Goal: Task Accomplishment & Management: Contribute content

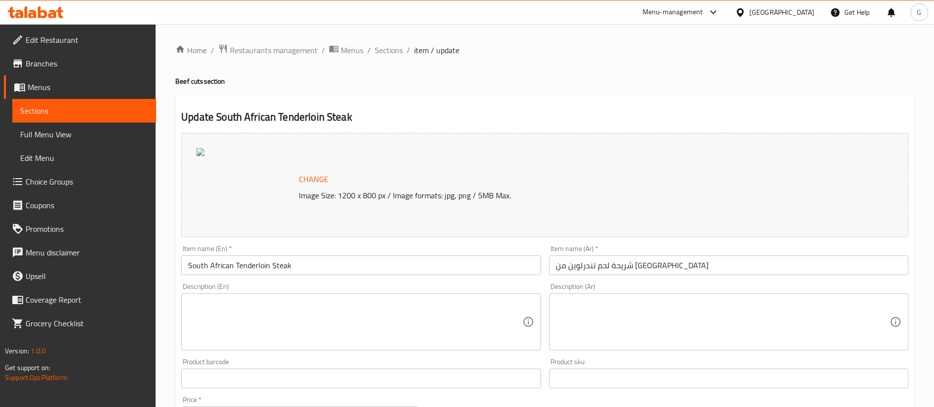
click at [61, 179] on span "Choice Groups" at bounding box center [87, 182] width 123 height 12
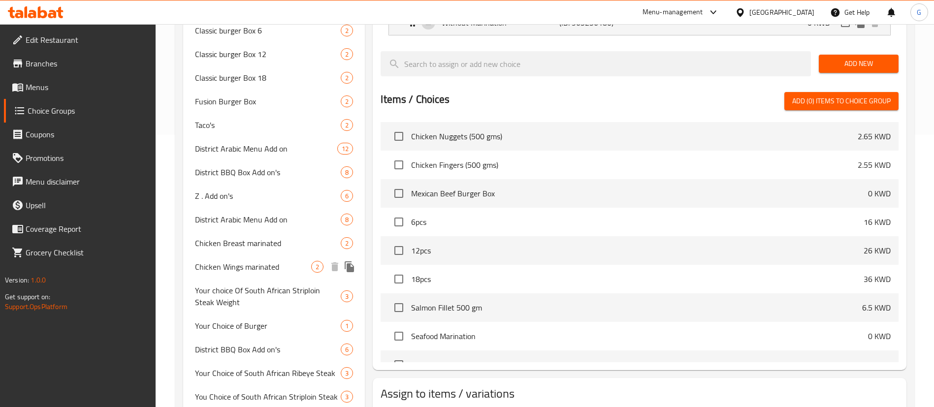
scroll to position [295, 0]
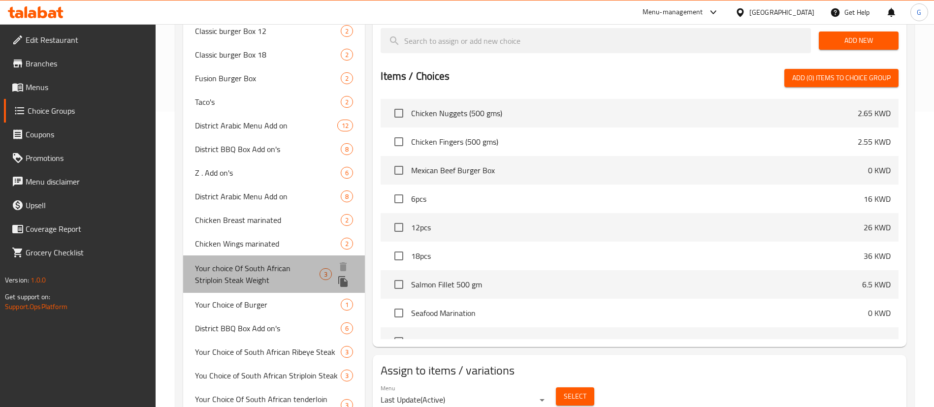
click at [288, 273] on span "Your choice Of South African Striploin Steak Weight" at bounding box center [257, 274] width 125 height 24
type input "Your choice Of South African Striploin Steak Weight"
type input "اختيارك من وزن شريحة لحم الخاصرة الجنوب أفريقية"
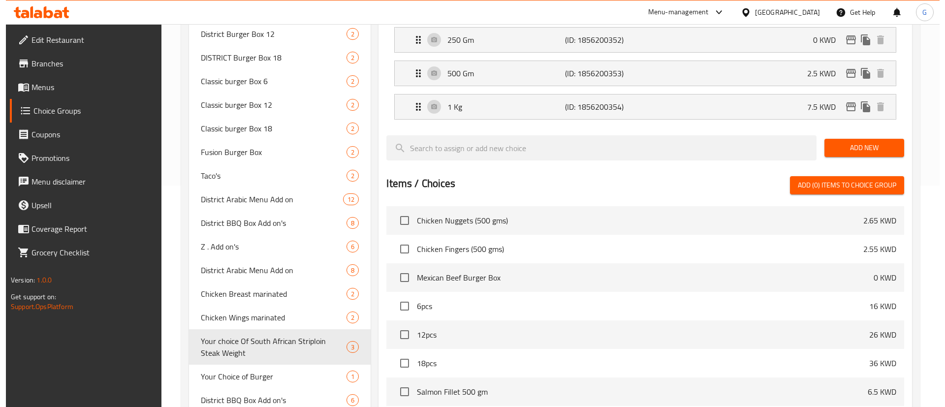
scroll to position [74, 0]
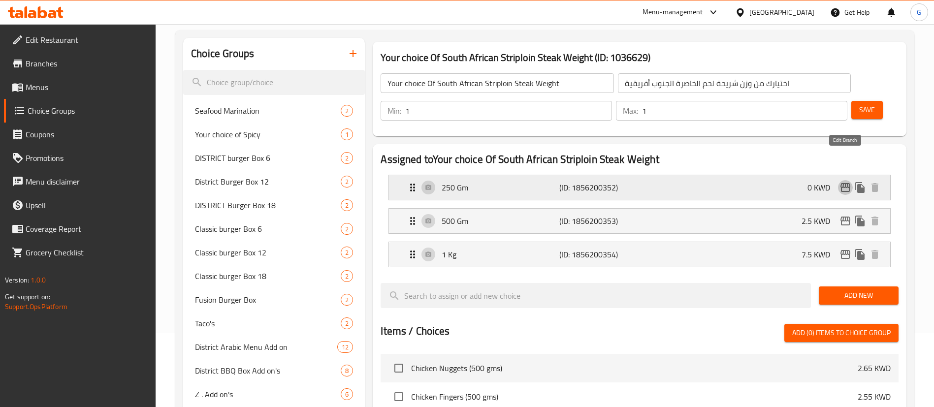
click at [849, 182] on icon "edit" at bounding box center [845, 188] width 12 height 12
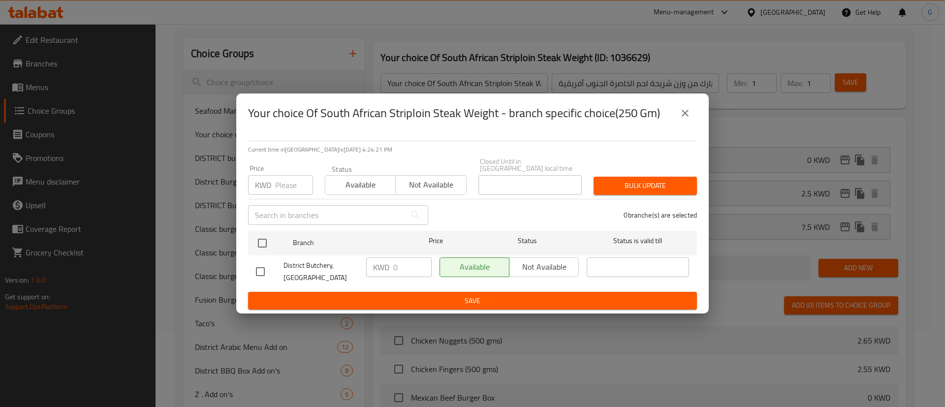
click at [689, 119] on icon "close" at bounding box center [685, 113] width 12 height 12
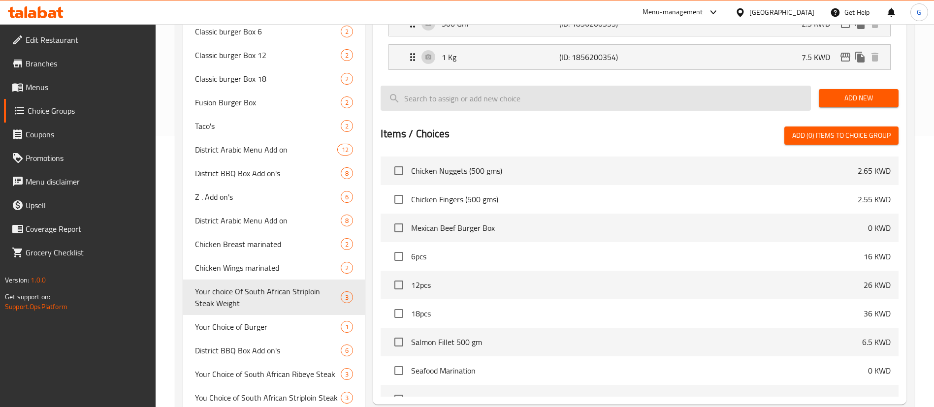
scroll to position [120, 0]
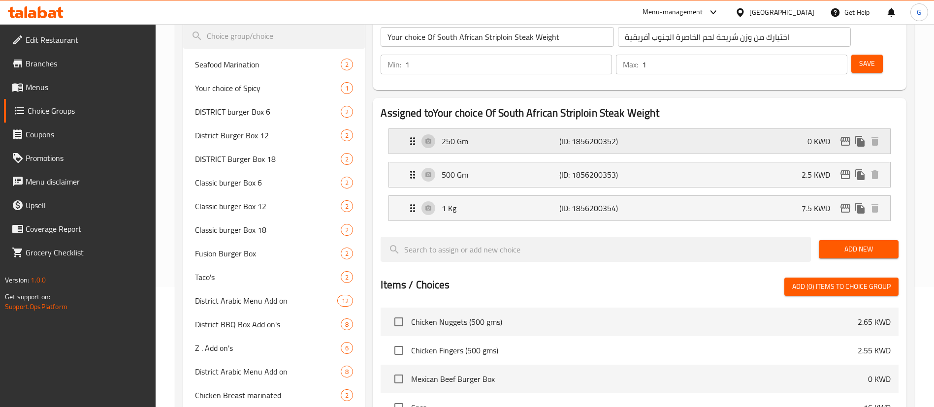
click at [551, 129] on div "250 Gm (ID: 1856200352) 0 KWD" at bounding box center [643, 141] width 472 height 25
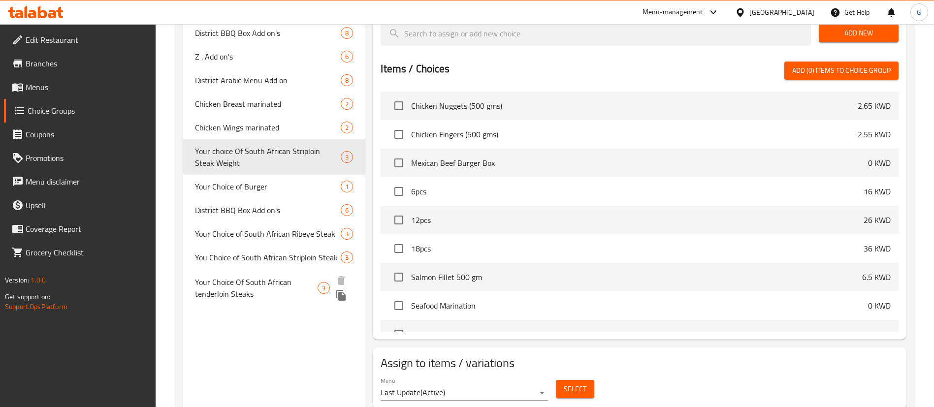
scroll to position [415, 0]
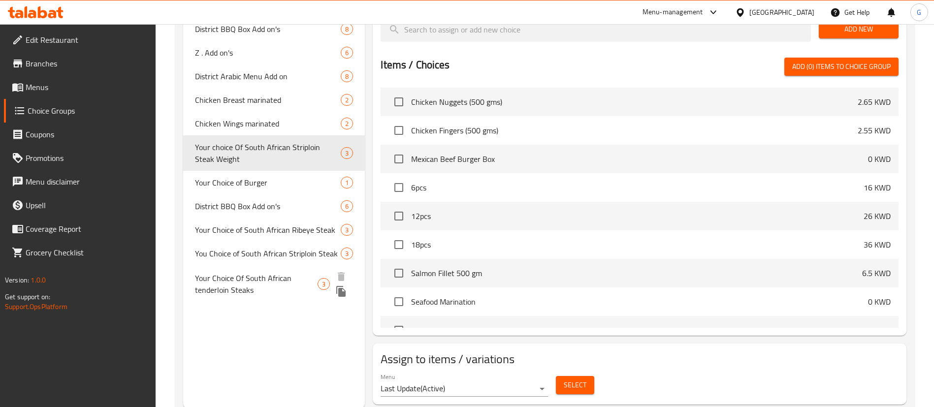
click at [271, 283] on span "Your Choice Of South African tenderloin Steaks" at bounding box center [256, 284] width 123 height 24
type input "Your Choice Of South African tenderloin Steaks"
type input "اختيارك من شرائح لحم المتن من جنوب أفريقيا"
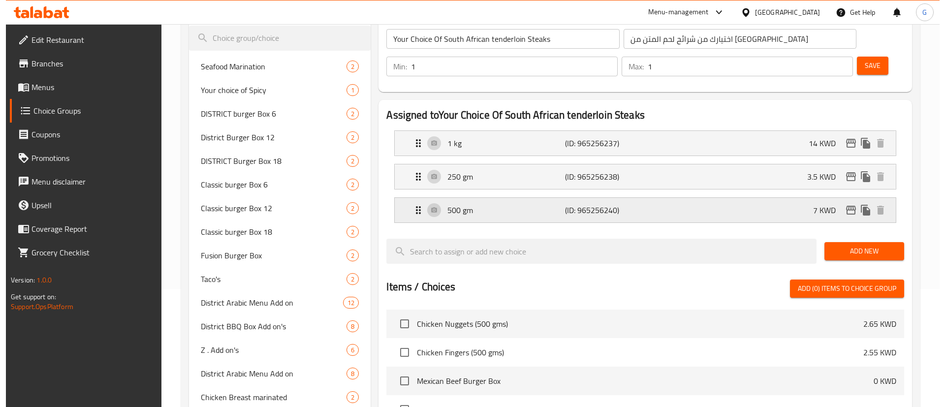
scroll to position [46, 0]
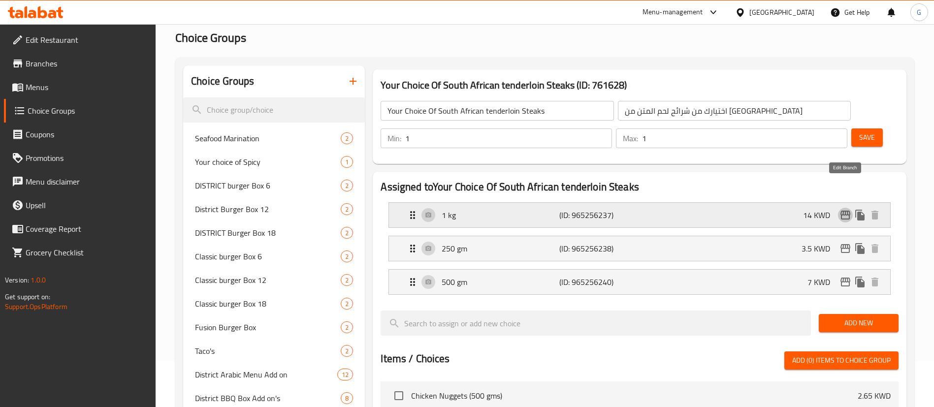
click at [847, 211] on icon "edit" at bounding box center [845, 215] width 10 height 9
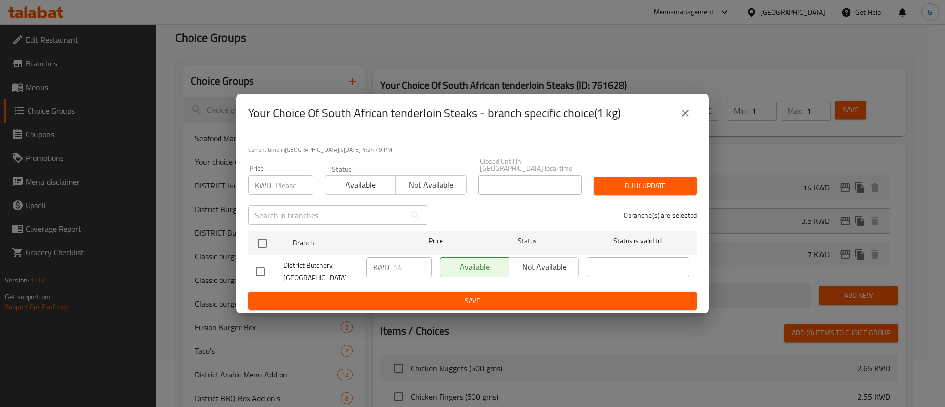
click at [814, 194] on div "Your Choice Of South African tenderloin Steaks - branch specific choice(1 kg) C…" at bounding box center [472, 203] width 945 height 407
click at [842, 221] on div "Your Choice Of South African tenderloin Steaks - branch specific choice(1 kg) C…" at bounding box center [472, 203] width 945 height 407
click at [694, 123] on button "close" at bounding box center [685, 113] width 24 height 24
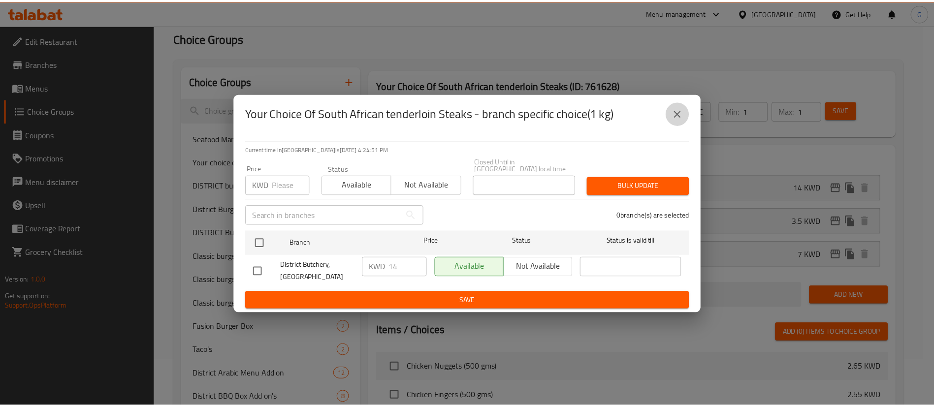
scroll to position [342, 0]
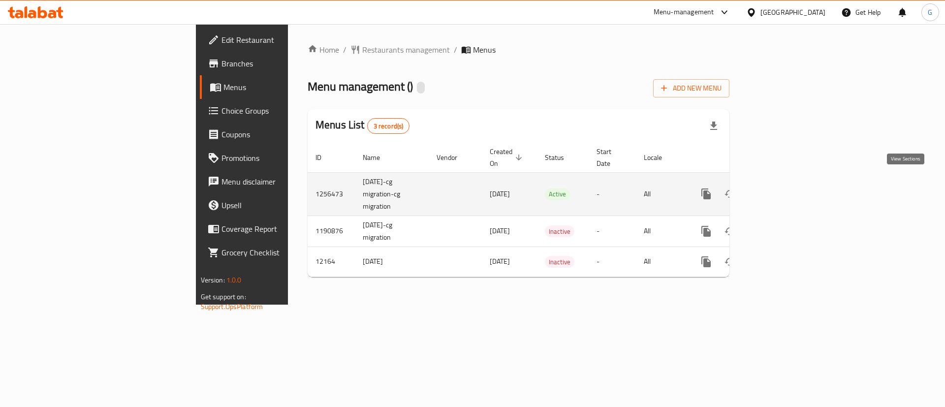
click at [783, 188] on icon "enhanced table" at bounding box center [777, 194] width 12 height 12
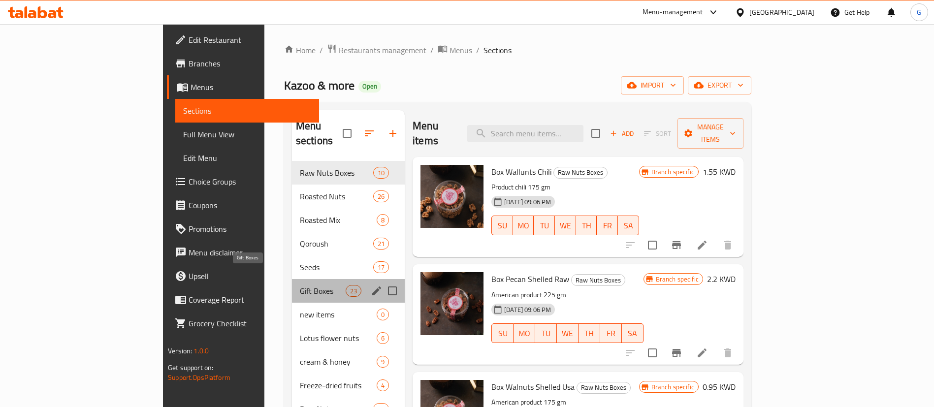
click at [300, 285] on span "Gift Boxes" at bounding box center [323, 291] width 46 height 12
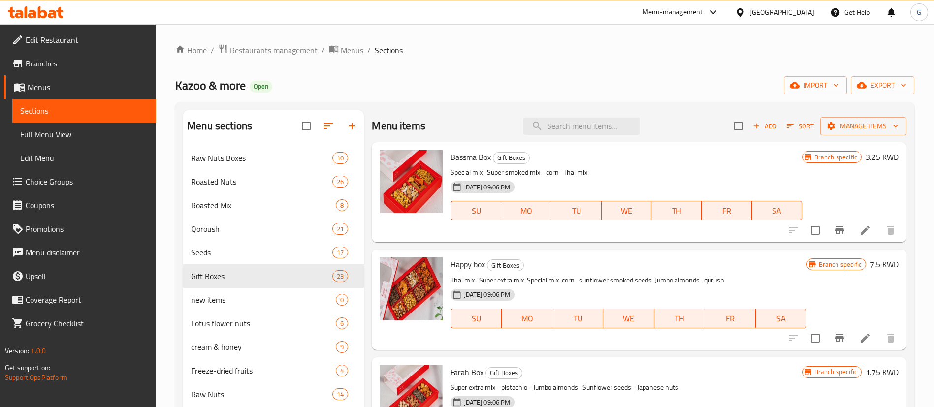
click at [757, 131] on span "Add" at bounding box center [764, 126] width 27 height 11
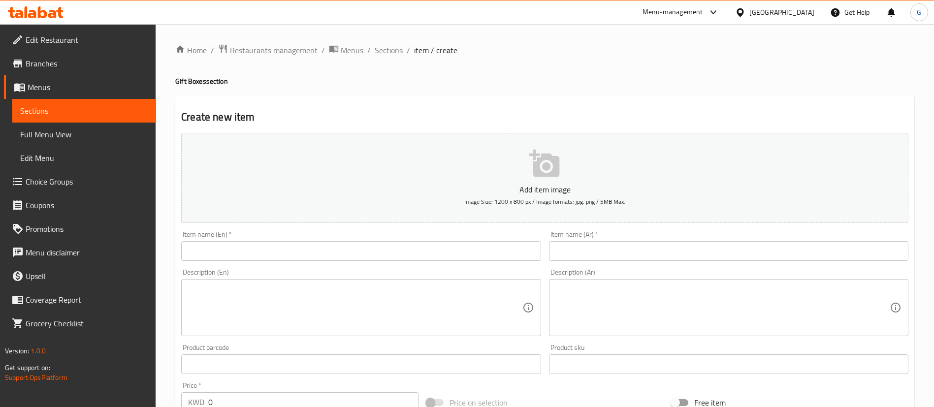
click at [307, 263] on div "Add item image Image Size: 1200 x 800 px / Image formats: jpg, png / 5MB Max. I…" at bounding box center [544, 341] width 735 height 424
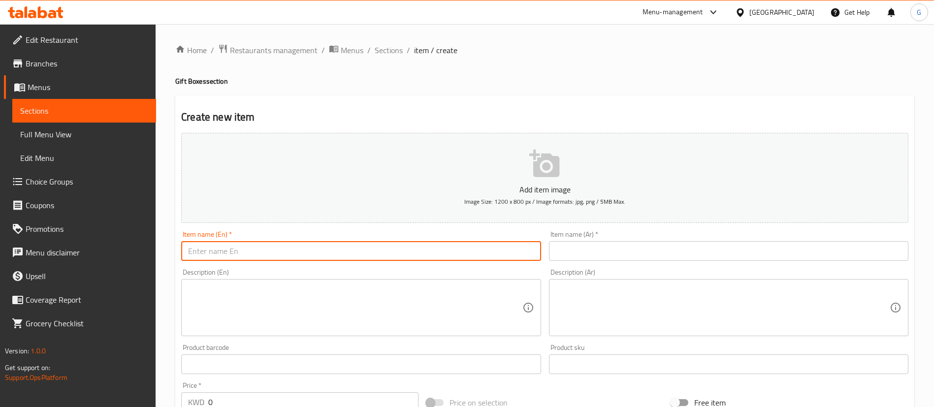
click at [300, 250] on input "text" at bounding box center [360, 251] width 359 height 20
paste input "Almond and [PERSON_NAME]"
type input "Almond and [PERSON_NAME]"
click at [596, 244] on input "text" at bounding box center [728, 251] width 359 height 20
paste input "بريتل لوز وفستق"
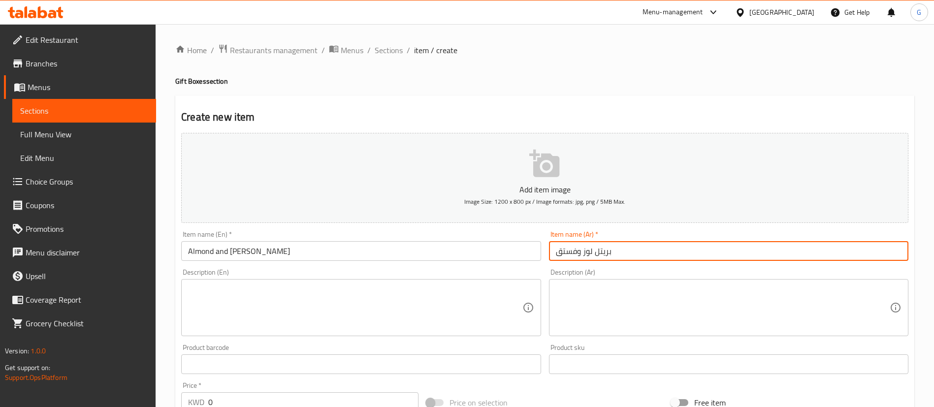
type input "بريتل لوز وفستق"
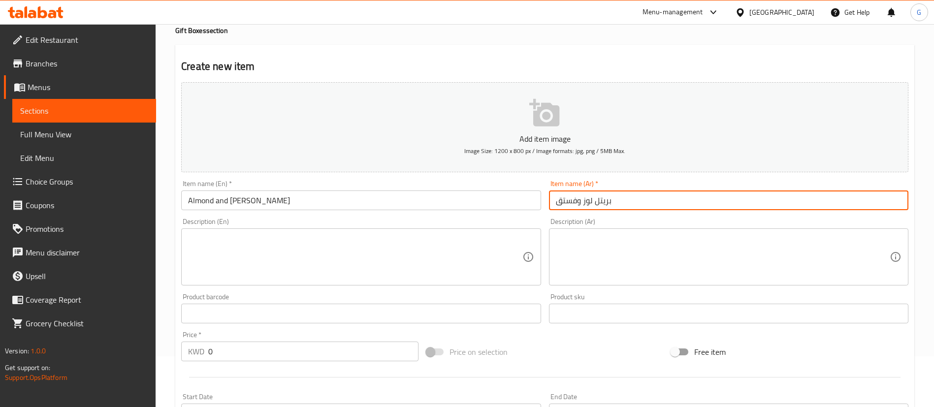
scroll to position [74, 0]
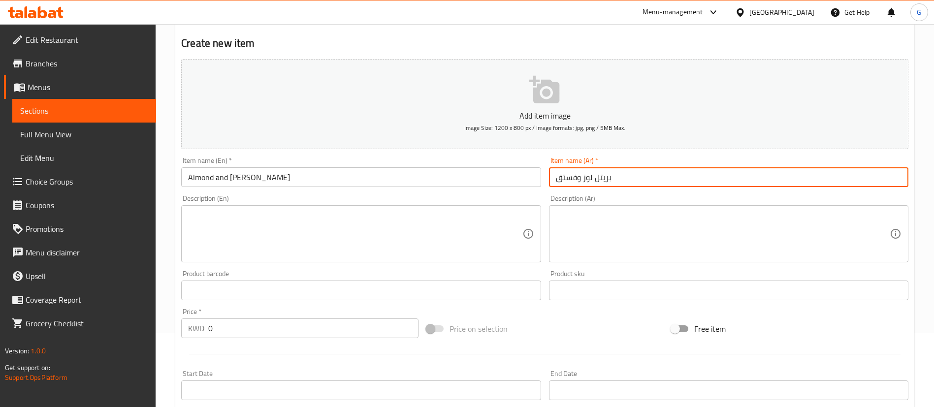
click at [217, 331] on input "0" at bounding box center [313, 328] width 210 height 20
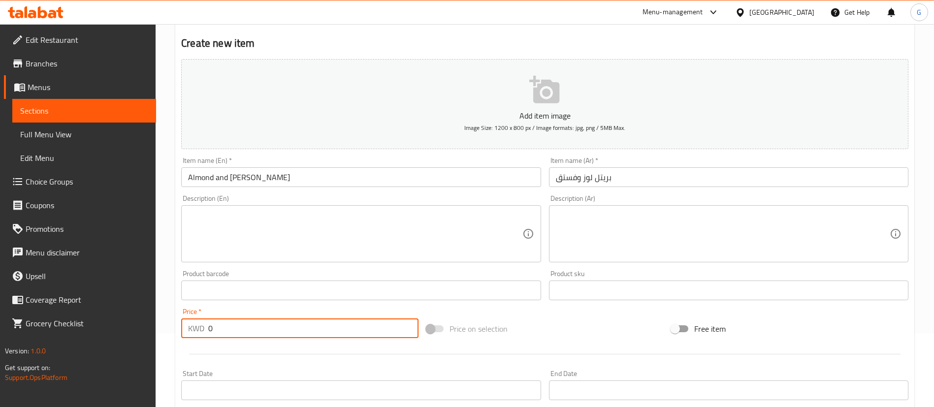
click at [217, 331] on input "0" at bounding box center [313, 328] width 210 height 20
paste input "2.95"
type input "2.95"
click at [483, 126] on span "Image Size: 1200 x 800 px / Image formats: jpg, png / 5MB Max." at bounding box center [544, 127] width 161 height 11
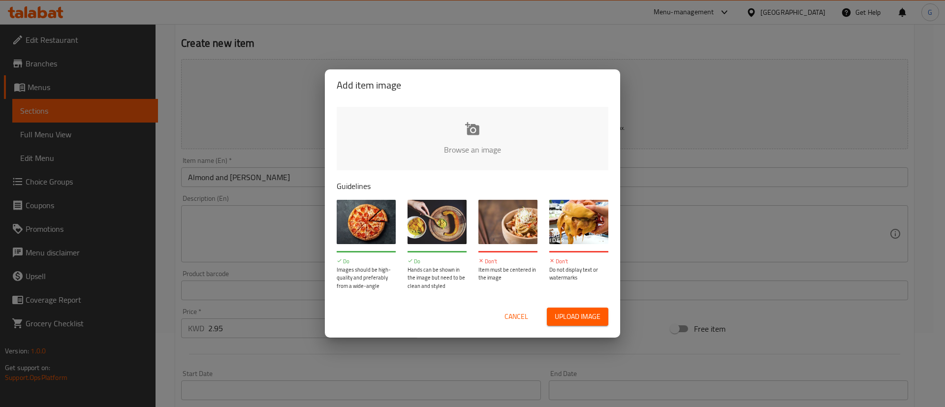
click at [473, 124] on input "file" at bounding box center [805, 153] width 937 height 92
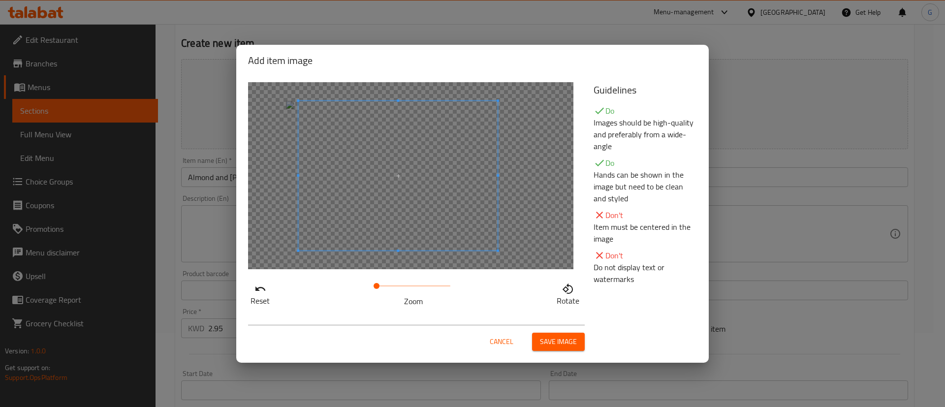
click at [437, 178] on span at bounding box center [397, 176] width 199 height 150
click at [577, 339] on button "Save image" at bounding box center [558, 342] width 53 height 18
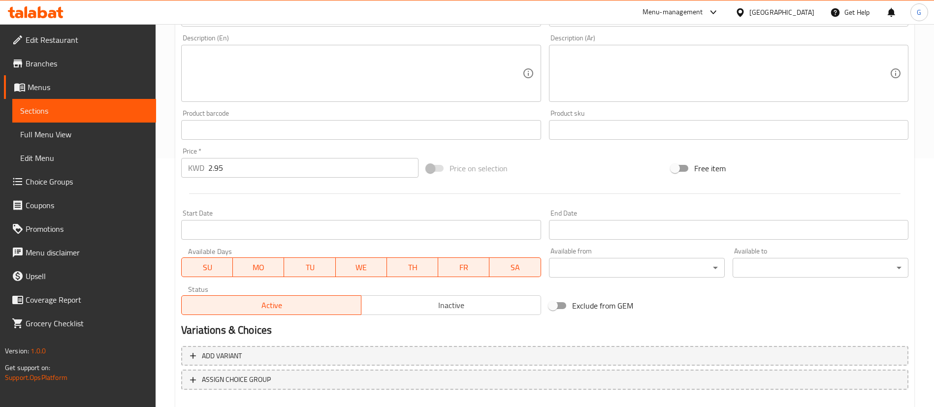
scroll to position [303, 0]
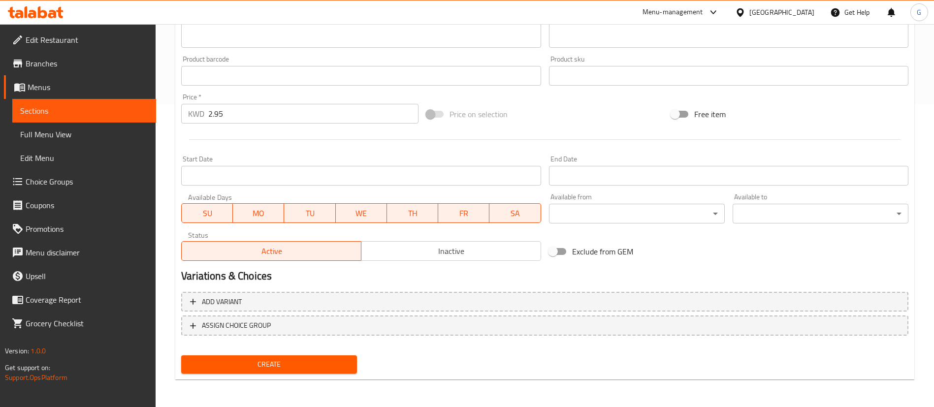
click at [288, 368] on span "Create" at bounding box center [269, 364] width 160 height 12
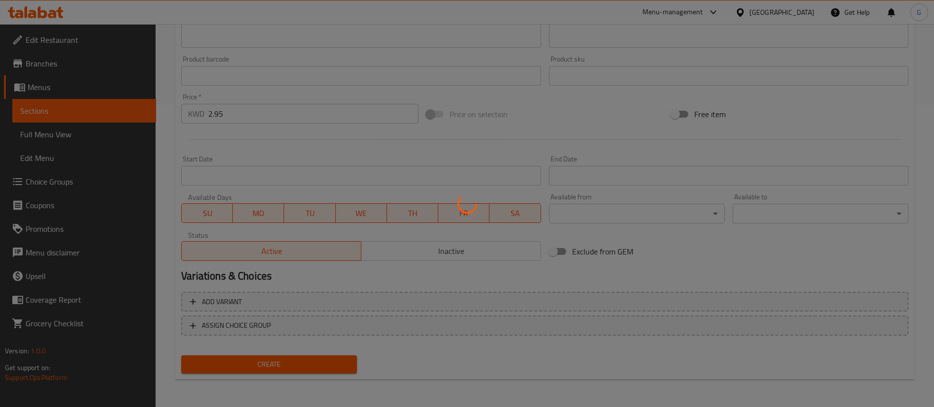
type input "0"
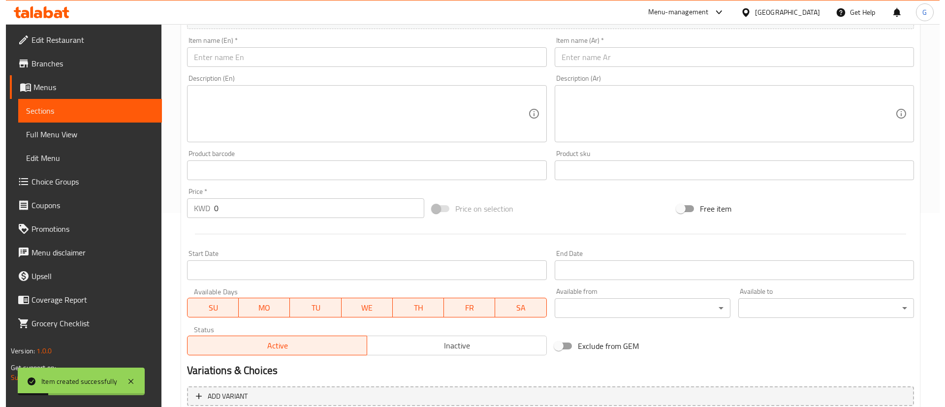
scroll to position [141, 0]
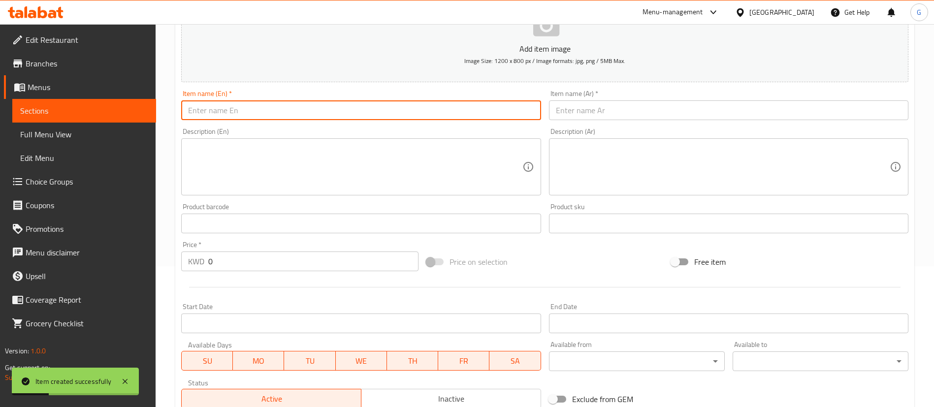
click at [289, 112] on input "text" at bounding box center [360, 110] width 359 height 20
paste input "[PERSON_NAME]"
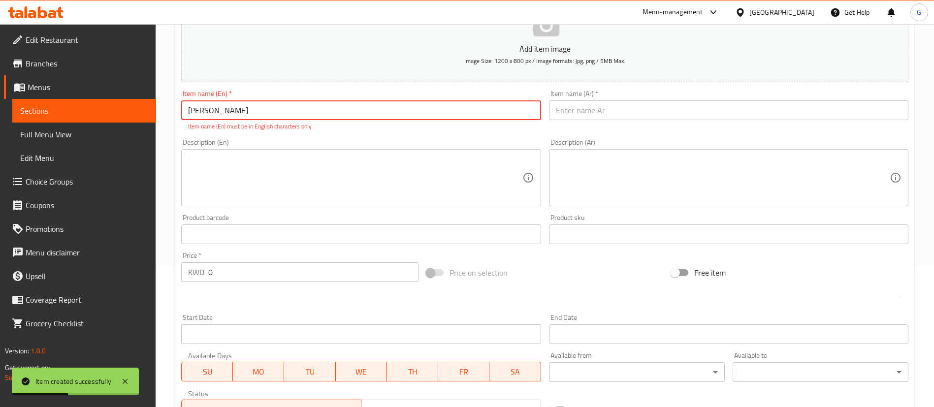
drag, startPoint x: 231, startPoint y: 109, endPoint x: 305, endPoint y: 116, distance: 73.7
click at [305, 116] on input "[PERSON_NAME]" at bounding box center [360, 110] width 359 height 20
type input "بريتل لوز"
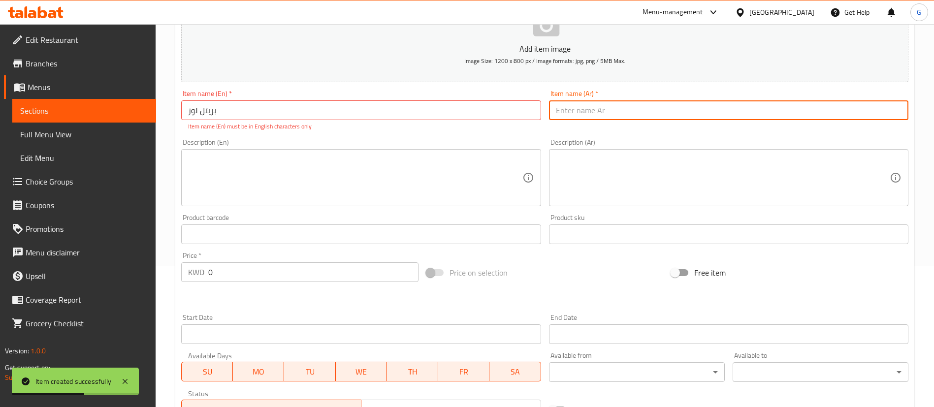
click at [560, 110] on input "text" at bounding box center [728, 110] width 359 height 20
paste input "[PERSON_NAME]"
type input "[PERSON_NAME]"
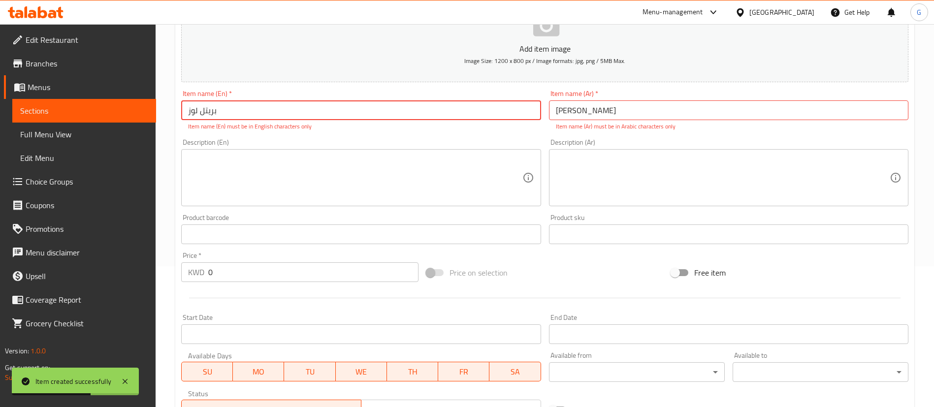
click at [384, 117] on input "بريتل لوز" at bounding box center [360, 110] width 359 height 20
click at [677, 112] on input "[PERSON_NAME]" at bounding box center [728, 110] width 359 height 20
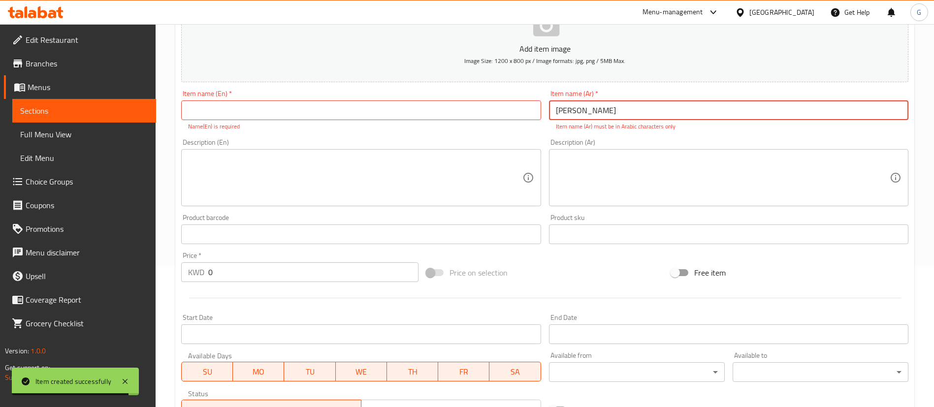
paste input "بريتل لوز"
drag, startPoint x: 603, startPoint y: 110, endPoint x: 549, endPoint y: 113, distance: 53.7
click at [549, 113] on input "[PERSON_NAME] لوز" at bounding box center [728, 110] width 359 height 20
click at [577, 112] on input "[PERSON_NAME] لوز" at bounding box center [728, 110] width 359 height 20
drag, startPoint x: 598, startPoint y: 111, endPoint x: 565, endPoint y: 116, distance: 33.3
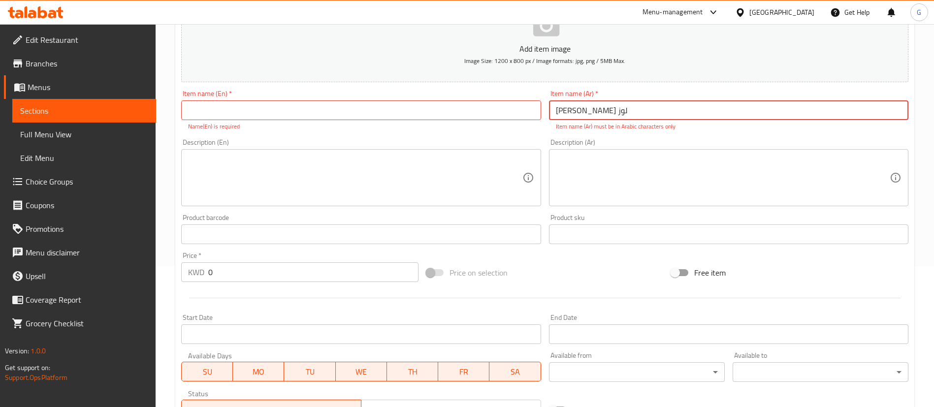
click at [565, 116] on input "[PERSON_NAME] لوز" at bounding box center [728, 110] width 359 height 20
drag, startPoint x: 602, startPoint y: 111, endPoint x: 590, endPoint y: 111, distance: 11.8
click at [590, 111] on input "[PERSON_NAME] لوز" at bounding box center [728, 110] width 359 height 20
click at [591, 111] on input "[PERSON_NAME] لوز" at bounding box center [728, 110] width 359 height 20
drag, startPoint x: 595, startPoint y: 110, endPoint x: 581, endPoint y: 110, distance: 14.3
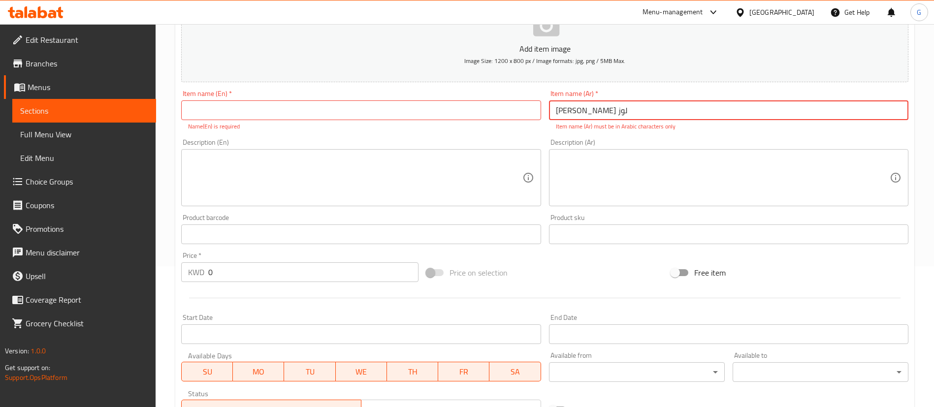
click at [581, 110] on input "[PERSON_NAME] لوز" at bounding box center [728, 110] width 359 height 20
drag, startPoint x: 600, startPoint y: 111, endPoint x: 543, endPoint y: 111, distance: 56.6
click at [544, 112] on div "Add item image Image Size: 1200 x 800 px / Image formats: jpg, png / 5MB Max. I…" at bounding box center [544, 205] width 735 height 435
type input "بريتل لوز"
click at [428, 106] on input "text" at bounding box center [360, 110] width 359 height 20
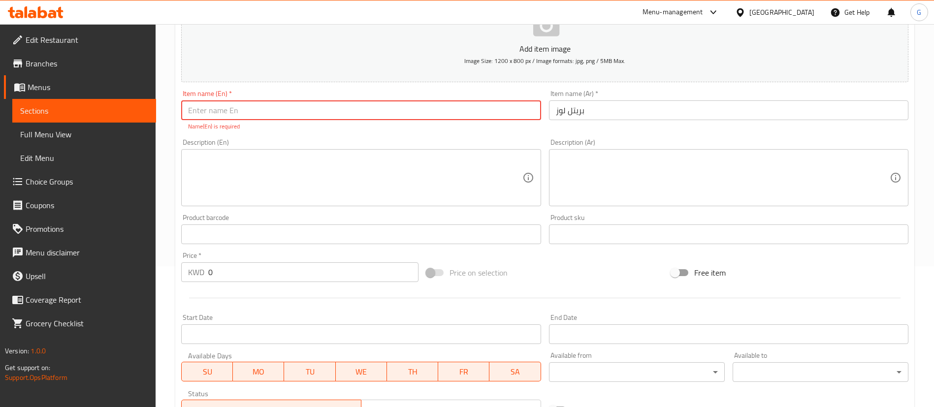
paste input "[PERSON_NAME]"
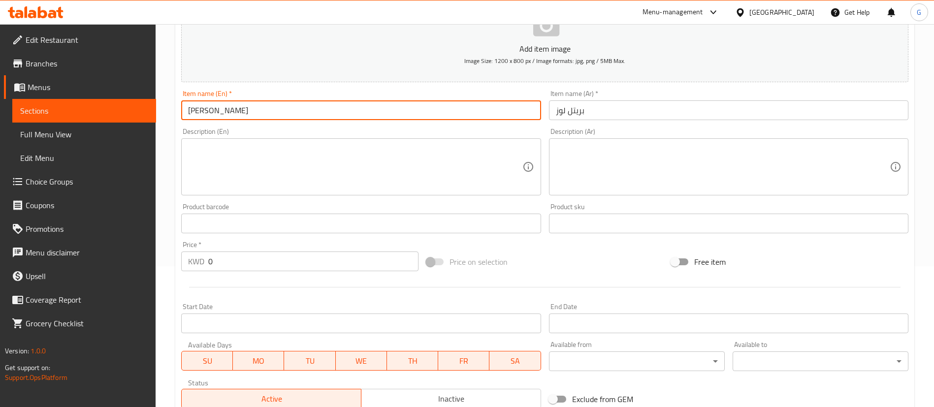
type input "[PERSON_NAME]"
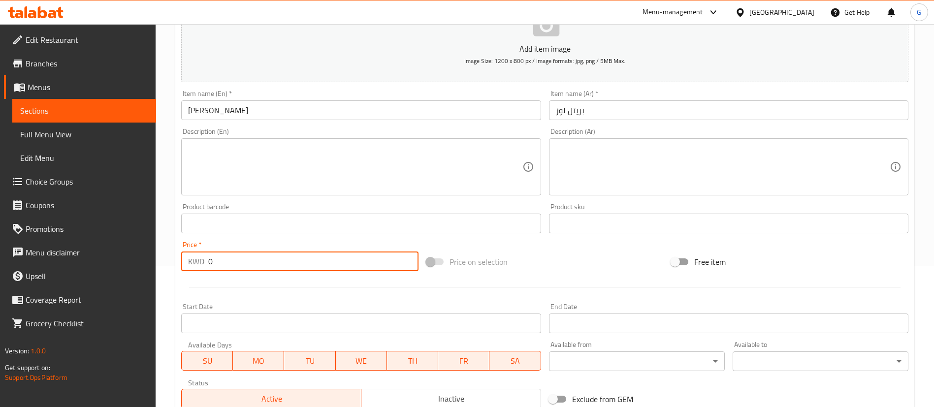
click at [217, 261] on input "0" at bounding box center [313, 262] width 210 height 20
paste input "2.5"
type input "2.5"
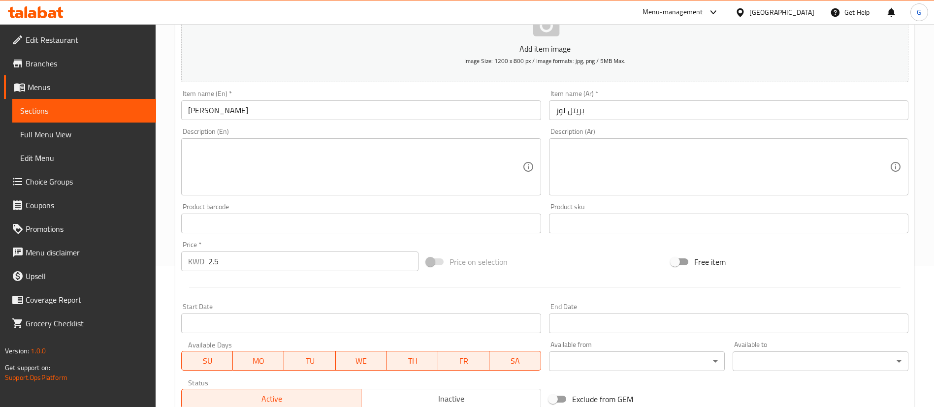
click at [300, 296] on div at bounding box center [544, 287] width 735 height 24
click at [562, 50] on p "Add item image" at bounding box center [544, 49] width 696 height 12
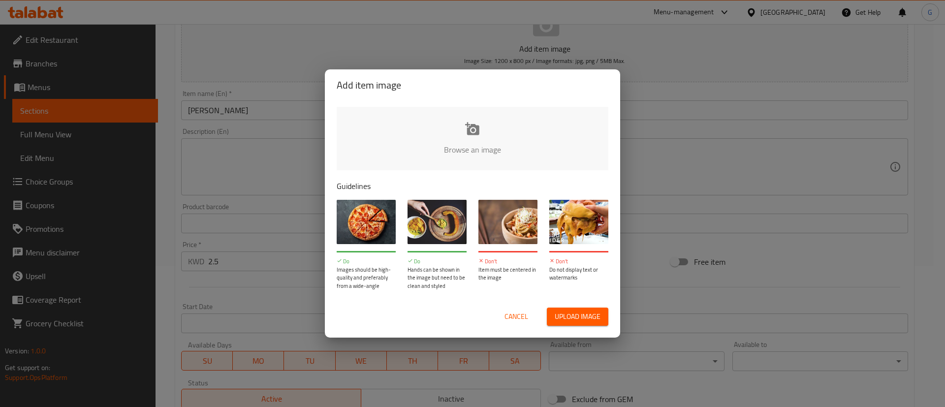
click at [478, 127] on input "file" at bounding box center [805, 153] width 937 height 92
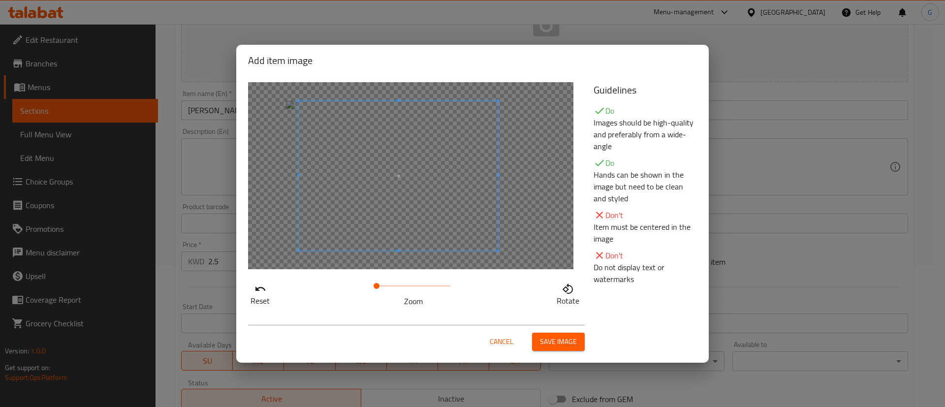
click at [433, 189] on span at bounding box center [398, 176] width 199 height 150
click at [555, 344] on span "Save image" at bounding box center [558, 342] width 37 height 12
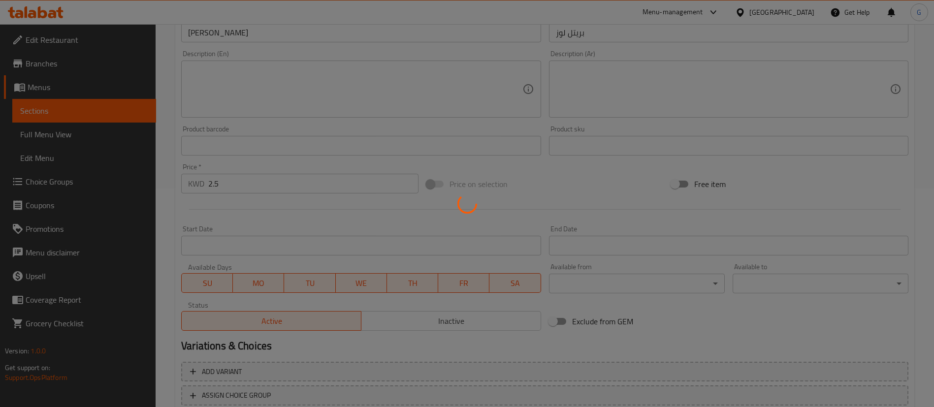
scroll to position [288, 0]
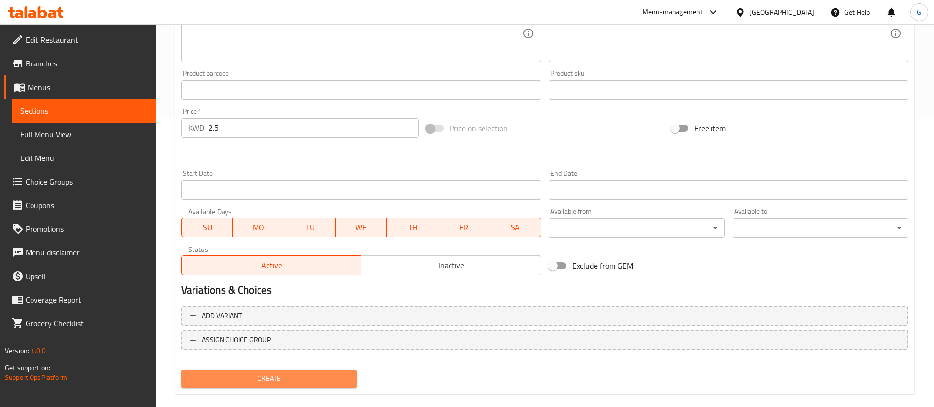
click at [256, 372] on button "Create" at bounding box center [269, 379] width 176 height 18
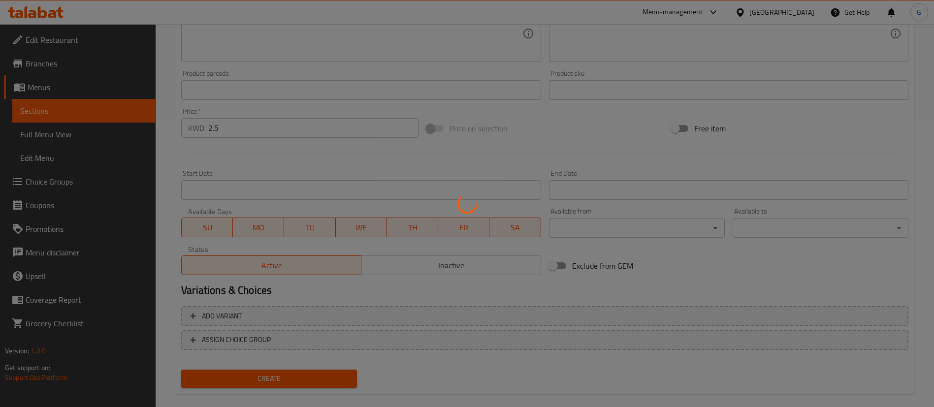
type input "0"
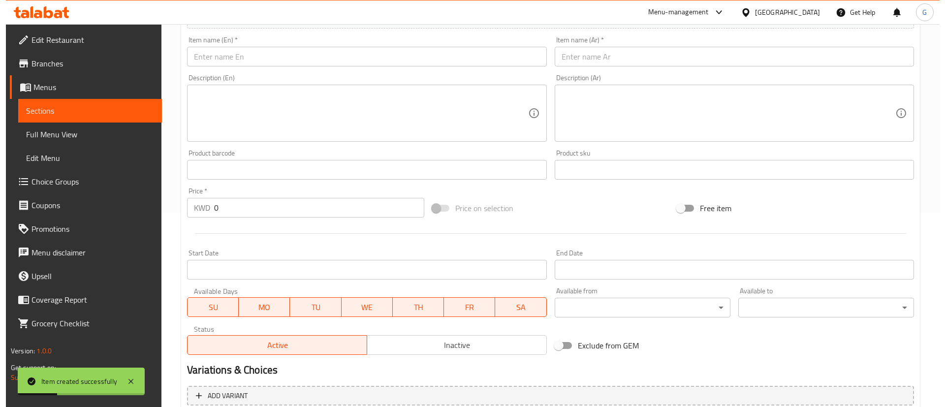
scroll to position [141, 0]
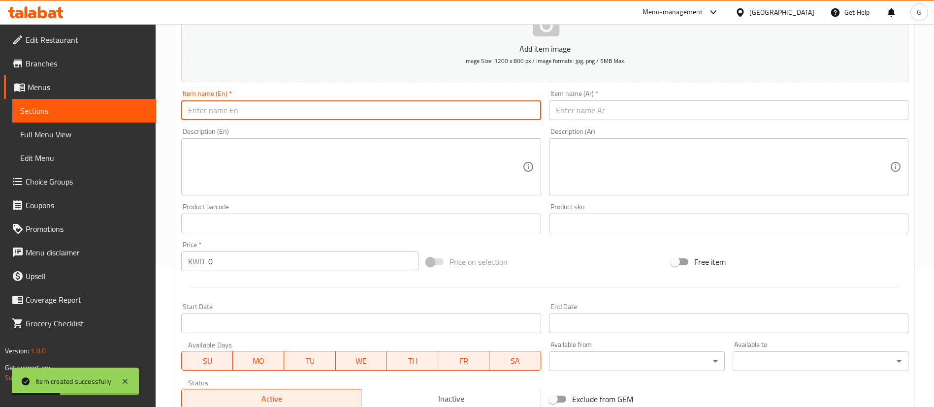
click at [282, 110] on input "text" at bounding box center [360, 110] width 359 height 20
paste input "بريتل سمسم Sesame Britle 1.95"
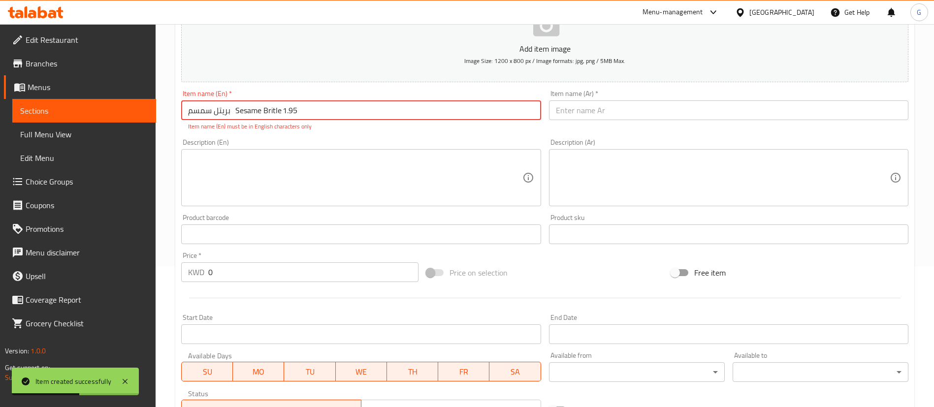
click at [306, 110] on input "بريتل سمسم Sesame Britle 1.95" at bounding box center [360, 110] width 359 height 20
type input "بريتل سمسم Sesame Britle"
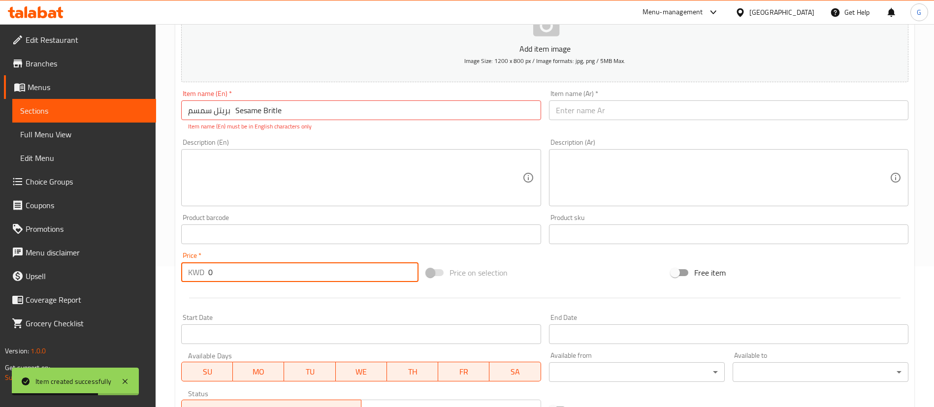
click at [247, 274] on input "0" at bounding box center [313, 272] width 210 height 20
paste input "1.95"
click at [247, 274] on input "01.95" at bounding box center [313, 272] width 210 height 20
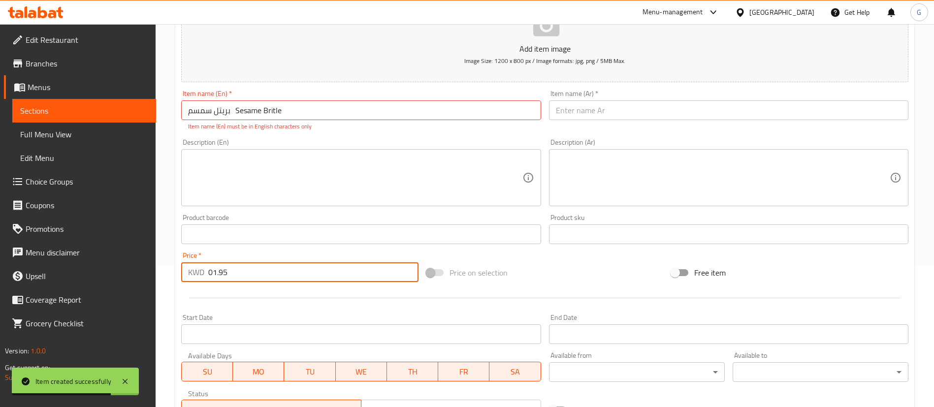
paste input "number"
type input "1.95"
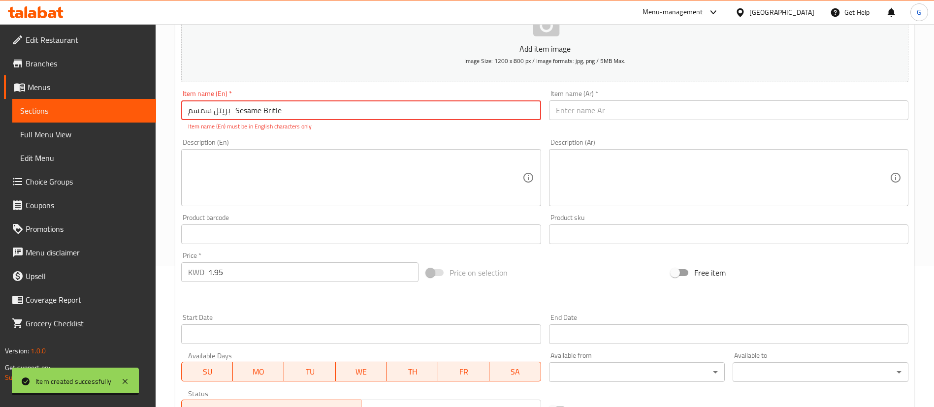
drag, startPoint x: 241, startPoint y: 113, endPoint x: 179, endPoint y: 119, distance: 62.3
click at [179, 119] on div "Item name (En)   * [PERSON_NAME] Item name (En) * Item name (En) must be in Eng…" at bounding box center [360, 110] width 367 height 49
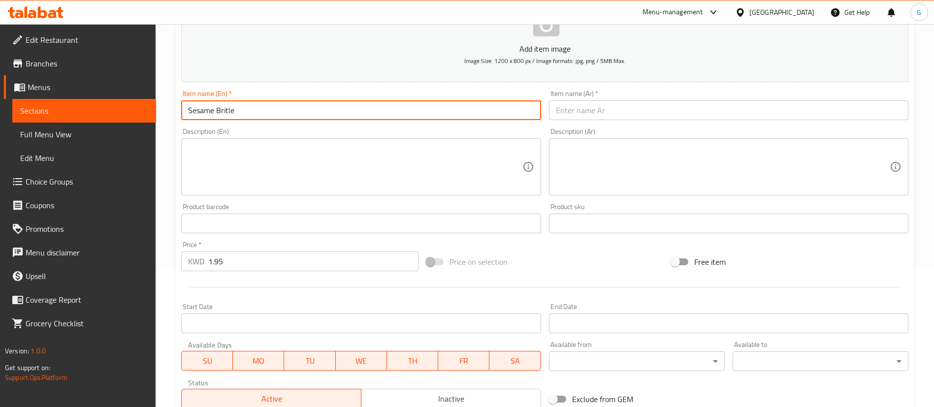
type input "Sesame Britle"
click at [672, 109] on input "text" at bounding box center [728, 110] width 359 height 20
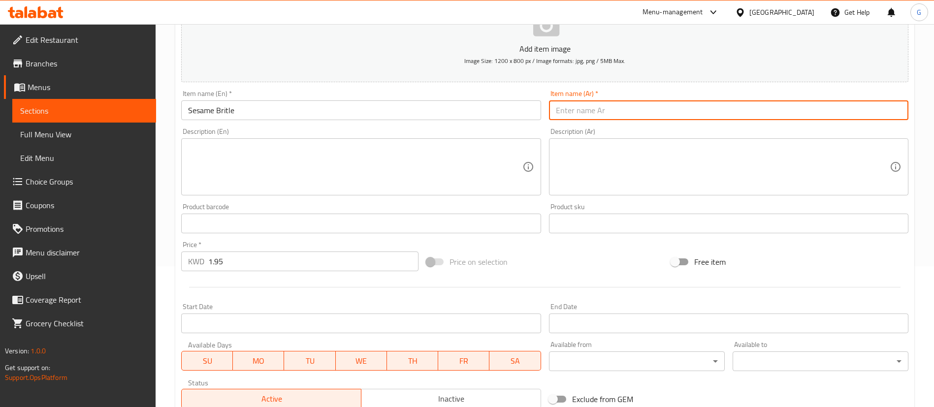
paste input "بريتل سمسم"
type input "بريتل سمسم"
click at [565, 43] on p "Add item image" at bounding box center [544, 49] width 696 height 12
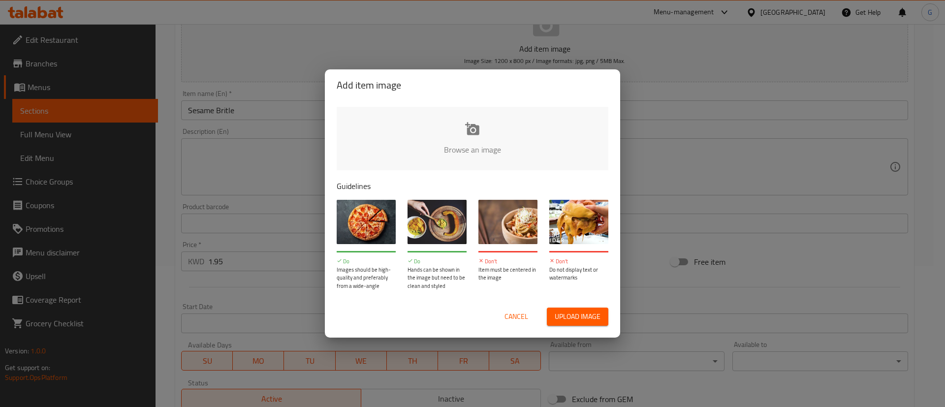
click at [493, 115] on input "file" at bounding box center [805, 153] width 937 height 92
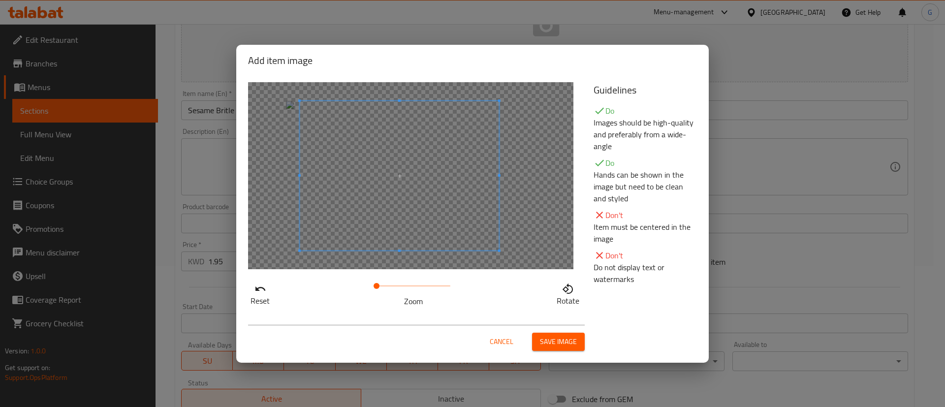
click at [451, 187] on span at bounding box center [399, 176] width 199 height 150
click at [578, 338] on button "Save image" at bounding box center [558, 342] width 53 height 18
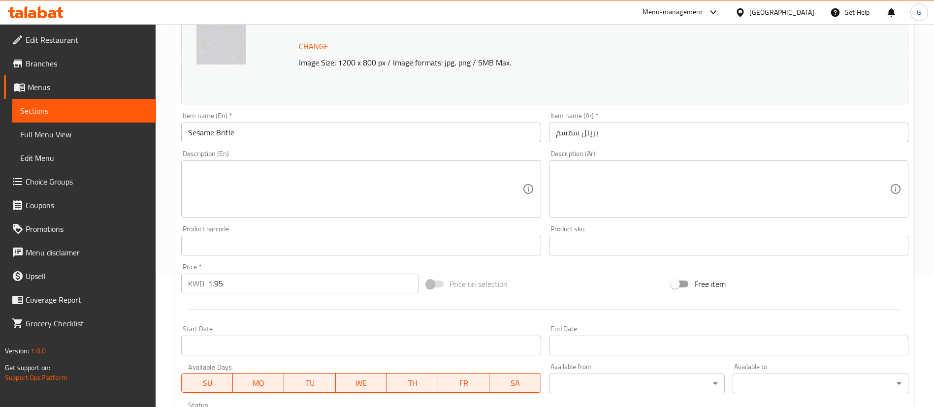
scroll to position [303, 0]
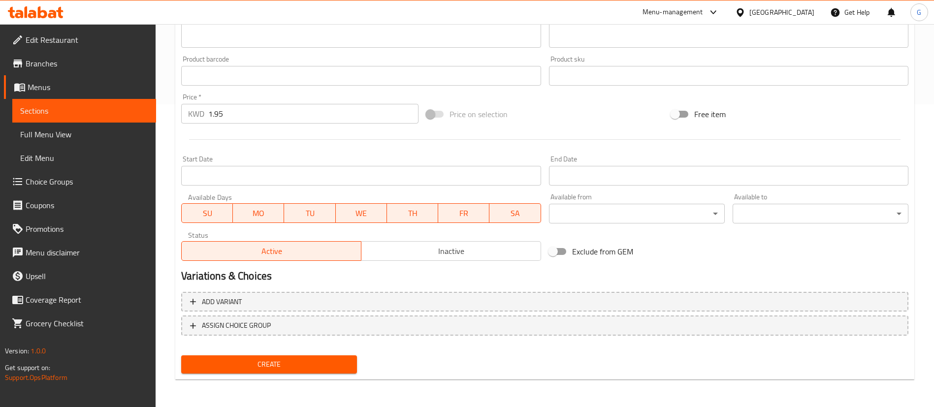
click at [247, 376] on div "Create" at bounding box center [269, 364] width 184 height 26
click at [250, 368] on span "Create" at bounding box center [269, 364] width 160 height 12
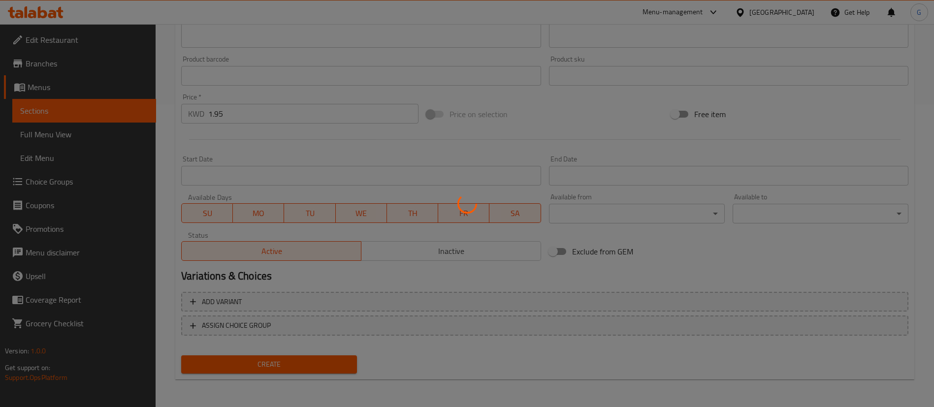
type input "0"
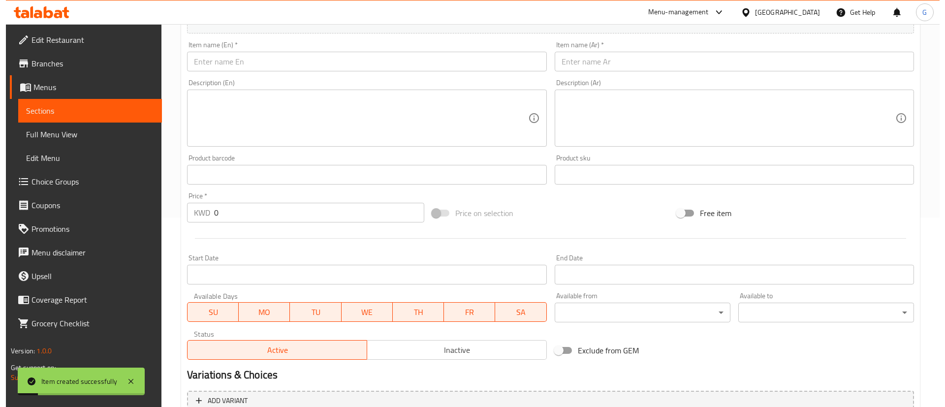
scroll to position [141, 0]
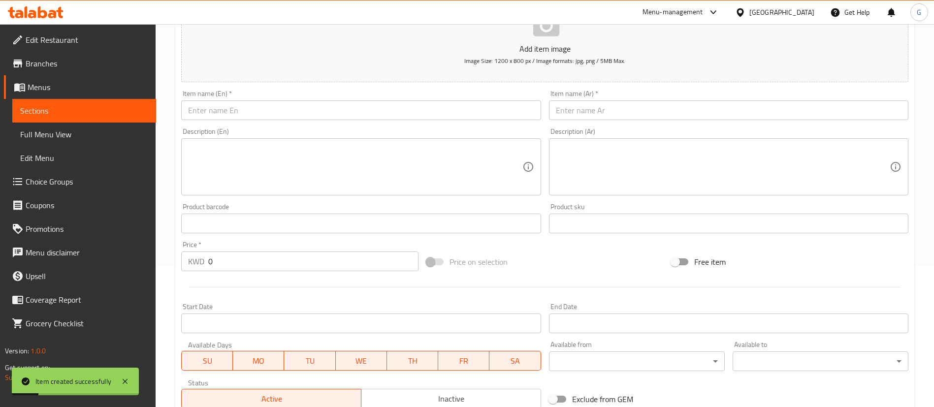
click at [246, 112] on input "text" at bounding box center [360, 110] width 359 height 20
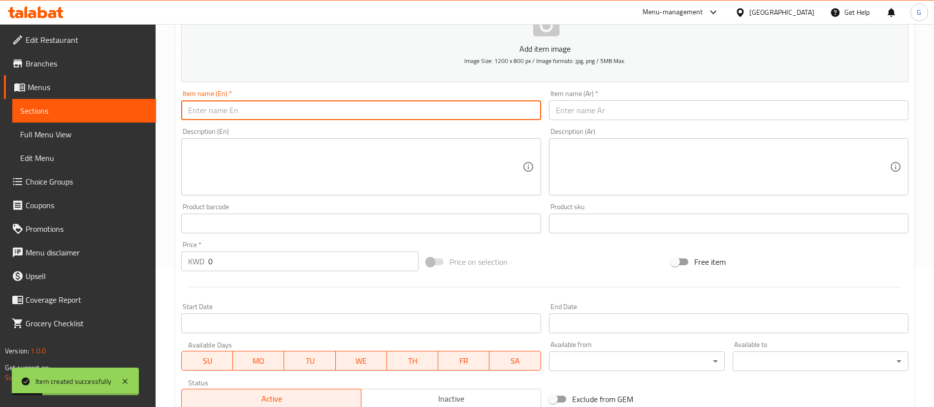
paste input "مكس بسكوت مشكل Mixed Biscuits 1.9"
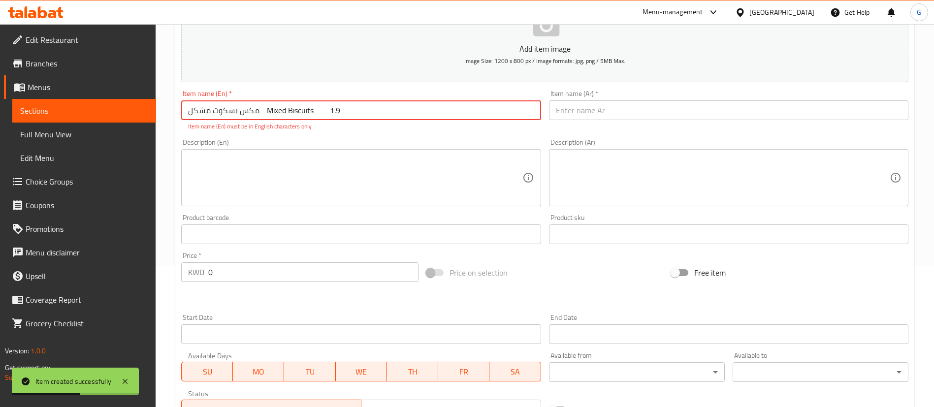
drag, startPoint x: 274, startPoint y: 110, endPoint x: 156, endPoint y: 121, distance: 118.6
click at [156, 121] on div "Home / Restaurants management / Menus / Sections / item / create Gift Boxes sec…" at bounding box center [545, 224] width 778 height 682
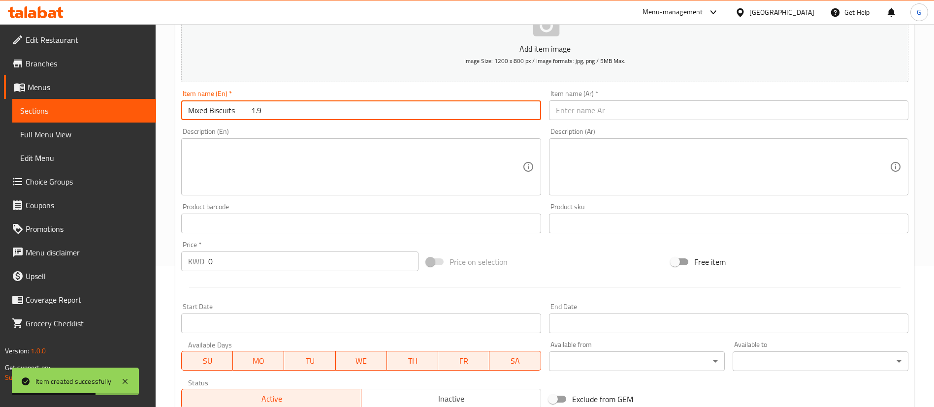
type input "Mixed Biscuits 1.9"
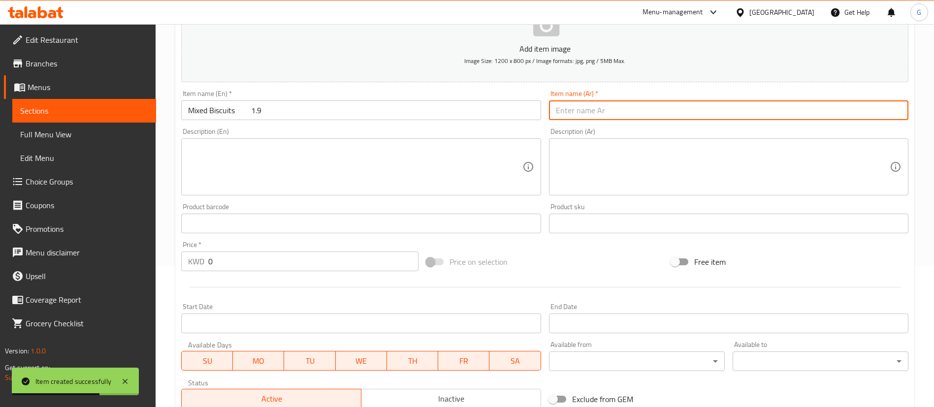
drag, startPoint x: 569, startPoint y: 108, endPoint x: 566, endPoint y: 112, distance: 5.3
click at [569, 107] on input "text" at bounding box center [728, 110] width 359 height 20
paste input "مكس بسكوت مشكل"
type input "مكس بسكوت مشكل"
click at [248, 110] on input "Mixed Biscuits 1.9" at bounding box center [360, 110] width 359 height 20
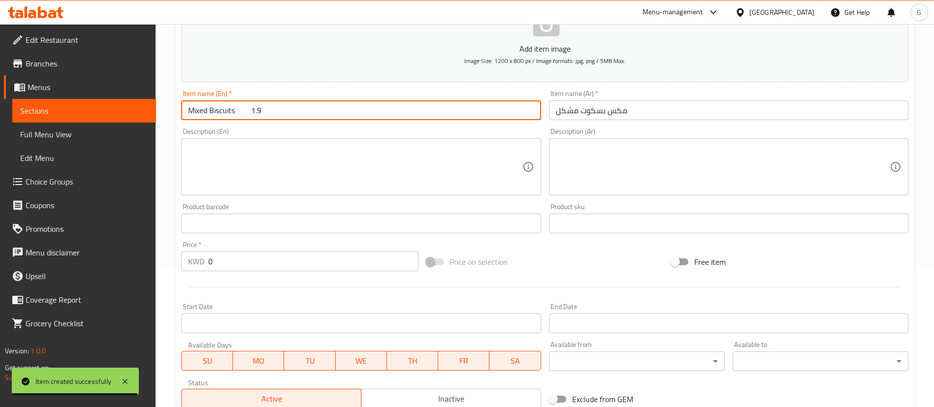
click at [248, 110] on input "Mixed Biscuits 1.9" at bounding box center [360, 110] width 359 height 20
type input "Mixed Biscuits"
click at [211, 258] on input "0" at bounding box center [313, 262] width 210 height 20
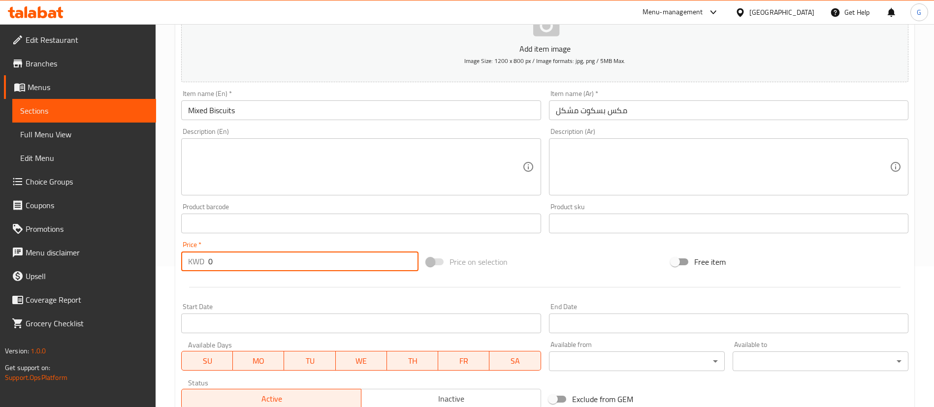
click at [211, 258] on input "0" at bounding box center [313, 262] width 210 height 20
paste input "1.9"
type input "1.9"
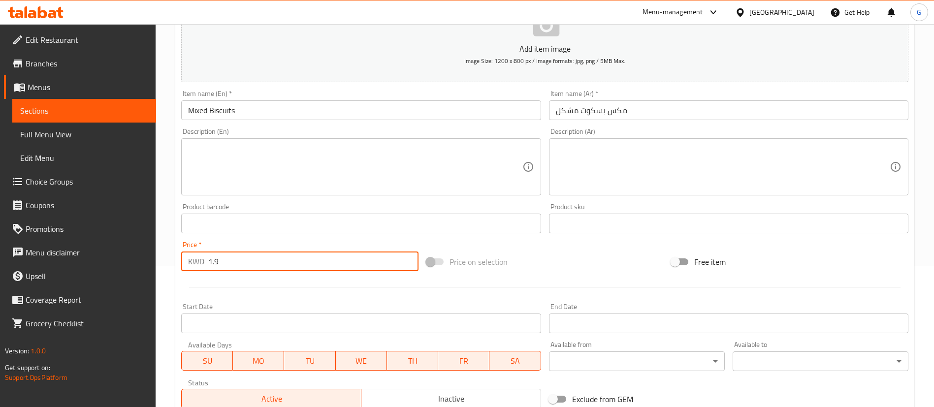
click at [487, 61] on span "Image Size: 1200 x 800 px / Image formats: jpg, png / 5MB Max." at bounding box center [544, 60] width 161 height 11
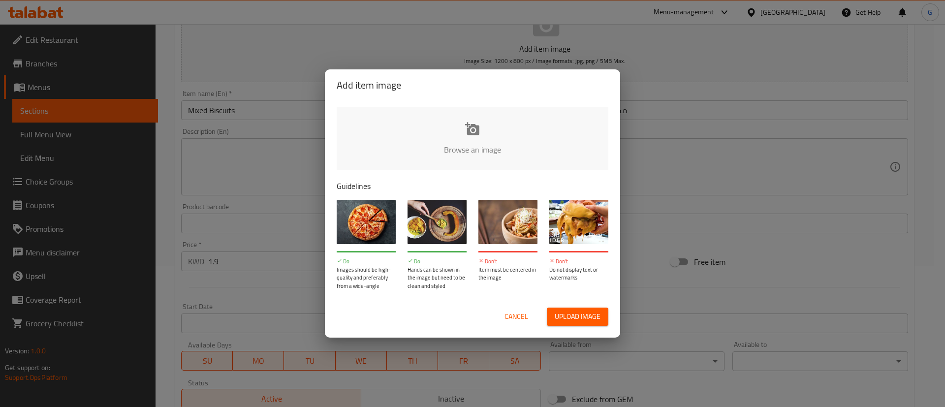
click at [496, 140] on input "file" at bounding box center [805, 153] width 937 height 92
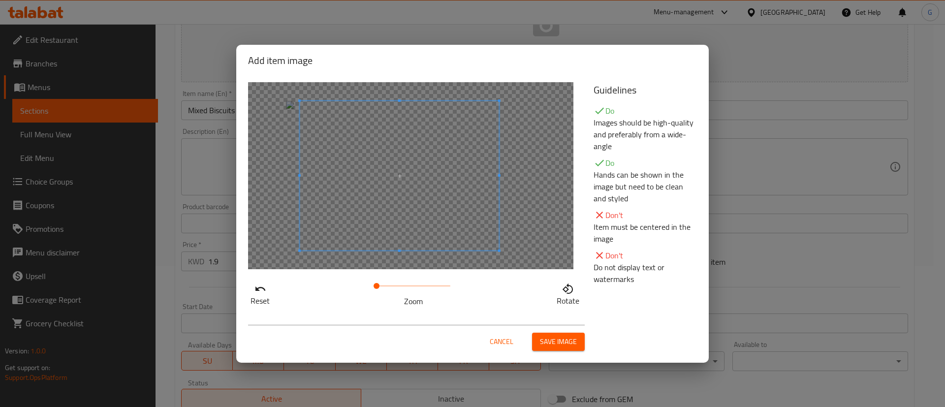
click at [423, 177] on span at bounding box center [399, 176] width 199 height 150
click at [570, 342] on span "Save image" at bounding box center [558, 342] width 37 height 12
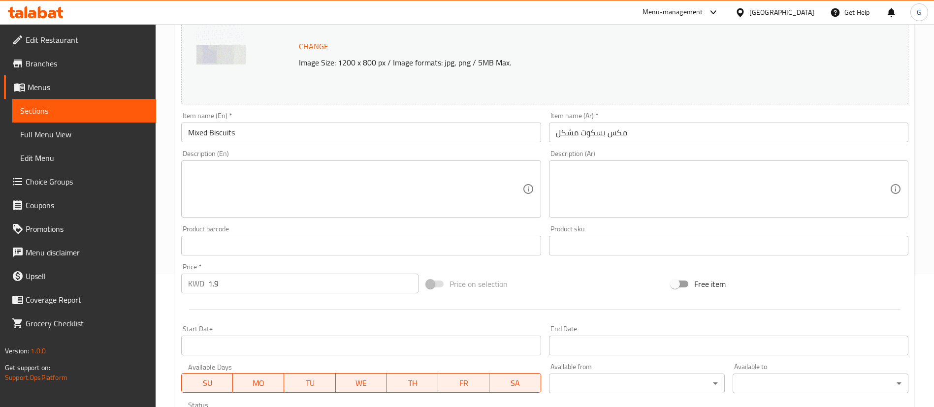
scroll to position [303, 0]
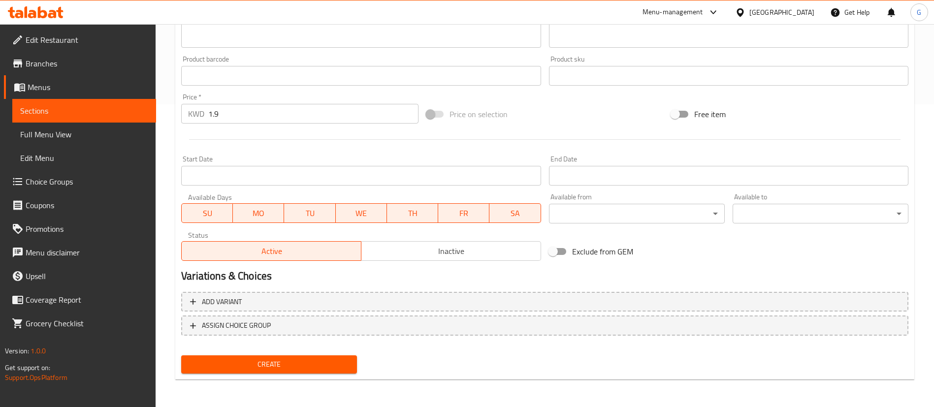
click at [349, 364] on span "Create" at bounding box center [269, 364] width 160 height 12
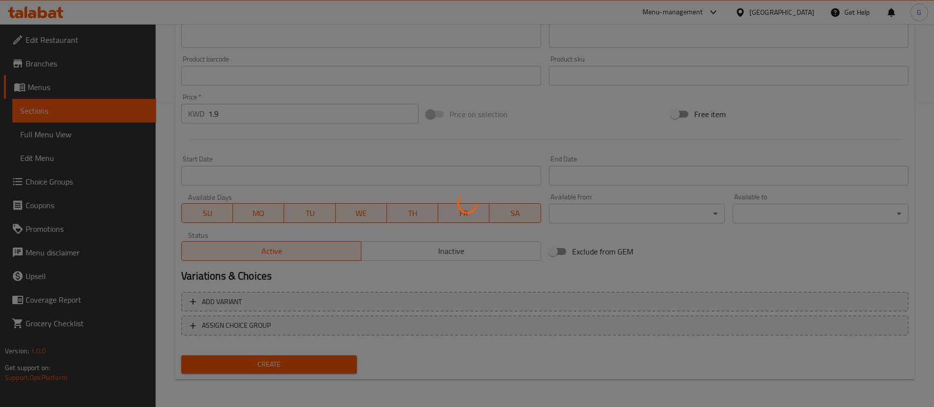
type input "0"
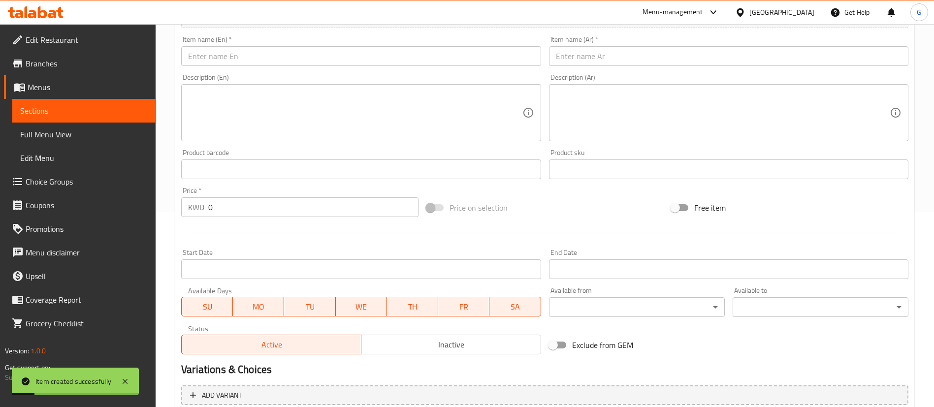
scroll to position [141, 0]
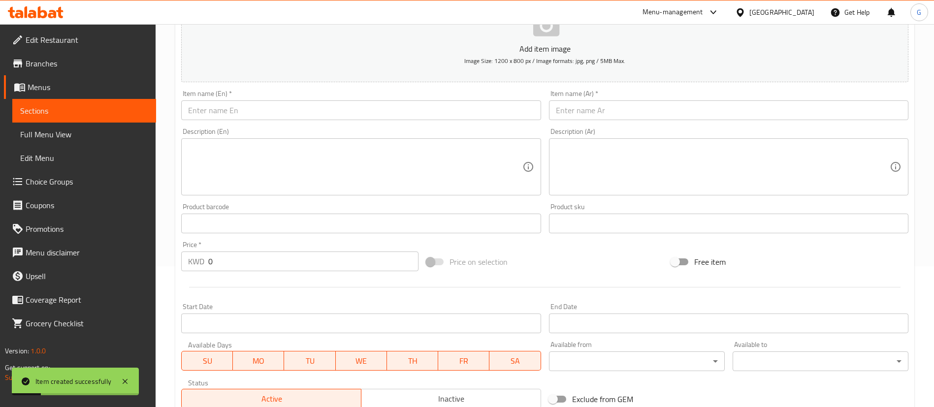
click at [270, 112] on input "text" at bounding box center [360, 110] width 359 height 20
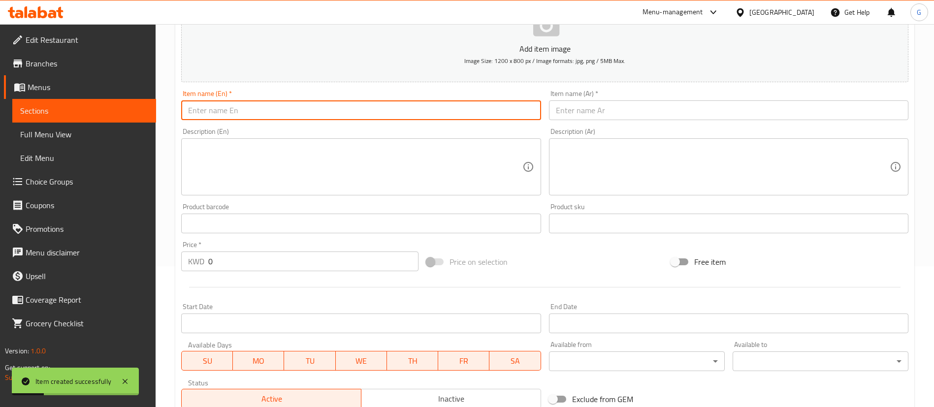
paste input "مكس حلويات غنيمة Mixed Ghanima Sweets 11.9"
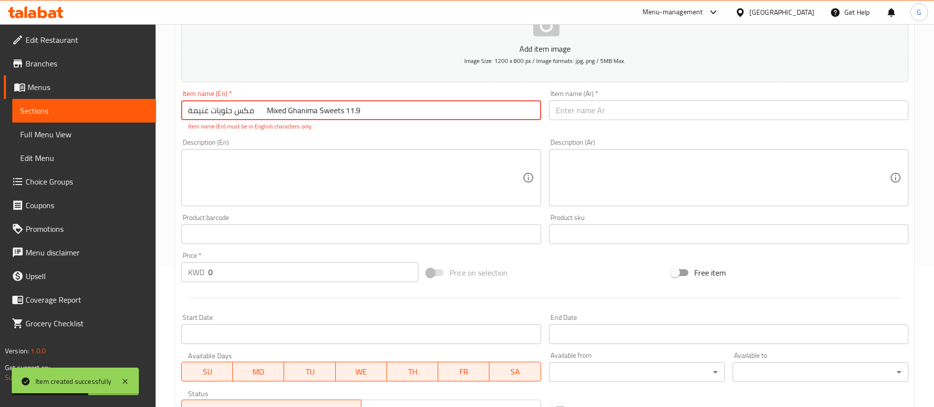
drag, startPoint x: 260, startPoint y: 112, endPoint x: 168, endPoint y: 113, distance: 92.0
click at [168, 113] on div "Home / Restaurants management / Menus / Sections / item / create Gift Boxes sec…" at bounding box center [545, 224] width 778 height 682
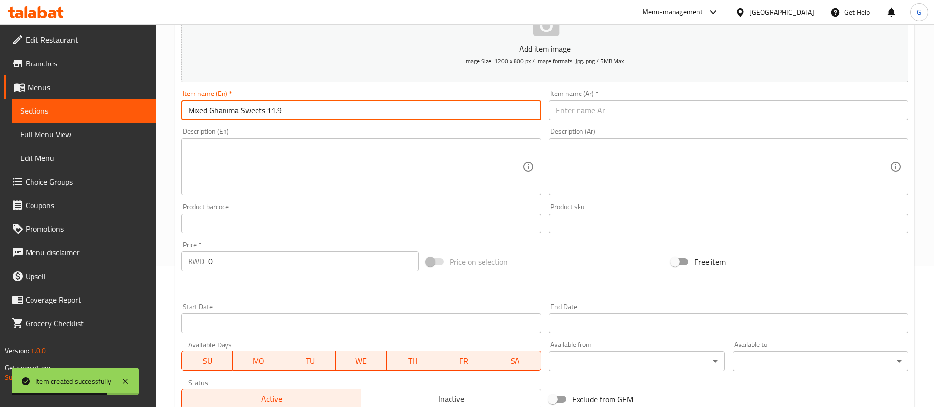
type input "Mixed Ghanima Sweets 11.9"
click at [570, 118] on input "text" at bounding box center [728, 110] width 359 height 20
paste input "مكس حلويات غنيمة"
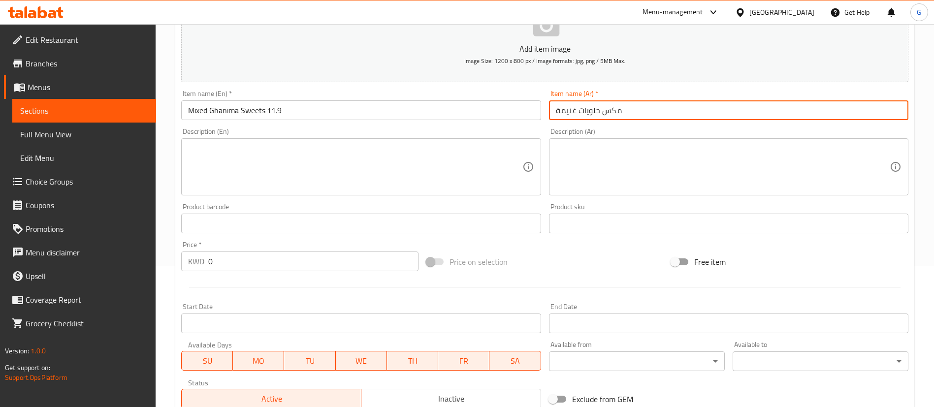
type input "مكس حلويات غنيمة"
click at [281, 108] on input "Mixed Ghanima Sweets 11.9" at bounding box center [360, 110] width 359 height 20
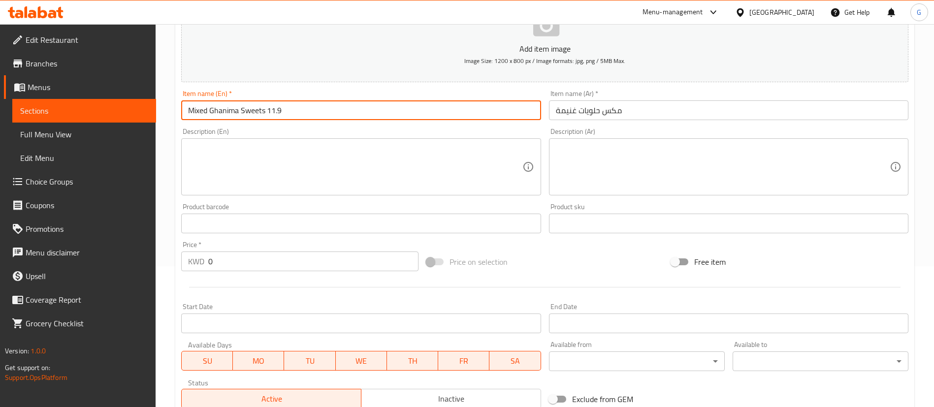
click at [281, 108] on input "Mixed Ghanima Sweets 11.9" at bounding box center [360, 110] width 359 height 20
type input "Mixed Ghanima Sweets"
click at [269, 256] on input "0" at bounding box center [313, 262] width 210 height 20
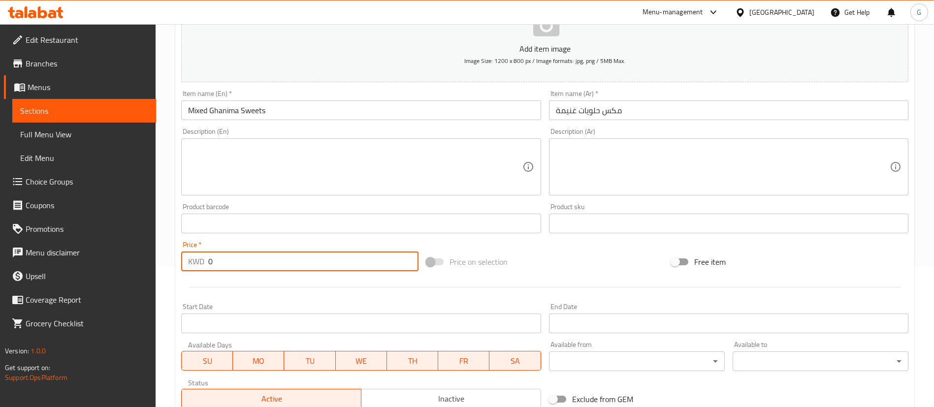
click at [269, 256] on input "0" at bounding box center [313, 262] width 210 height 20
paste input "11.9"
click at [269, 256] on input "011.9" at bounding box center [313, 262] width 210 height 20
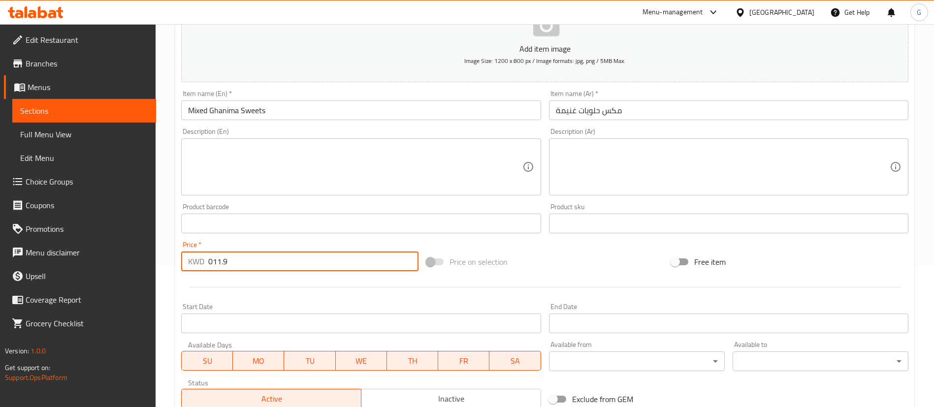
paste input "number"
type input "11.9"
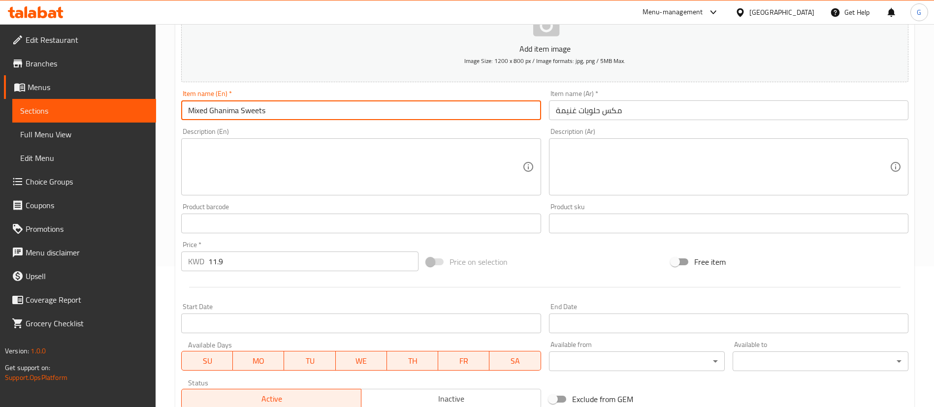
click at [274, 110] on input "Mixed Ghanima Sweets" at bounding box center [360, 110] width 359 height 20
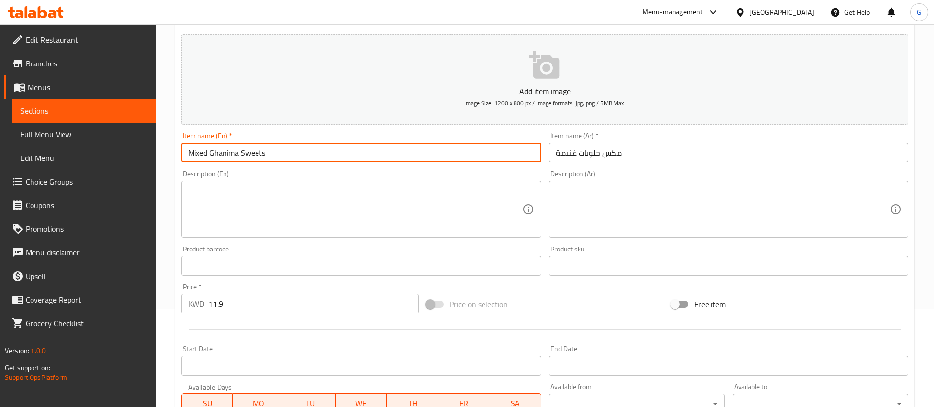
scroll to position [67, 0]
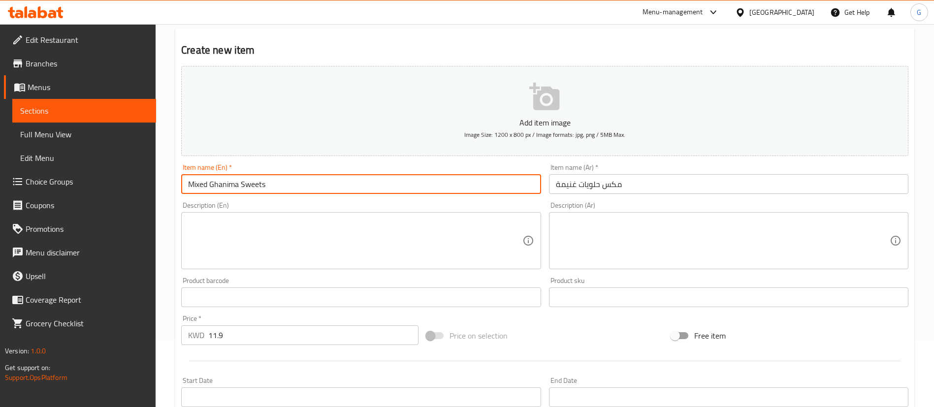
type input "Mixed Ghanima Sweets"
click at [505, 105] on button "Add item image Image Size: 1200 x 800 px / Image formats: jpg, png / 5MB Max." at bounding box center [544, 111] width 727 height 90
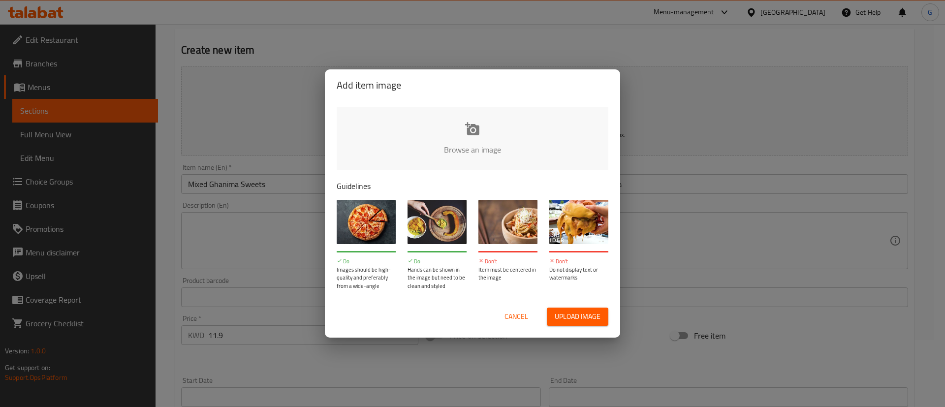
click at [474, 154] on input "file" at bounding box center [805, 153] width 937 height 92
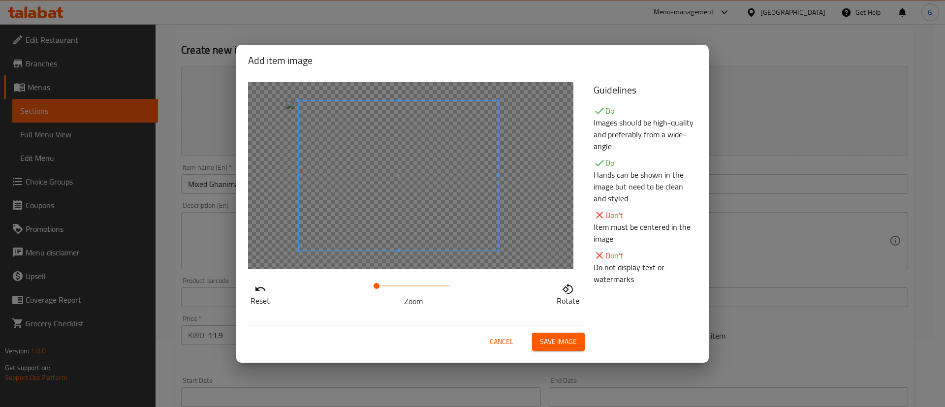
click at [442, 201] on span at bounding box center [398, 176] width 199 height 150
click at [565, 336] on span "Save image" at bounding box center [558, 342] width 37 height 12
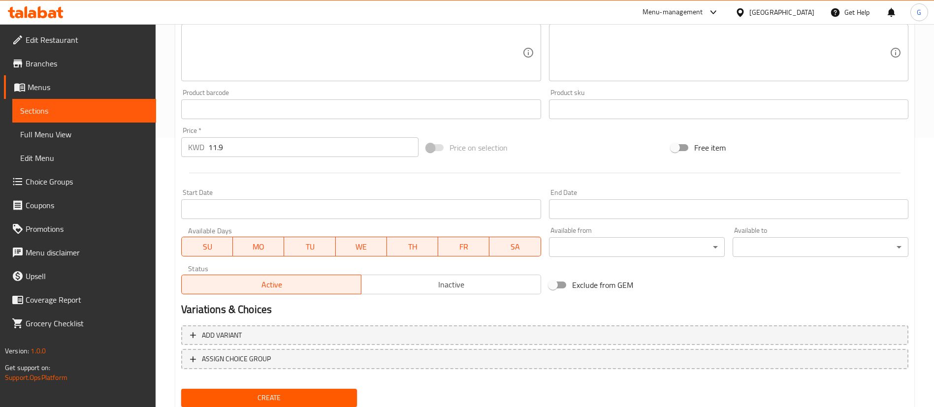
scroll to position [303, 0]
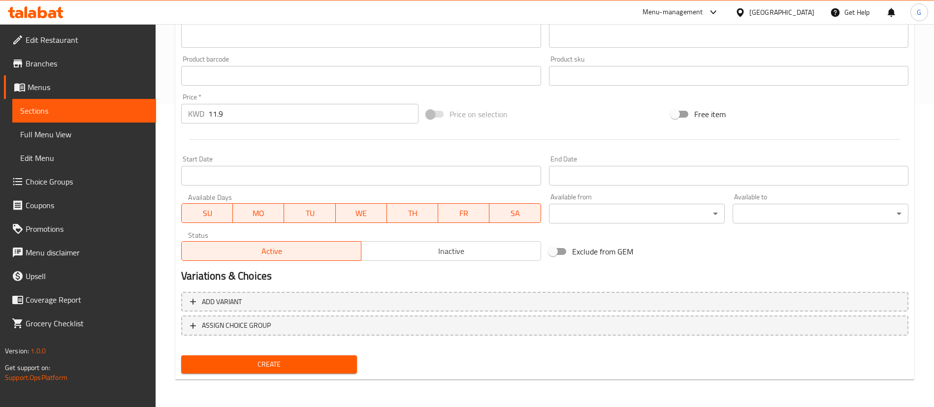
click at [283, 371] on button "Create" at bounding box center [269, 364] width 176 height 18
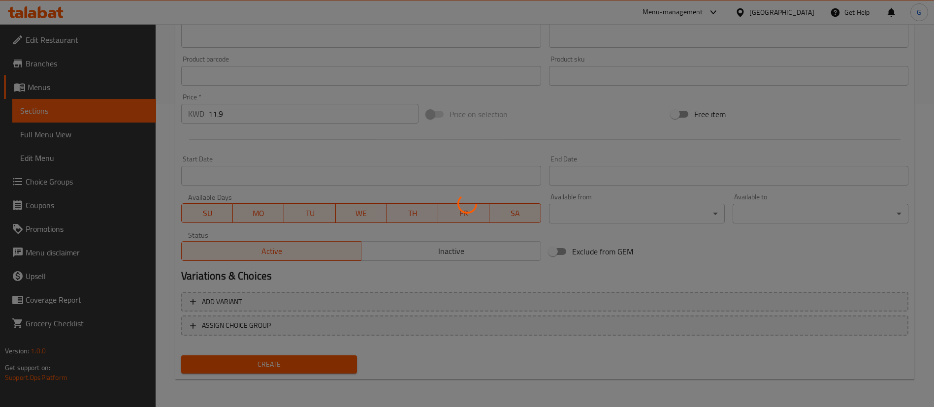
type input "0"
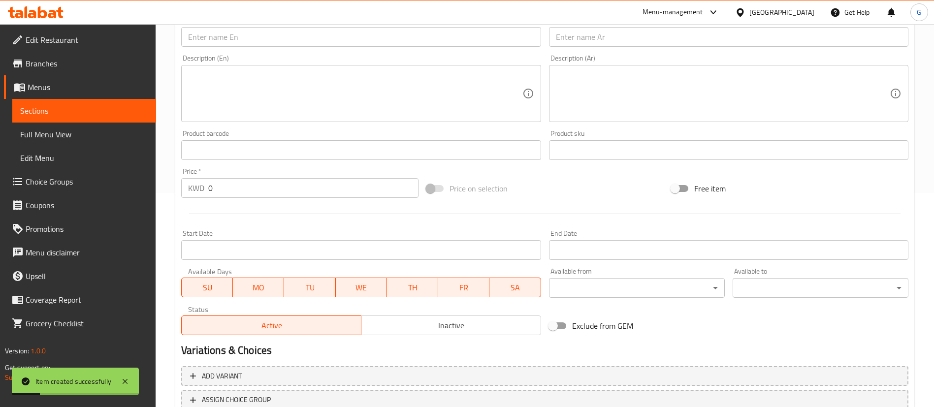
scroll to position [141, 0]
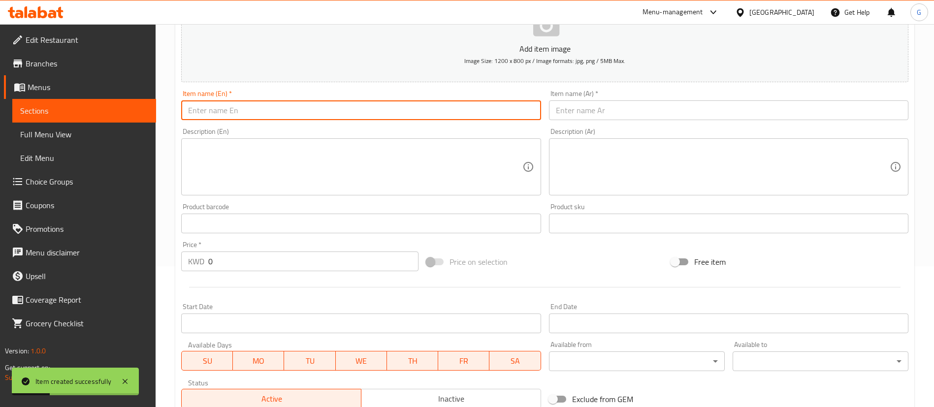
click at [255, 106] on input "text" at bounding box center [360, 110] width 359 height 20
paste input "مكس حلويات عيوش Mixed [PERSON_NAME] Sweets 5.95"
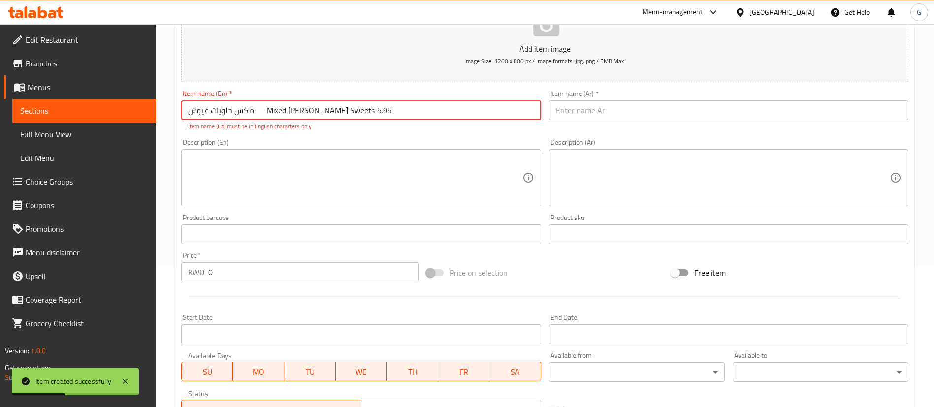
click at [342, 112] on input "مكس حلويات عيوش Mixed [PERSON_NAME] Sweets 5.95" at bounding box center [360, 110] width 359 height 20
type input "مكس حلويات عيوش Mixed [PERSON_NAME] Sweets"
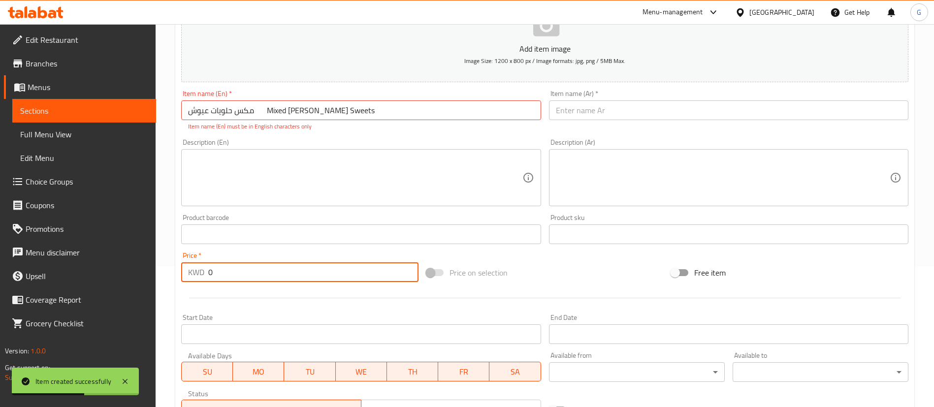
click at [259, 271] on input "0" at bounding box center [313, 272] width 210 height 20
paste input "5.95"
click at [259, 271] on input "05.95" at bounding box center [313, 272] width 210 height 20
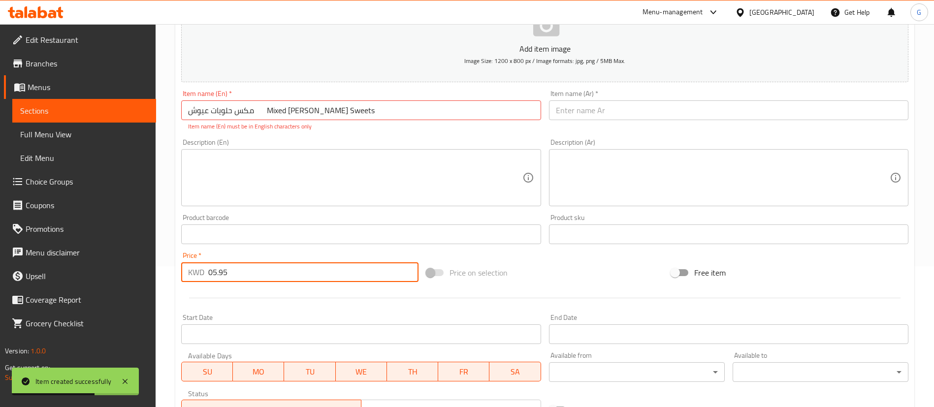
paste input "number"
type input "5.95"
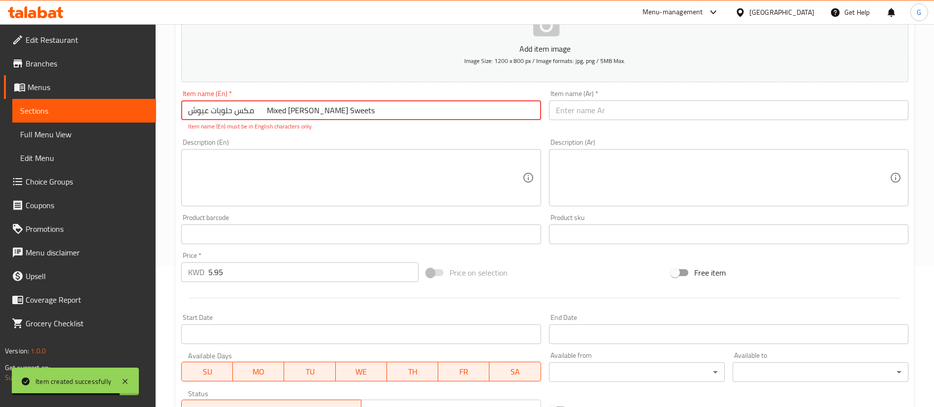
drag, startPoint x: 258, startPoint y: 108, endPoint x: 364, endPoint y: 109, distance: 105.8
click at [364, 109] on input "مكس حلويات عيوش Mixed [PERSON_NAME] Sweets" at bounding box center [360, 110] width 359 height 20
click at [255, 112] on input "مكس حلويات عيوش Mixed [PERSON_NAME] Sweets" at bounding box center [360, 110] width 359 height 20
drag, startPoint x: 260, startPoint y: 113, endPoint x: 184, endPoint y: 121, distance: 76.7
click at [184, 121] on div "Item name (En)   * مكس حلويات عيوش Mixed [PERSON_NAME] Sweets Item name (En) * …" at bounding box center [360, 110] width 359 height 41
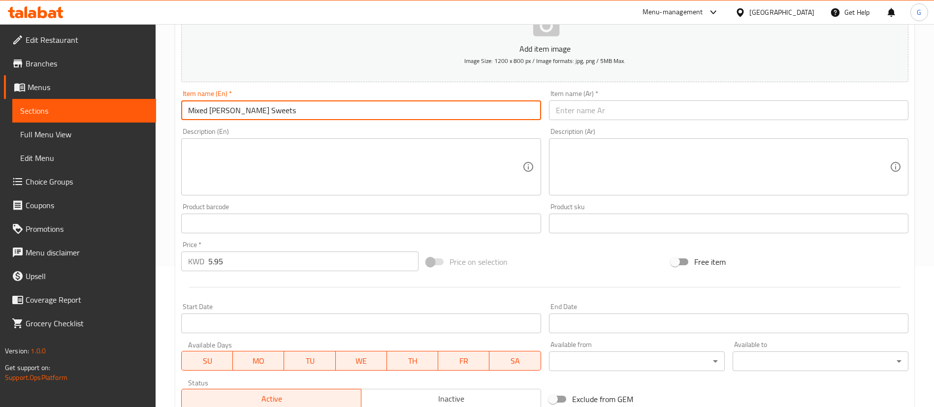
type input "Mixed [PERSON_NAME] Sweets"
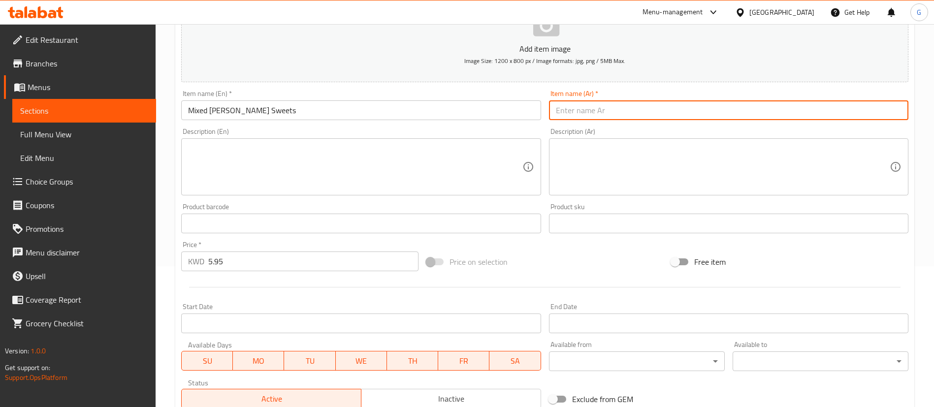
click at [598, 109] on input "text" at bounding box center [728, 110] width 359 height 20
paste input "مكس حلويات عيوش"
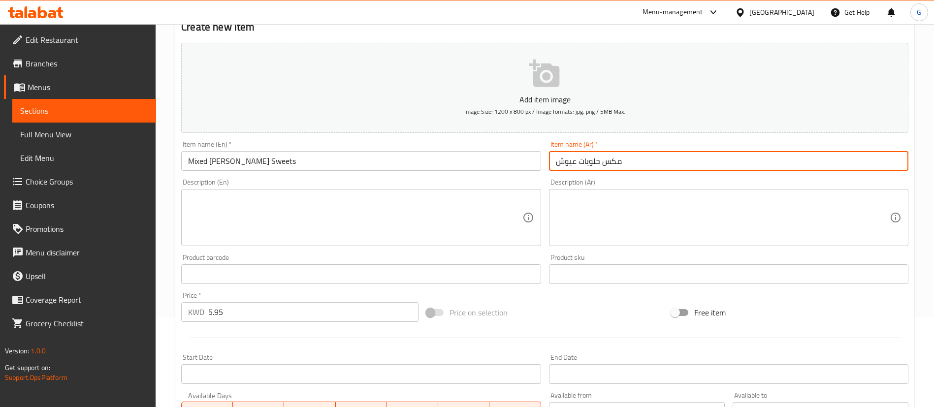
scroll to position [67, 0]
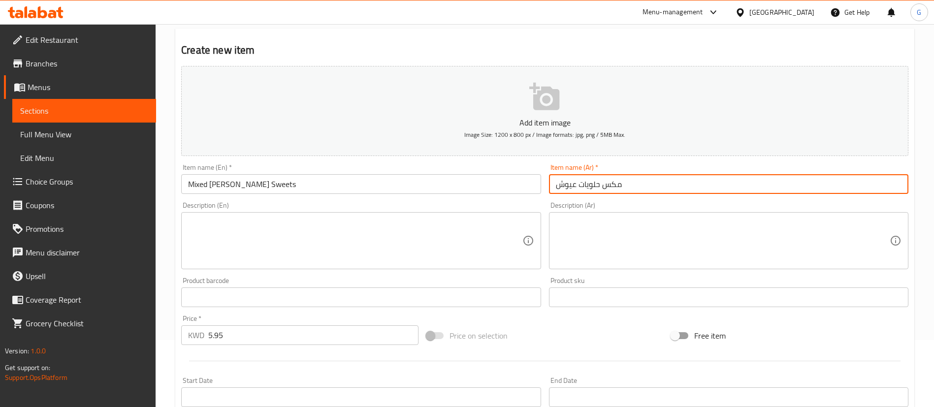
type input "مكس حلويات عيوش"
click at [499, 111] on button "Add item image Image Size: 1200 x 800 px / Image formats: jpg, png / 5MB Max." at bounding box center [544, 111] width 727 height 90
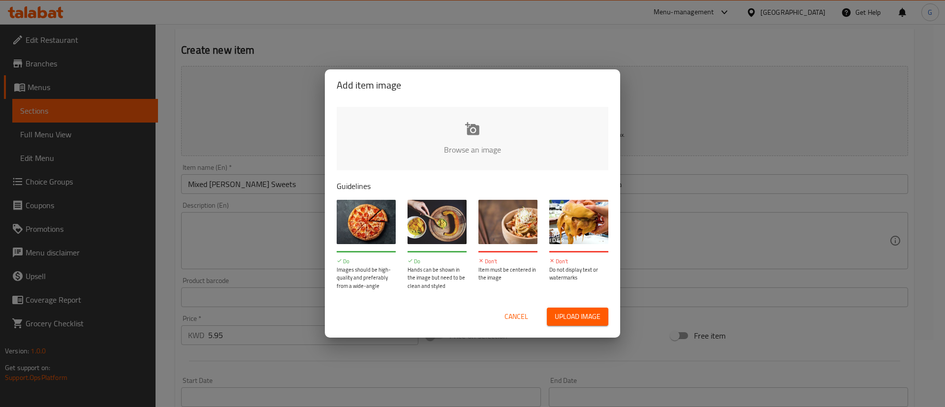
click at [509, 133] on input "file" at bounding box center [805, 153] width 937 height 92
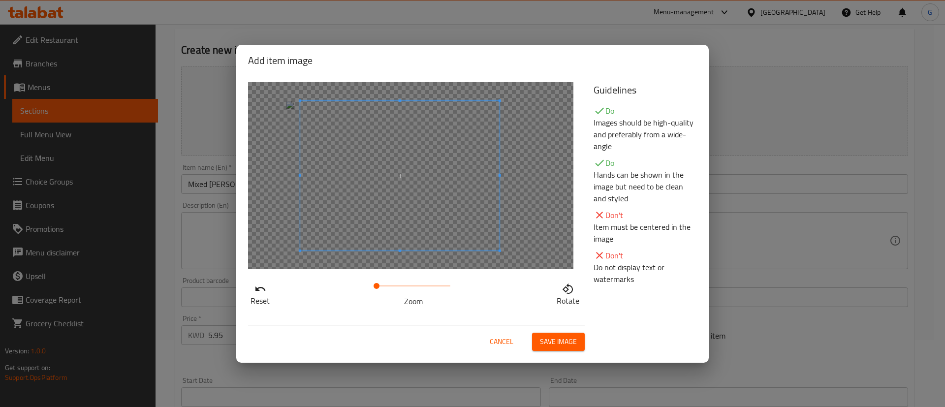
click at [465, 190] on span at bounding box center [399, 176] width 199 height 150
click at [561, 346] on span "Save image" at bounding box center [558, 342] width 37 height 12
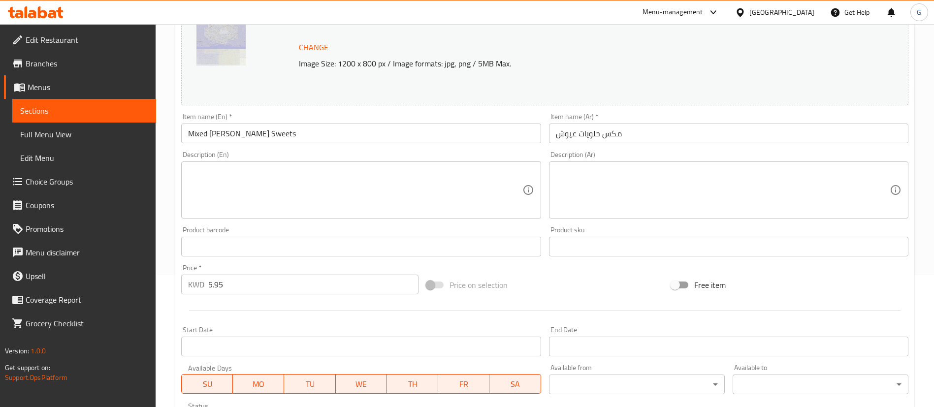
scroll to position [288, 0]
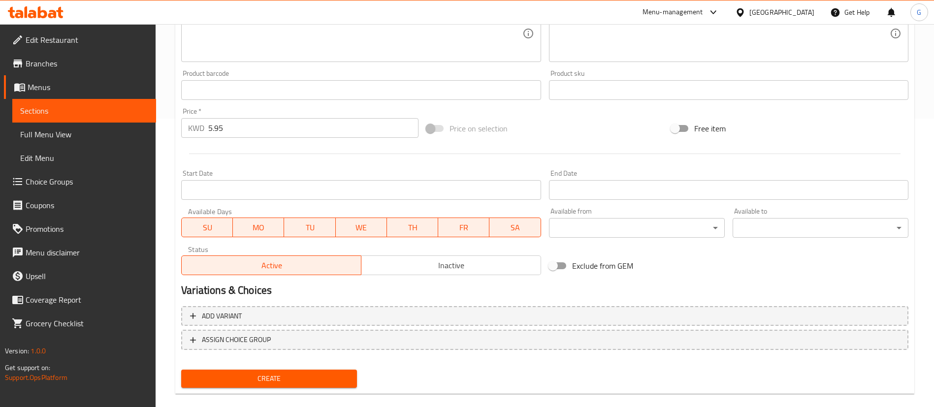
click at [307, 392] on div "Create new item Change Image Size: 1200 x 800 px / Image formats: jpg, png / 5M…" at bounding box center [544, 100] width 739 height 587
click at [305, 383] on span "Create" at bounding box center [269, 379] width 160 height 12
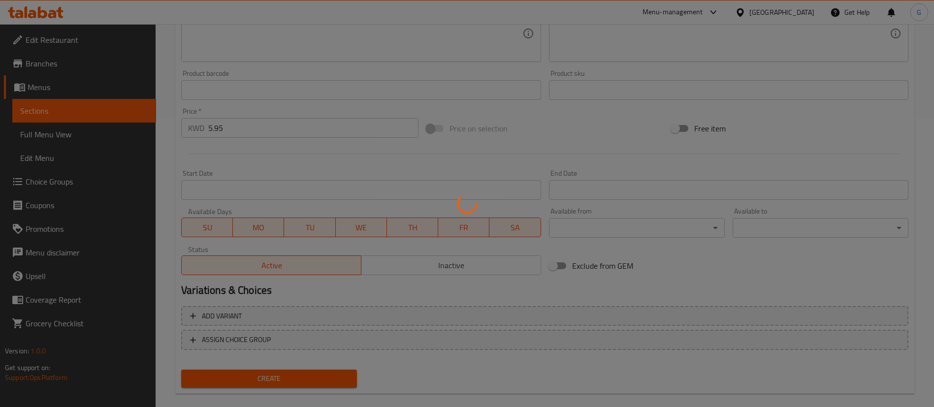
type input "0"
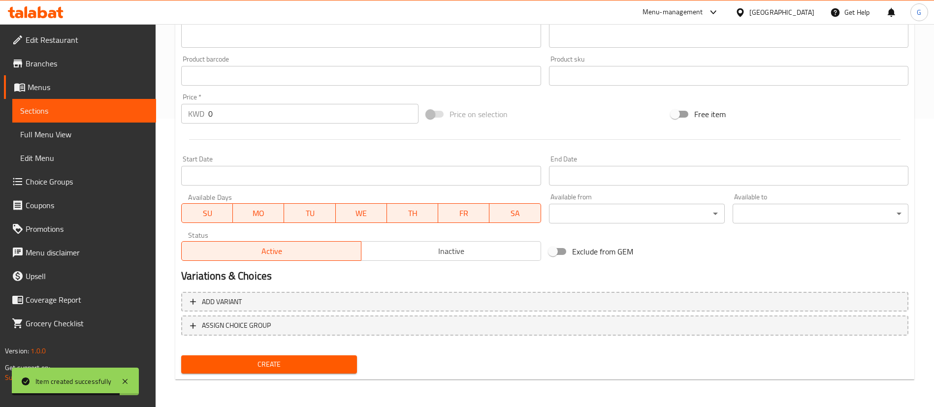
click at [70, 80] on link "Menus" at bounding box center [80, 87] width 152 height 24
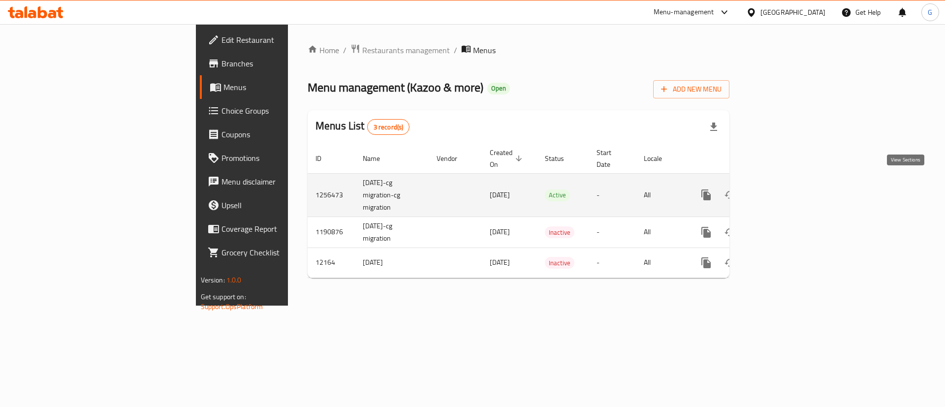
click at [789, 191] on link "enhanced table" at bounding box center [777, 195] width 24 height 24
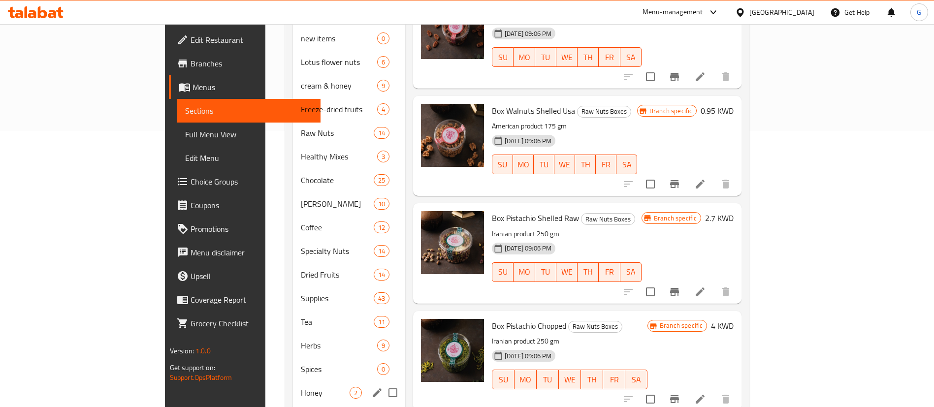
scroll to position [295, 0]
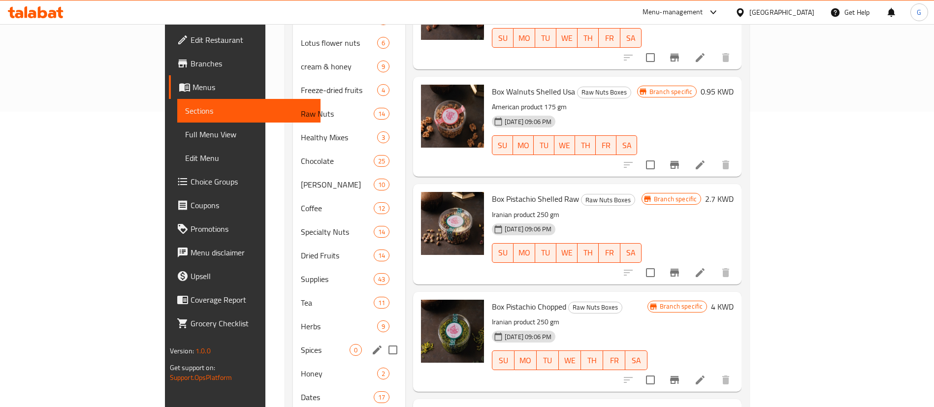
click at [293, 338] on div "Spices 0" at bounding box center [349, 350] width 112 height 24
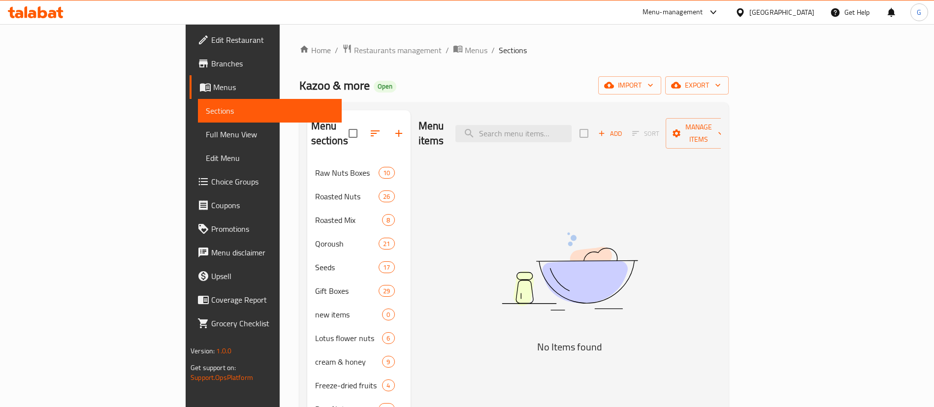
click at [606, 129] on icon "button" at bounding box center [601, 133] width 9 height 9
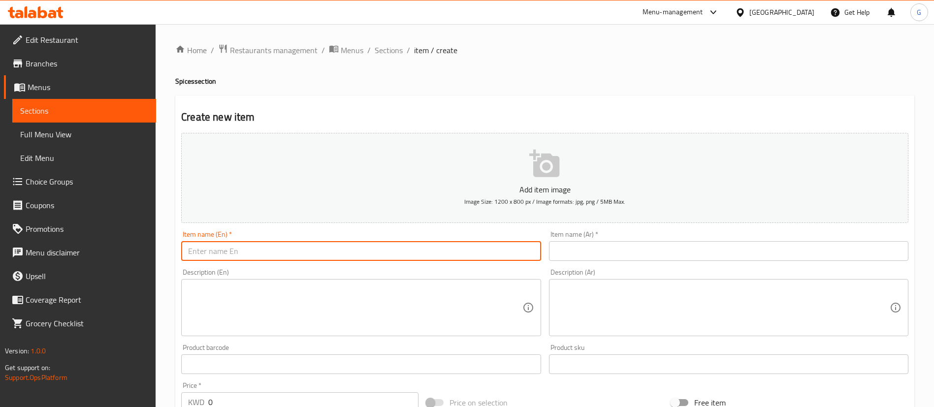
click at [352, 245] on input "text" at bounding box center [360, 251] width 359 height 20
paste input "فلفل اسود ناعم بتول 150 جرام Black Pepper powder Batool 150 gm 1.35"
drag, startPoint x: 302, startPoint y: 249, endPoint x: 166, endPoint y: 249, distance: 135.9
click at [166, 249] on div "Home / Restaurants management / Menus / Sections / item / create Spices section…" at bounding box center [545, 359] width 778 height 671
type input "Black Pepper powder Batool 150 gm 1.35"
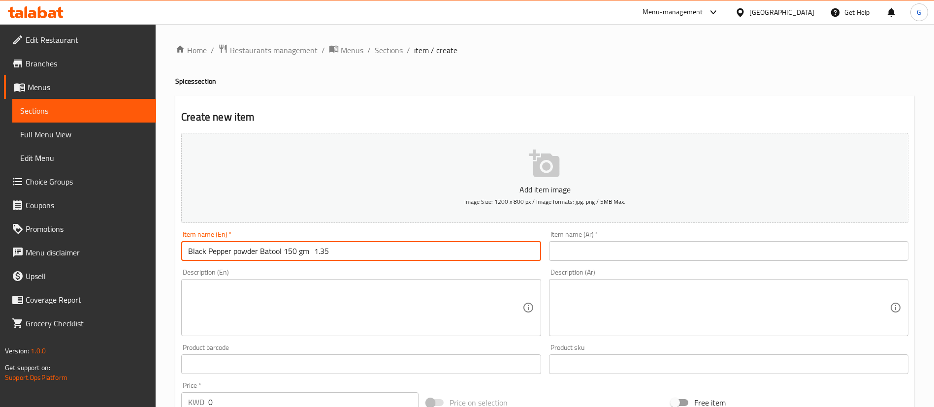
click at [602, 251] on input "text" at bounding box center [728, 251] width 359 height 20
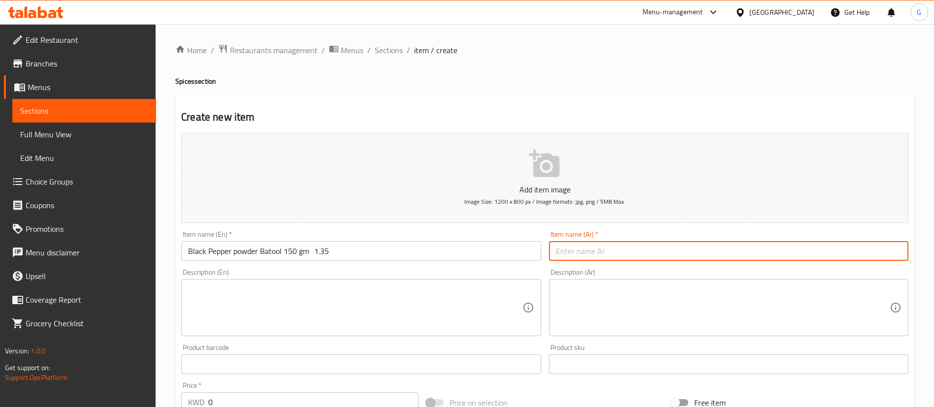
paste input "فلفل اسود ناعم بتول 150 جرام"
type input "فلفل اسود ناعم بتول 150 جرام"
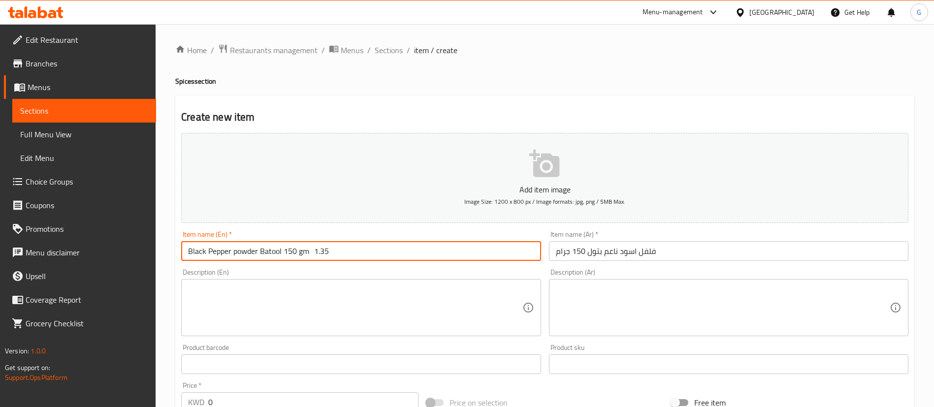
click at [320, 252] on input "Black Pepper powder Batool 150 gm 1.35" at bounding box center [360, 251] width 359 height 20
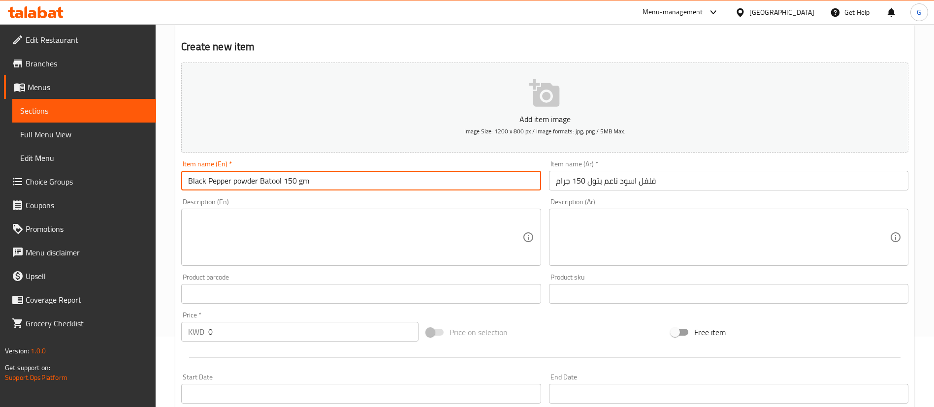
scroll to position [148, 0]
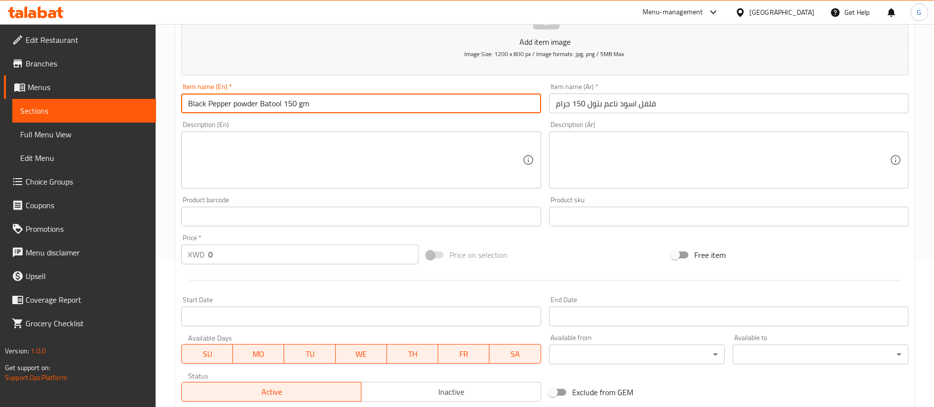
type input "Black Pepper powder Batool 150 gm"
click at [245, 258] on input "0" at bounding box center [313, 255] width 210 height 20
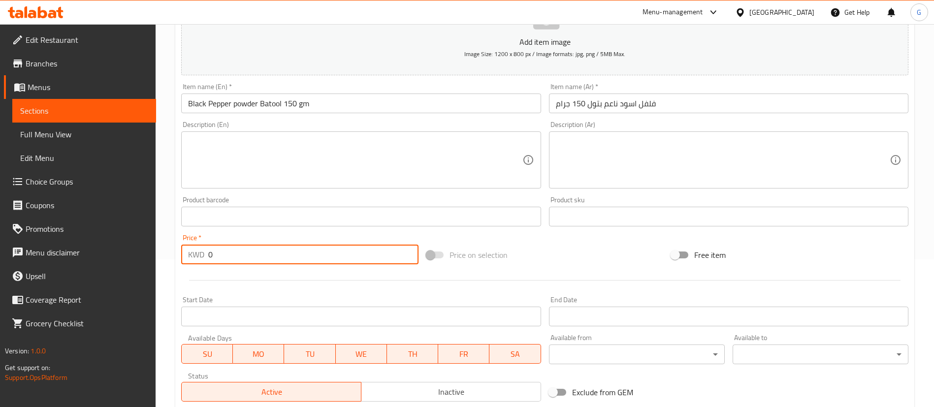
click at [245, 258] on input "0" at bounding box center [313, 255] width 210 height 20
paste input "1.35"
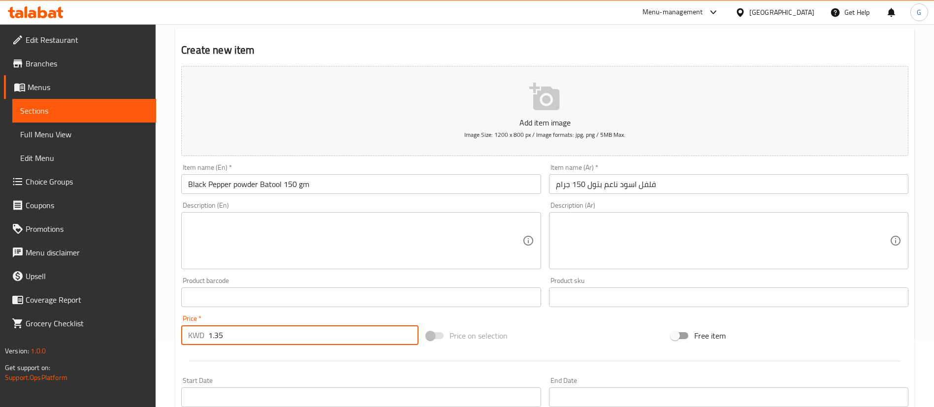
scroll to position [0, 0]
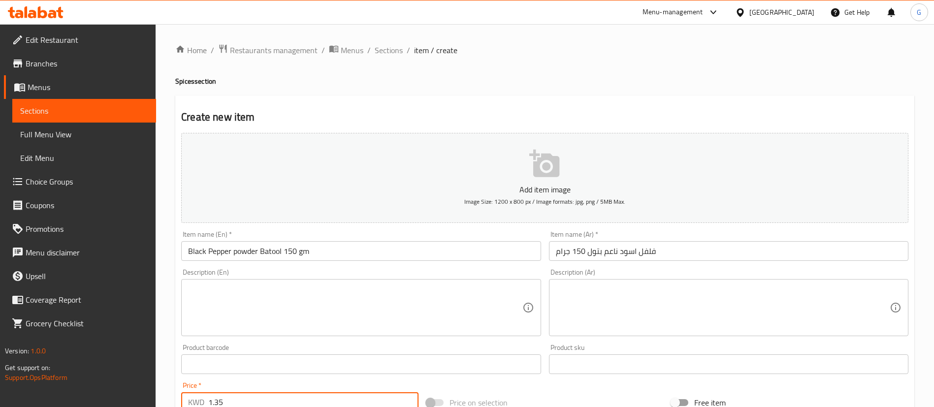
type input "1.35"
click at [550, 169] on icon "button" at bounding box center [545, 164] width 32 height 32
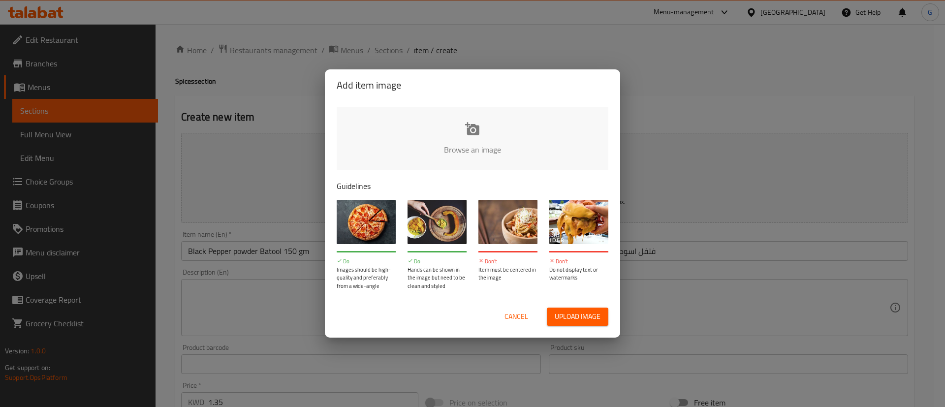
click at [495, 131] on input "file" at bounding box center [805, 153] width 937 height 92
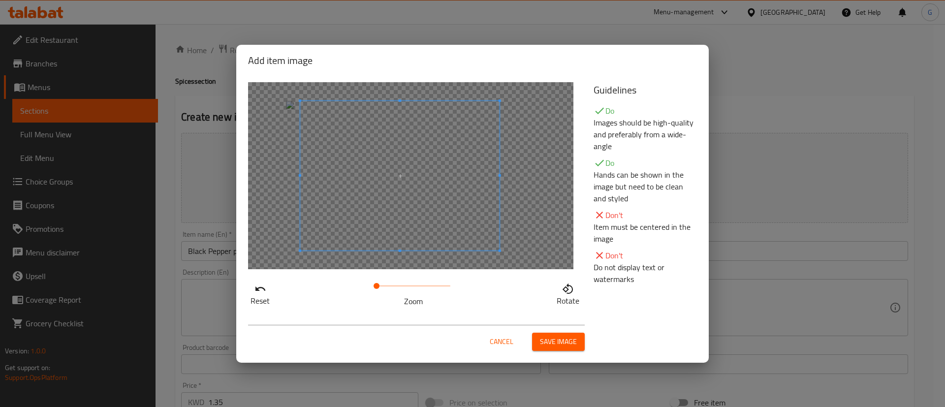
click at [432, 179] on span at bounding box center [399, 176] width 199 height 150
click at [541, 337] on span "Save image" at bounding box center [558, 342] width 37 height 12
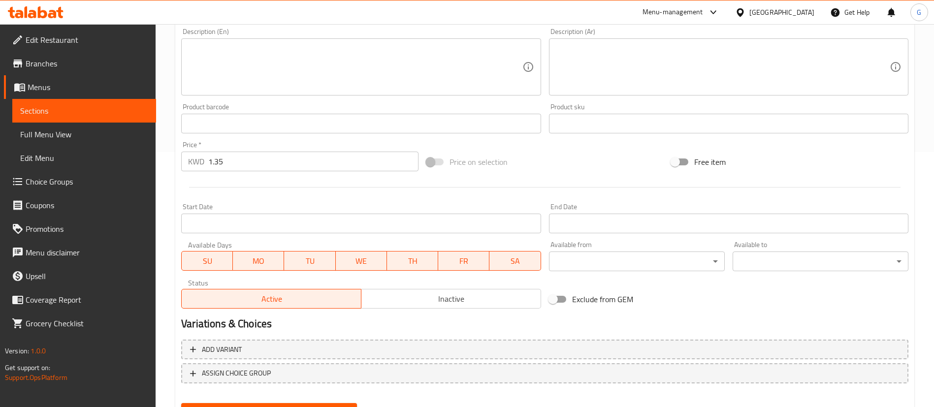
scroll to position [303, 0]
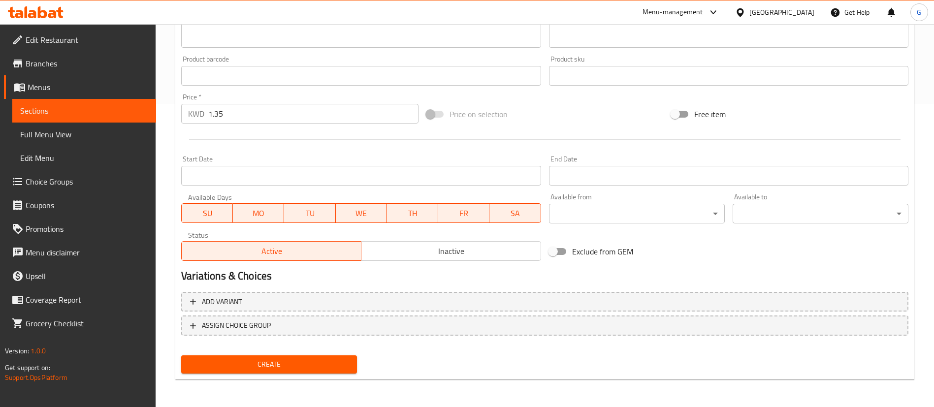
click at [301, 353] on div "Create" at bounding box center [269, 364] width 184 height 26
click at [308, 365] on span "Create" at bounding box center [269, 364] width 160 height 12
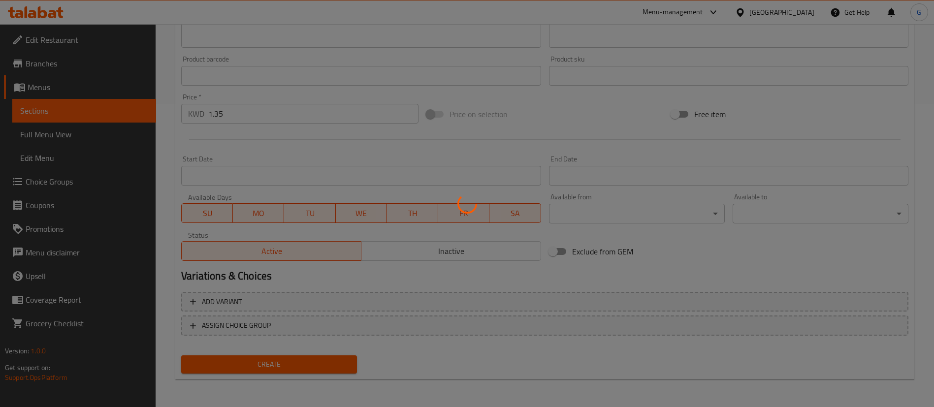
type input "0"
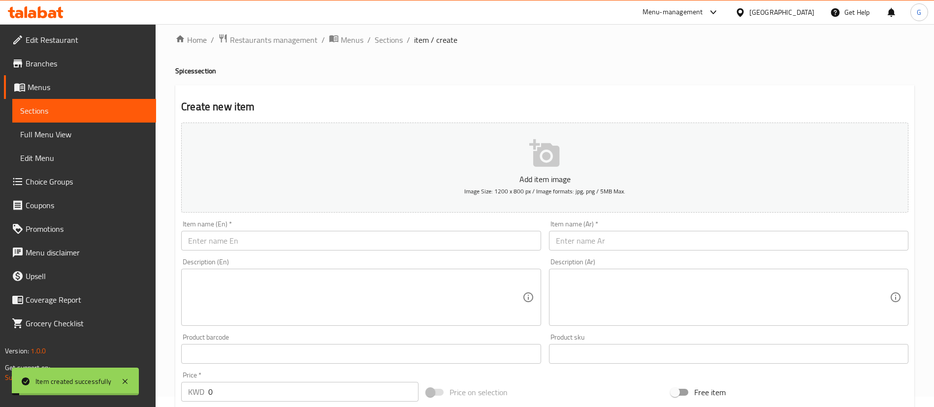
scroll to position [0, 0]
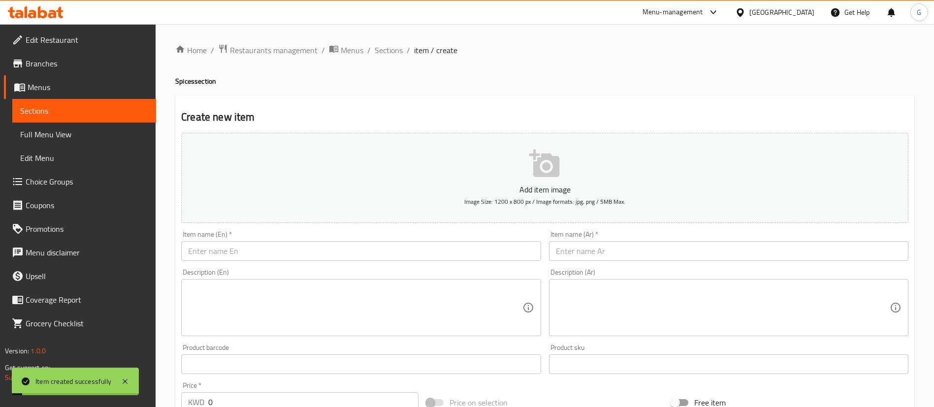
click at [353, 241] on input "text" at bounding box center [360, 251] width 359 height 20
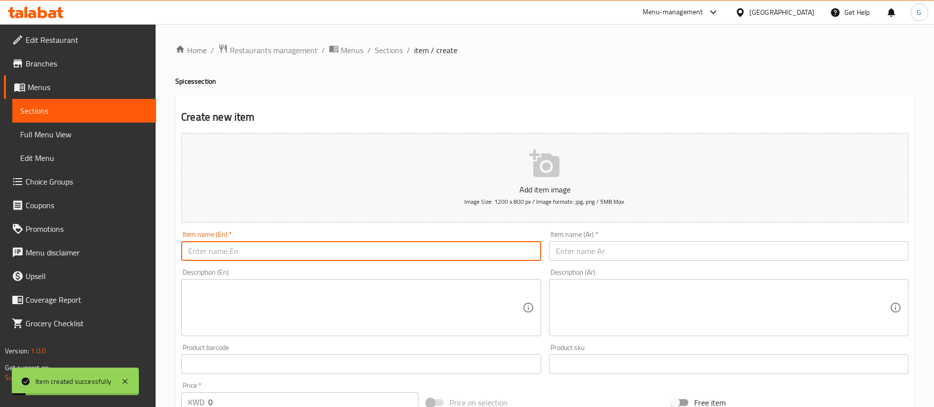
paste input "كزبرة ناعم بتول 150 جرام Coriander powder Batool 150 gm 0.65"
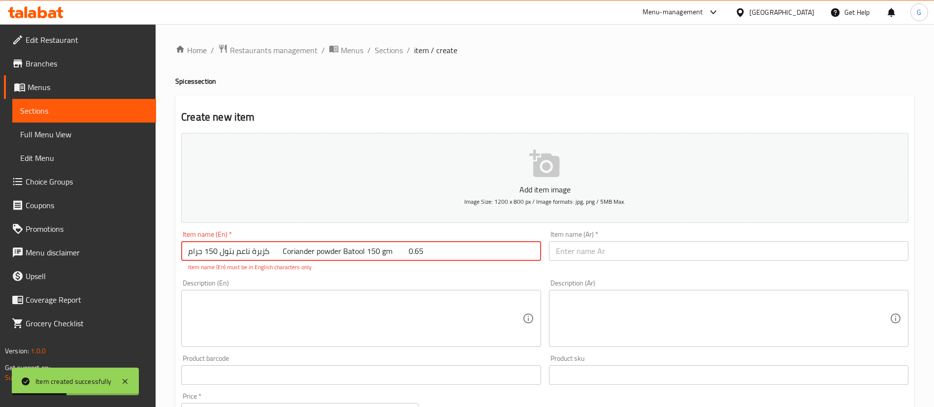
drag, startPoint x: 416, startPoint y: 253, endPoint x: 286, endPoint y: 253, distance: 129.5
click at [286, 253] on input "كزبرة ناعم بتول 150 جرام Coriander powder Batool 150 gm 0.65" at bounding box center [360, 251] width 359 height 20
click at [288, 252] on input "كزبرة ناعم بتول 150 جرام Coriander powder Batool 150 gm 0.65" at bounding box center [360, 251] width 359 height 20
drag, startPoint x: 287, startPoint y: 252, endPoint x: 186, endPoint y: 253, distance: 101.4
click at [186, 253] on input "كزبرة ناعم بتول 150 جرام Coriander powder Batool 150 gm 0.65" at bounding box center [360, 251] width 359 height 20
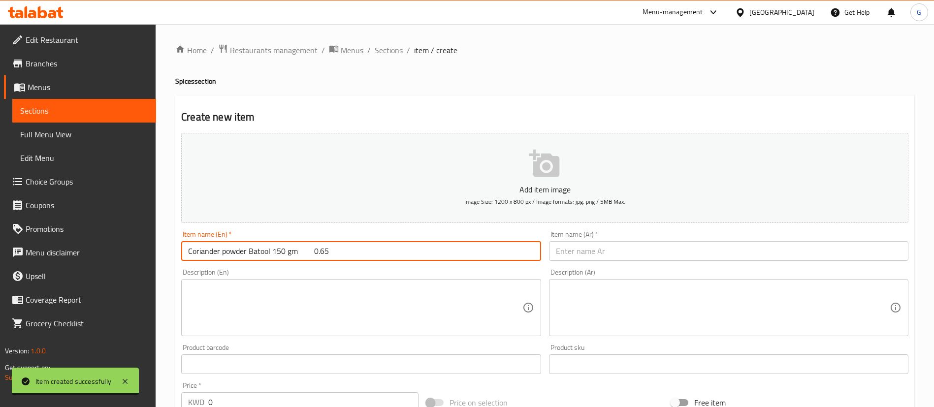
type input "Coriander powder Batool 150 gm 0.65"
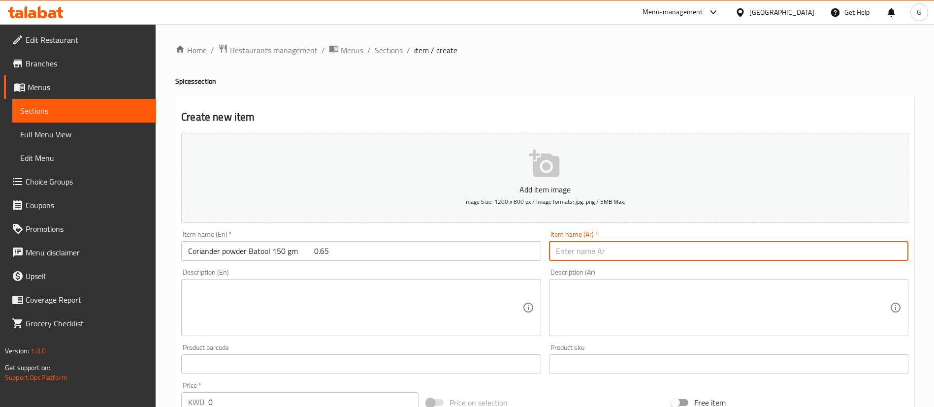
click at [600, 246] on input "text" at bounding box center [728, 251] width 359 height 20
paste input "كزبرة ناعم بتول 150 جرام"
type input "كزبرة ناعم بتول 150 جرام"
click at [306, 251] on input "Coriander powder Batool 150 gm 0.65" at bounding box center [360, 251] width 359 height 20
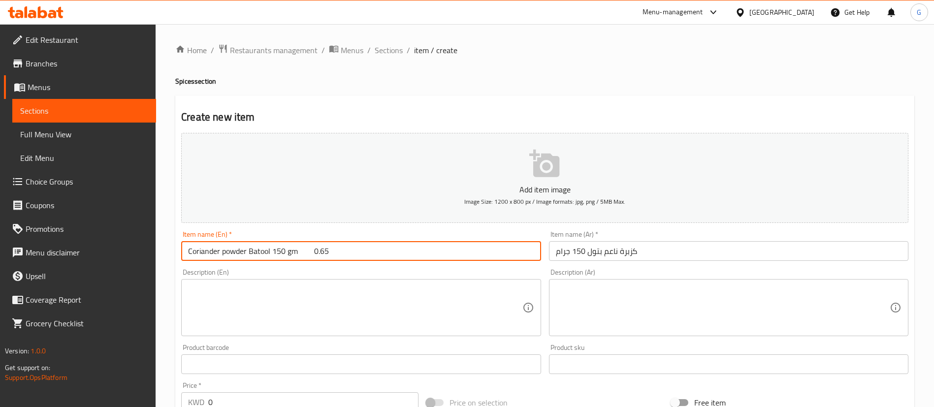
click at [305, 251] on input "Coriander powder Batool 150 gm 0.65" at bounding box center [360, 251] width 359 height 20
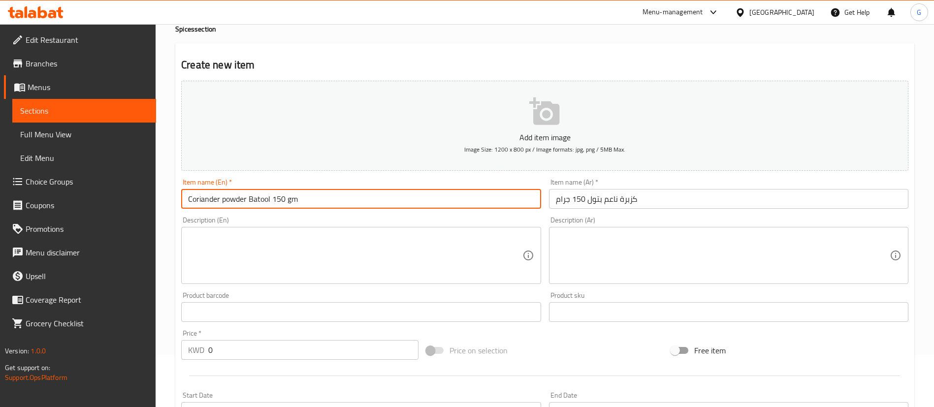
scroll to position [74, 0]
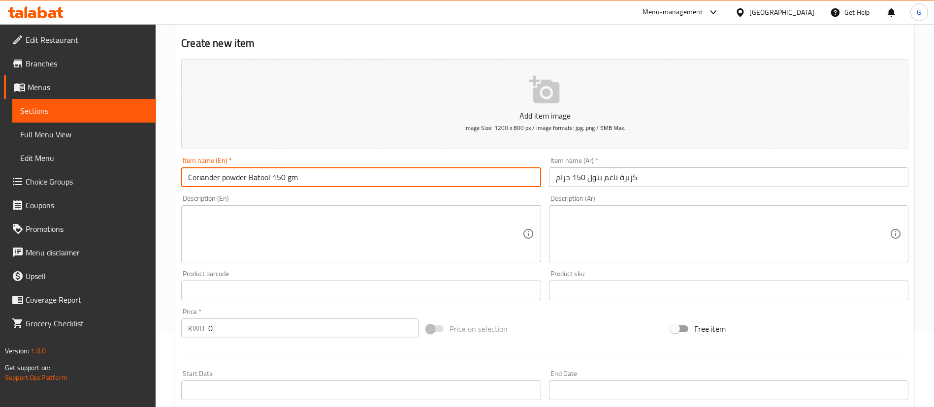
type input "Coriander powder Batool 150 gm"
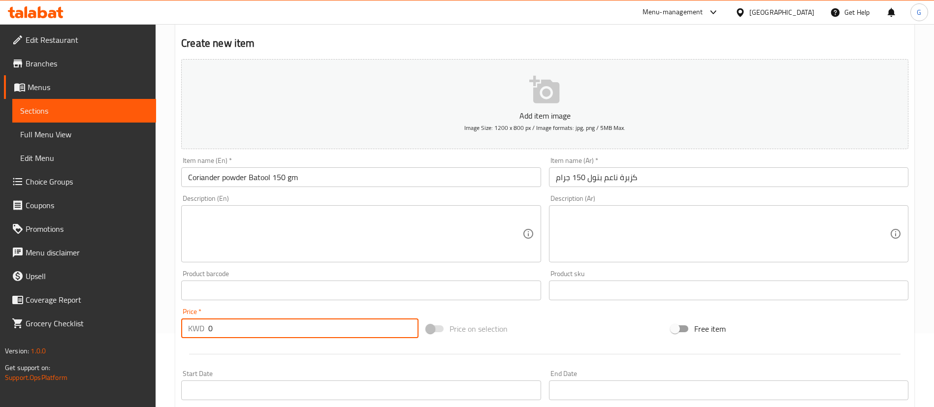
click at [271, 327] on input "0" at bounding box center [313, 328] width 210 height 20
paste input "0.65"
click at [270, 327] on input "00.65" at bounding box center [313, 328] width 210 height 20
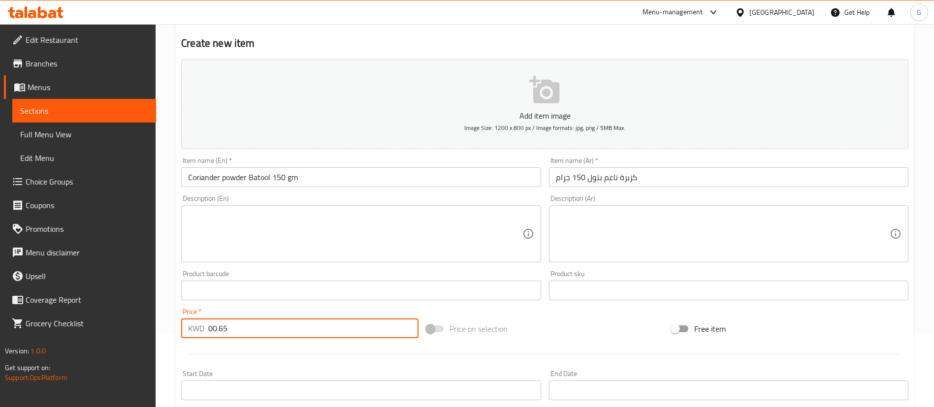
click at [270, 327] on input "00.65" at bounding box center [313, 328] width 210 height 20
paste input "number"
type input "0.65"
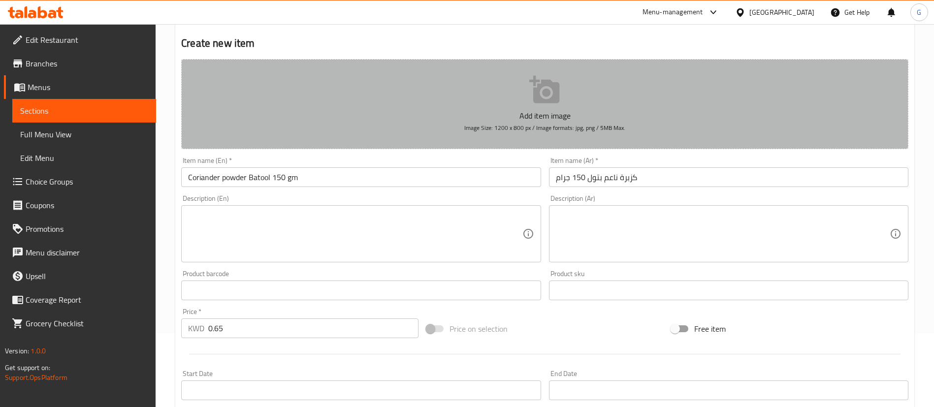
click at [487, 91] on button "Add item image Image Size: 1200 x 800 px / Image formats: jpg, png / 5MB Max." at bounding box center [544, 104] width 727 height 90
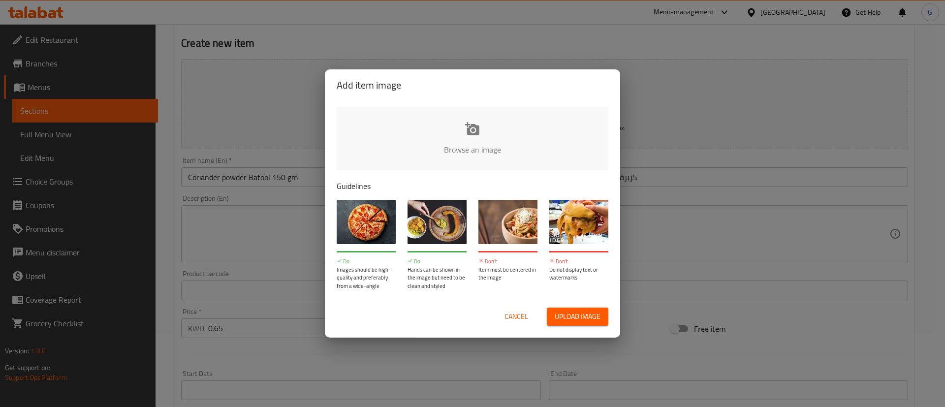
click at [501, 121] on input "file" at bounding box center [805, 153] width 937 height 92
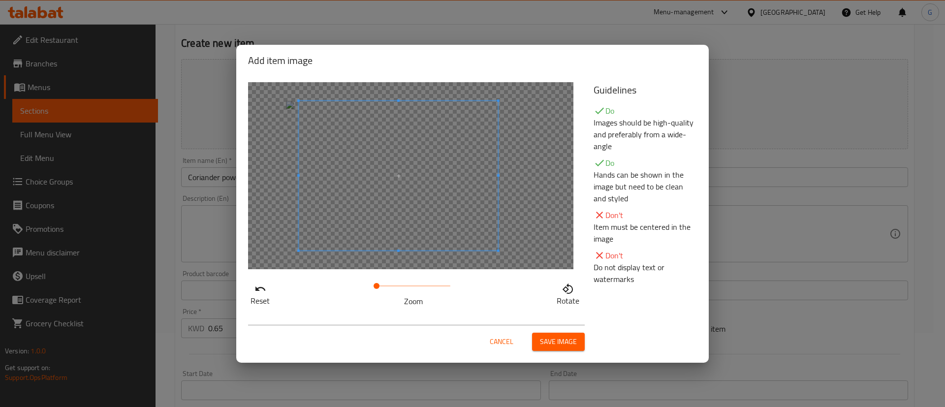
click at [432, 204] on span at bounding box center [398, 176] width 199 height 150
click at [548, 334] on button "Save image" at bounding box center [558, 342] width 53 height 18
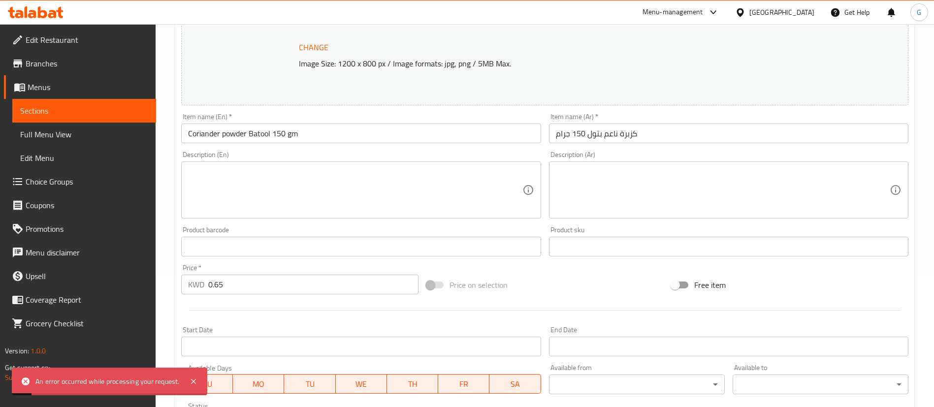
scroll to position [81, 0]
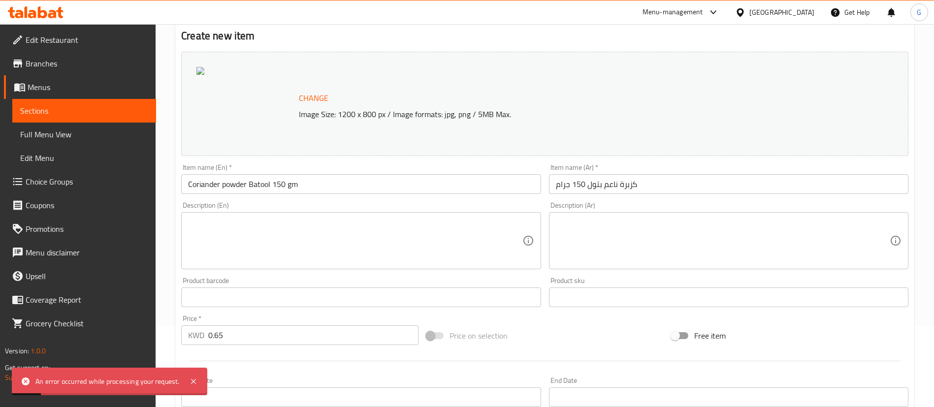
click at [235, 101] on div at bounding box center [245, 104] width 98 height 74
click at [306, 90] on button "Change" at bounding box center [313, 98] width 37 height 20
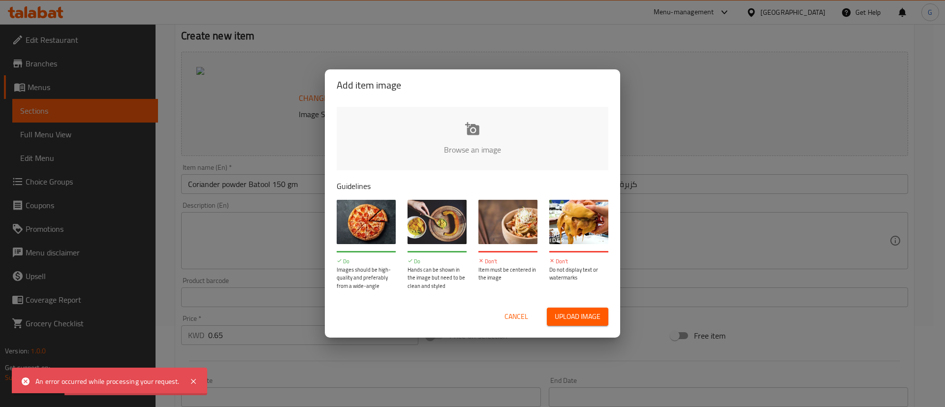
click at [502, 143] on input "file" at bounding box center [805, 153] width 937 height 92
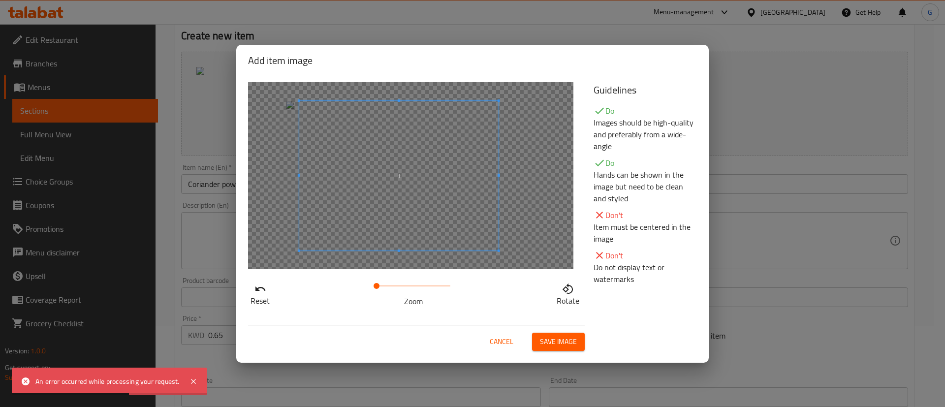
click at [479, 198] on span at bounding box center [398, 176] width 199 height 150
click at [564, 334] on button "Save image" at bounding box center [558, 342] width 53 height 18
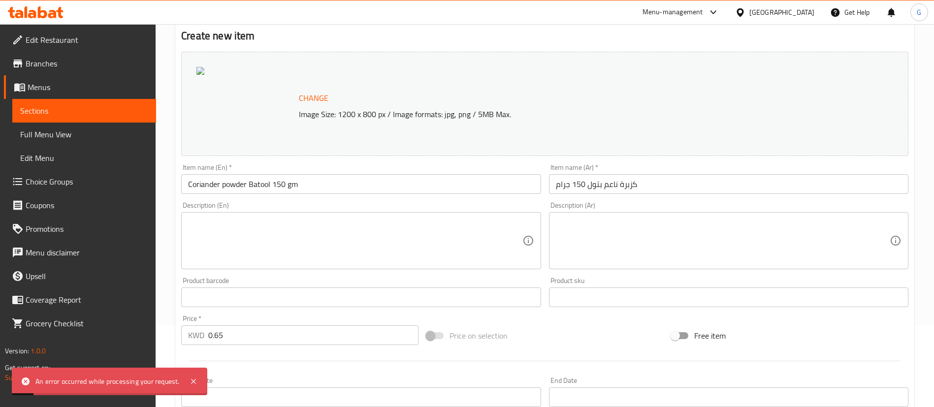
click at [307, 86] on div "Change Image Size: 1200 x 800 px / Image formats: jpg, png / 5MB Max." at bounding box center [544, 104] width 727 height 104
click at [312, 93] on span "Change" at bounding box center [314, 98] width 30 height 14
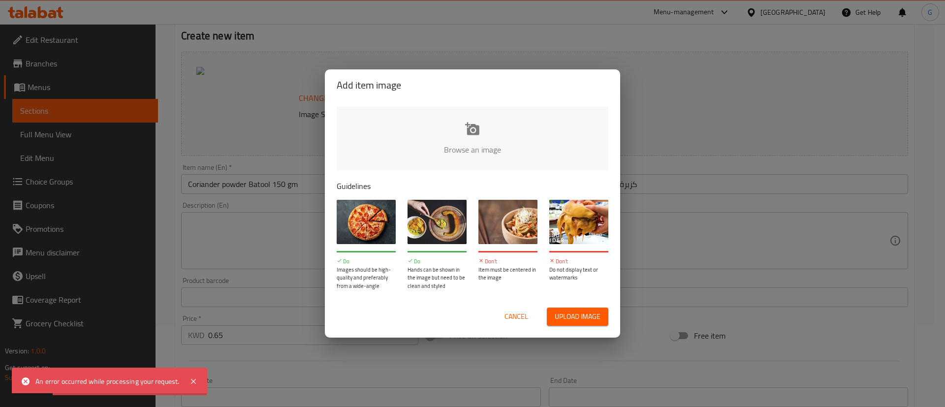
click at [463, 138] on input "file" at bounding box center [805, 153] width 937 height 92
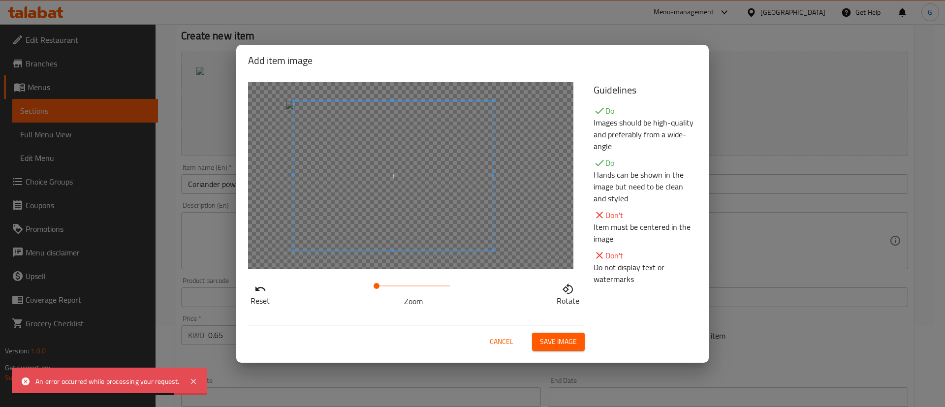
click at [435, 200] on span at bounding box center [392, 176] width 199 height 150
click at [539, 339] on button "Save image" at bounding box center [558, 342] width 53 height 18
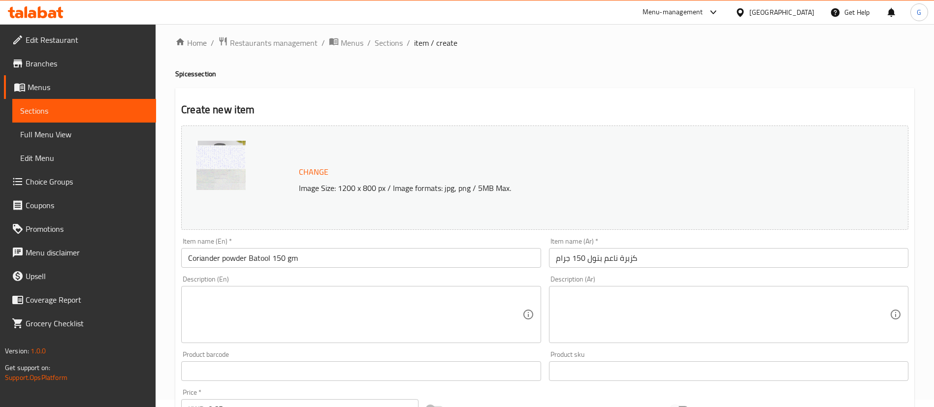
scroll to position [303, 0]
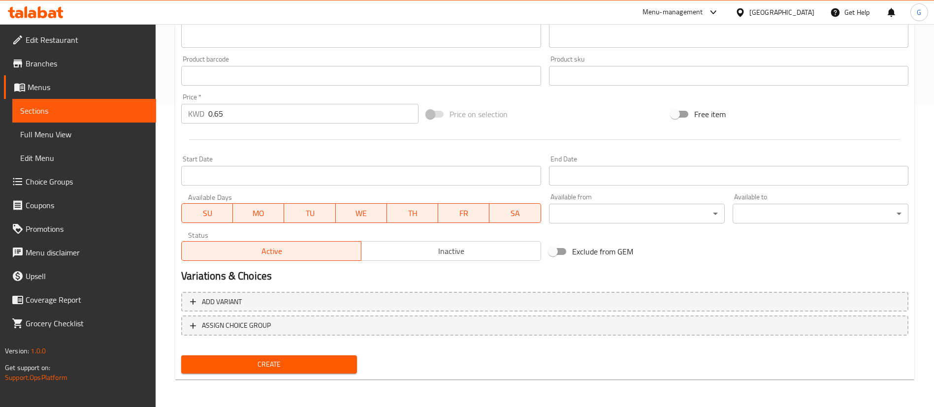
click at [340, 367] on span "Create" at bounding box center [269, 364] width 160 height 12
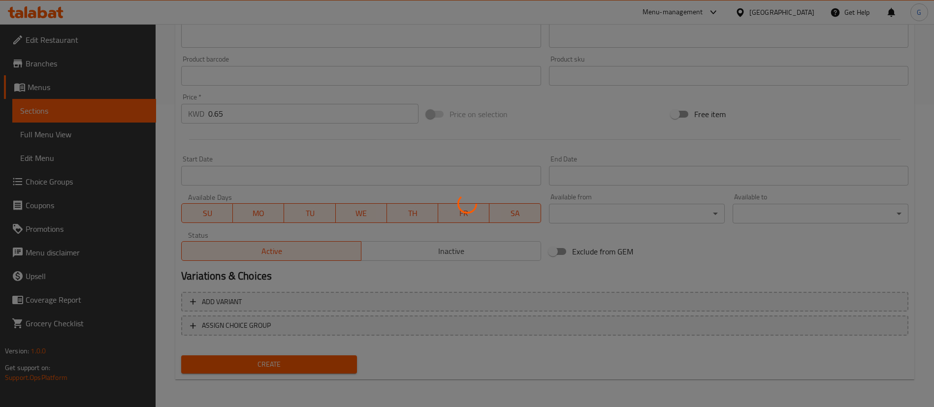
type input "0"
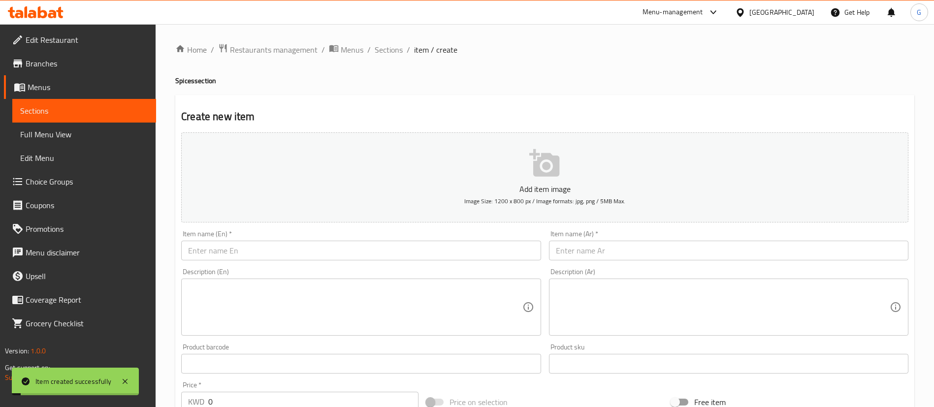
scroll to position [0, 0]
click at [302, 258] on input "text" at bounding box center [360, 251] width 359 height 20
paste input "كمون ناعم بتول 150 جرام Cumin powder Batool 150 gm 0.71"
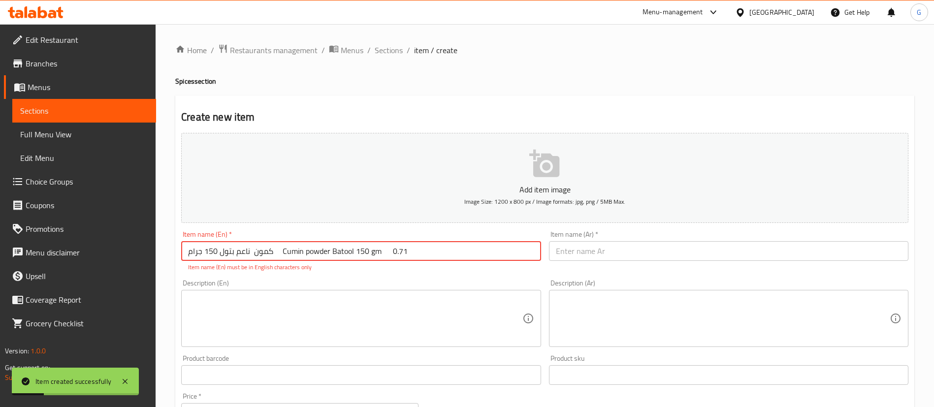
click at [398, 250] on input "كمون ناعم بتول 150 جرام Cumin powder Batool 150 gm 0.71" at bounding box center [360, 251] width 359 height 20
drag, startPoint x: 398, startPoint y: 250, endPoint x: 405, endPoint y: 253, distance: 7.5
click at [399, 250] on input "كمون ناعم بتول 150 جرام Cumin powder Batool 150 gm 0.71" at bounding box center [360, 251] width 359 height 20
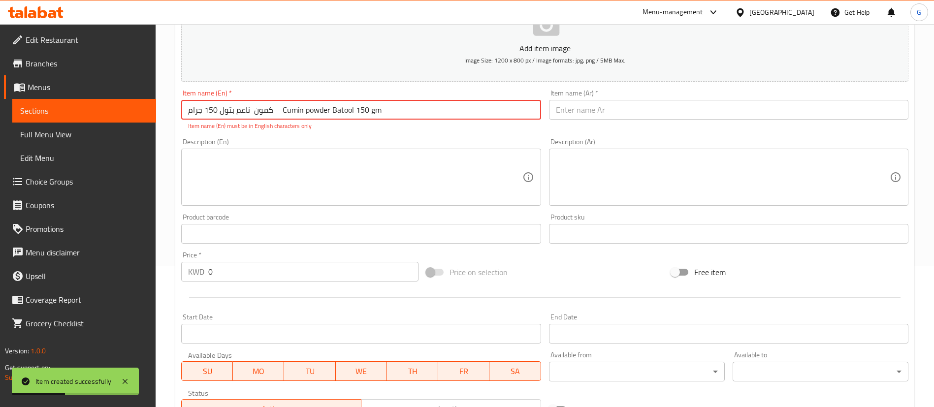
scroll to position [148, 0]
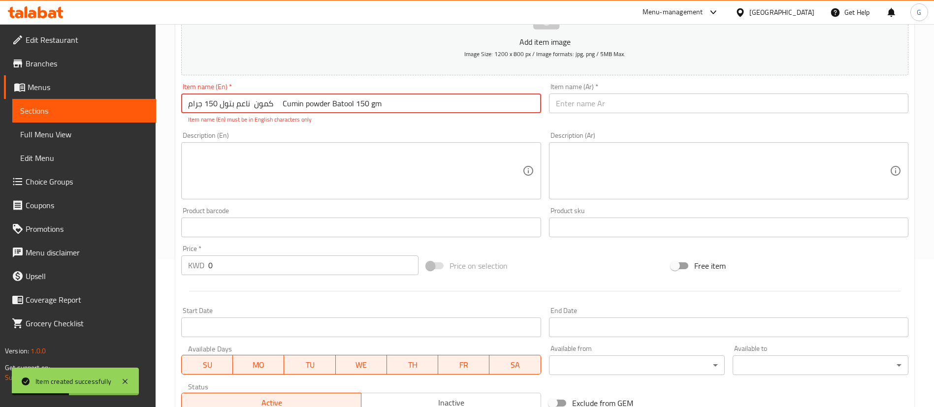
type input "كمون ناعم بتول 150 جرام Cumin powder Batool 150 gm"
click at [288, 261] on input "0" at bounding box center [313, 265] width 210 height 20
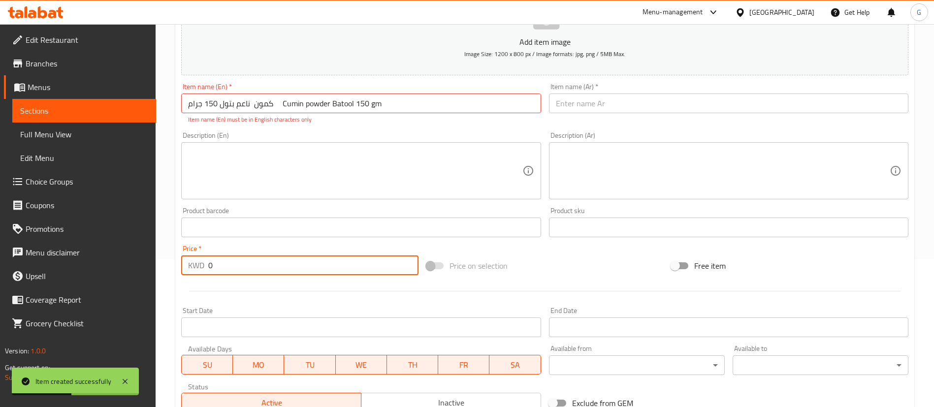
click at [288, 261] on input "0" at bounding box center [313, 265] width 210 height 20
paste input ".71"
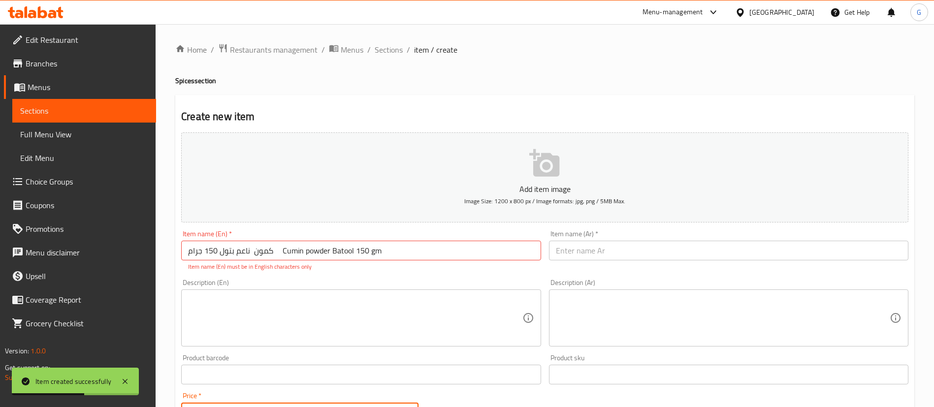
scroll to position [0, 0]
type input "1"
drag, startPoint x: 284, startPoint y: 252, endPoint x: 182, endPoint y: 260, distance: 103.3
click at [182, 260] on input "كمون ناعم بتول 150 جرام Cumin powder Batool 150 gm" at bounding box center [360, 251] width 359 height 20
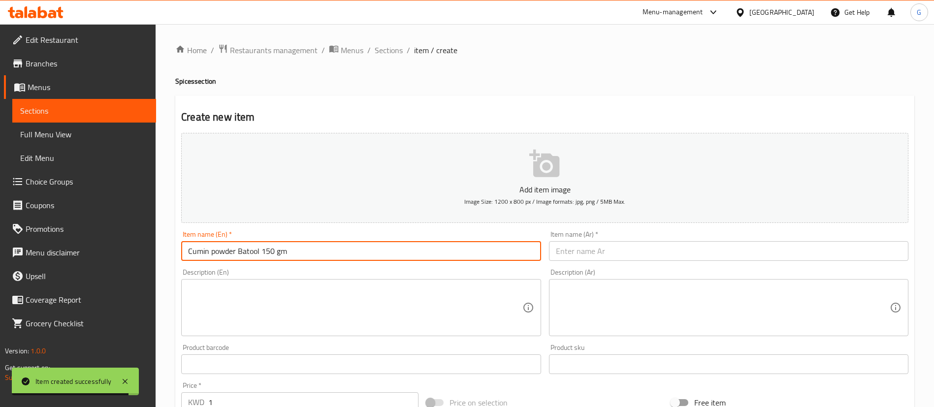
type input "Cumin powder Batool 150 gm"
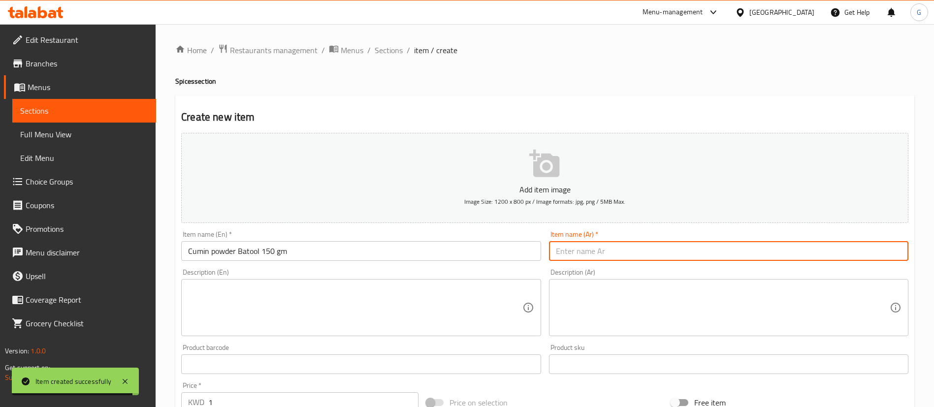
click at [608, 253] on input "text" at bounding box center [728, 251] width 359 height 20
paste input "كمون ناعم بتول 150 جرام"
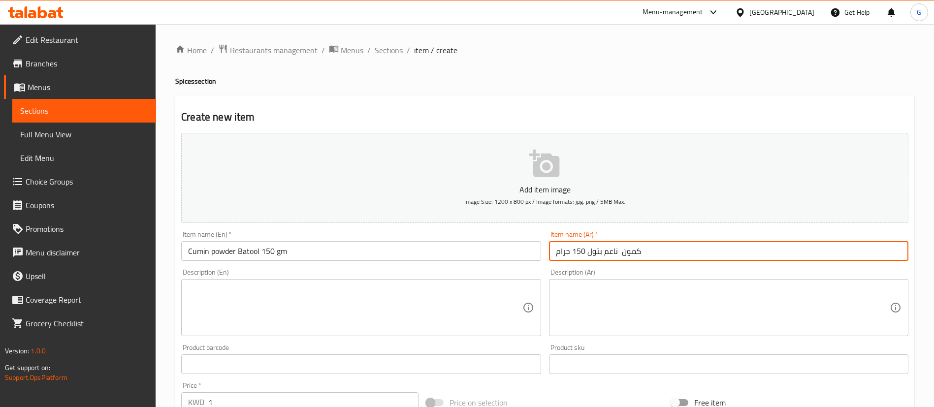
type input "كمون ناعم بتول 150 جرام"
click at [453, 251] on input "Cumin powder Batool 150 gm" at bounding box center [360, 251] width 359 height 20
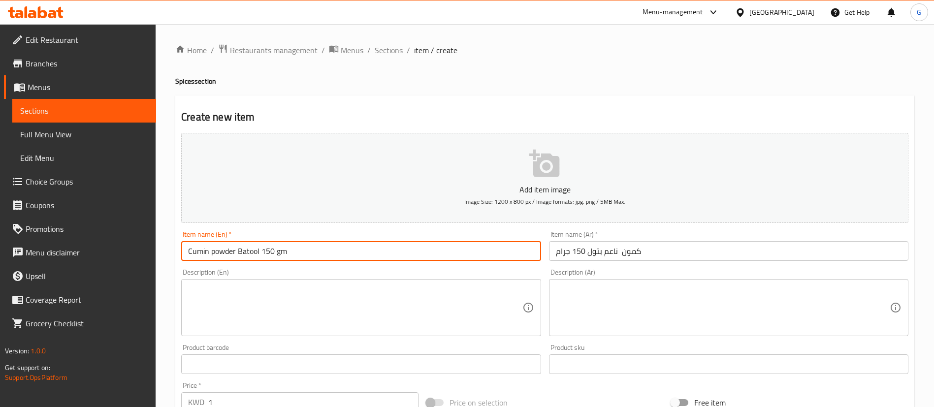
type input "Cumin powder Batool 150 gm"
click at [547, 153] on icon "button" at bounding box center [545, 164] width 32 height 32
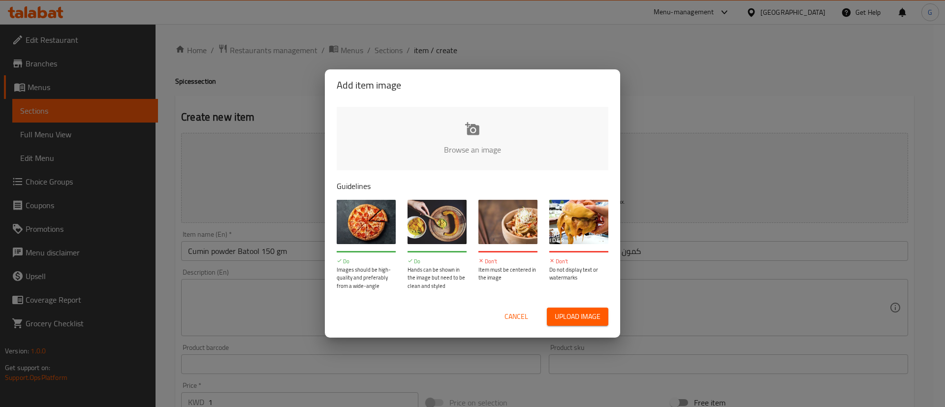
click at [468, 136] on input "file" at bounding box center [805, 153] width 937 height 92
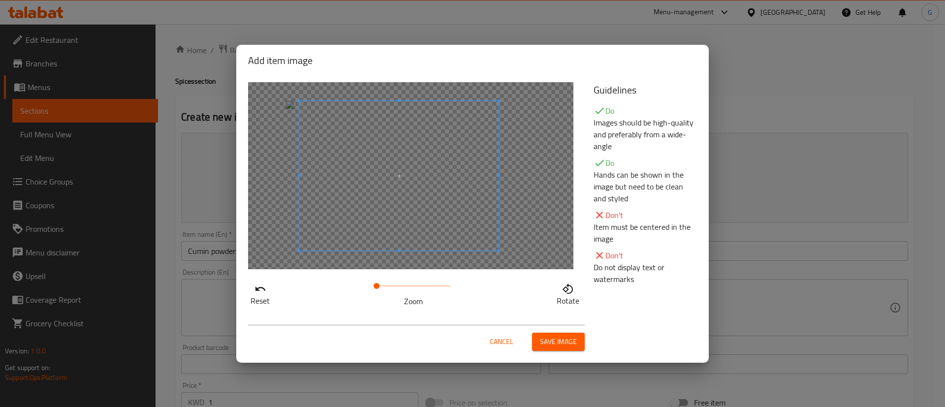
click at [486, 208] on span at bounding box center [398, 176] width 199 height 150
click at [538, 339] on button "Save image" at bounding box center [558, 342] width 53 height 18
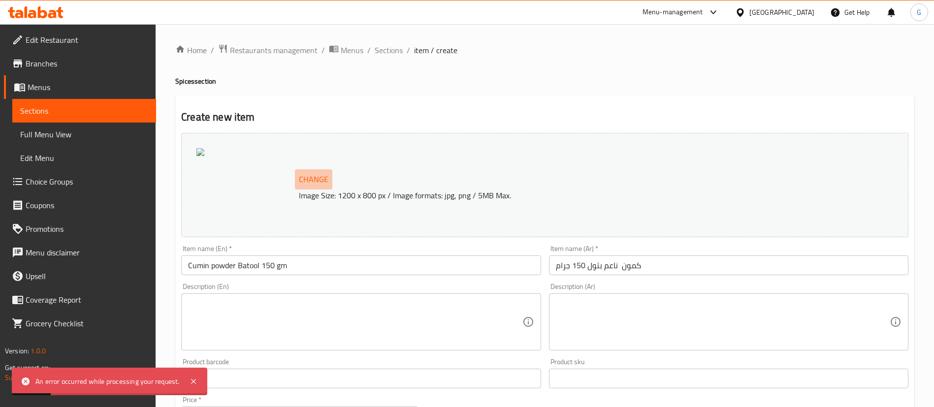
click at [308, 170] on button "Change" at bounding box center [313, 179] width 37 height 20
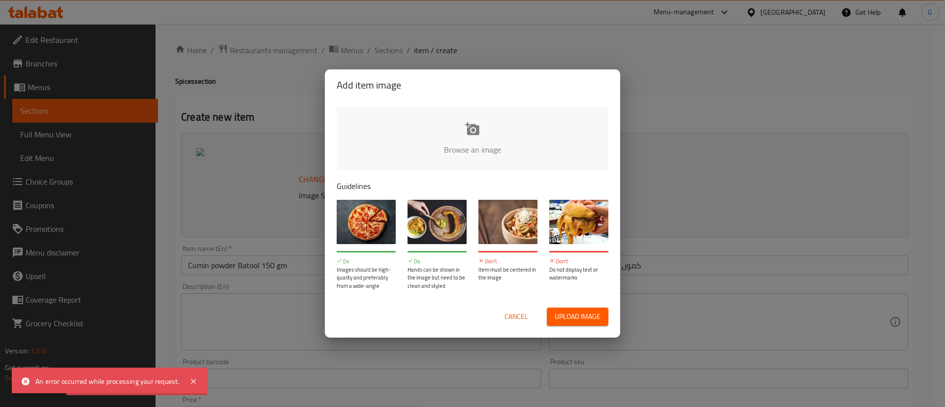
click at [486, 155] on input "file" at bounding box center [805, 153] width 937 height 92
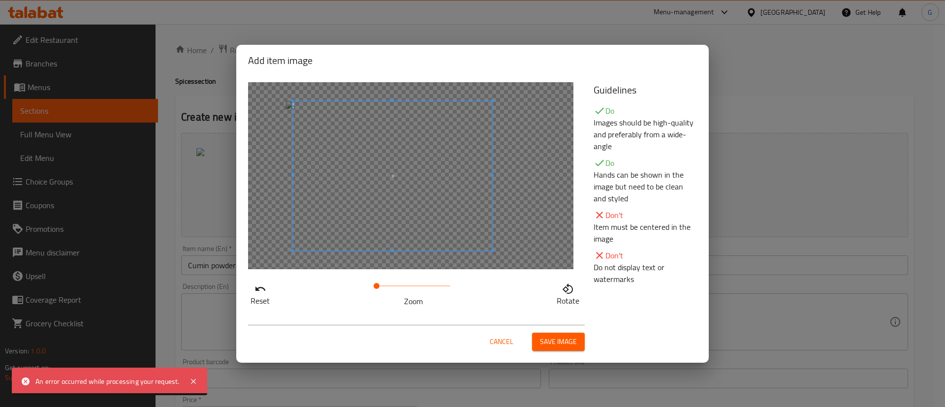
click at [451, 191] on span at bounding box center [392, 176] width 199 height 150
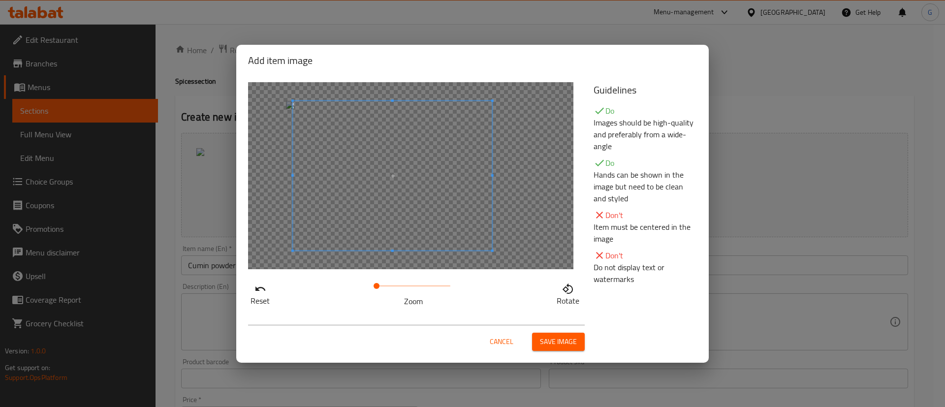
click at [579, 334] on button "Save image" at bounding box center [558, 342] width 53 height 18
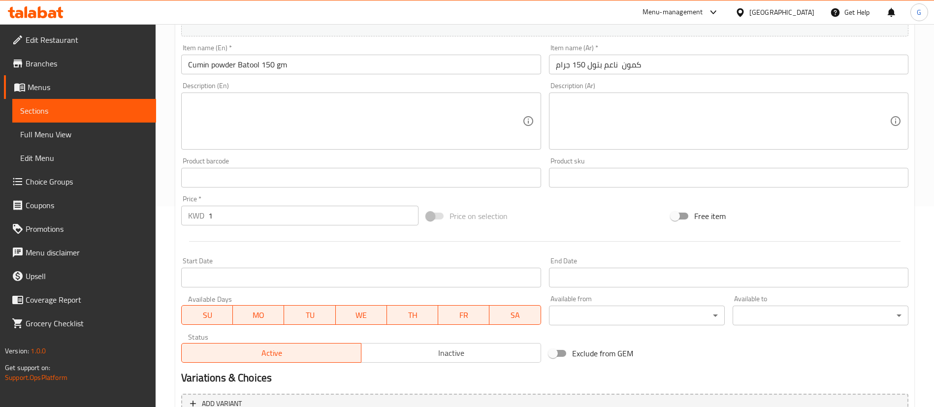
scroll to position [295, 0]
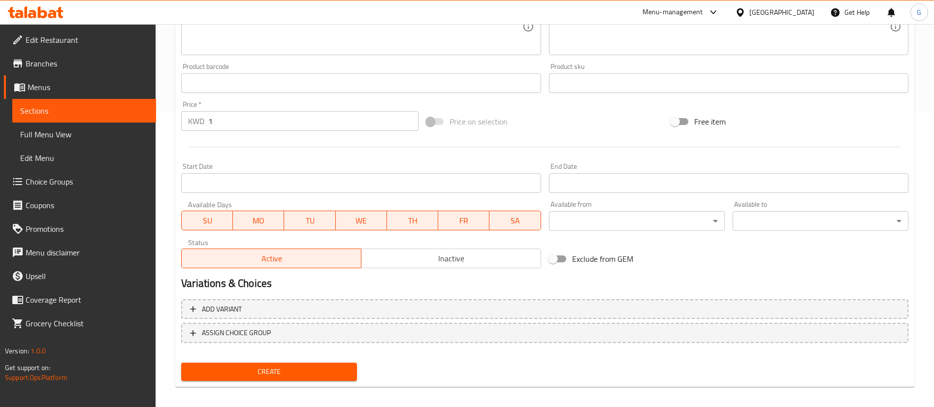
click at [260, 382] on div "Create" at bounding box center [269, 372] width 184 height 26
click at [259, 374] on span "Create" at bounding box center [269, 372] width 160 height 12
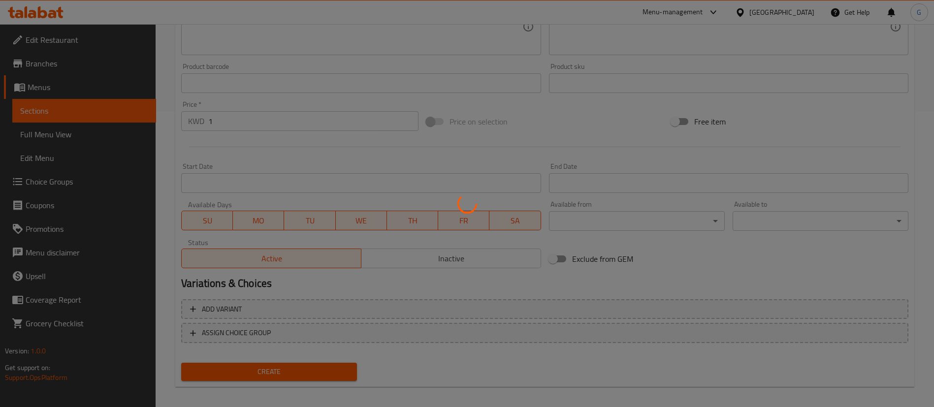
type input "0"
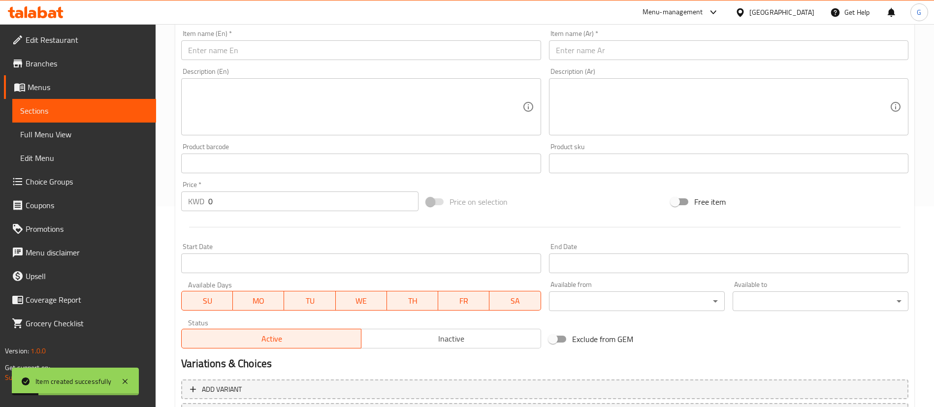
scroll to position [67, 0]
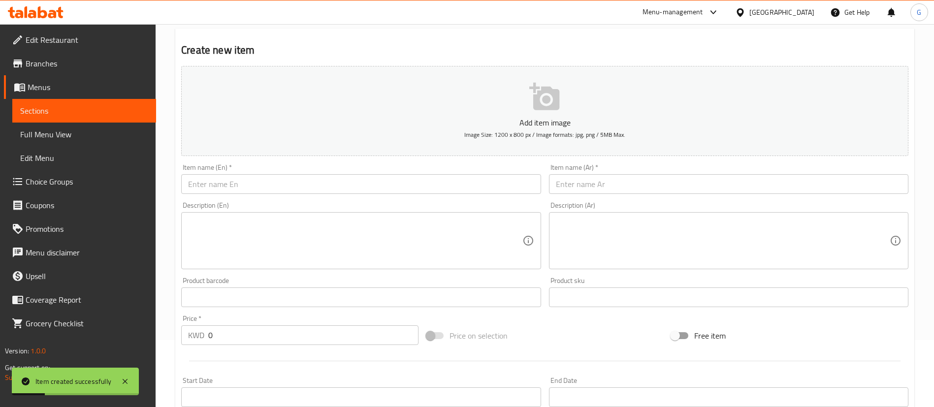
click at [304, 191] on input "text" at bounding box center [360, 184] width 359 height 20
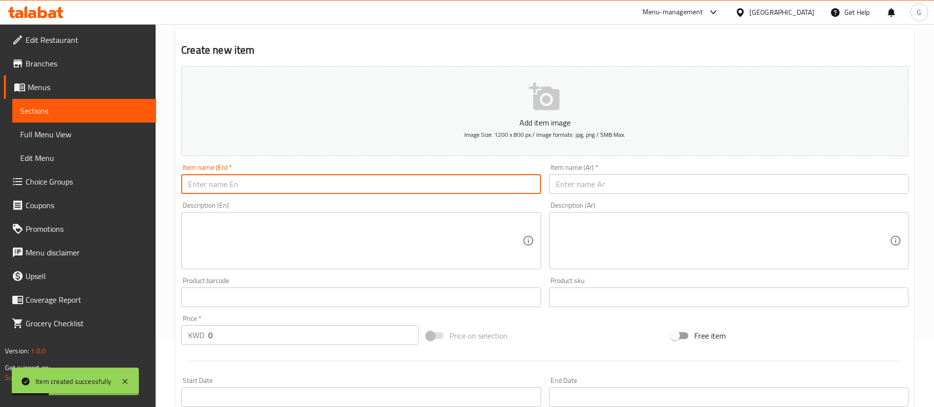
paste input "فلفل احمر ناعم بتول 150 جرام Red Pepper powder Batool 150 gm 0.78"
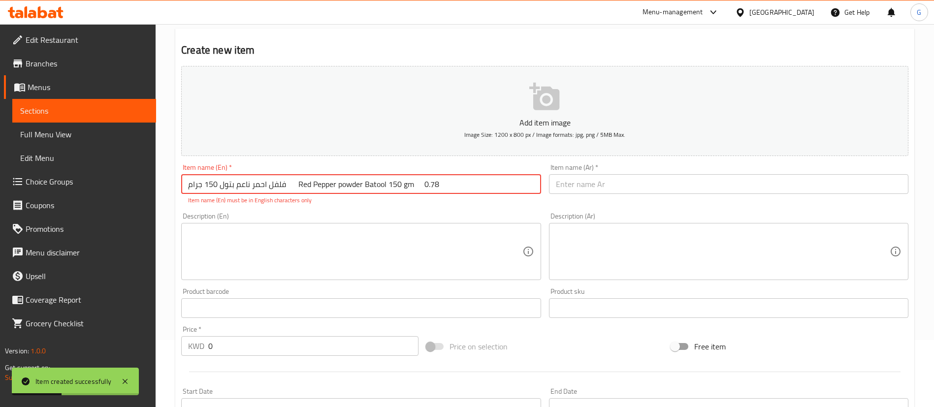
click at [427, 180] on input "فلفل احمر ناعم بتول 150 جرام Red Pepper powder Batool 150 gm 0.78" at bounding box center [360, 184] width 359 height 20
type input "فلفل احمر ناعم بتول 150 جرام Red Pepper powder Batool 150 gm"
drag, startPoint x: 245, startPoint y: 305, endPoint x: 250, endPoint y: 320, distance: 16.5
click at [245, 305] on input "text" at bounding box center [360, 308] width 359 height 20
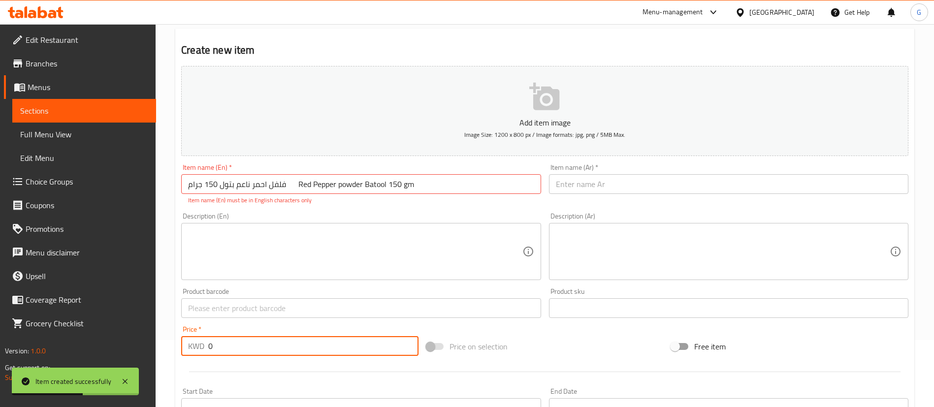
click at [251, 345] on input "0" at bounding box center [313, 346] width 210 height 20
paste input ".78"
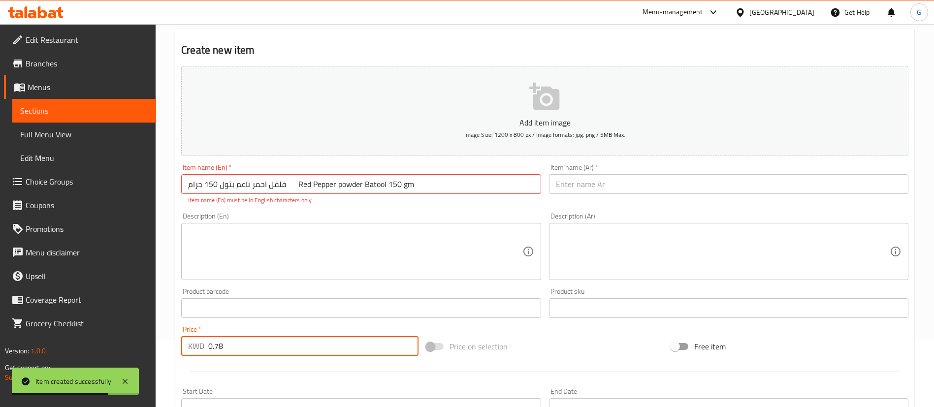
type input "0.78"
drag, startPoint x: 298, startPoint y: 185, endPoint x: 469, endPoint y: 179, distance: 170.9
click at [463, 180] on input "فلفل احمر ناعم بتول 150 جرام Red Pepper powder Batool 150 gm" at bounding box center [360, 184] width 359 height 20
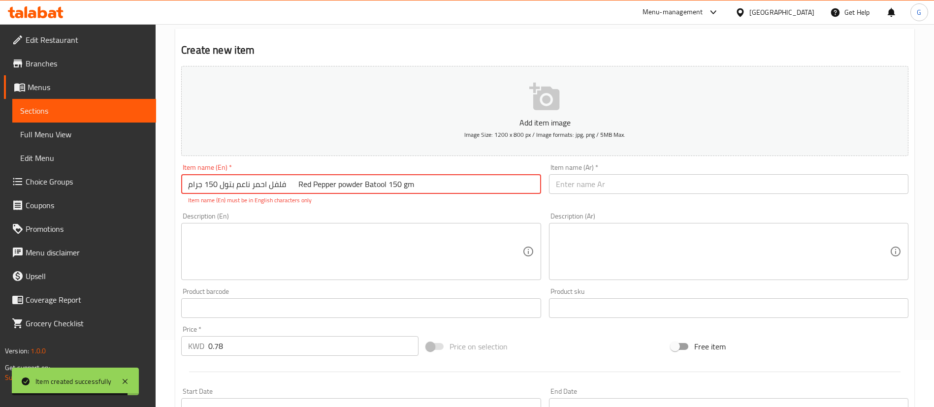
click at [305, 183] on input "فلفل احمر ناعم بتول 150 جرام Red Pepper powder Batool 150 gm" at bounding box center [360, 184] width 359 height 20
drag, startPoint x: 299, startPoint y: 185, endPoint x: 158, endPoint y: 194, distance: 142.1
click at [158, 194] on div "Home / Restaurants management / Menus / Sections / item / create Spices section…" at bounding box center [545, 298] width 778 height 682
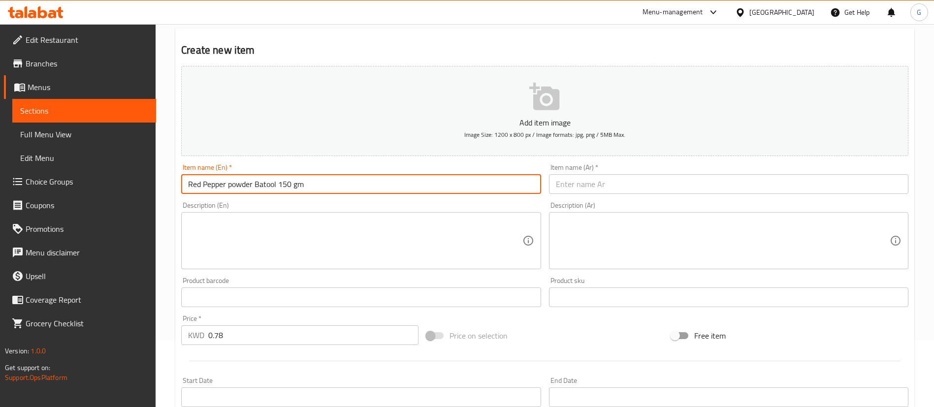
type input "Red Pepper powder Batool 150 gm"
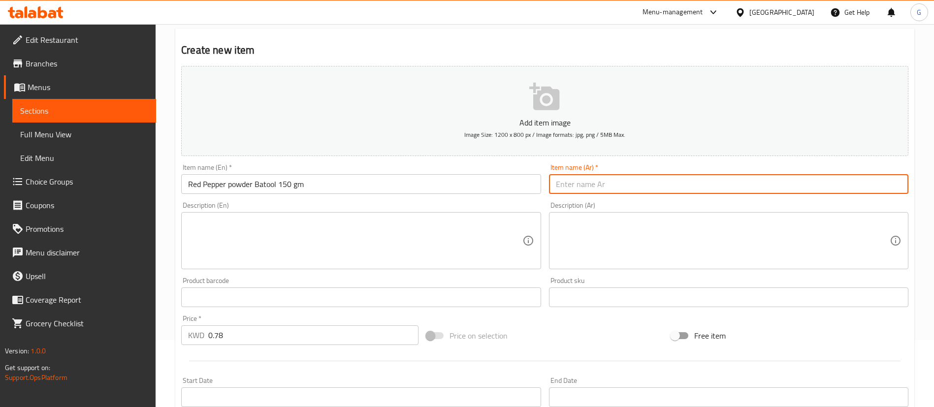
click at [610, 188] on input "text" at bounding box center [728, 184] width 359 height 20
paste input "فلفل احمر ناعم بتول 150 جرام"
type input "فلفل احمر ناعم بتول 150 جرام"
click at [473, 98] on button "Add item image Image Size: 1200 x 800 px / Image formats: jpg, png / 5MB Max." at bounding box center [544, 111] width 727 height 90
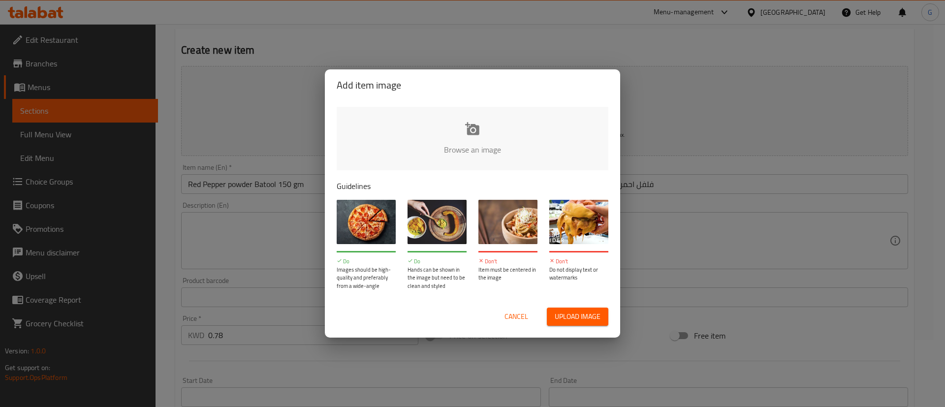
click at [462, 134] on input "file" at bounding box center [805, 153] width 937 height 92
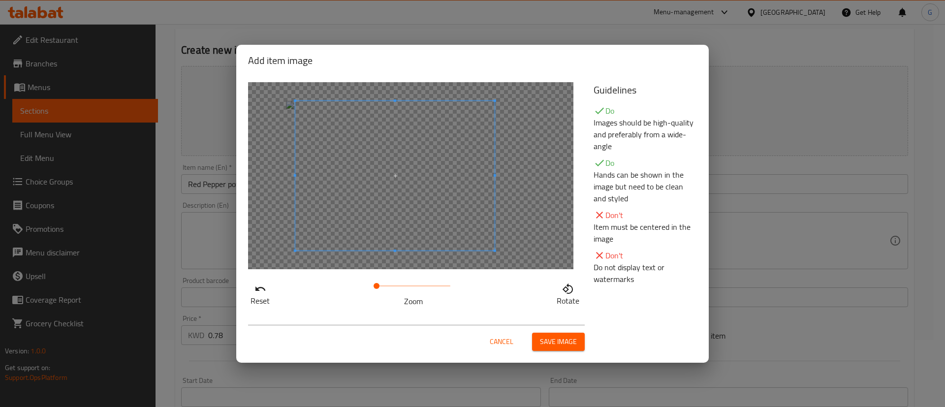
click at [466, 173] on span at bounding box center [394, 176] width 199 height 150
click at [578, 338] on button "Save image" at bounding box center [558, 342] width 53 height 18
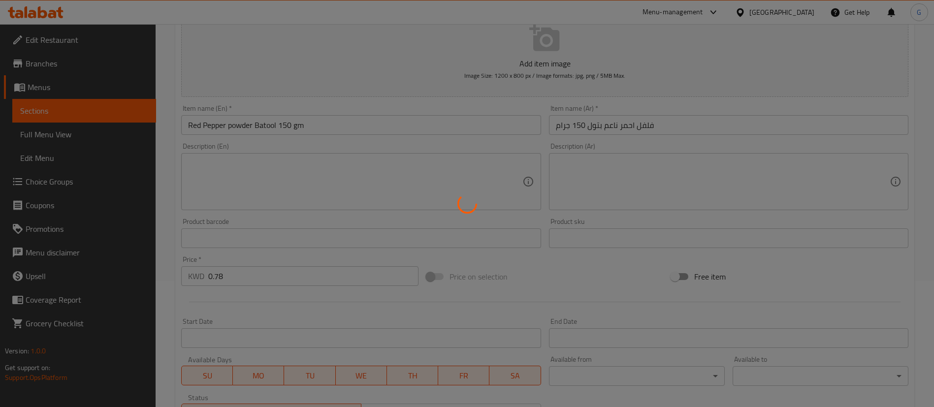
scroll to position [288, 0]
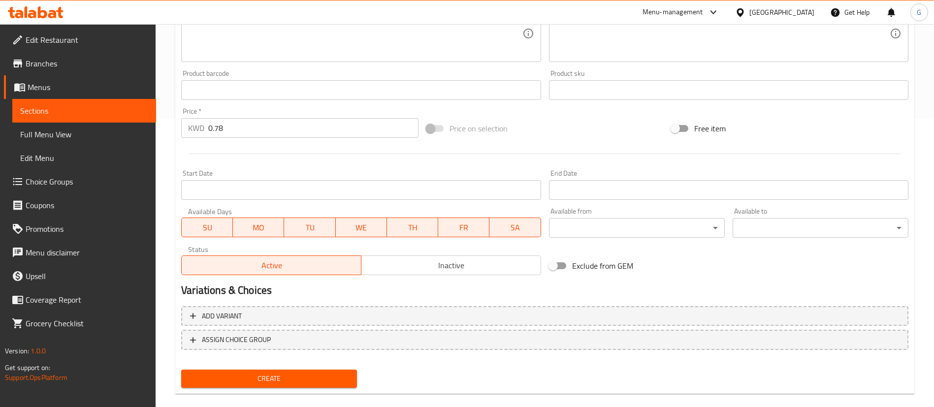
click at [289, 379] on span "Create" at bounding box center [269, 379] width 160 height 12
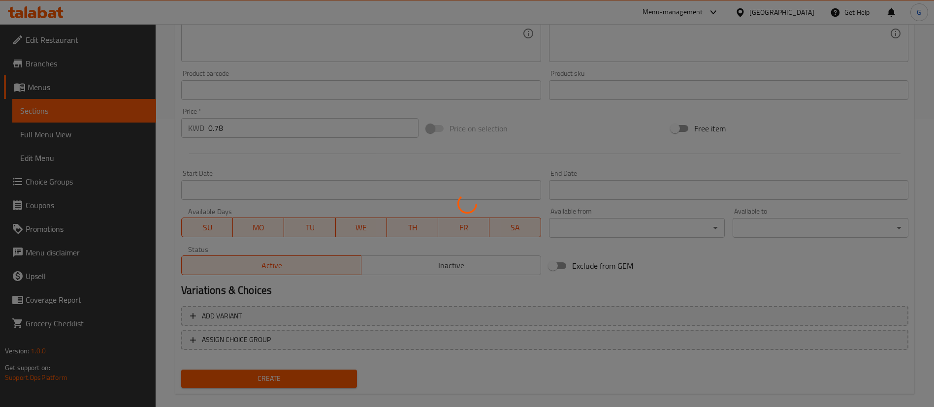
type input "0"
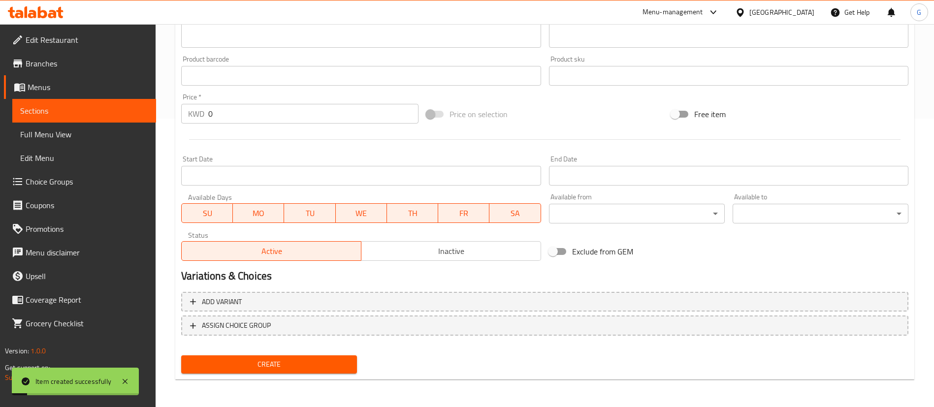
scroll to position [141, 0]
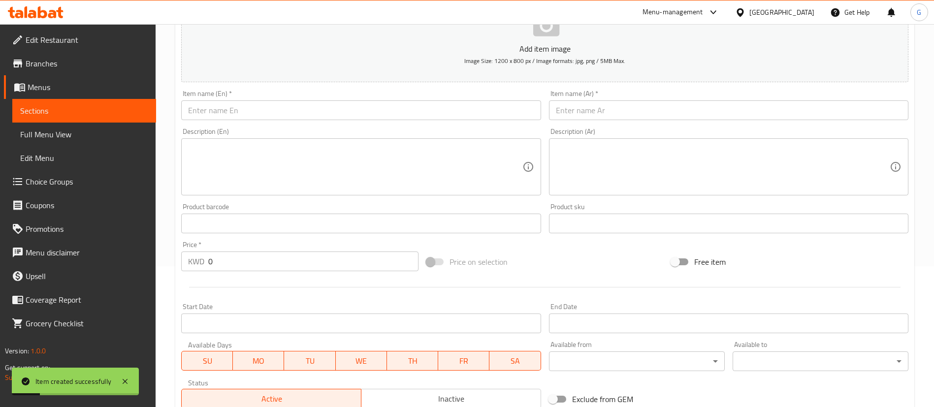
click at [255, 109] on input "text" at bounding box center [360, 110] width 359 height 20
paste input "فلفل احمر بابركا بتول 150 جرام Paprika powder Batool 150 gm 1.14"
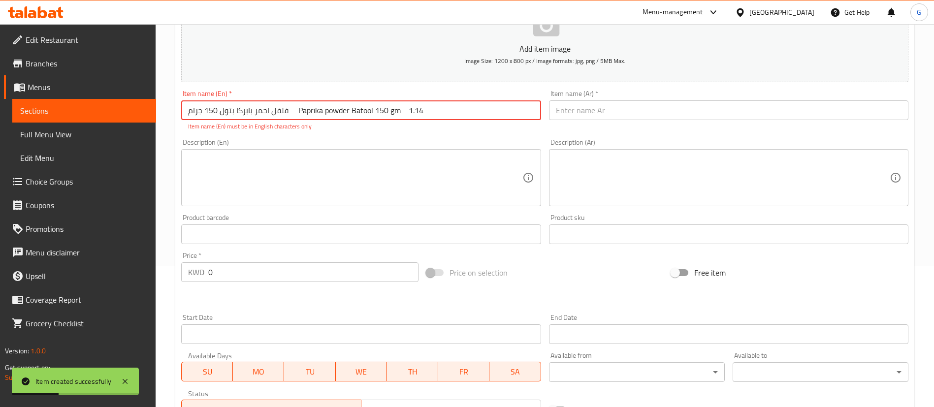
click at [418, 111] on input "فلفل احمر بابركا بتول 150 جرام Paprika powder Batool 150 gm 1.14" at bounding box center [360, 110] width 359 height 20
type input "فلفل احمر بابركا بتول 150 جرام Paprika powder Batool 150 gm"
click at [326, 265] on input "0" at bounding box center [313, 272] width 210 height 20
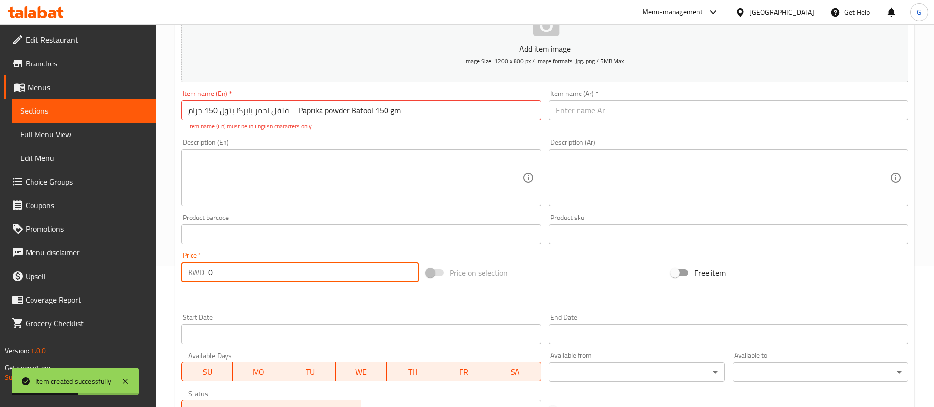
click at [326, 265] on input "0" at bounding box center [313, 272] width 210 height 20
paste input "1.14"
type input "1.14"
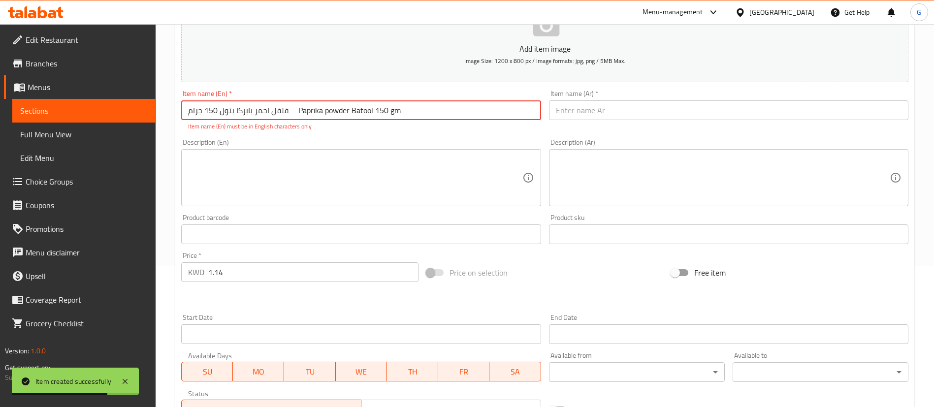
drag, startPoint x: 302, startPoint y: 112, endPoint x: 242, endPoint y: 114, distance: 60.1
click at [242, 114] on input "فلفل احمر بابركا بتول 150 جرام Paprika powder Batool 150 gm" at bounding box center [360, 110] width 359 height 20
click at [305, 116] on input "فلفل احمر بابركا بتول 150 جرام Paprika powder Batool 150 gm" at bounding box center [360, 110] width 359 height 20
drag, startPoint x: 303, startPoint y: 115, endPoint x: 298, endPoint y: 115, distance: 5.4
click at [298, 115] on input "فلفل احمر بابركا بتول 150 جرام Paprika powder Batool 150 gm" at bounding box center [360, 110] width 359 height 20
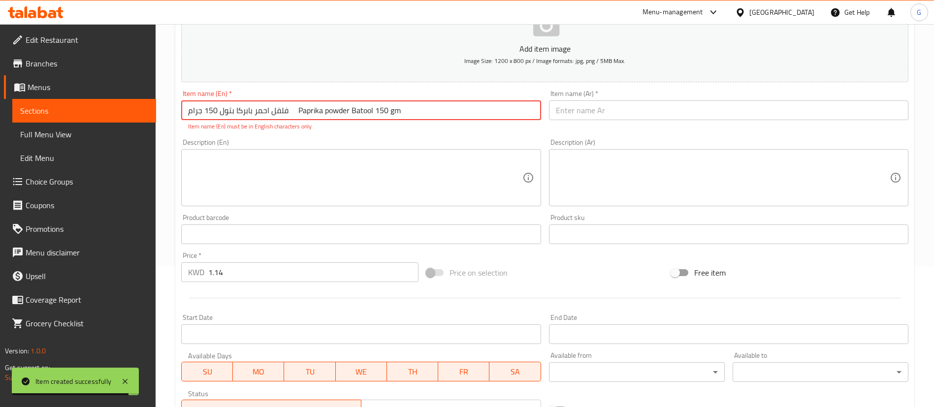
click at [298, 115] on input "فلفل احمر بابركا بتول 150 جرام Paprika powder Batool 150 gm" at bounding box center [360, 110] width 359 height 20
drag, startPoint x: 298, startPoint y: 110, endPoint x: 176, endPoint y: 121, distance: 123.1
click at [176, 121] on div "Create new item Add item image Image Size: 1200 x 800 px / Image formats: jpg, …" at bounding box center [544, 247] width 739 height 584
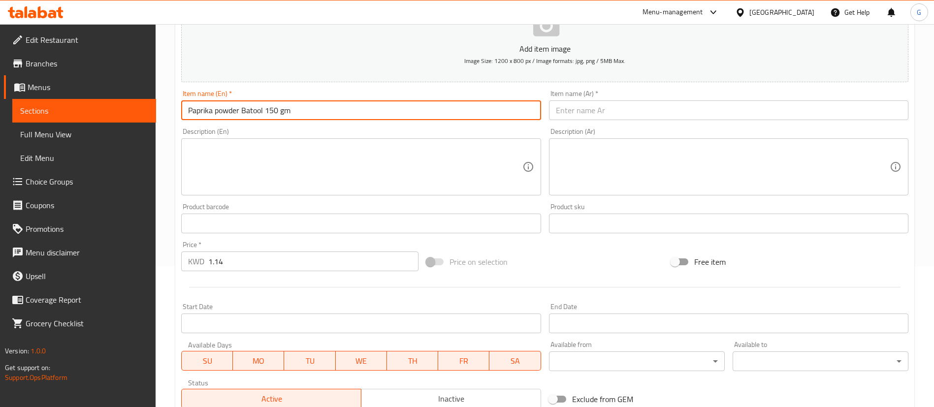
type input "Paprika powder Batool 150 gm"
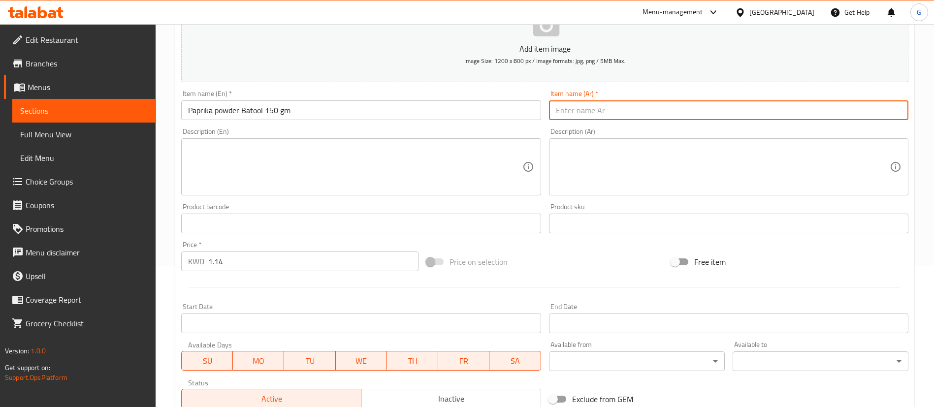
click at [623, 110] on input "text" at bounding box center [728, 110] width 359 height 20
paste input "فلفل احمر بابركا بتول 150 جرام"
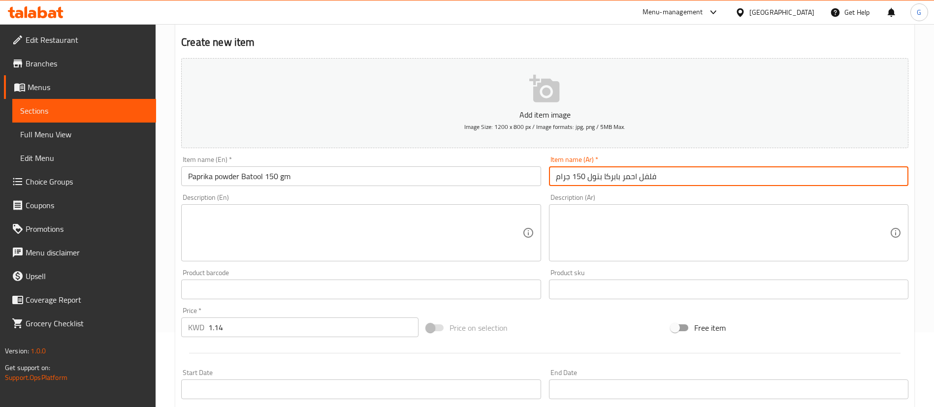
scroll to position [0, 0]
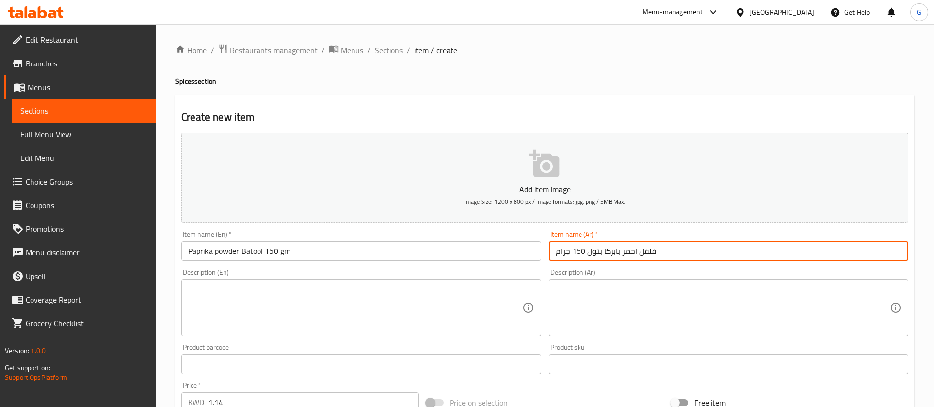
type input "فلفل احمر بابركا بتول 150 جرام"
click at [539, 191] on p "Add item image" at bounding box center [544, 190] width 696 height 12
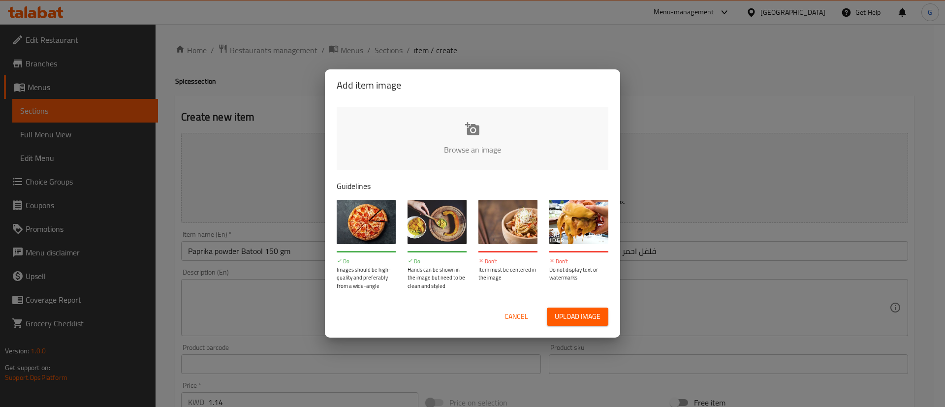
click at [438, 142] on input "file" at bounding box center [805, 153] width 937 height 92
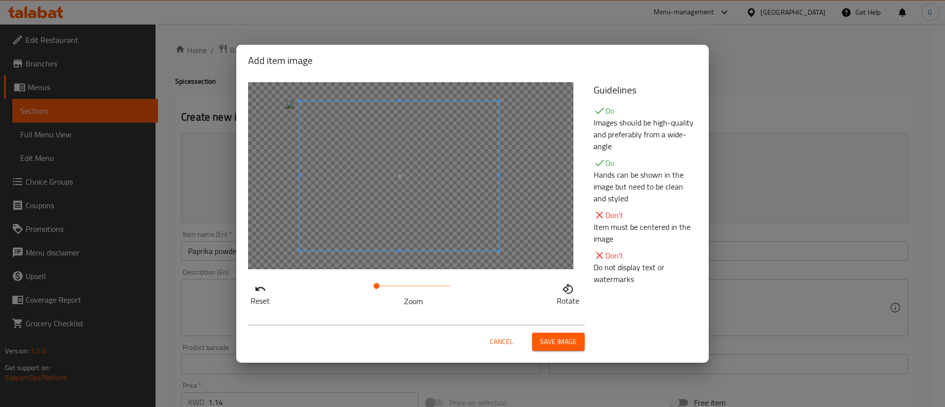
click at [443, 168] on span at bounding box center [399, 176] width 199 height 150
click at [576, 340] on span "Save image" at bounding box center [558, 342] width 37 height 12
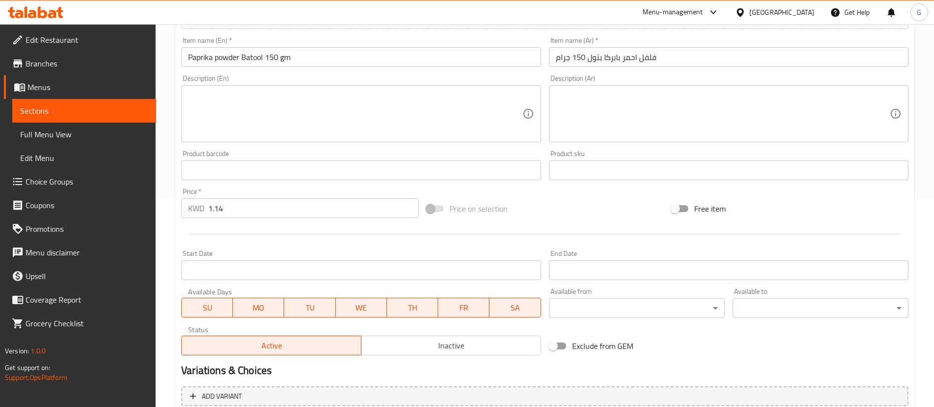
scroll to position [295, 0]
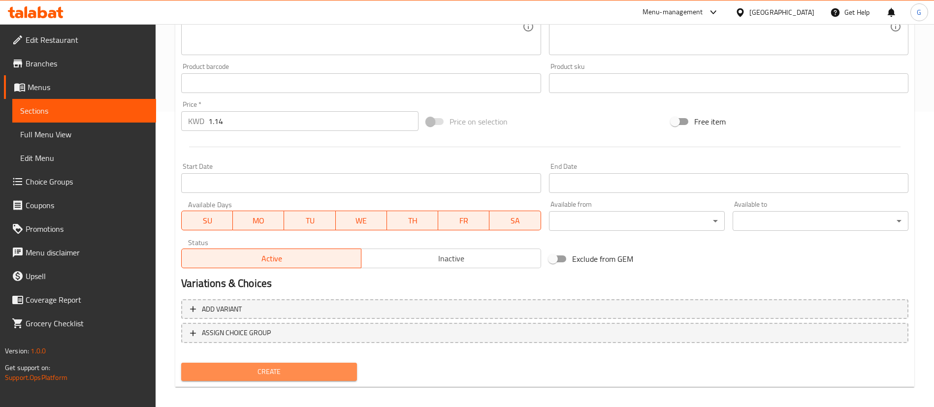
click at [294, 368] on span "Create" at bounding box center [269, 372] width 160 height 12
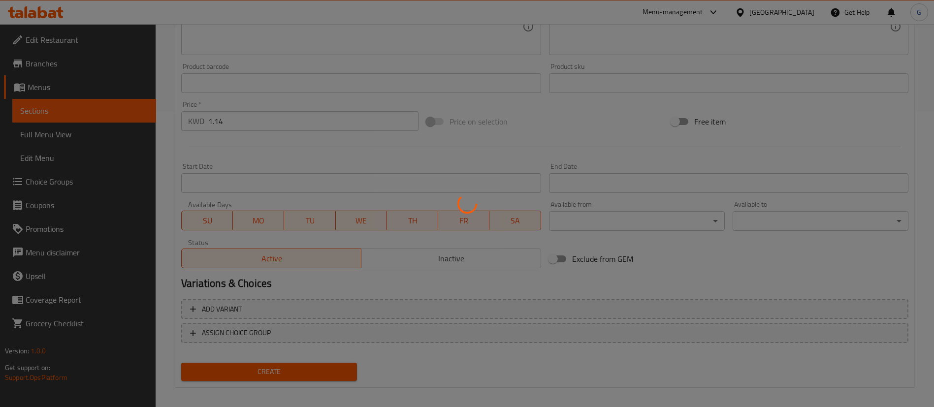
type input "0"
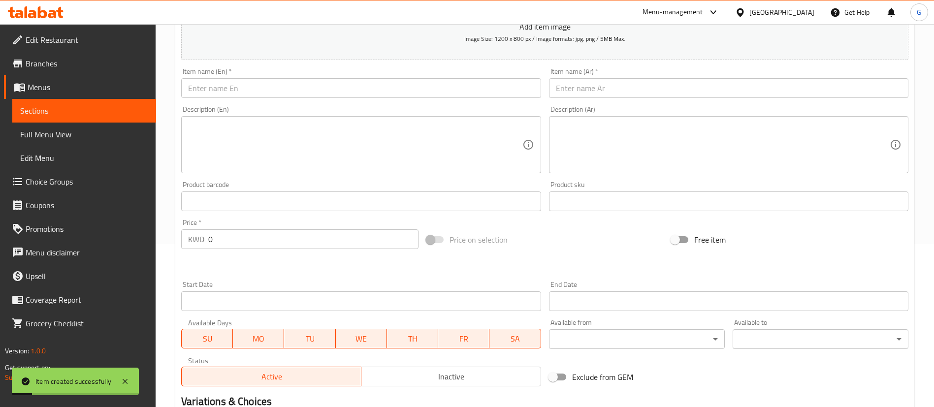
scroll to position [67, 0]
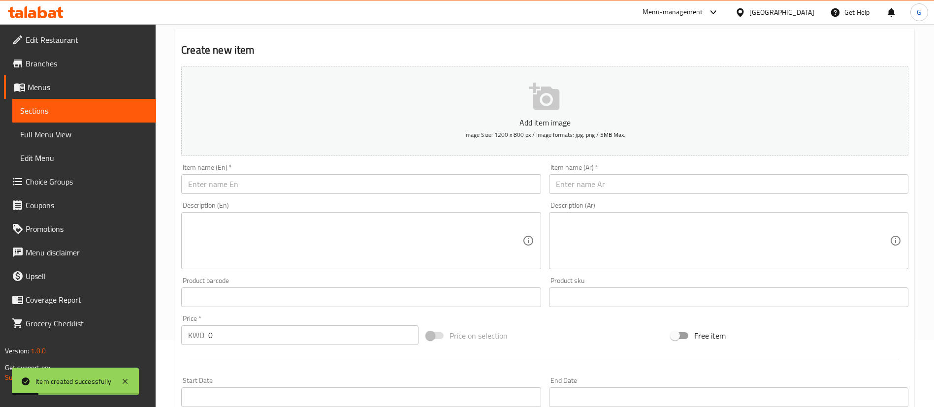
click at [304, 188] on input "text" at bounding box center [360, 184] width 359 height 20
paste input "كركم ناعم بتول 150 جرام Turmeric powder Batool 150 gm 0.6"
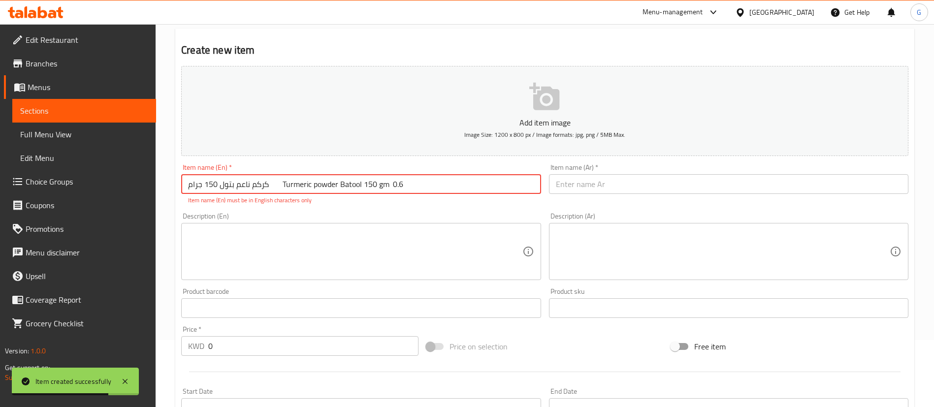
drag, startPoint x: 285, startPoint y: 186, endPoint x: 188, endPoint y: 176, distance: 98.0
click at [188, 176] on input "كركم ناعم بتول 150 جرام Turmeric powder Batool 150 gm 0.6" at bounding box center [360, 184] width 359 height 20
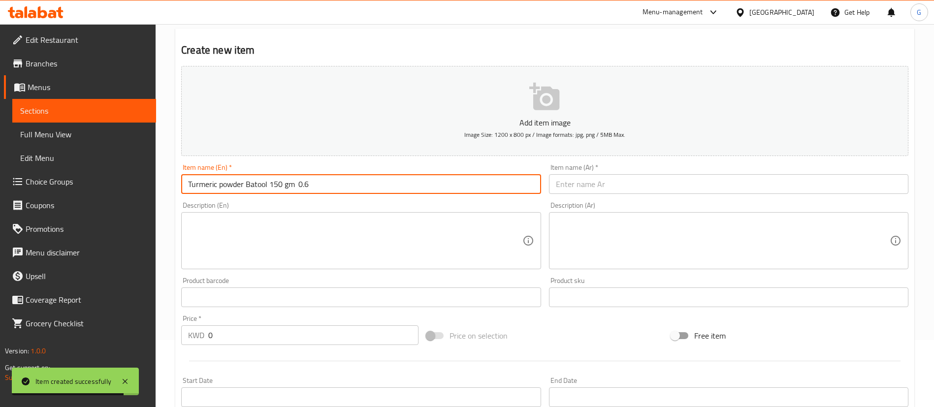
type input "Turmeric powder Batool 150 gm 0.6"
click at [584, 174] on input "text" at bounding box center [728, 184] width 359 height 20
paste input "كركم ناعم بتول 150 جرام"
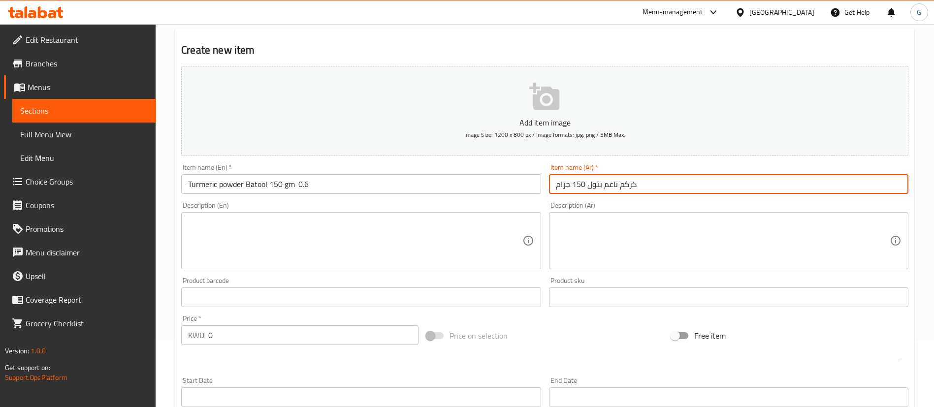
type input "كركم ناعم بتول 150 جرام"
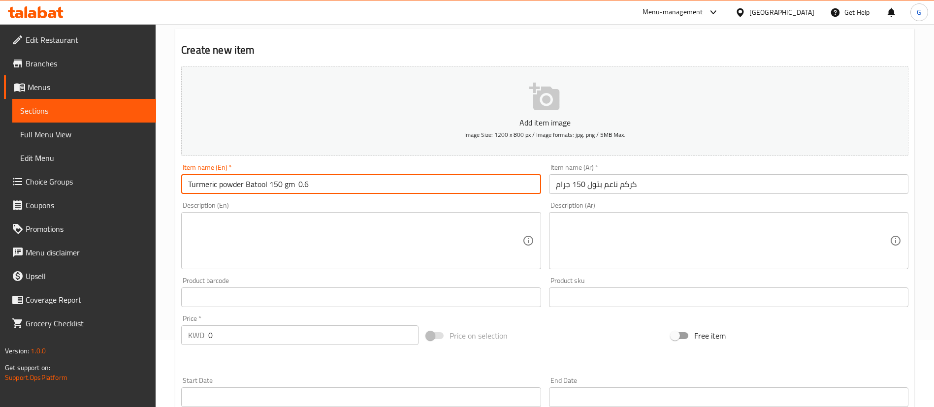
click at [304, 189] on input "Turmeric powder Batool 150 gm 0.6" at bounding box center [360, 184] width 359 height 20
type input "Turmeric powder Batool 150 gm"
click at [304, 341] on input "0" at bounding box center [313, 335] width 210 height 20
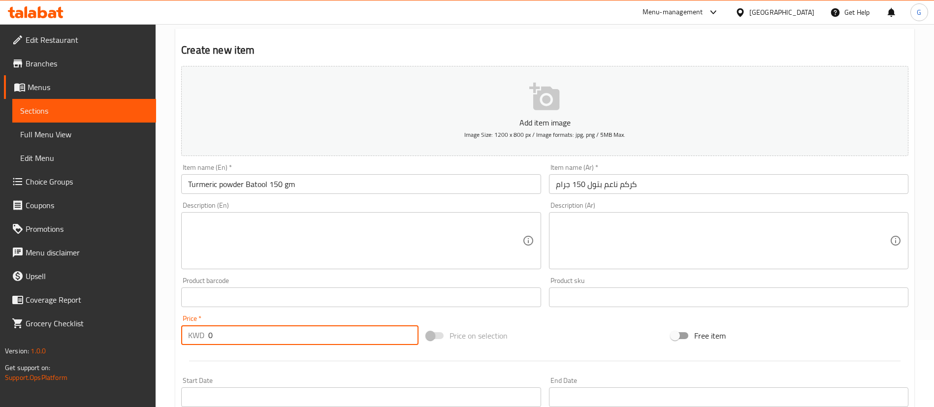
click at [303, 341] on input "0" at bounding box center [313, 335] width 210 height 20
paste input ".6"
type input "0.6"
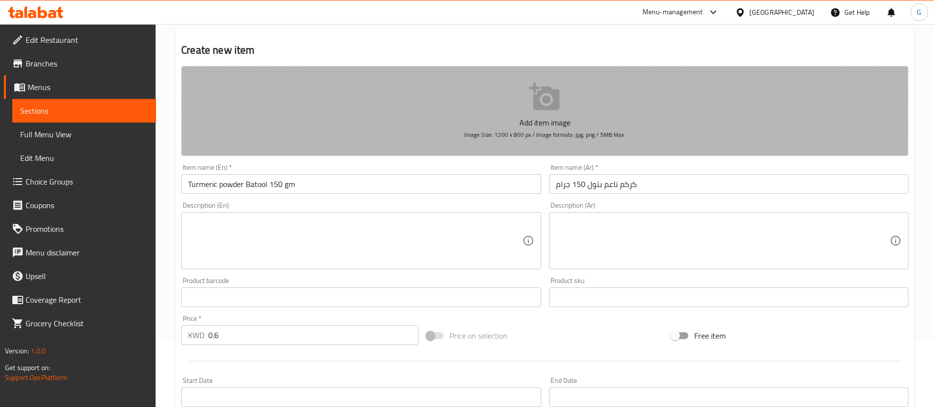
click at [543, 106] on icon "button" at bounding box center [544, 97] width 30 height 28
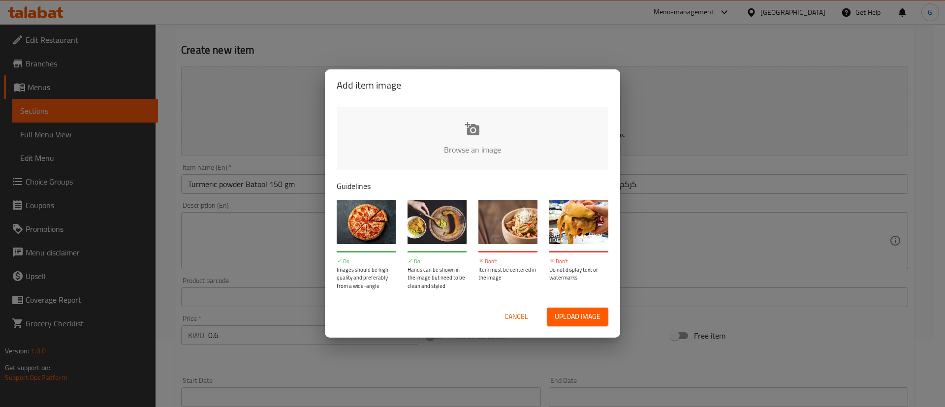
click at [411, 149] on input "file" at bounding box center [805, 153] width 937 height 92
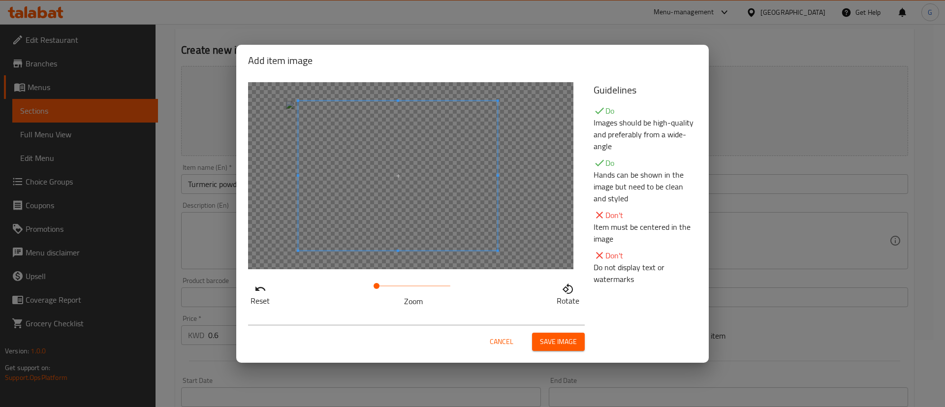
click at [469, 199] on span at bounding box center [397, 176] width 199 height 150
click at [565, 332] on div "Cancel Save image" at bounding box center [416, 338] width 337 height 26
click at [565, 334] on button "Save image" at bounding box center [558, 342] width 53 height 18
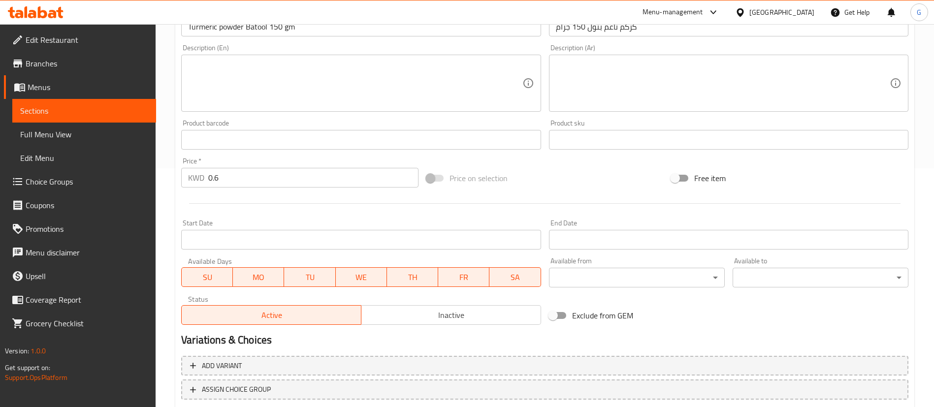
scroll to position [288, 0]
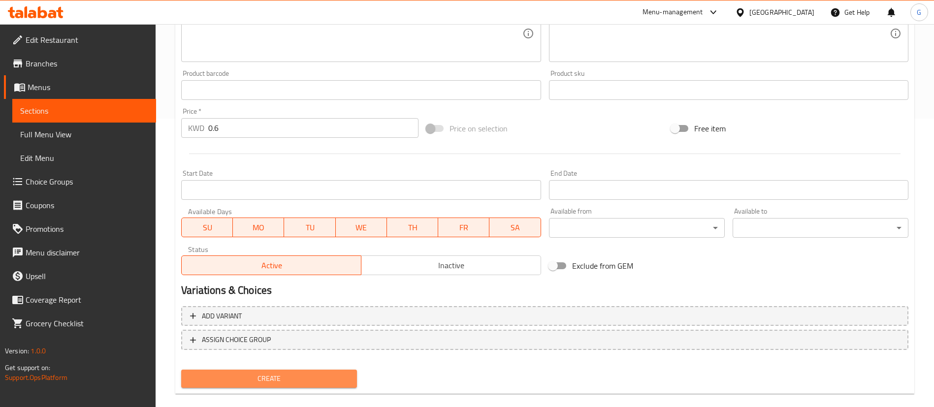
click at [285, 382] on span "Create" at bounding box center [269, 379] width 160 height 12
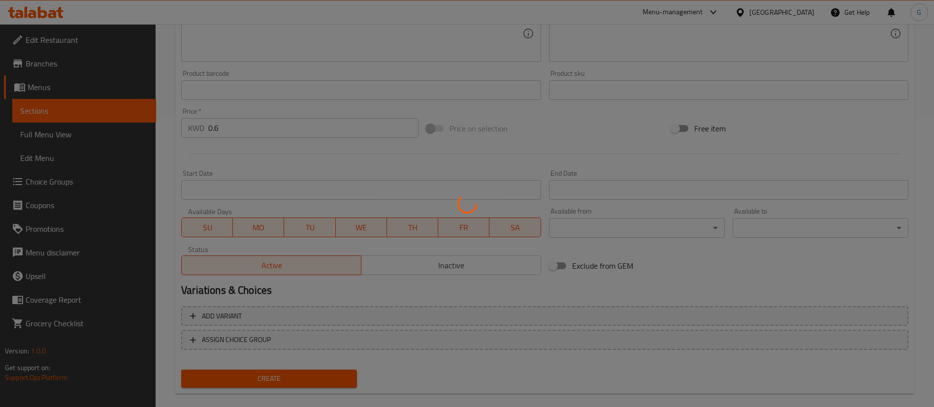
type input "0"
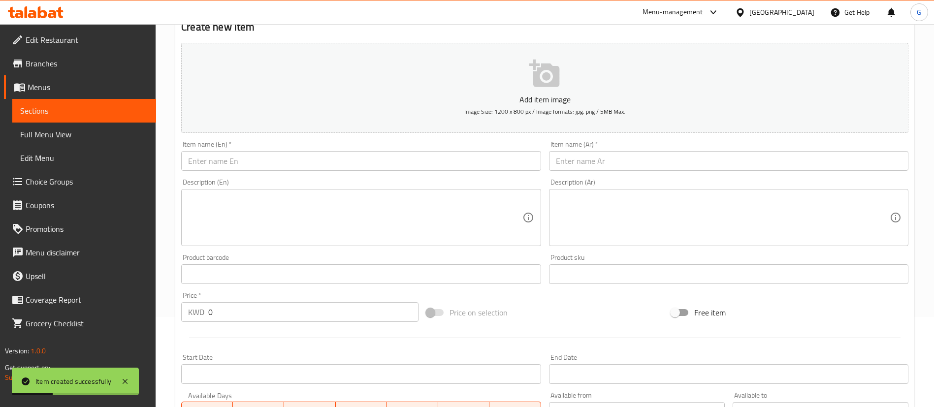
scroll to position [67, 0]
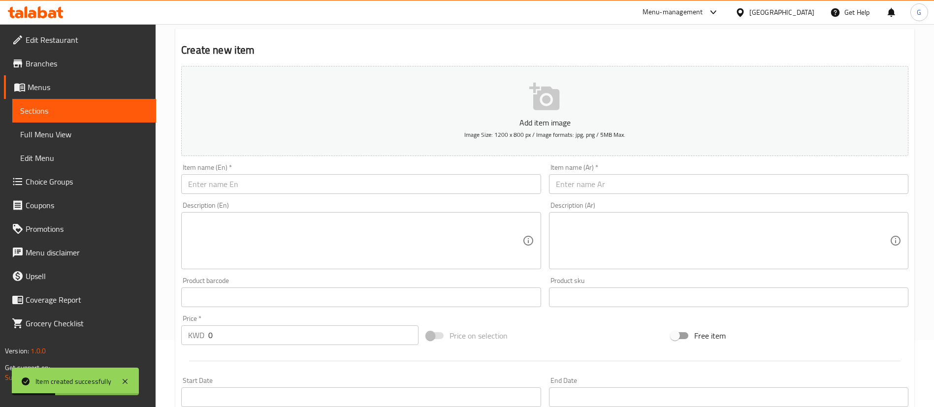
click at [274, 197] on div "Item name (En)   * Item name (En) *" at bounding box center [360, 179] width 367 height 38
click at [272, 190] on input "text" at bounding box center [360, 184] width 359 height 20
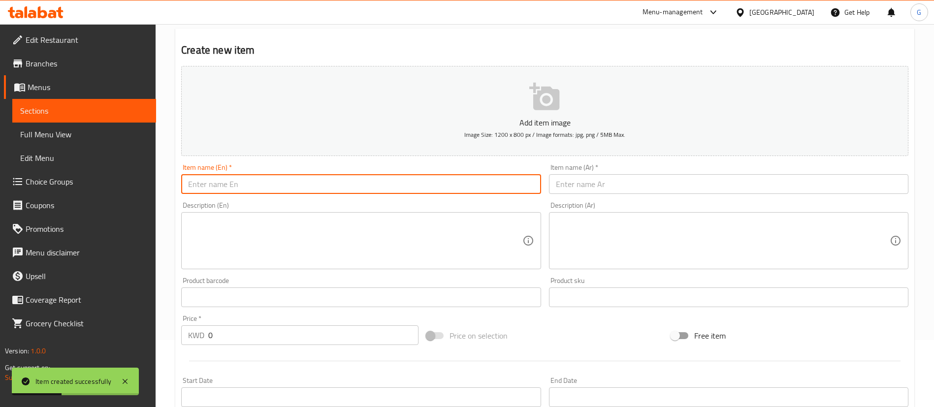
paste input "سماق اكسترا ناعم بتول 150 جرام Extra powder Sumac Batool 150 gm 1.18"
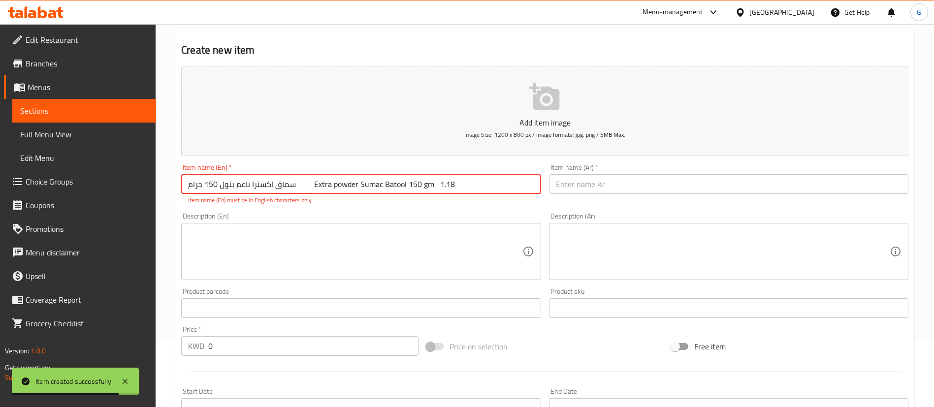
drag, startPoint x: 295, startPoint y: 186, endPoint x: 162, endPoint y: 187, distance: 132.4
click at [162, 187] on div "Home / Restaurants management / Menus / Sections / item / create Spices section…" at bounding box center [545, 298] width 778 height 682
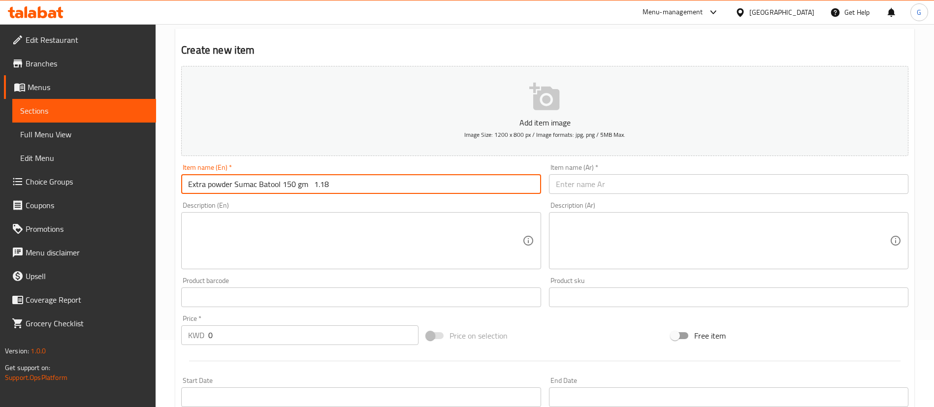
type input "Extra powder Sumac Batool 150 gm 1.18"
click at [577, 184] on input "text" at bounding box center [728, 184] width 359 height 20
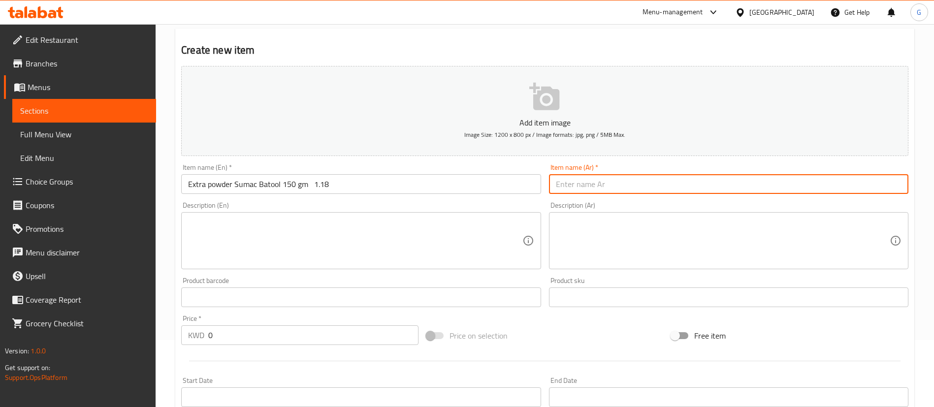
paste input "سماق اكسترا ناعم بتول 150 جرام"
type input "سماق اكسترا ناعم بتول 150 جرام"
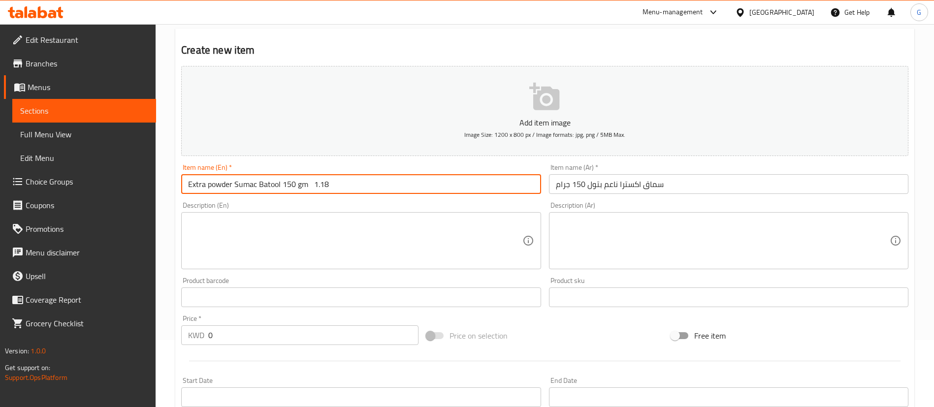
click at [202, 185] on input "Extra powder Sumac Batool 150 gm 1.18" at bounding box center [360, 184] width 359 height 20
click at [323, 186] on input "Extra powder Sumac Batool 150 gm 1.18" at bounding box center [360, 184] width 359 height 20
type input "Extra powder Sumac Batool 150 gm"
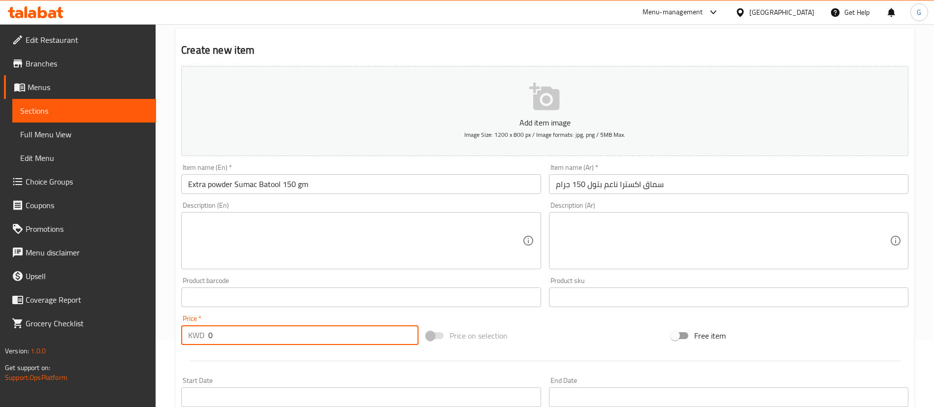
click at [298, 342] on input "0" at bounding box center [313, 335] width 210 height 20
paste input "1.18"
type input "1.18"
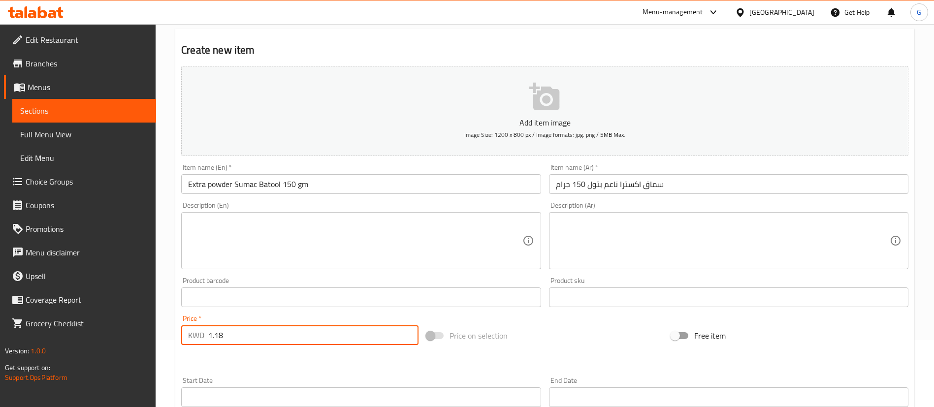
click at [601, 117] on p "Add item image" at bounding box center [544, 123] width 696 height 12
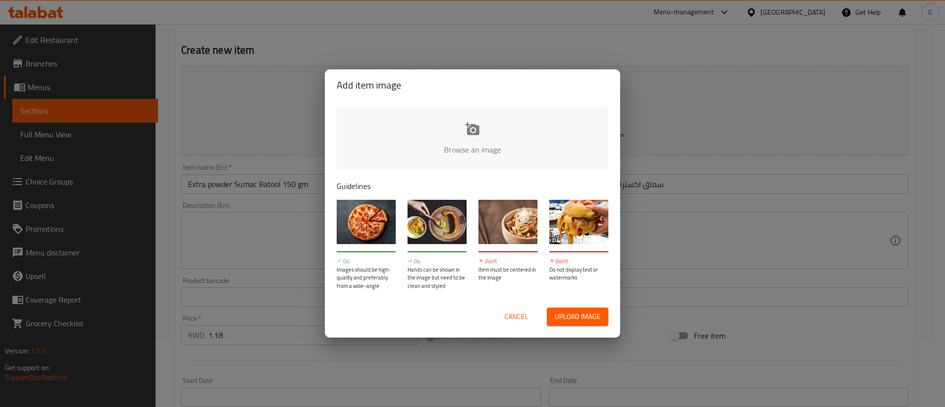
click at [501, 127] on input "file" at bounding box center [805, 153] width 937 height 92
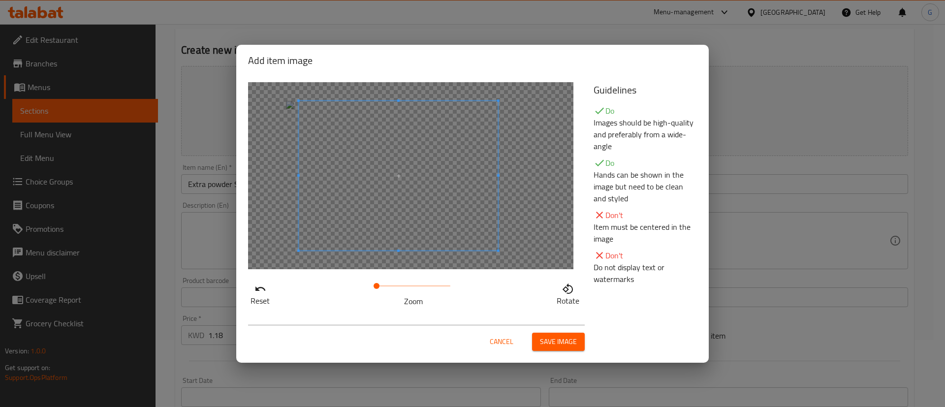
click at [464, 171] on span at bounding box center [398, 176] width 199 height 150
click at [567, 339] on span "Save image" at bounding box center [558, 342] width 37 height 12
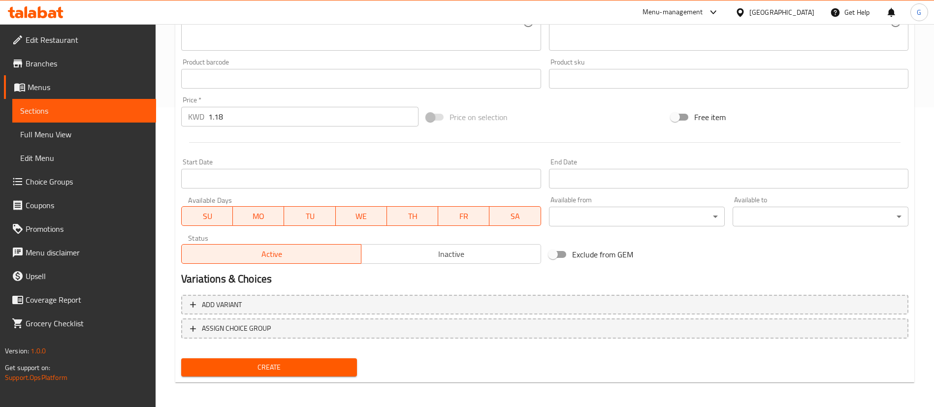
scroll to position [303, 0]
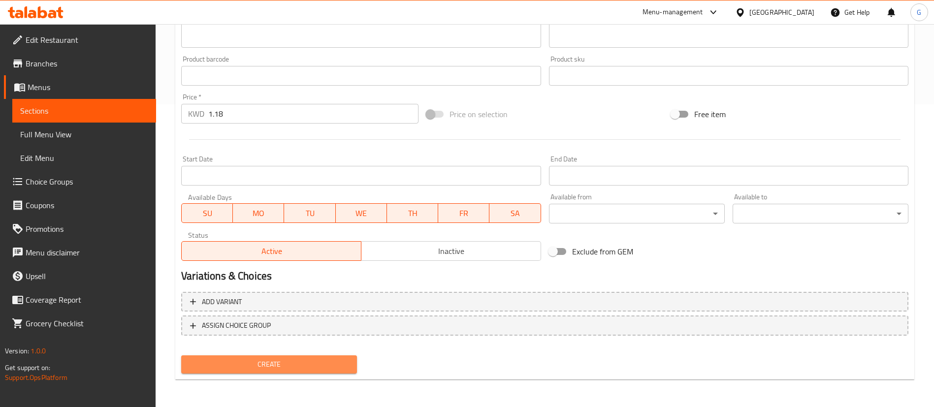
click at [335, 370] on span "Create" at bounding box center [269, 364] width 160 height 12
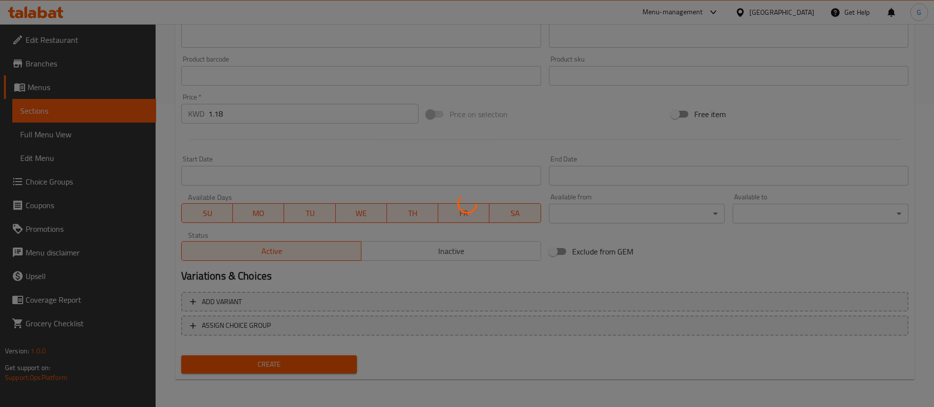
type input "0"
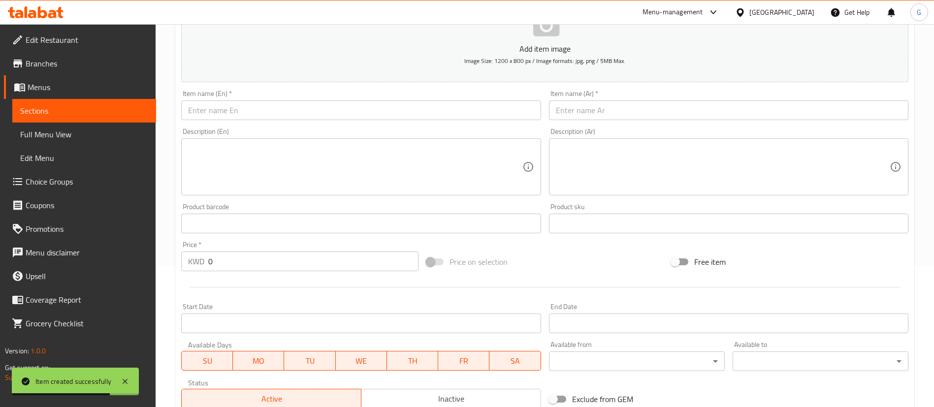
scroll to position [0, 0]
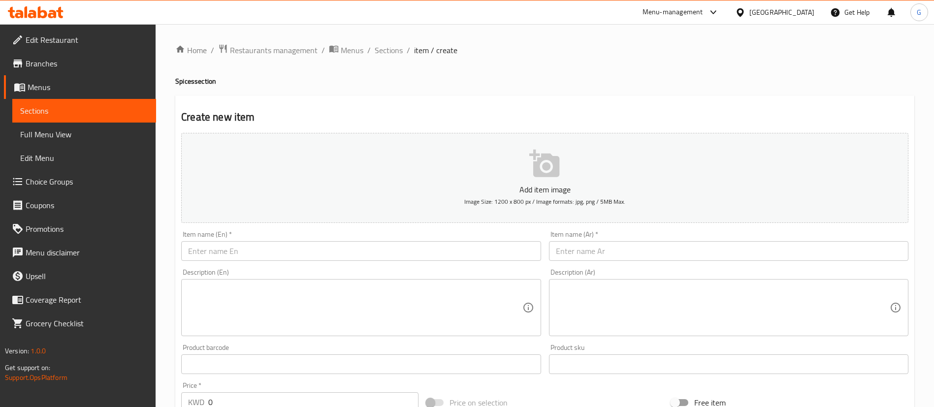
click at [94, 120] on link "Sections" at bounding box center [84, 111] width 144 height 24
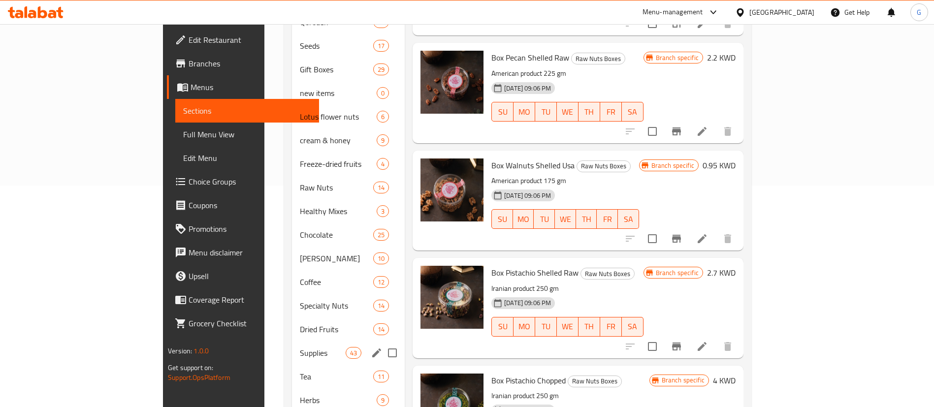
scroll to position [314, 0]
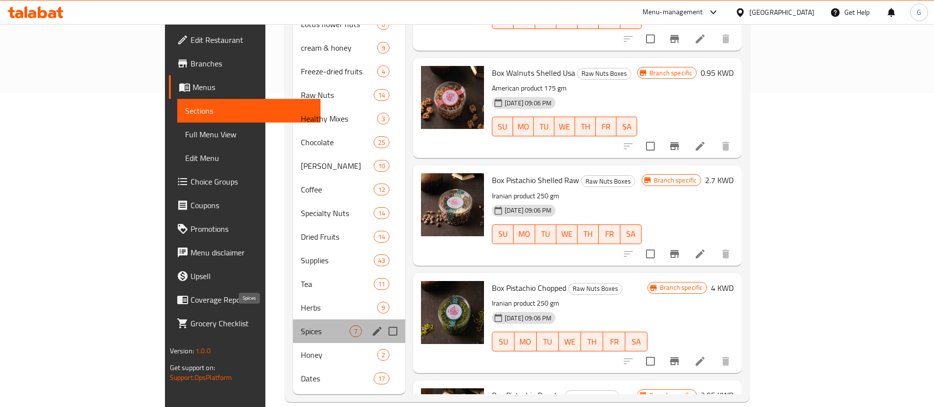
click at [301, 325] on span "Spices" at bounding box center [325, 331] width 49 height 12
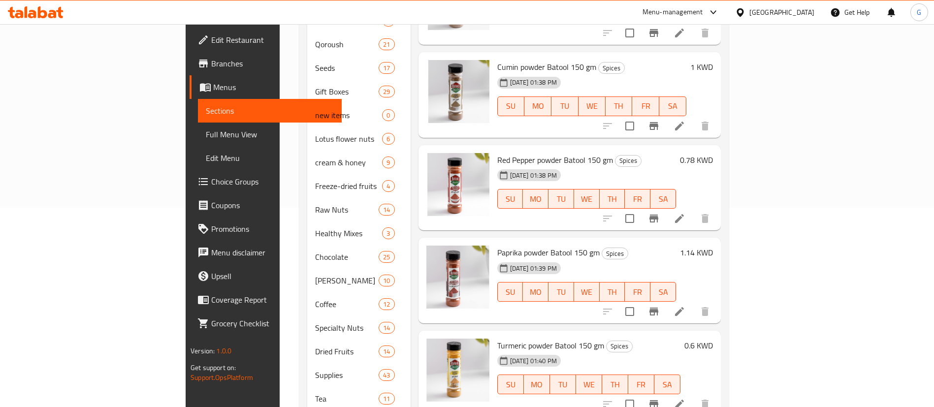
scroll to position [314, 0]
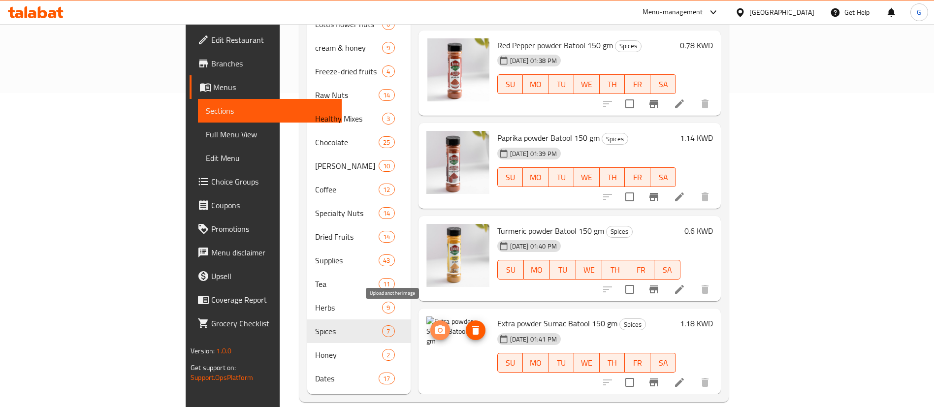
click at [435, 325] on icon "upload picture" at bounding box center [440, 329] width 10 height 9
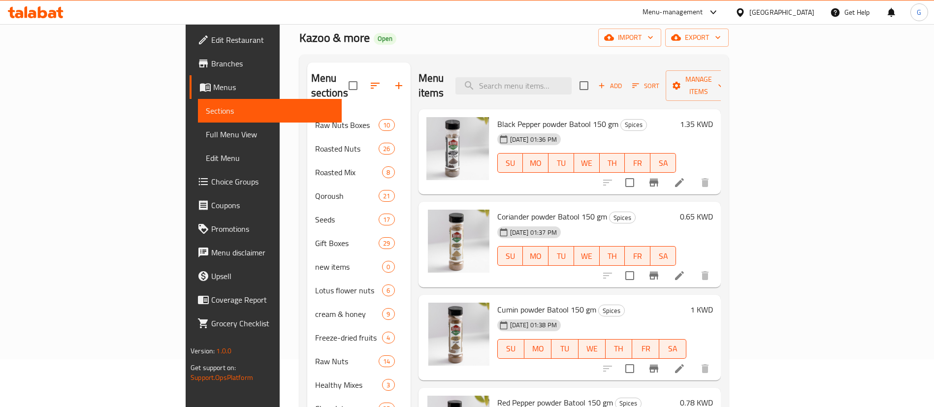
scroll to position [0, 0]
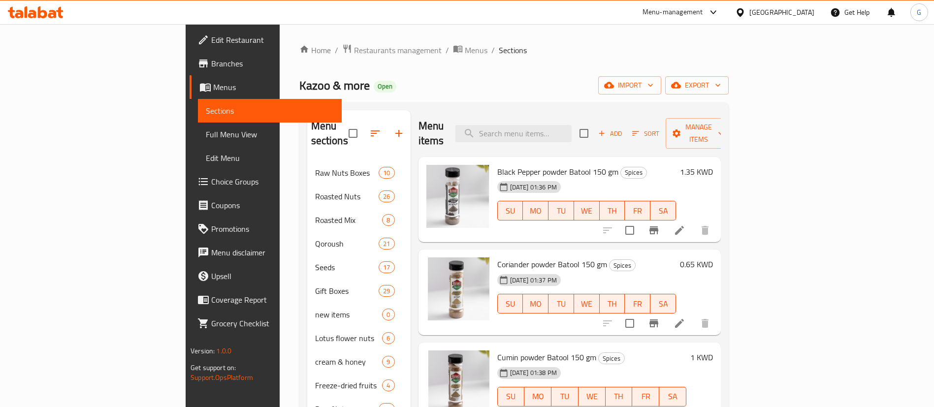
click at [623, 128] on span "Add" at bounding box center [610, 133] width 27 height 11
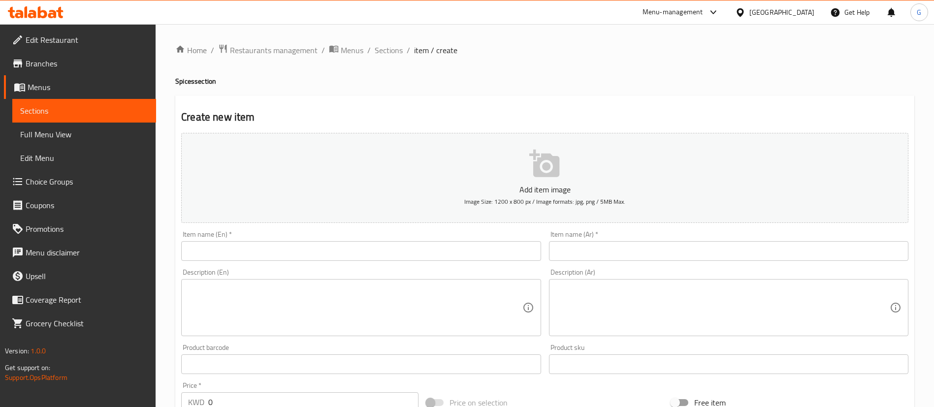
click at [316, 261] on div "Item name (En)   * Item name (En) *" at bounding box center [360, 246] width 367 height 38
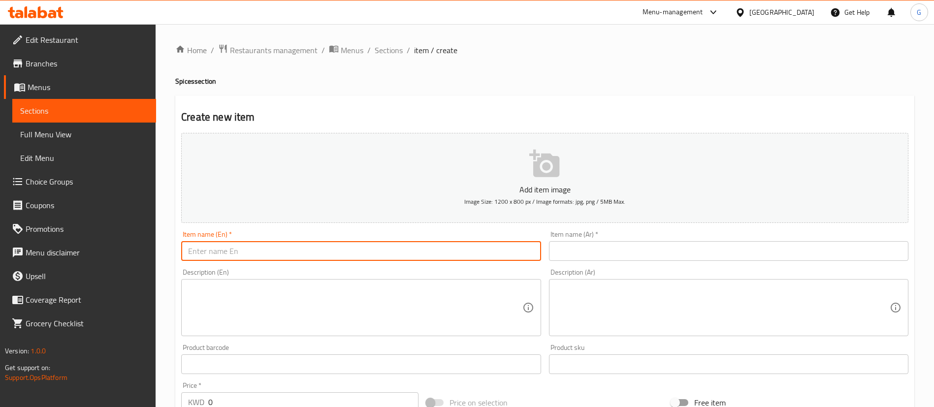
click at [313, 255] on input "text" at bounding box center [360, 251] width 359 height 20
paste input "بهار سمك بتول 150 جرام Fish Spice powder Batool 150 gm 0.95"
drag, startPoint x: 291, startPoint y: 254, endPoint x: 274, endPoint y: 255, distance: 16.8
click at [274, 255] on input "بهار سمك بتول 150 جرام Fish Spice powder Batool 150 gm 0.95" at bounding box center [360, 251] width 359 height 20
click at [292, 254] on input "بهار سمك بتول 150 جرام Fish Spice powder Batool 150 gm 0.95" at bounding box center [360, 251] width 359 height 20
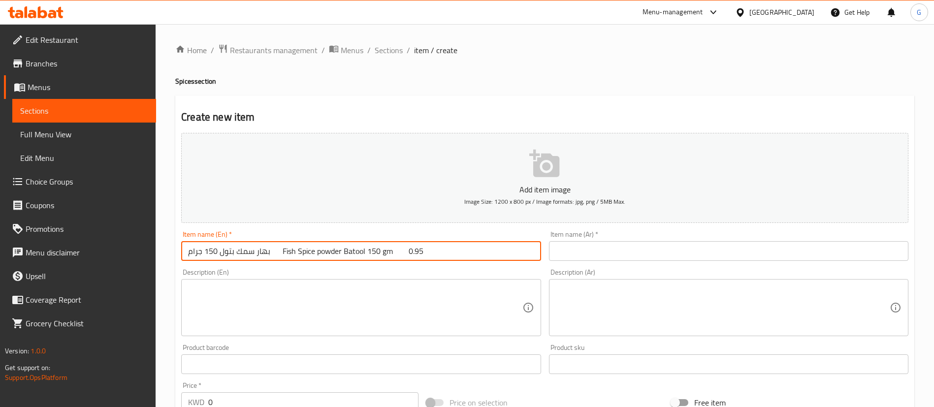
drag, startPoint x: 287, startPoint y: 252, endPoint x: 167, endPoint y: 255, distance: 119.7
click at [167, 255] on div "Home / Restaurants management / Menus / Sections / item / create Spices section…" at bounding box center [545, 359] width 778 height 671
type input "Fish Spice powder Batool 150 gm 0.95"
click at [603, 256] on input "text" at bounding box center [728, 251] width 359 height 20
paste input "بهار سمك بتول 150 جرام"
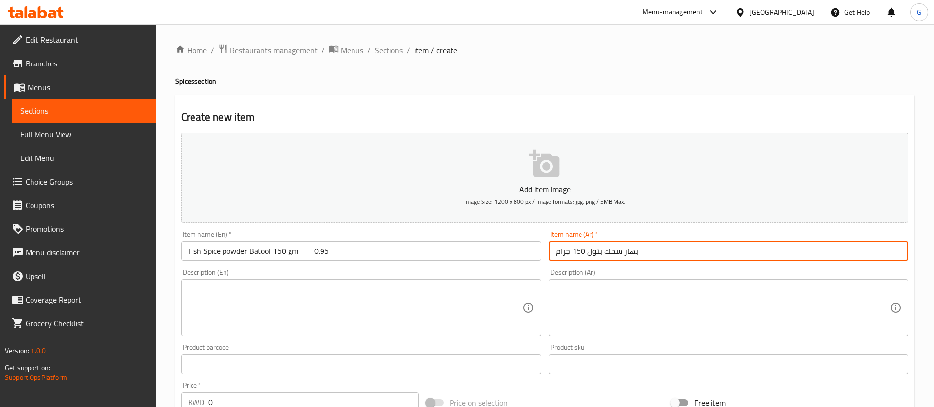
type input "بهار سمك بتول 150 جرام"
click at [311, 256] on input "Fish Spice powder Batool 150 gm 0.95" at bounding box center [360, 251] width 359 height 20
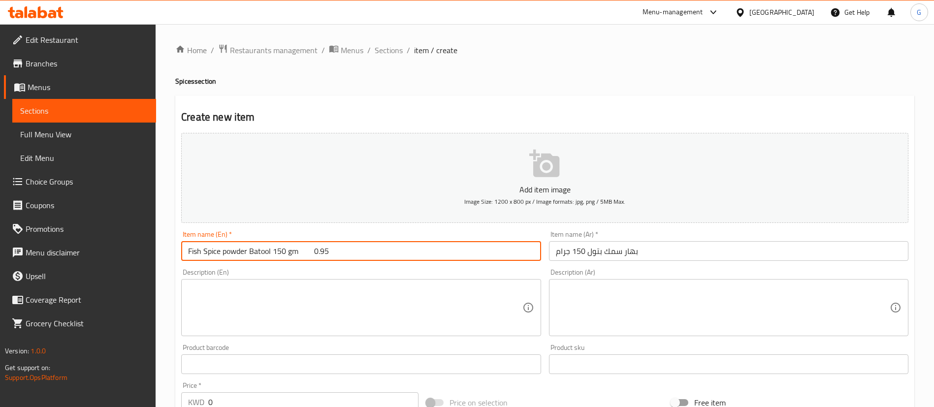
click at [311, 256] on input "Fish Spice powder Batool 150 gm 0.95" at bounding box center [360, 251] width 359 height 20
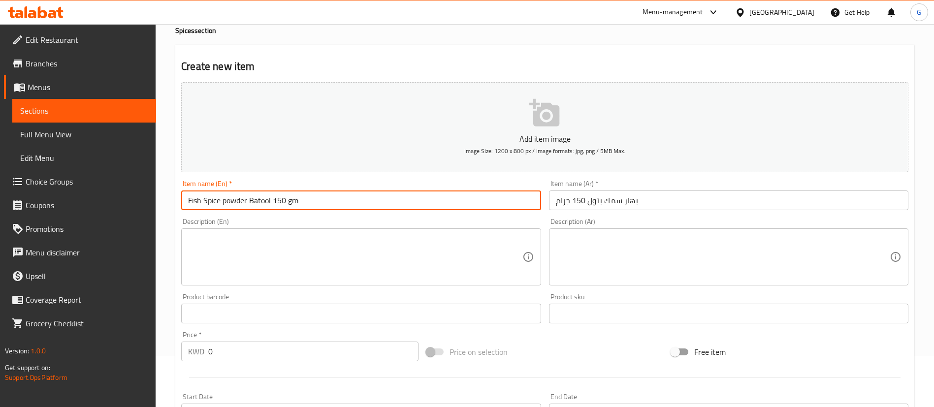
scroll to position [74, 0]
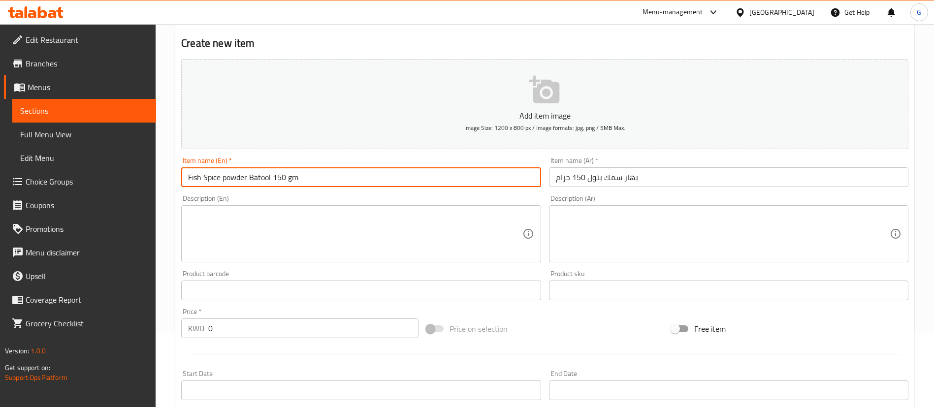
type input "Fish Spice powder Batool 150 gm"
click at [253, 332] on input "0" at bounding box center [313, 328] width 210 height 20
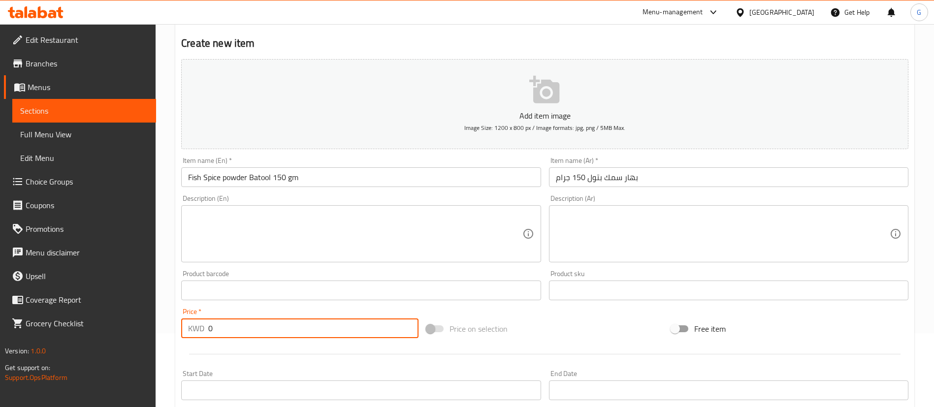
click at [253, 332] on input "0" at bounding box center [313, 328] width 210 height 20
paste input ".95"
type input "0.95"
click at [531, 105] on icon "button" at bounding box center [545, 90] width 32 height 32
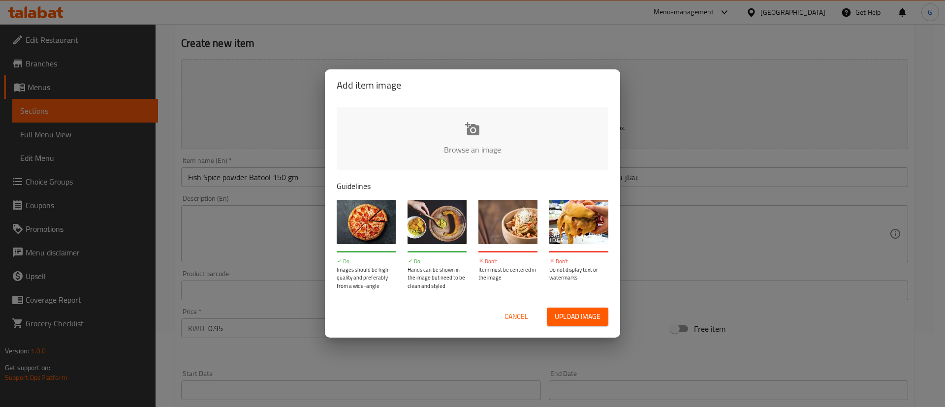
click at [487, 125] on input "file" at bounding box center [805, 153] width 937 height 92
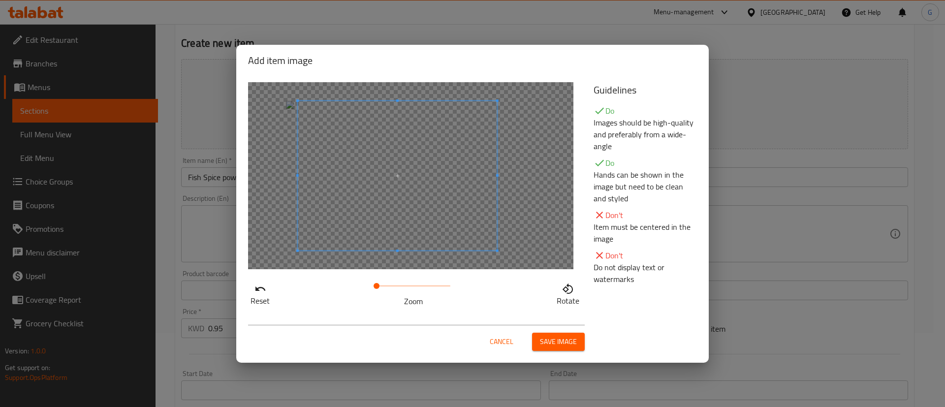
click at [444, 185] on span at bounding box center [397, 176] width 199 height 150
click at [564, 343] on span "Save image" at bounding box center [558, 342] width 37 height 12
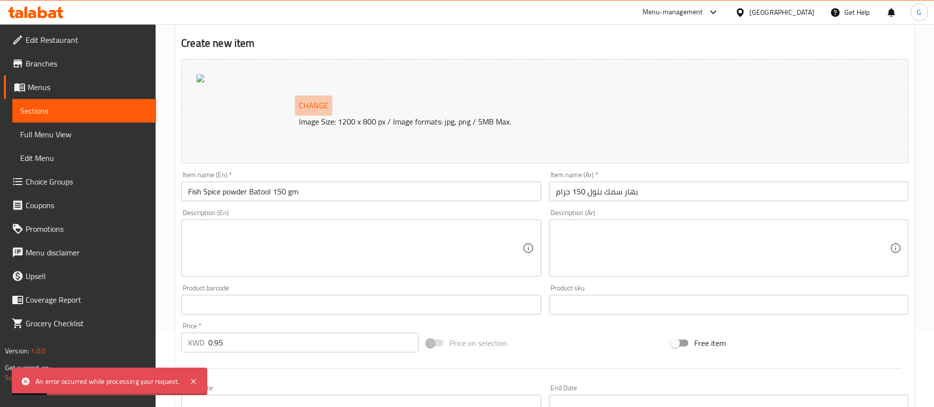
click at [326, 109] on span "Change" at bounding box center [314, 105] width 30 height 14
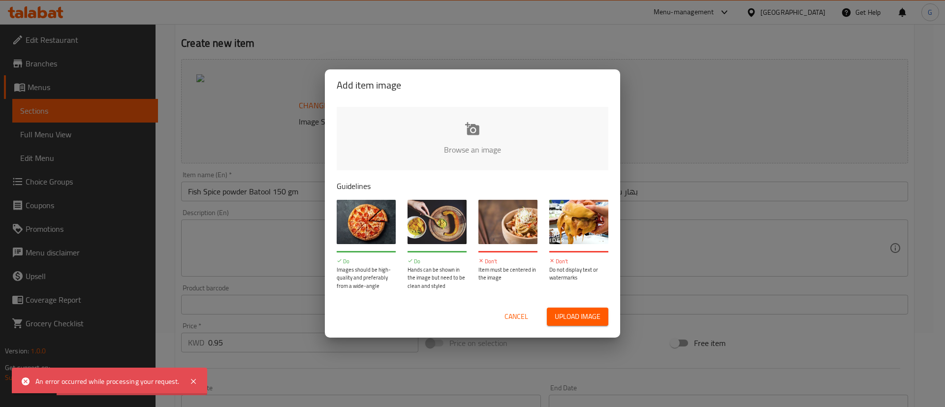
click at [499, 172] on div "Browse an image Guidelines Do Images should be high-quality and preferably from…" at bounding box center [472, 198] width 295 height 195
click at [485, 151] on input "file" at bounding box center [805, 153] width 937 height 92
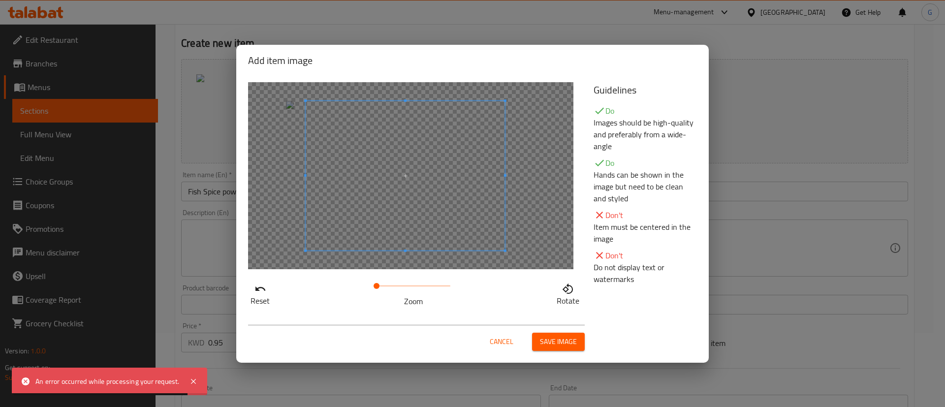
click at [495, 164] on span at bounding box center [405, 176] width 199 height 150
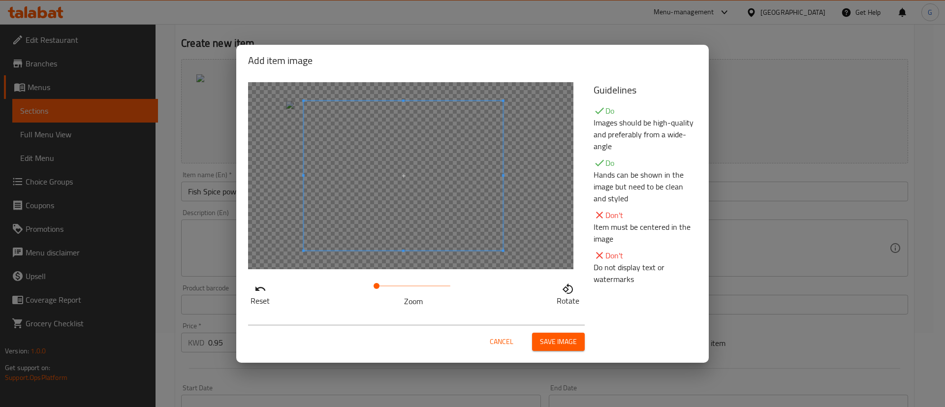
click at [494, 164] on span at bounding box center [403, 176] width 199 height 150
click at [584, 340] on button "Save image" at bounding box center [558, 342] width 53 height 18
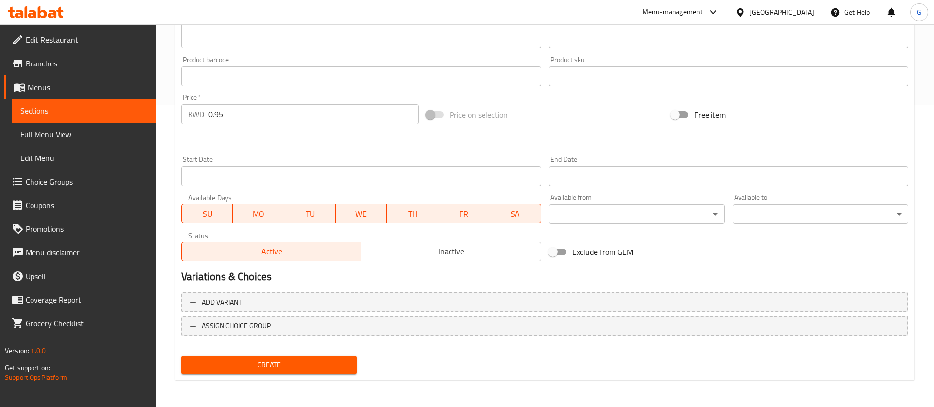
scroll to position [303, 0]
click at [290, 364] on span "Create" at bounding box center [269, 364] width 160 height 12
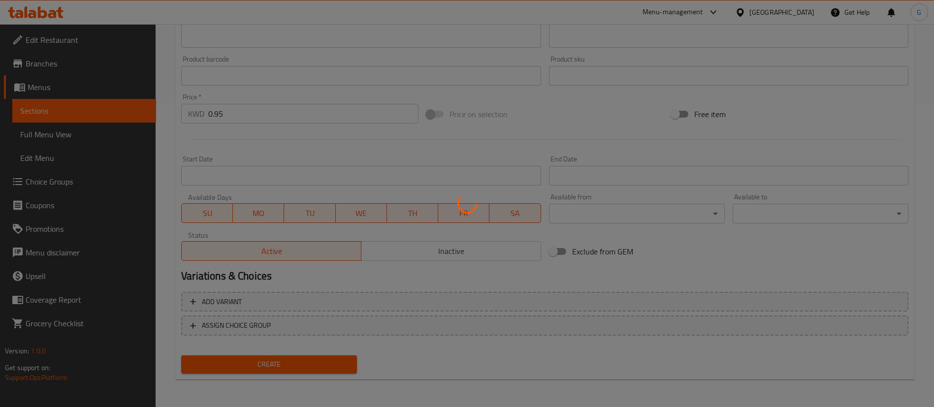
type input "0"
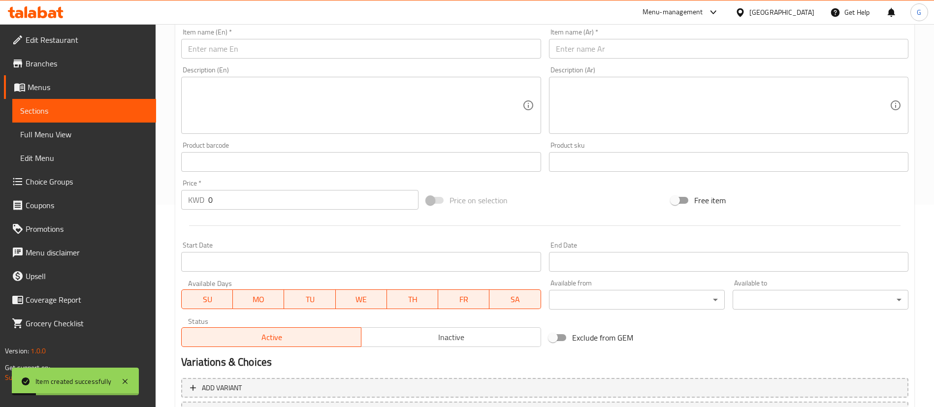
scroll to position [141, 0]
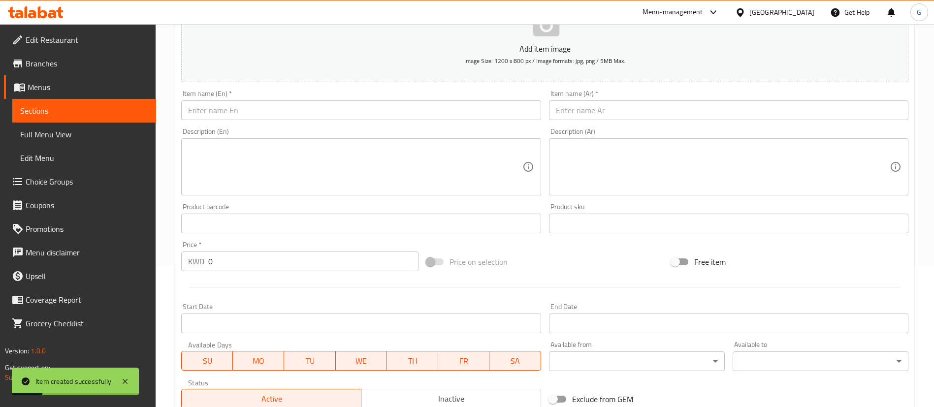
click at [269, 112] on input "text" at bounding box center [360, 110] width 359 height 20
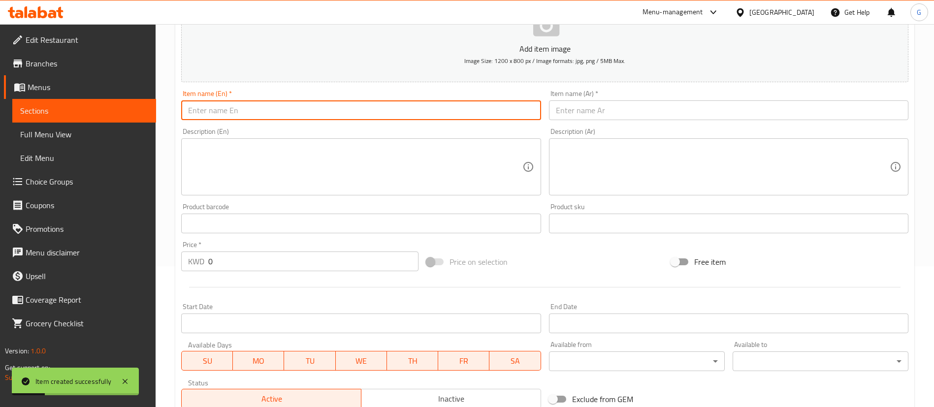
paste input "بهار برياني بتول 150 جرام Biryani Spice powder Batool 150 gm 0.99"
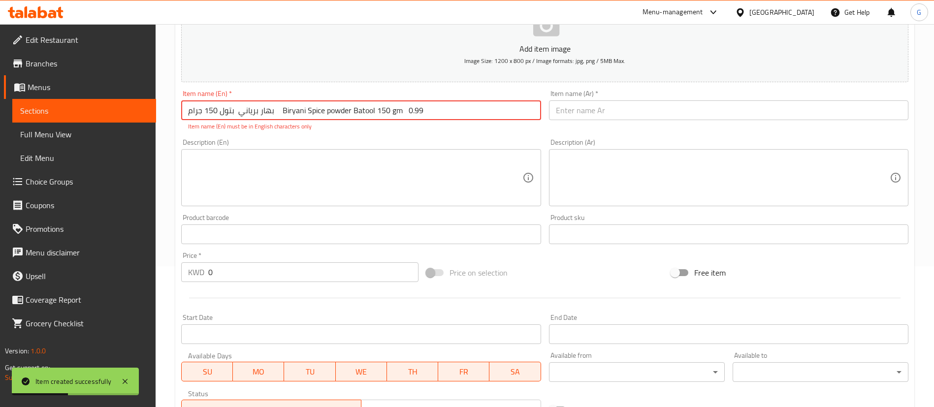
drag, startPoint x: 287, startPoint y: 110, endPoint x: 158, endPoint y: 114, distance: 129.5
click at [158, 114] on div "Home / Restaurants management / Menus / Sections / item / create Spices section…" at bounding box center [545, 224] width 778 height 682
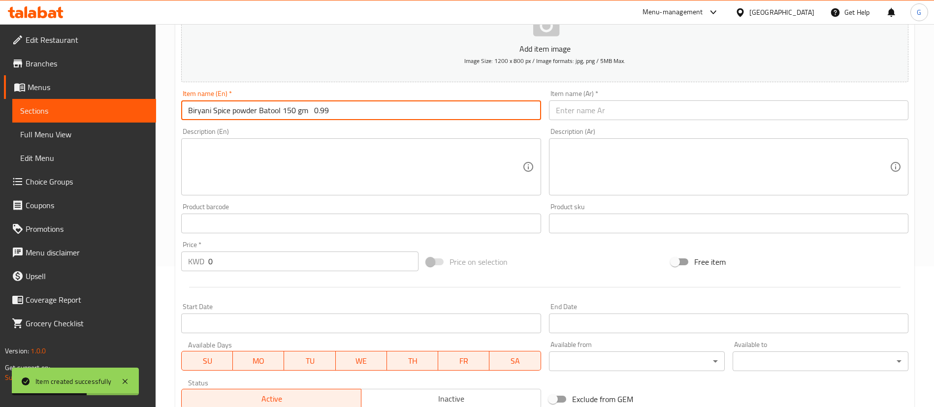
type input "Biryani Spice powder Batool 150 gm 0.99"
click at [587, 113] on input "text" at bounding box center [728, 110] width 359 height 20
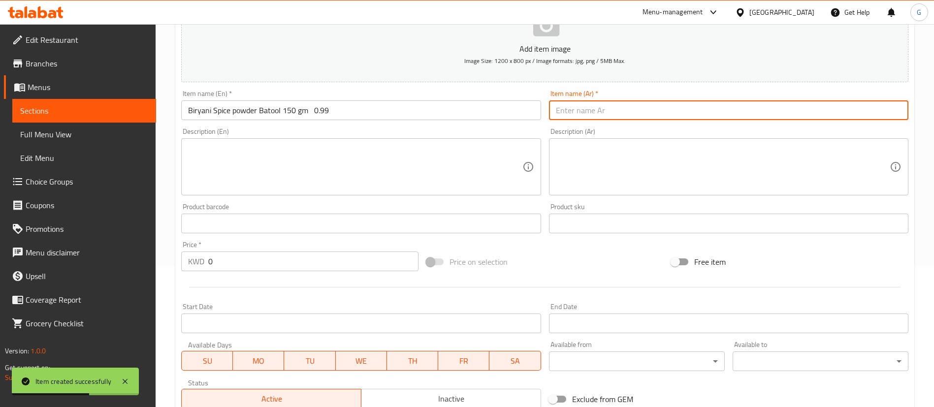
paste input "بهار برياني بتول 150 جرام"
type input "بهار برياني بتول 150 جرام"
click at [321, 112] on input "Biryani Spice powder Batool 150 gm 0.99" at bounding box center [360, 110] width 359 height 20
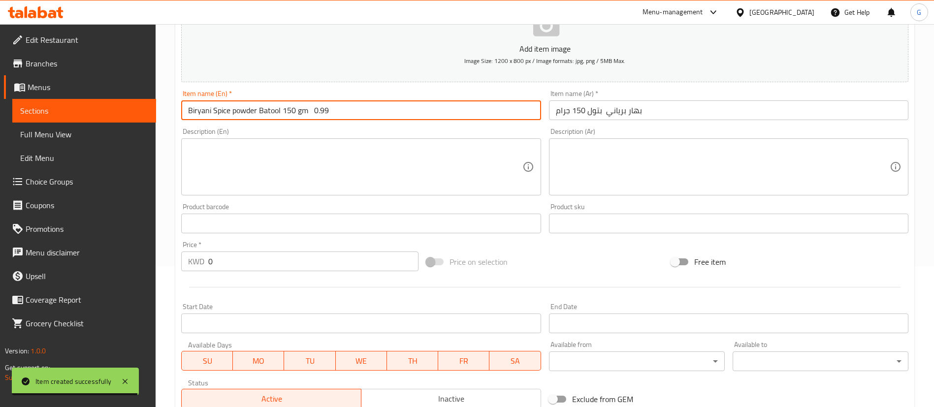
click at [321, 112] on input "Biryani Spice powder Batool 150 gm 0.99" at bounding box center [360, 110] width 359 height 20
type input "Biryani Spice powder Batool 150 gm"
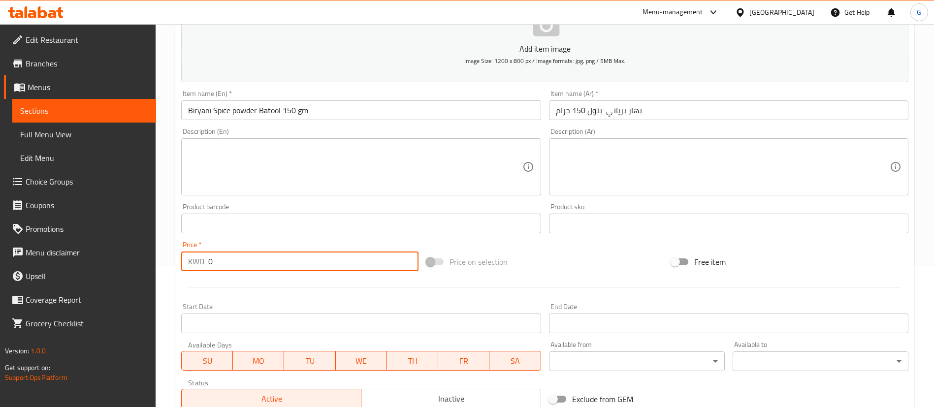
click at [282, 255] on input "0" at bounding box center [313, 262] width 210 height 20
paste input ".99"
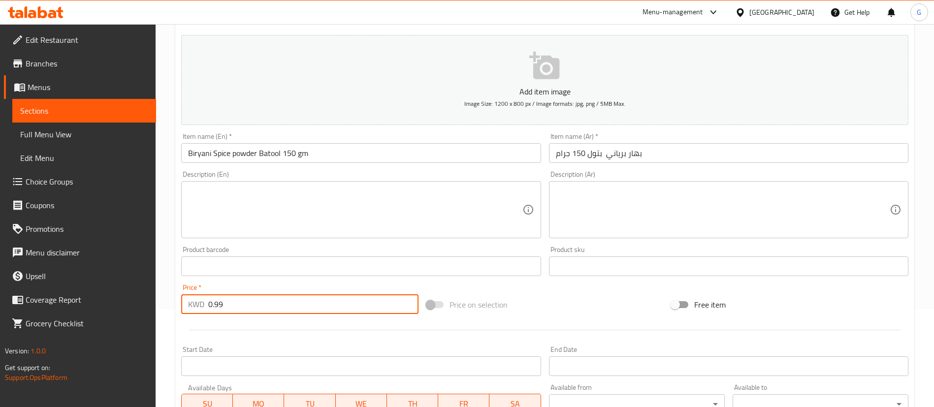
scroll to position [67, 0]
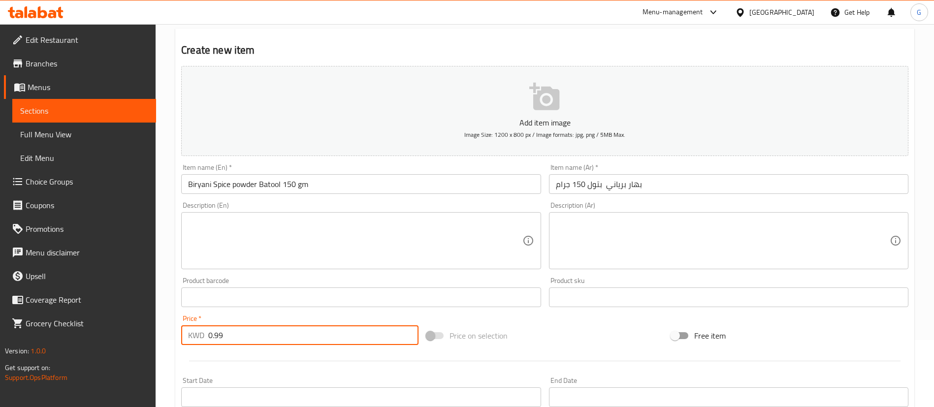
type input "0.99"
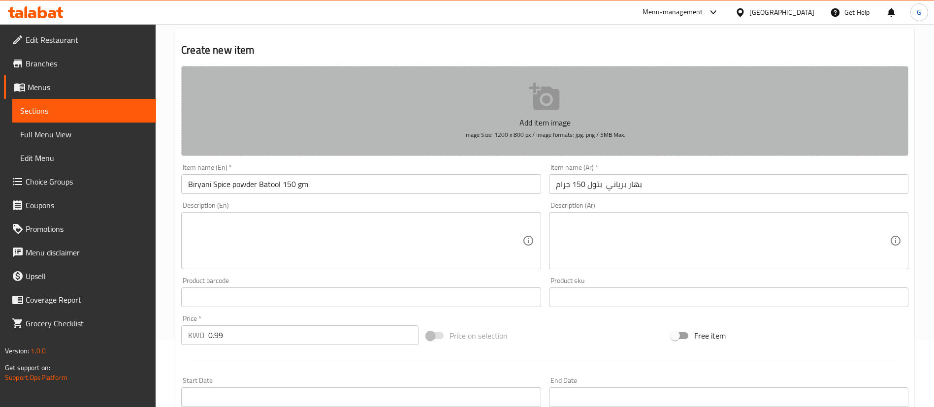
click at [486, 112] on button "Add item image Image Size: 1200 x 800 px / Image formats: jpg, png / 5MB Max." at bounding box center [544, 111] width 727 height 90
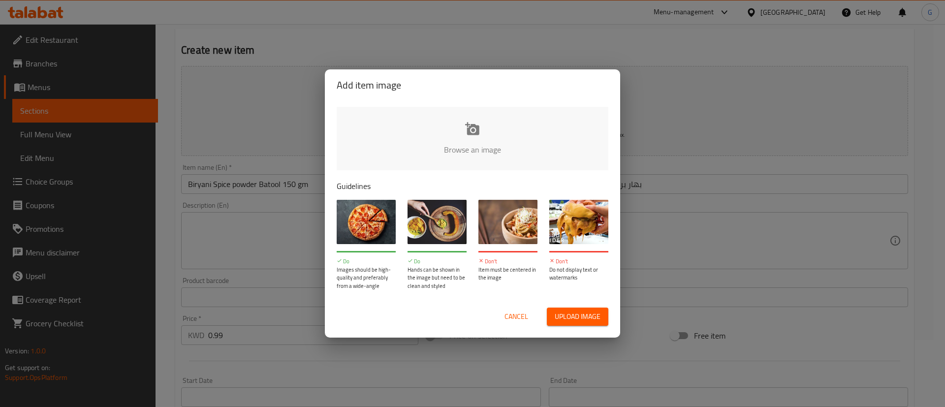
click at [477, 152] on input "file" at bounding box center [805, 153] width 937 height 92
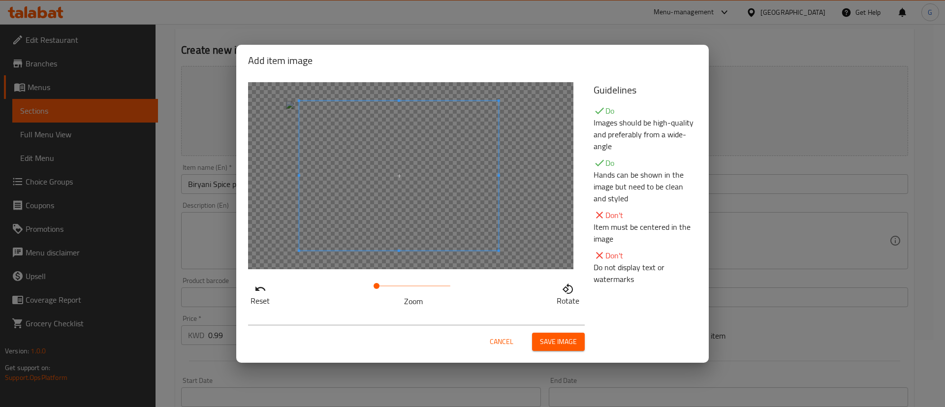
click at [416, 179] on span at bounding box center [398, 176] width 199 height 150
click at [566, 347] on span "Save image" at bounding box center [558, 342] width 37 height 12
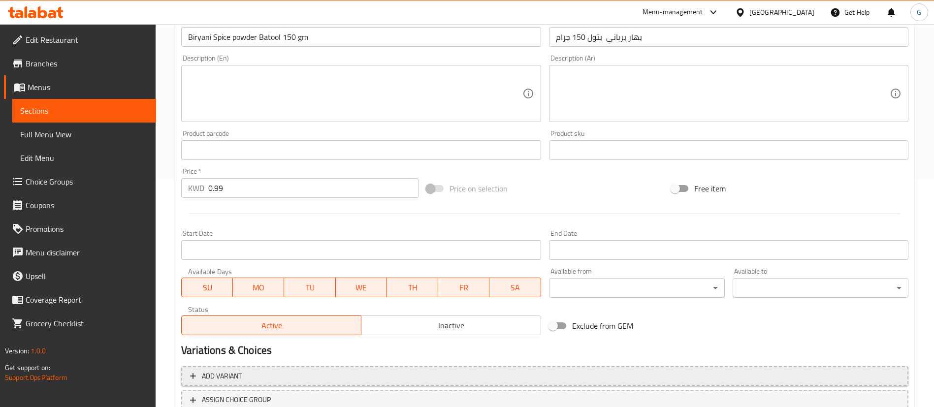
scroll to position [303, 0]
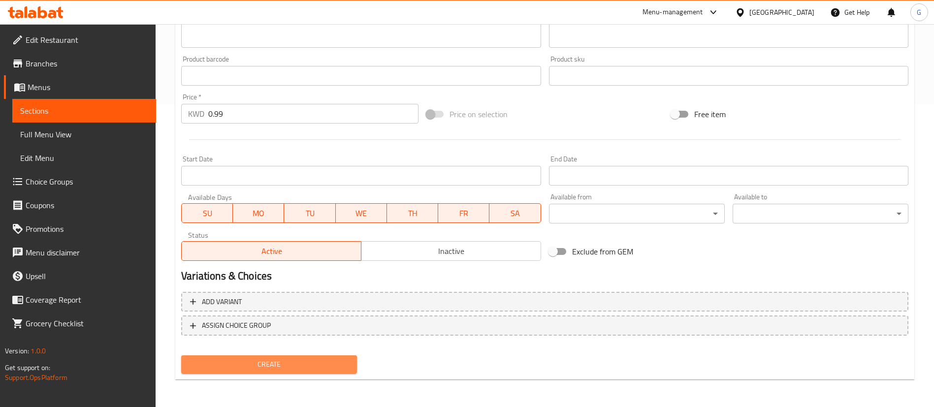
click at [316, 367] on span "Create" at bounding box center [269, 364] width 160 height 12
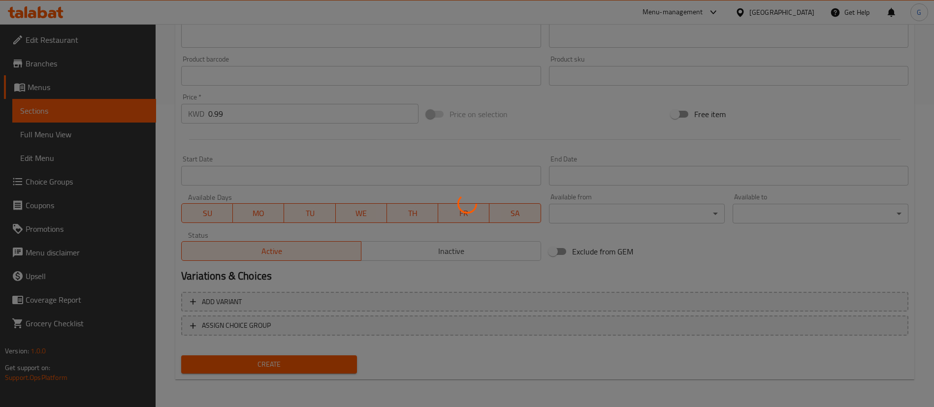
type input "0"
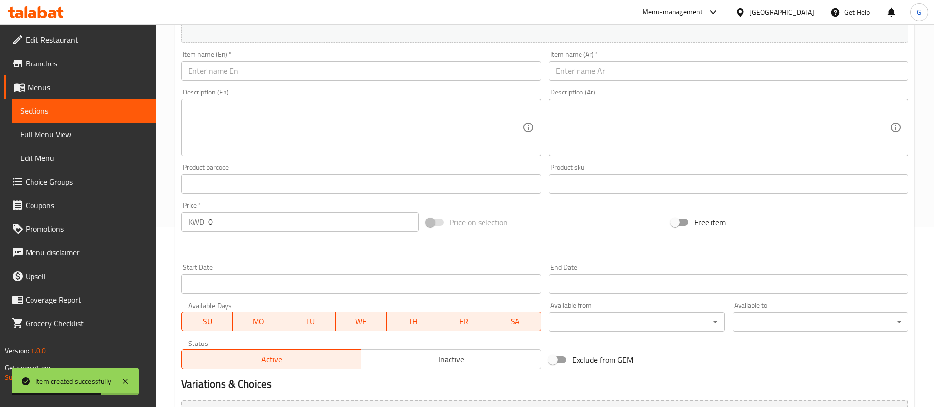
scroll to position [67, 0]
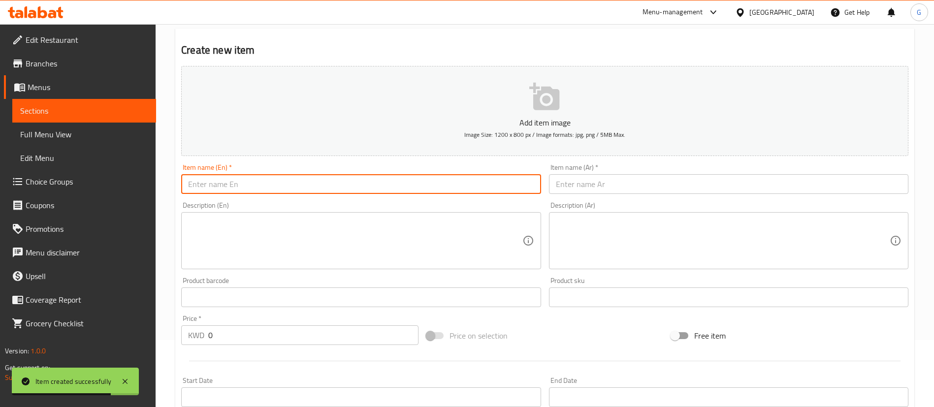
click at [321, 192] on input "text" at bounding box center [360, 184] width 359 height 20
paste input "بهار دجاج بتول 150 جرام Chicken Spice powder Batool 150 gm 0.85"
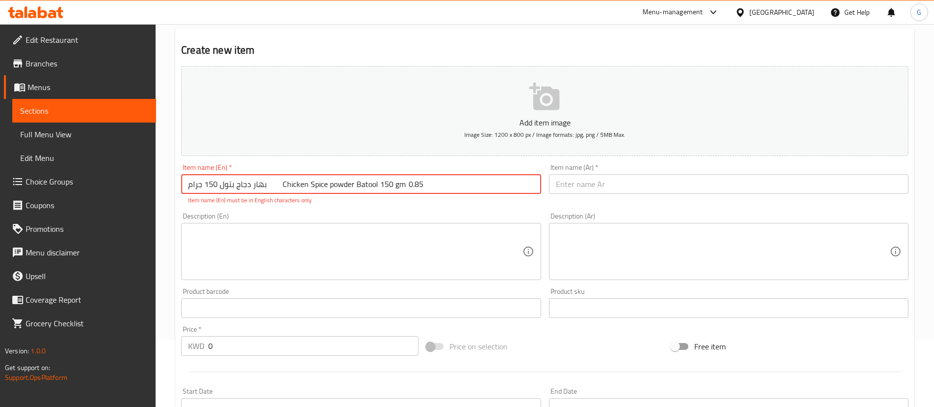
drag, startPoint x: 271, startPoint y: 189, endPoint x: 261, endPoint y: 186, distance: 10.3
click at [261, 186] on input "بهار دجاج بتول 150 جرام Chicken Spice powder Batool 150 gm 0.85" at bounding box center [360, 184] width 359 height 20
click at [263, 184] on input "بهار دجاج بتول 150 جرام Chicken Spice powder Batool 150 gm 0.85" at bounding box center [360, 184] width 359 height 20
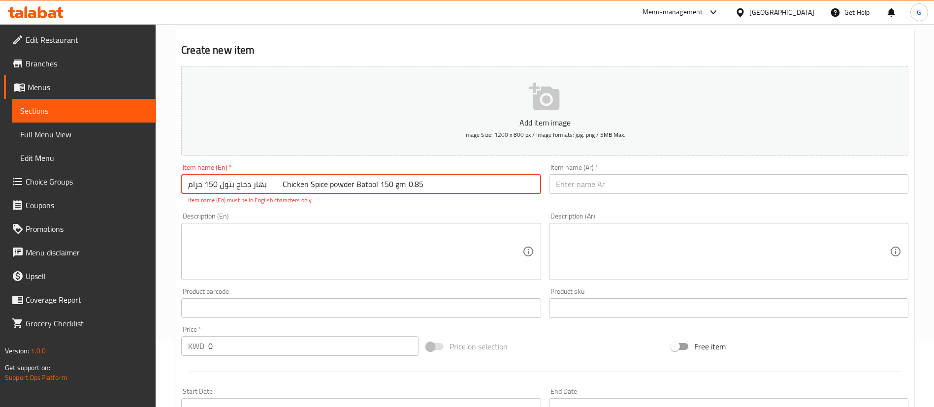
drag, startPoint x: 273, startPoint y: 186, endPoint x: 175, endPoint y: 183, distance: 98.5
click at [175, 183] on div "Home / Restaurants management / Menus / Sections / item / create Spices section…" at bounding box center [545, 298] width 778 height 682
click at [276, 184] on input "بهار دجاج بتول 150 جرام Chicken Spice powder Batool 150 gm 0.85" at bounding box center [360, 184] width 359 height 20
drag, startPoint x: 268, startPoint y: 187, endPoint x: 176, endPoint y: 189, distance: 92.1
click at [176, 189] on div "Create new item Add item image Image Size: 1200 x 800 px / Image formats: jpg, …" at bounding box center [544, 321] width 739 height 584
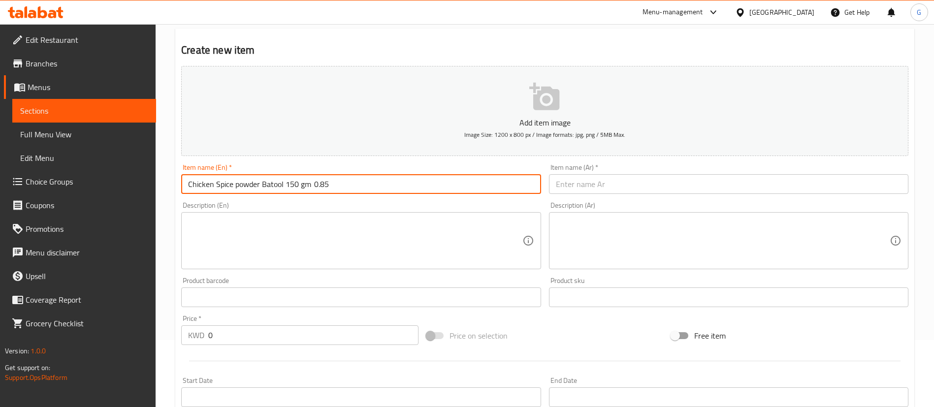
type input "Chicken Spice powder Batool 150 gm 0.85"
click at [592, 192] on input "text" at bounding box center [728, 184] width 359 height 20
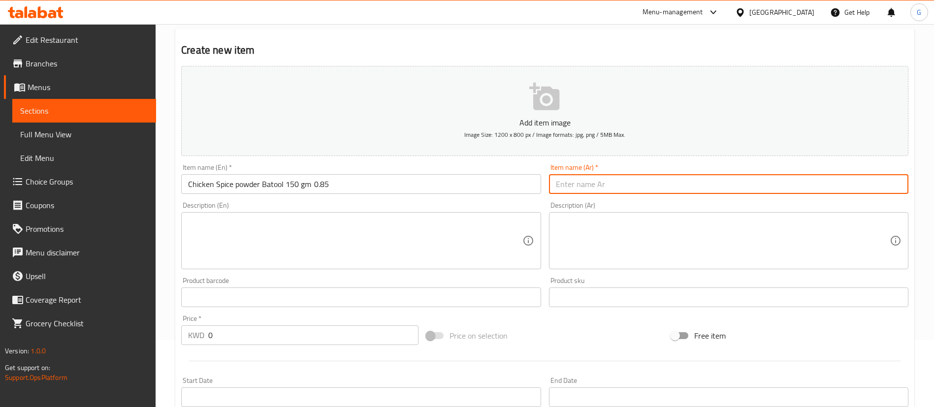
paste input "بهار دجاج بتول 150 جرام"
type input "بهار دجاج بتول 150 جرام"
click at [204, 181] on input "Chicken Spice powder Batool 150 gm 0.85" at bounding box center [360, 184] width 359 height 20
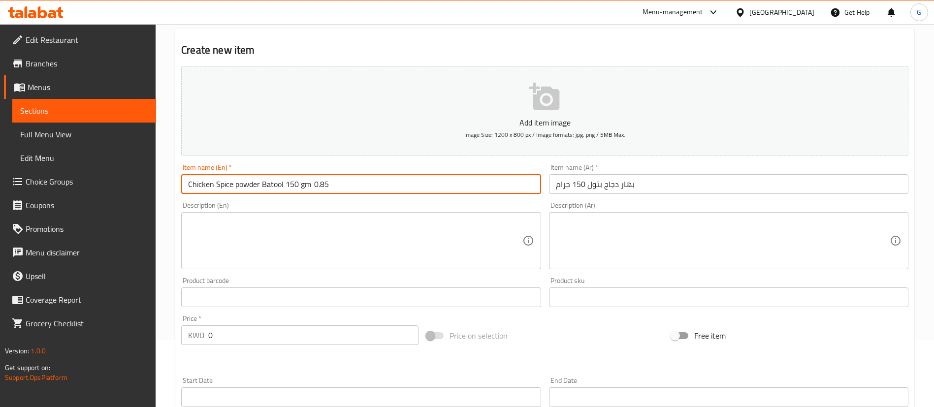
click at [322, 187] on input "Chicken Spice powder Batool 150 gm 0.85" at bounding box center [360, 184] width 359 height 20
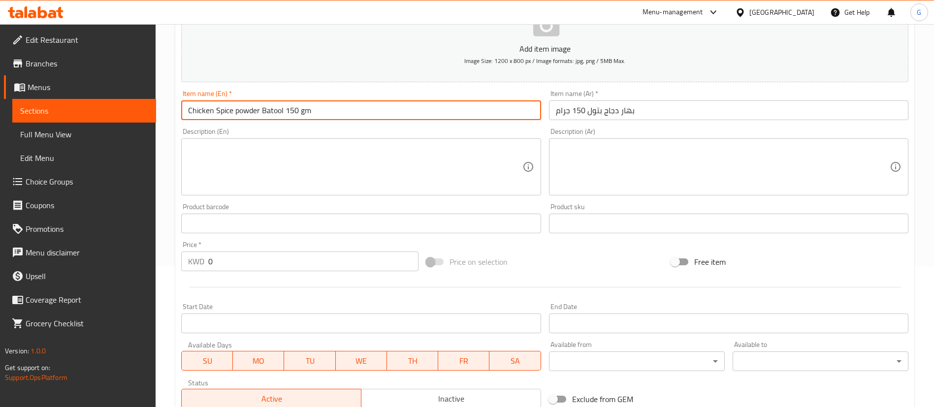
type input "Chicken Spice powder Batool 150 gm"
click at [254, 248] on div "Price   * KWD 0 Price *" at bounding box center [299, 256] width 237 height 30
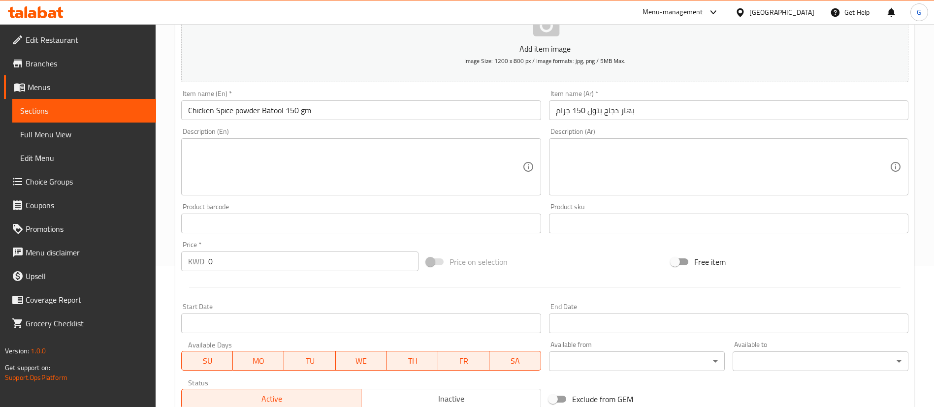
click at [253, 259] on input "0" at bounding box center [313, 262] width 210 height 20
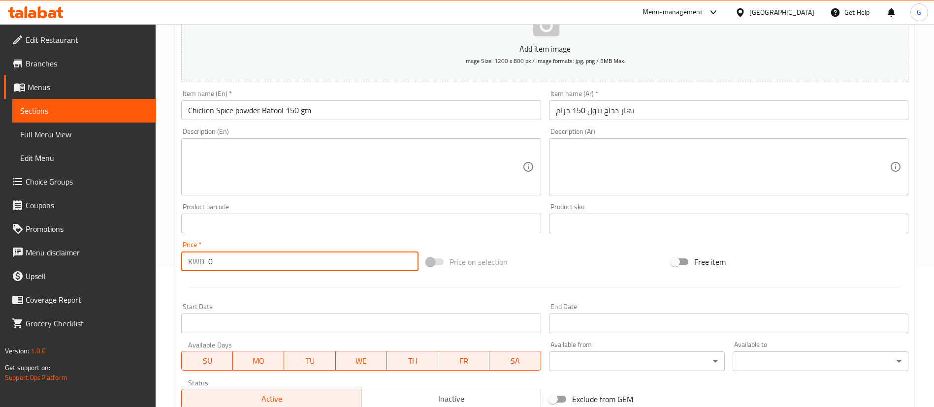
click at [253, 259] on input "0" at bounding box center [313, 262] width 210 height 20
paste input "0.85"
click at [253, 259] on input "00.85" at bounding box center [313, 262] width 210 height 20
paste input "number"
type input "0.85"
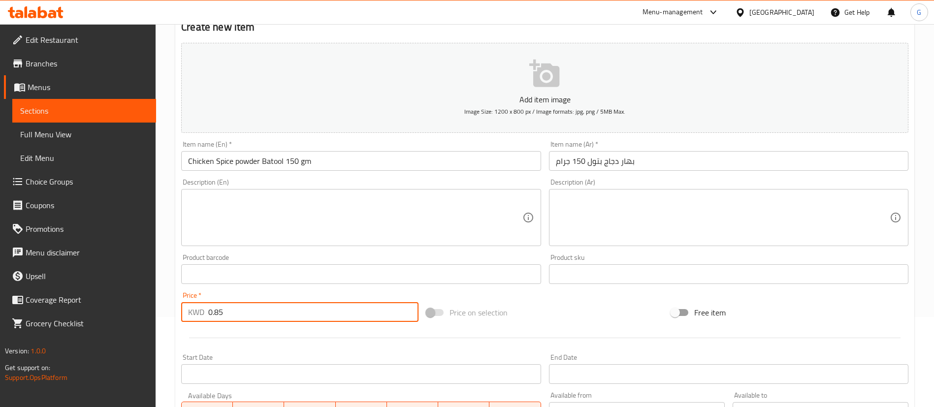
scroll to position [67, 0]
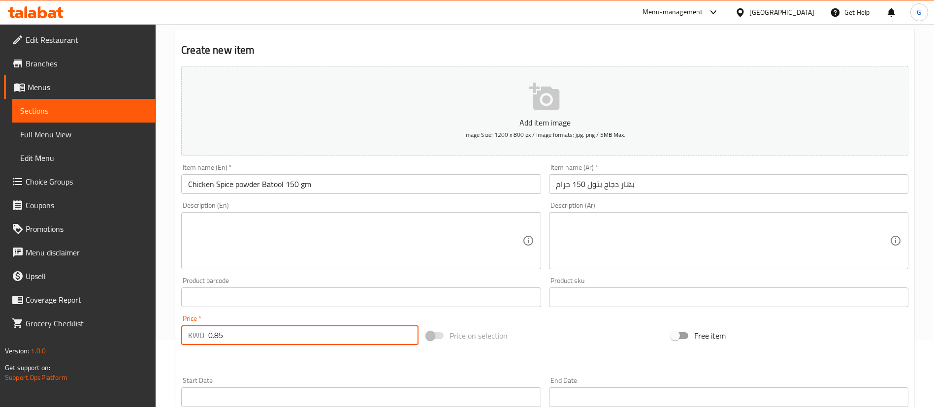
click at [547, 110] on icon "button" at bounding box center [545, 97] width 32 height 32
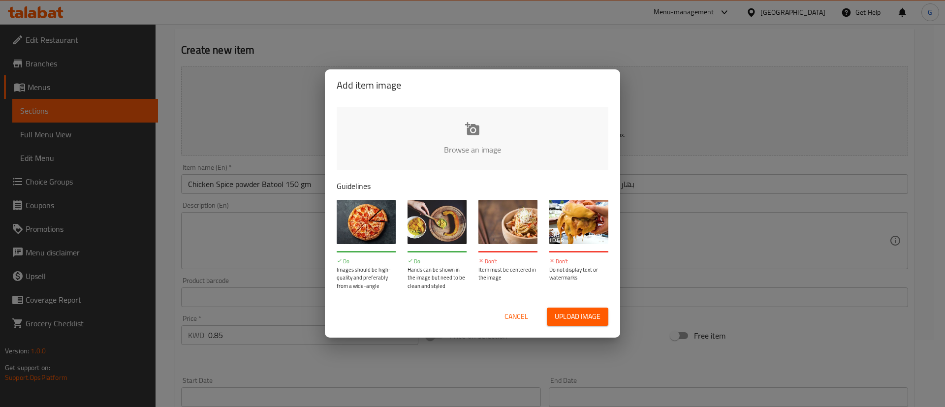
click at [448, 150] on input "file" at bounding box center [805, 153] width 937 height 92
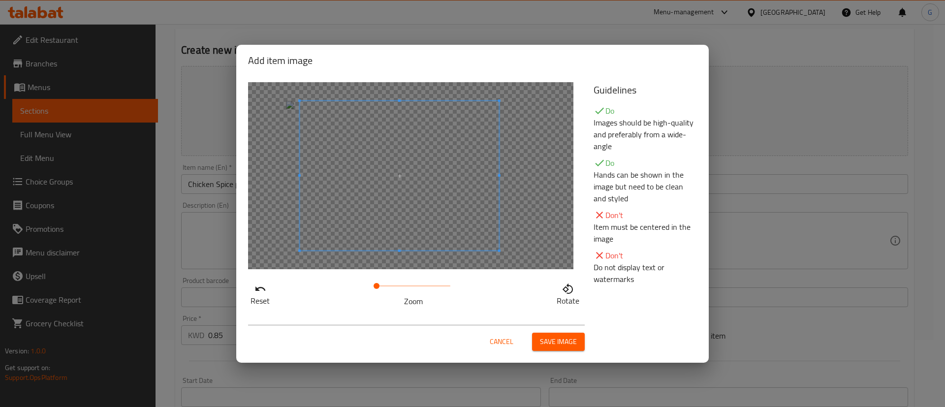
click at [490, 192] on span at bounding box center [399, 176] width 199 height 150
click at [538, 344] on button "Save image" at bounding box center [558, 342] width 53 height 18
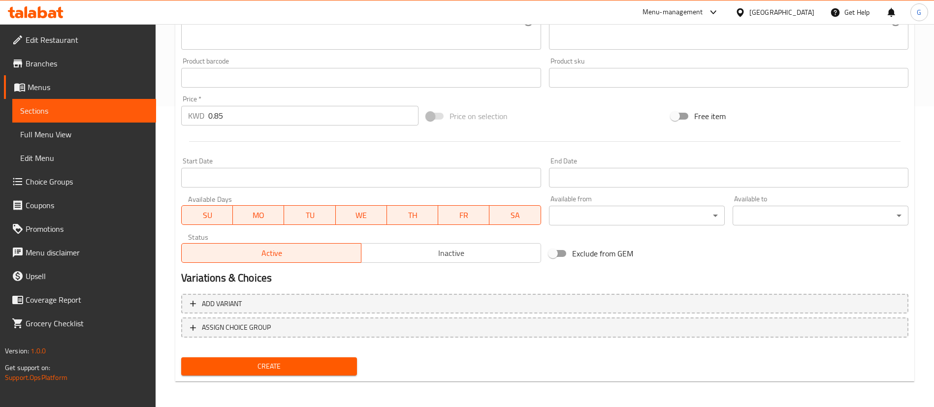
scroll to position [303, 0]
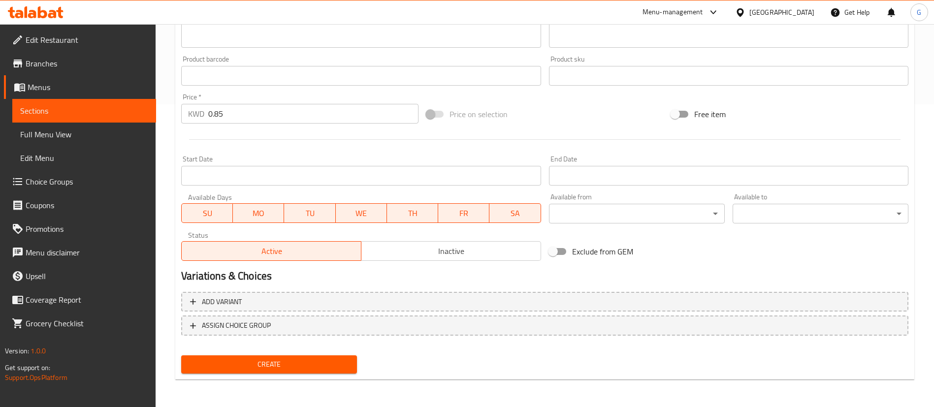
click at [315, 375] on div "Create" at bounding box center [269, 364] width 184 height 26
click at [312, 364] on span "Create" at bounding box center [269, 364] width 160 height 12
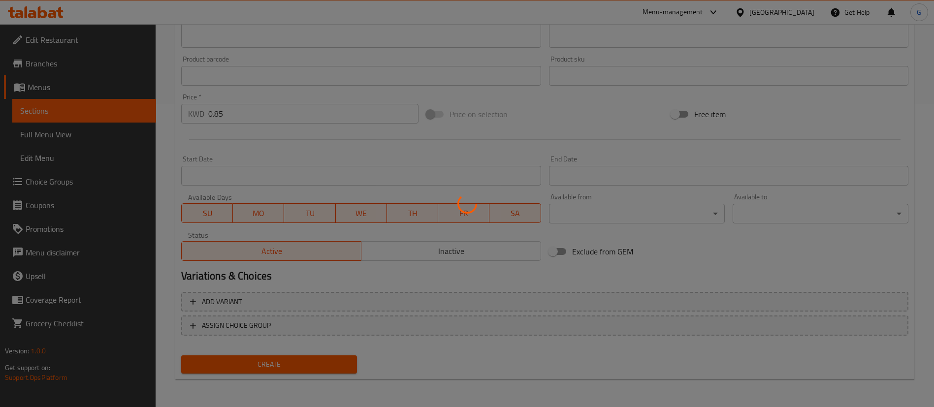
type input "0"
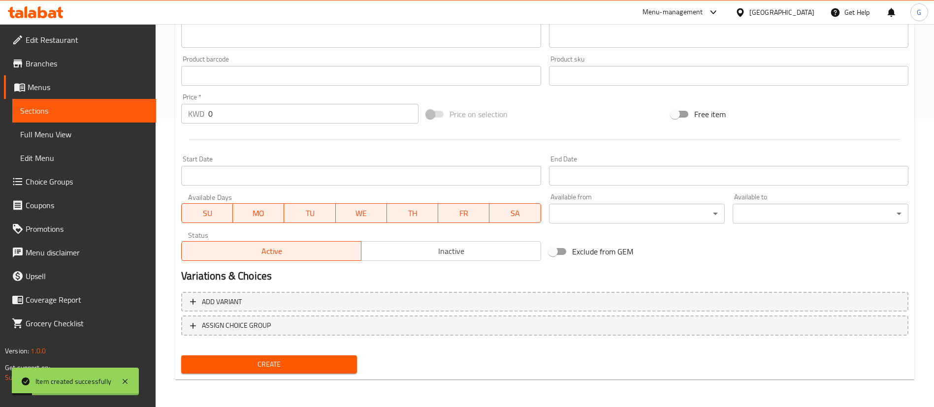
scroll to position [67, 0]
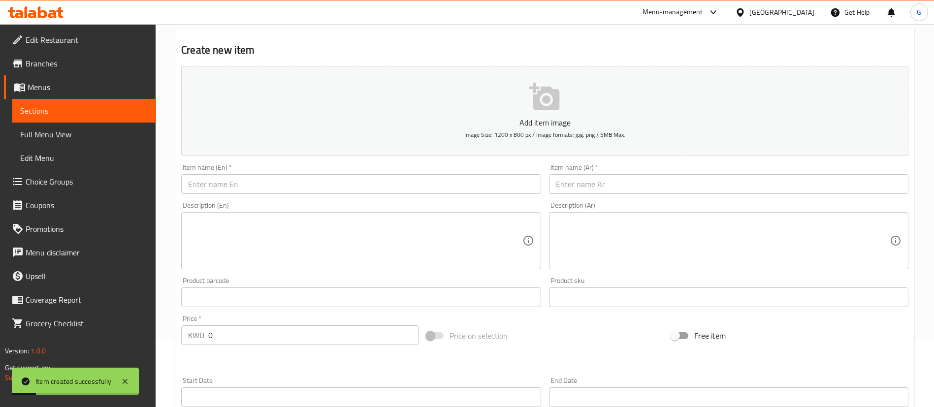
click at [321, 188] on input "text" at bounding box center [360, 184] width 359 height 20
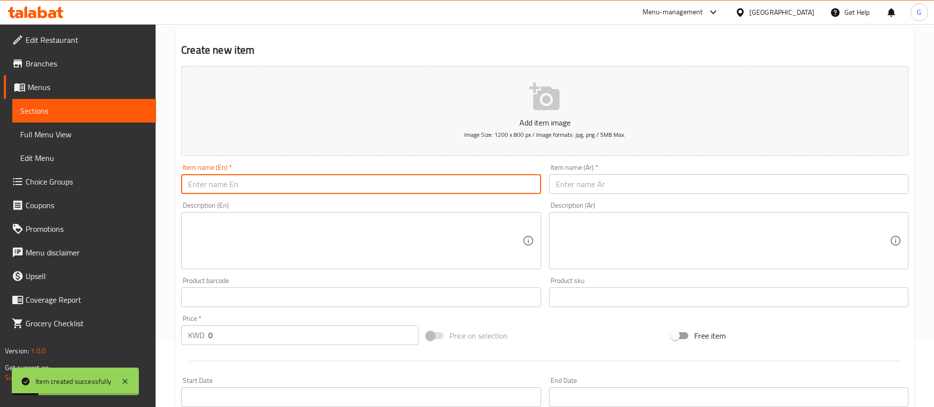
paste input "بهار لحم بتول 150 جرام Lamb Spice Batool 150 gm 0.96"
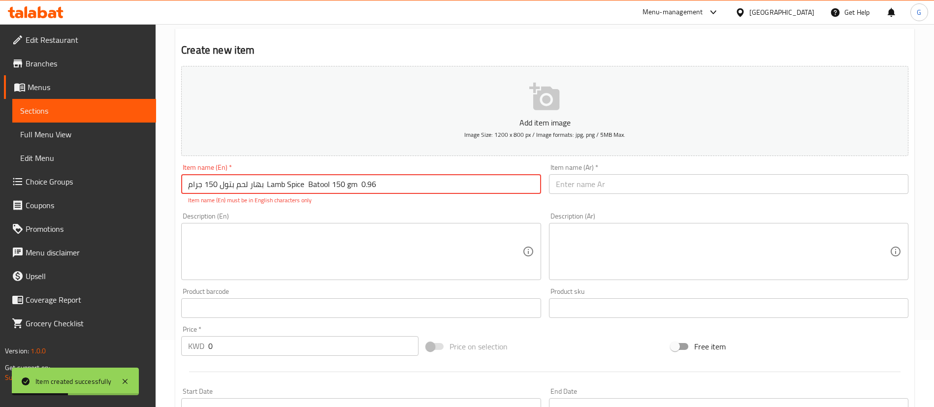
click at [274, 185] on input "بهار لحم بتول 150 جرام Lamb Spice Batool 150 gm 0.96" at bounding box center [360, 184] width 359 height 20
drag, startPoint x: 271, startPoint y: 184, endPoint x: 359, endPoint y: 192, distance: 88.5
click at [359, 192] on input "بهار لحم بتول 150 جرام Lamb Spice Batool 150 gm 0.96" at bounding box center [360, 184] width 359 height 20
click at [358, 186] on input "بهار لحم بتول 150 جرام 0.96" at bounding box center [360, 184] width 359 height 20
paste input "Lamb Spice Batool 150 gm"
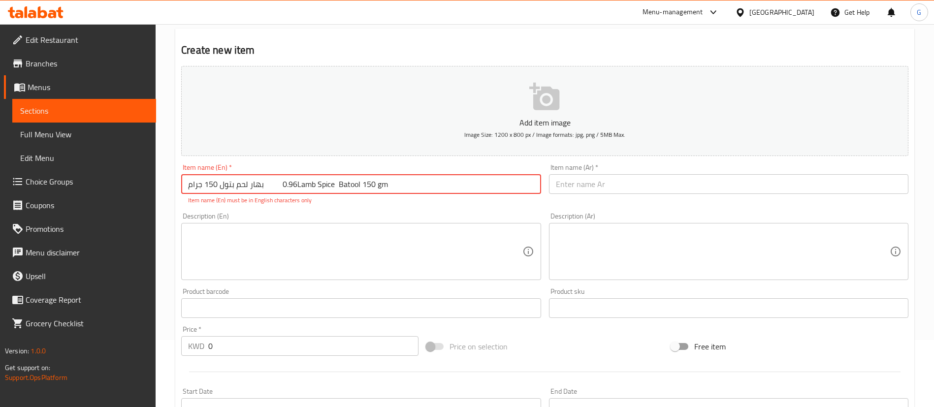
drag, startPoint x: 278, startPoint y: 186, endPoint x: 184, endPoint y: 190, distance: 94.6
click at [184, 190] on input "بهار لحم بتول 150 جرام 0.96Lamb Spice Batool 150 gm" at bounding box center [360, 184] width 359 height 20
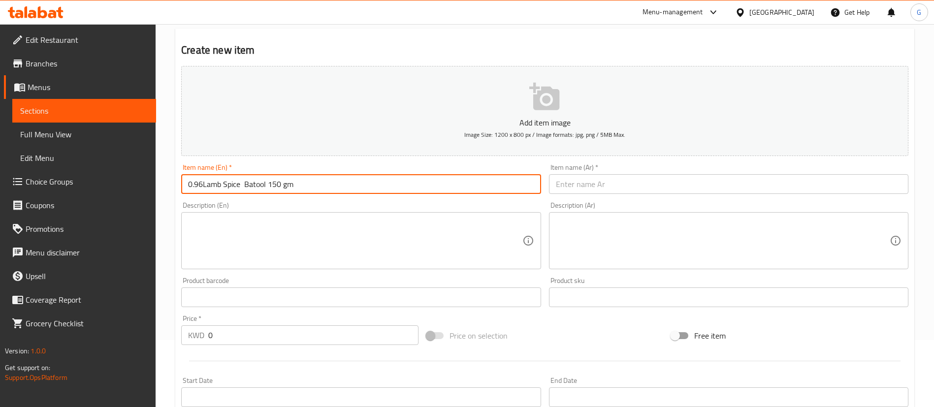
type input "0.96Lamb Spice Batool 150 gm"
click at [601, 189] on input "text" at bounding box center [728, 184] width 359 height 20
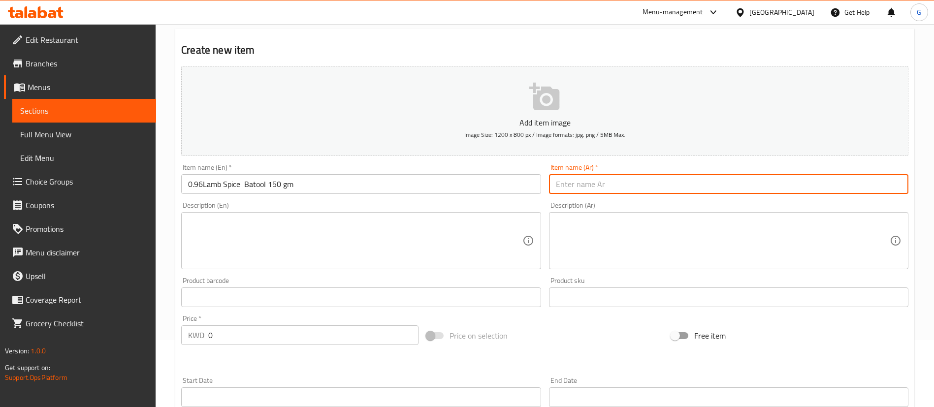
paste input "بهار لحم بتول 150 جرام"
type input "بهار لحم بتول 150 جرام"
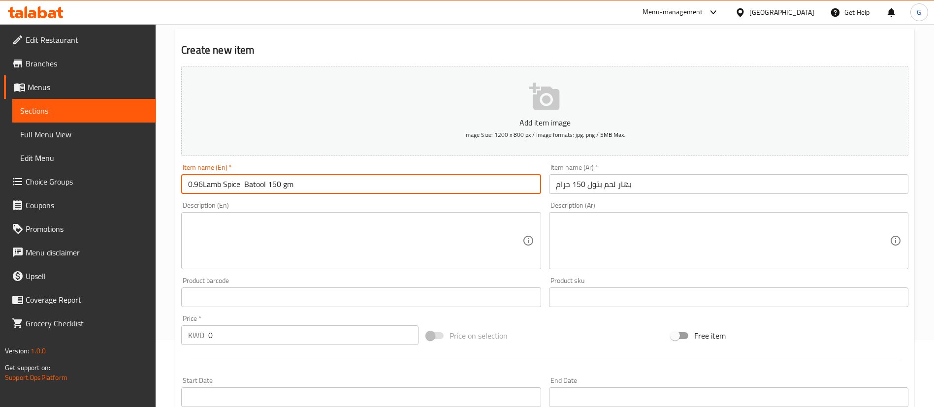
click at [214, 183] on input "0.96Lamb Spice Batool 150 gm" at bounding box center [360, 184] width 359 height 20
click at [214, 186] on input "0.96Lamb Spice Batool 150 gm" at bounding box center [360, 184] width 359 height 20
drag, startPoint x: 216, startPoint y: 186, endPoint x: 202, endPoint y: 187, distance: 13.3
click at [202, 187] on input "0.96Lamb Spice Batool 150 gm" at bounding box center [360, 184] width 359 height 20
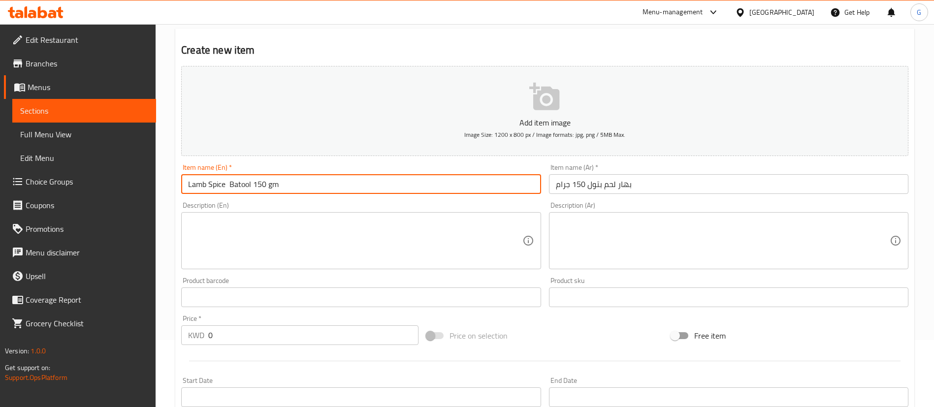
type input "Lamb Spice Batool 150 gm"
click at [269, 341] on input "0" at bounding box center [313, 335] width 210 height 20
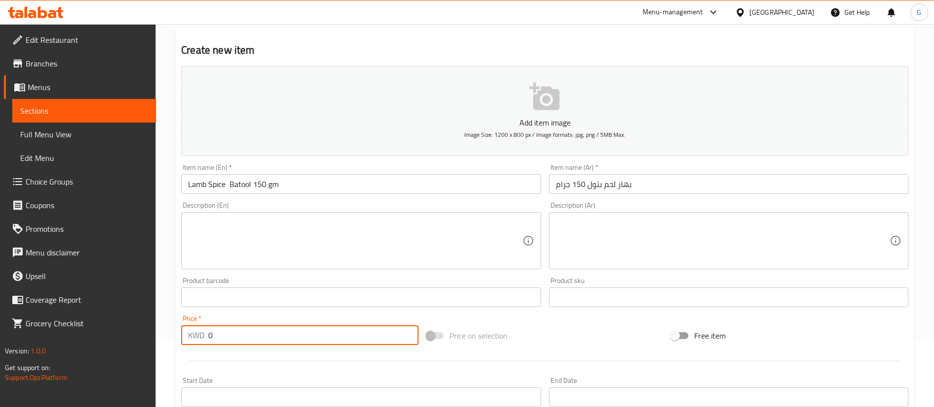
click at [269, 341] on input "0" at bounding box center [313, 335] width 210 height 20
paste input ".96"
type input "0.96"
click at [547, 97] on icon "button" at bounding box center [544, 97] width 30 height 28
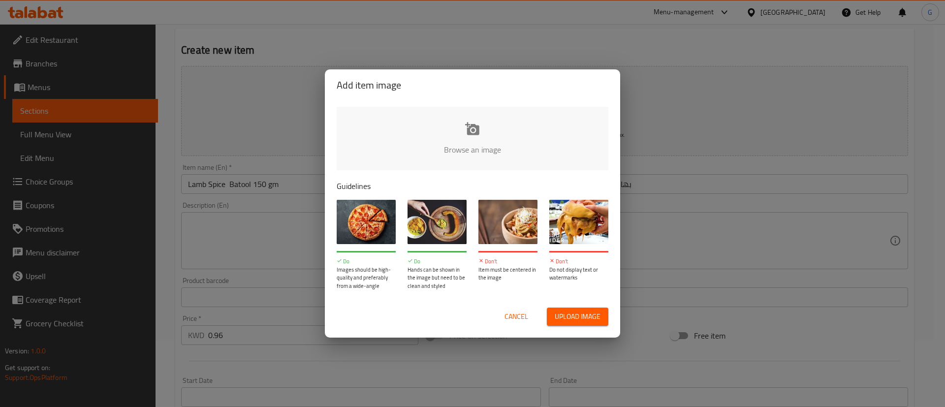
click at [485, 150] on input "file" at bounding box center [805, 153] width 937 height 92
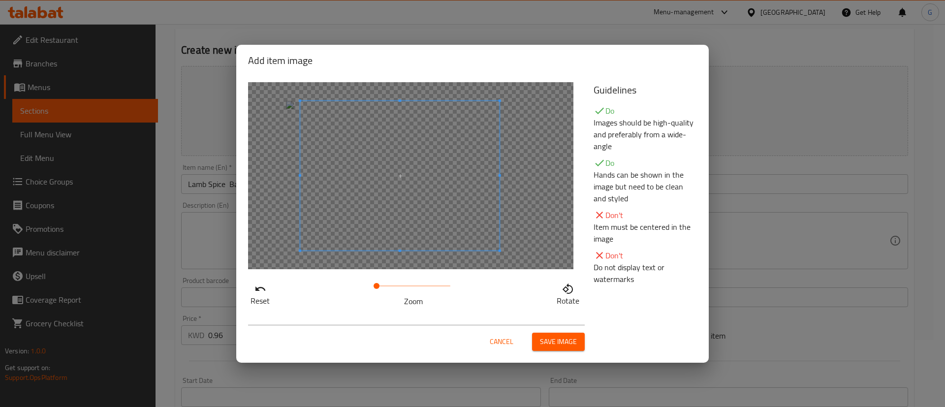
click at [465, 158] on span at bounding box center [399, 176] width 199 height 150
click at [554, 342] on span "Save image" at bounding box center [558, 342] width 37 height 12
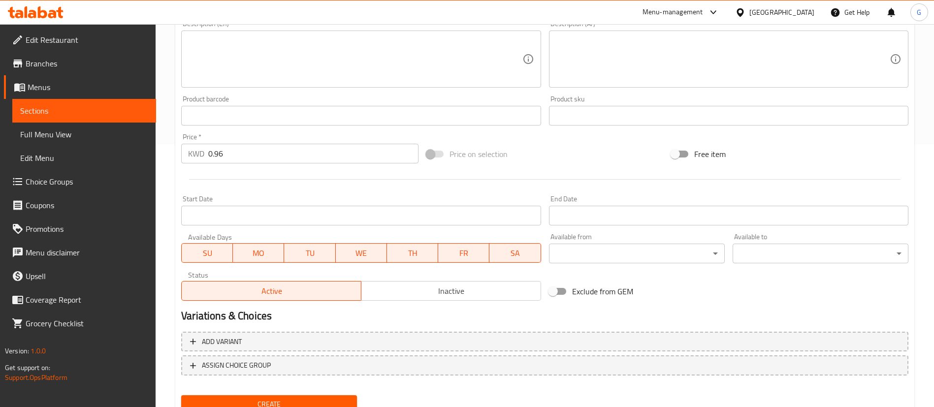
scroll to position [303, 0]
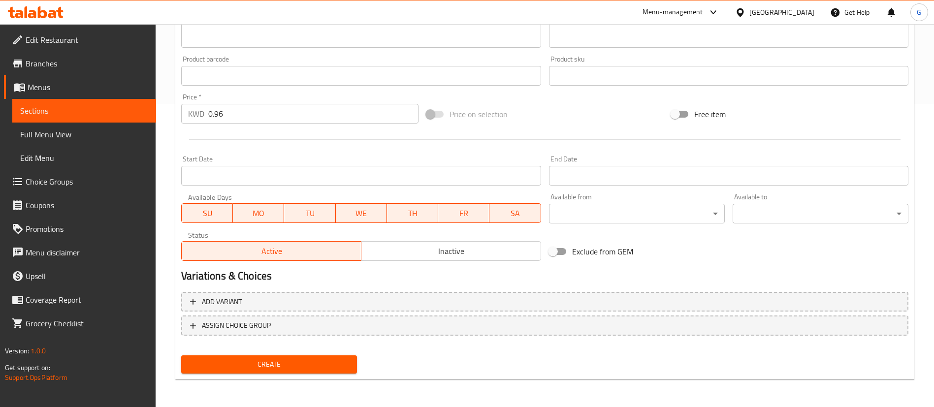
click at [290, 372] on button "Create" at bounding box center [269, 364] width 176 height 18
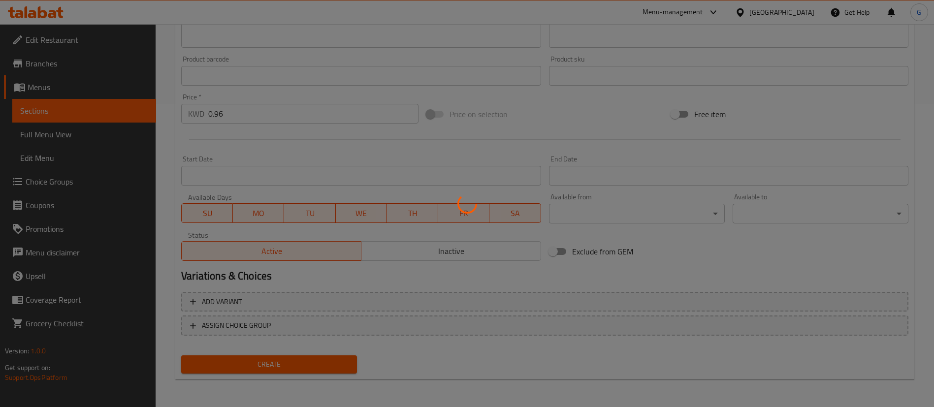
type input "0"
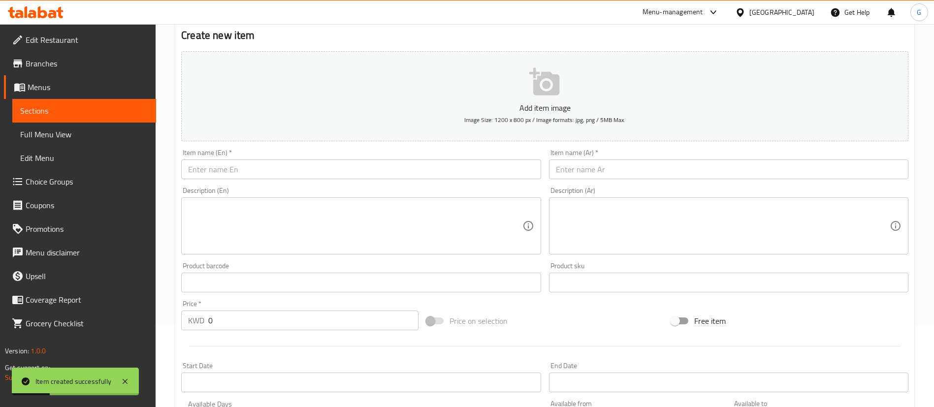
scroll to position [0, 0]
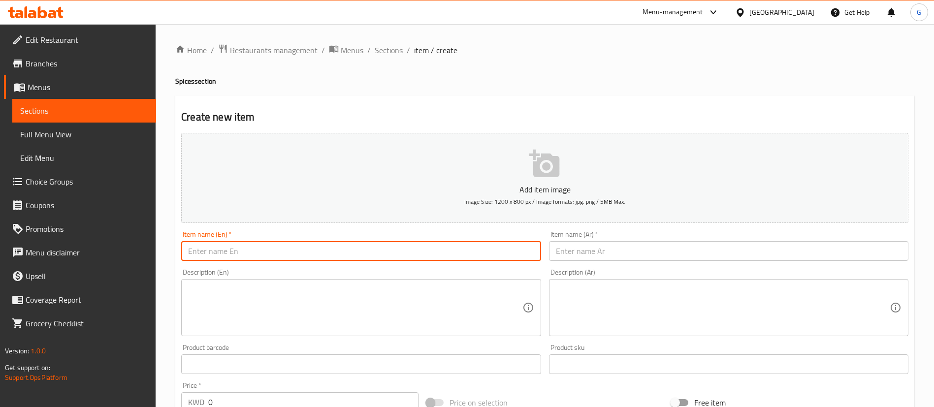
click at [389, 253] on input "text" at bounding box center [360, 251] width 359 height 20
paste input "بهارات مشكله حاره بتول 150 جرام Hot Mixed Spices Batool 150 gm 0.56"
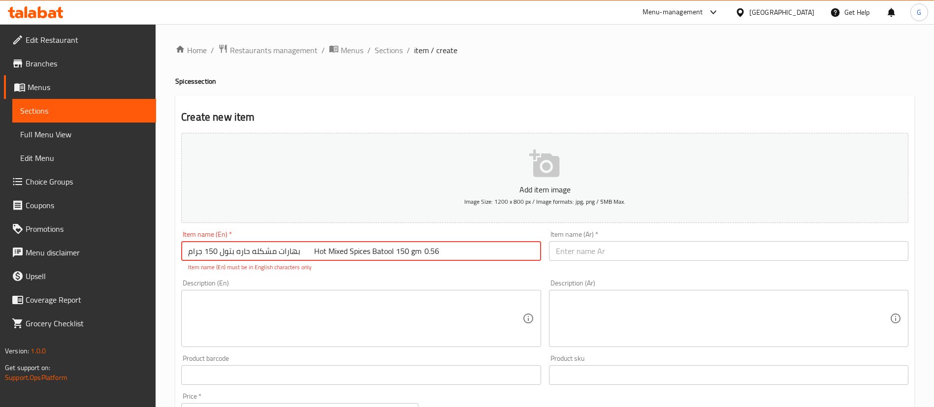
drag, startPoint x: 315, startPoint y: 253, endPoint x: 182, endPoint y: 263, distance: 133.2
click at [182, 263] on div "Item name (En)   * بهارات مشكله حاره بتول 150 جرام Hot Mixed Spices Batool 150 …" at bounding box center [360, 251] width 359 height 41
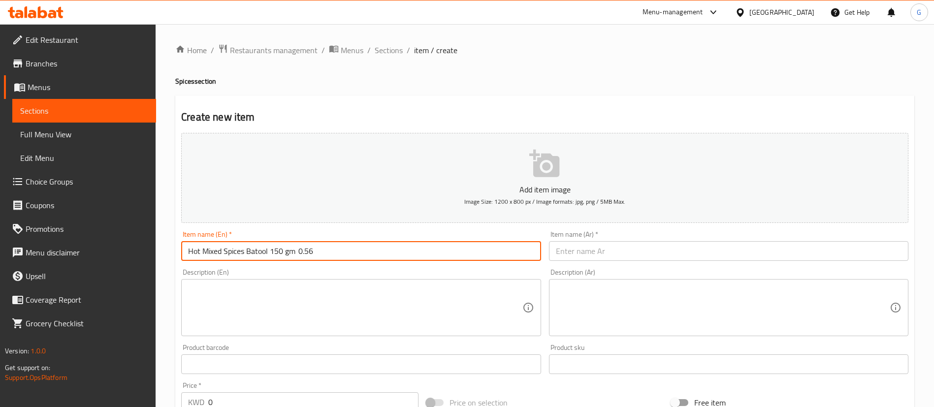
type input "Hot Mixed Spices Batool 150 gm 0.56"
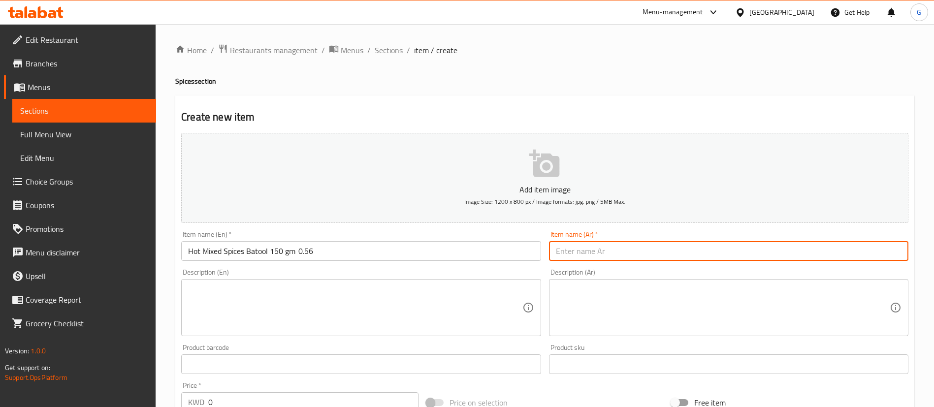
click at [642, 251] on input "text" at bounding box center [728, 251] width 359 height 20
paste input "بهارات مشكله حاره بتول 150 جرام"
type input "بهارات مشكله حاره بتول 150 جرام"
click at [190, 251] on input "Hot Mixed Spices Batool 150 gm 0.56" at bounding box center [360, 251] width 359 height 20
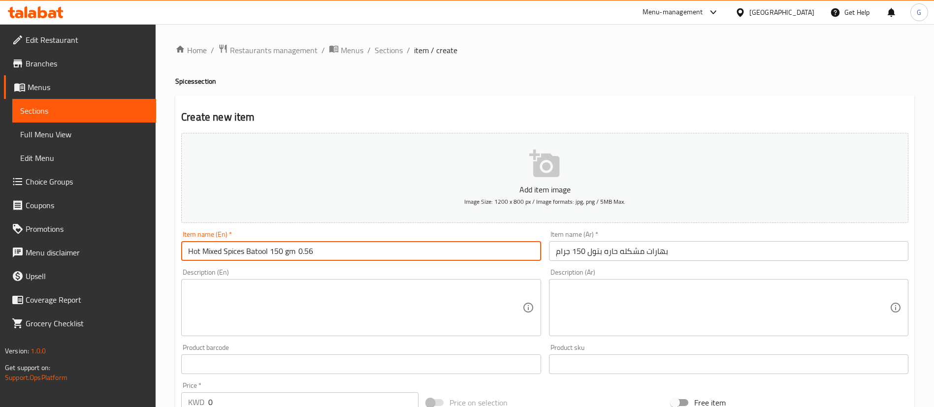
click at [306, 249] on input "Hot Mixed Spices Batool 150 gm 0.56" at bounding box center [360, 251] width 359 height 20
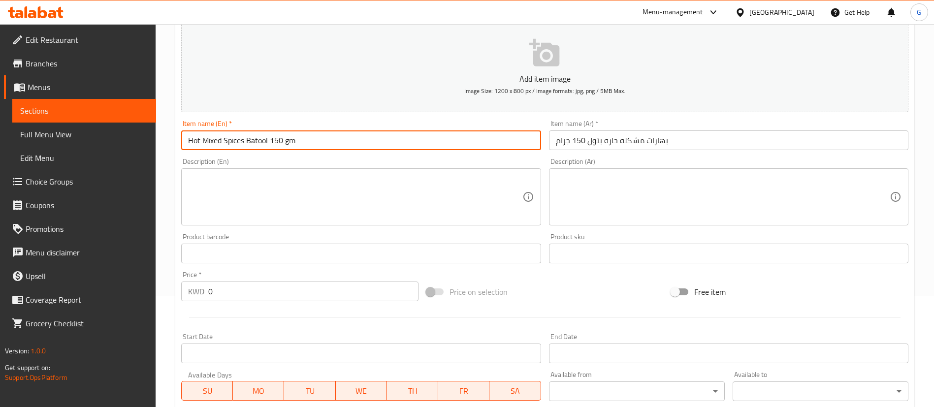
scroll to position [148, 0]
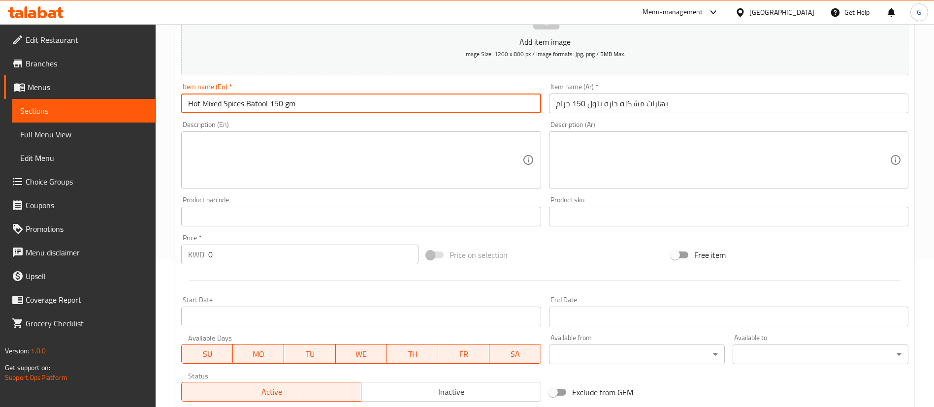
type input "Hot Mixed Spices Batool 150 gm"
click at [249, 256] on input "0" at bounding box center [313, 255] width 210 height 20
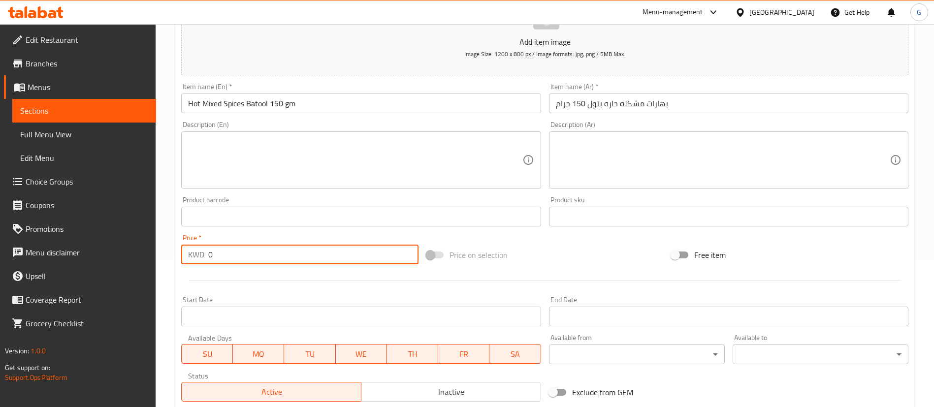
click at [249, 256] on input "0" at bounding box center [313, 255] width 210 height 20
paste input ".56"
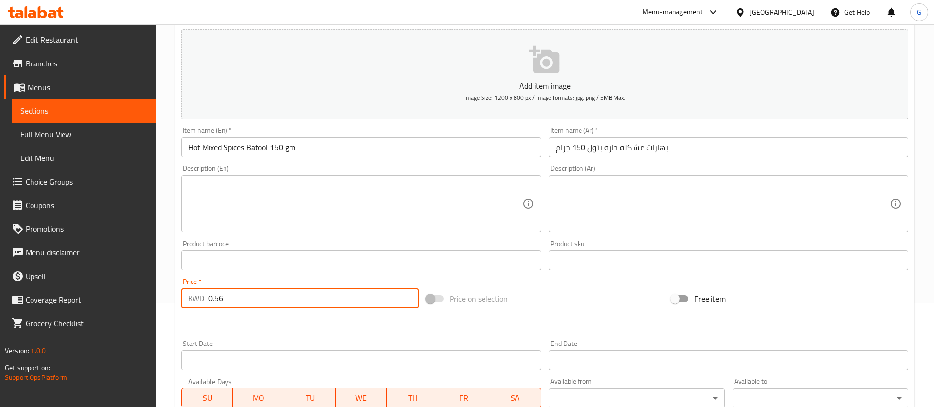
scroll to position [74, 0]
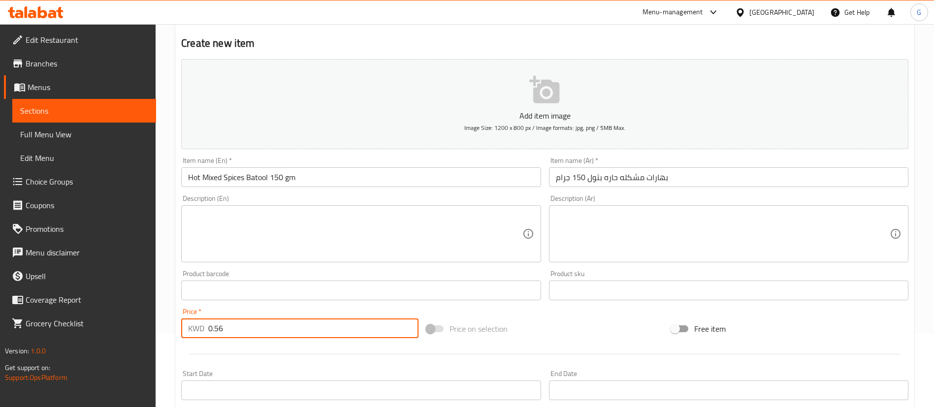
type input "0.56"
click at [552, 96] on icon "button" at bounding box center [544, 90] width 30 height 28
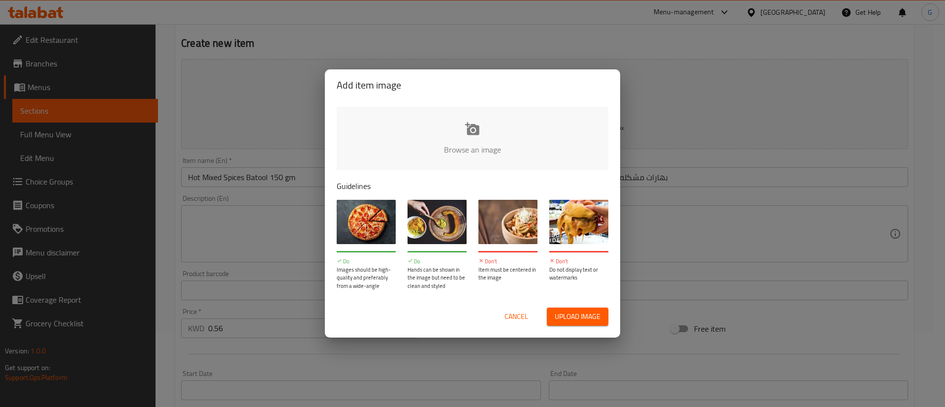
click at [511, 136] on input "file" at bounding box center [805, 153] width 937 height 92
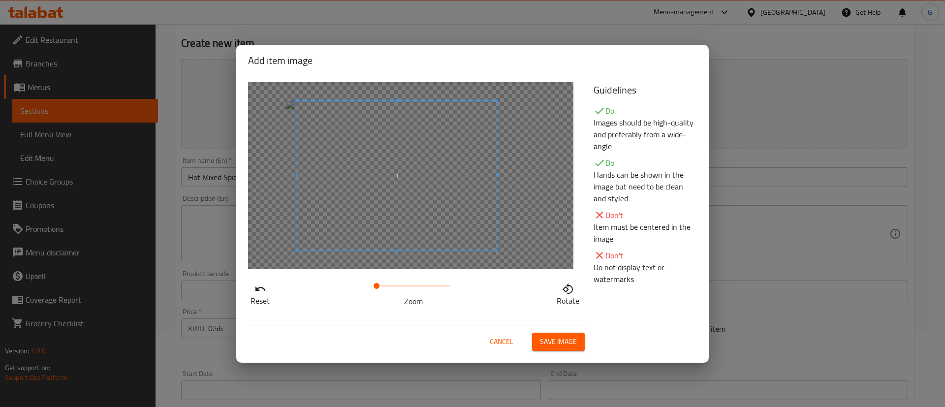
click at [446, 190] on span at bounding box center [396, 176] width 199 height 150
click at [558, 344] on span "Save image" at bounding box center [558, 342] width 37 height 12
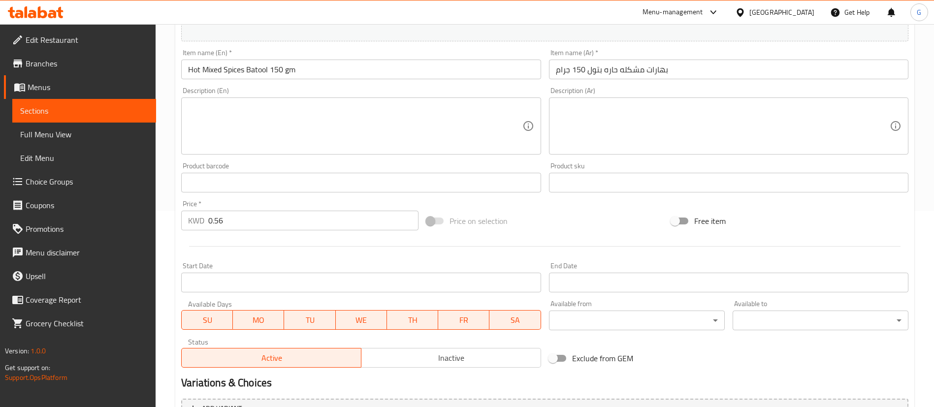
scroll to position [303, 0]
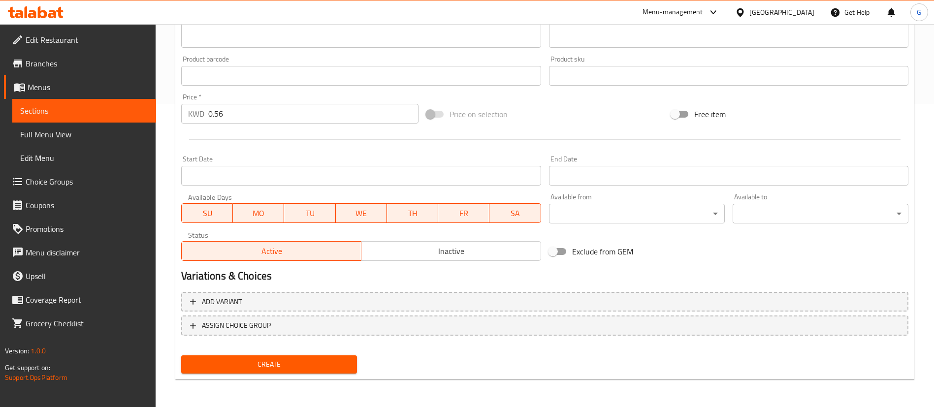
click at [323, 374] on div "Create" at bounding box center [269, 364] width 184 height 26
click at [318, 368] on span "Create" at bounding box center [269, 364] width 160 height 12
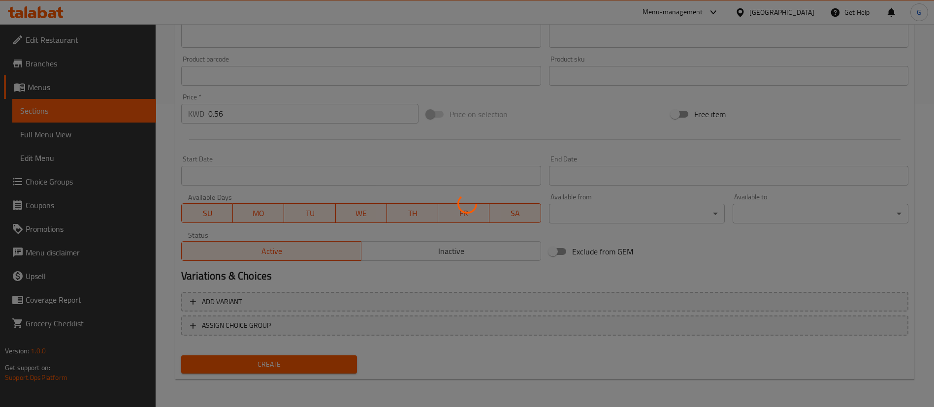
type input "0"
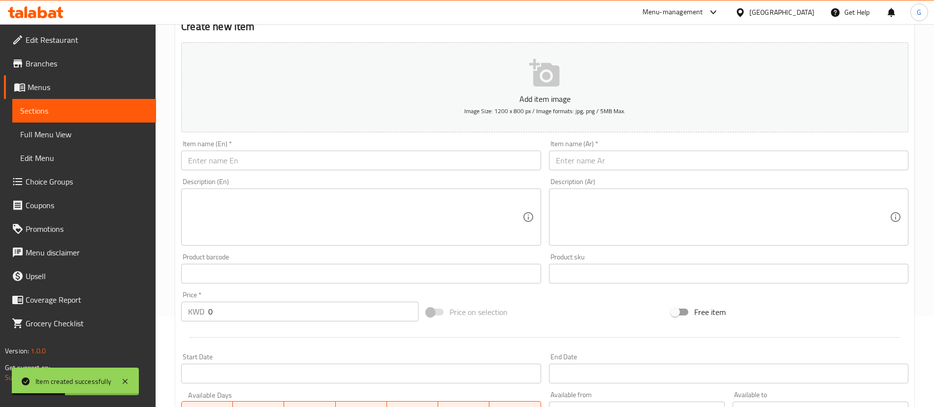
scroll to position [67, 0]
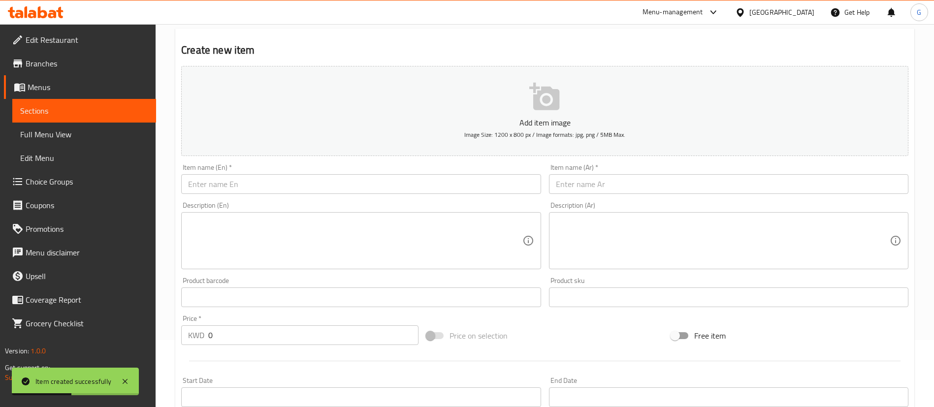
click at [296, 182] on input "text" at bounding box center [360, 184] width 359 height 20
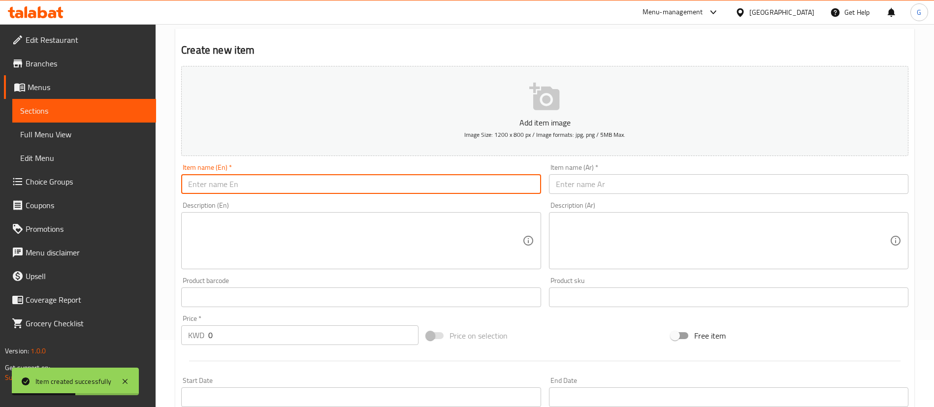
paste input "بهار سبع بهارات بتول 150 جرام Seven Spice Batool 150 gm 0.85"
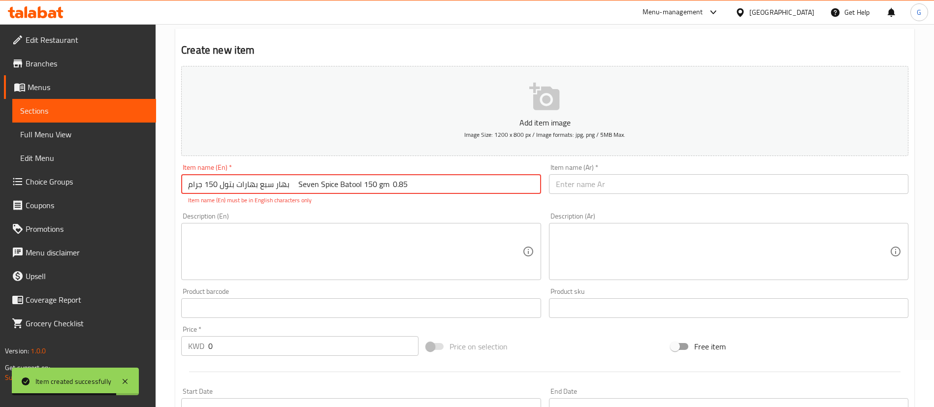
click at [288, 187] on input "بهار سبع بهارات بتول 150 جرام Seven Spice Batool 150 gm 0.85" at bounding box center [360, 184] width 359 height 20
click at [287, 187] on input "بهار سبع بهارات بتول 150 جرام Seven Spice Batool 150 gm 0.85" at bounding box center [360, 184] width 359 height 20
click at [266, 189] on input "بهار سبع بهارات بتول 150 جرام Seven Spice Batool 150 gm 0.85" at bounding box center [360, 184] width 359 height 20
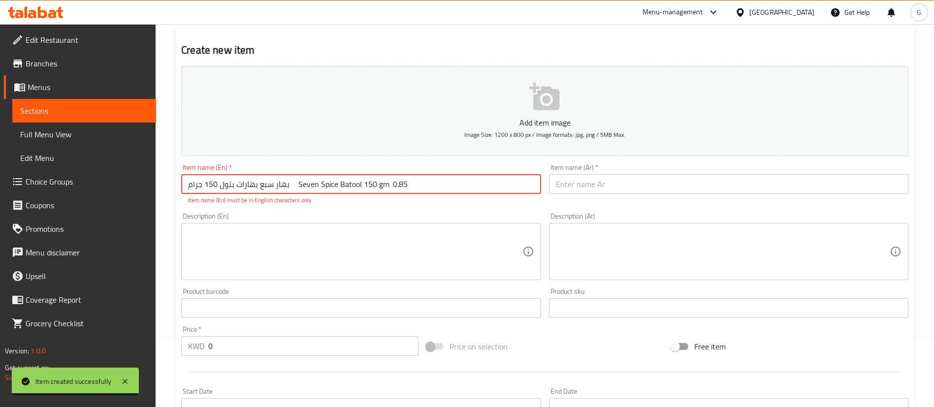
drag, startPoint x: 289, startPoint y: 186, endPoint x: 210, endPoint y: 188, distance: 79.8
click at [210, 188] on input "بهار سبع بهارات بتول 150 جرام Seven Spice Batool 150 gm 0.85" at bounding box center [360, 184] width 359 height 20
click at [190, 188] on input "بهار سبع بهارات بتول 150 جرام Seven Spice Batool 150 gm 0.85" at bounding box center [360, 184] width 359 height 20
drag, startPoint x: 288, startPoint y: 186, endPoint x: 169, endPoint y: 186, distance: 119.1
click at [169, 186] on div "Home / Restaurants management / Menus / Sections / item / create Spices section…" at bounding box center [545, 298] width 778 height 682
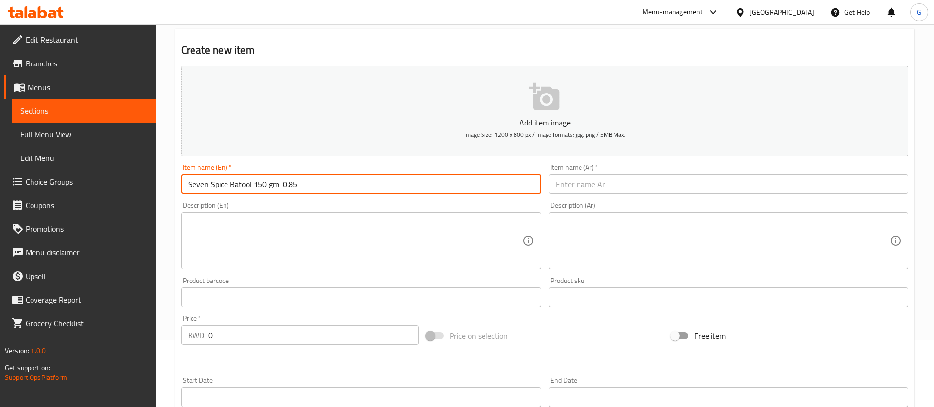
type input "Seven Spice Batool 150 gm 0.85"
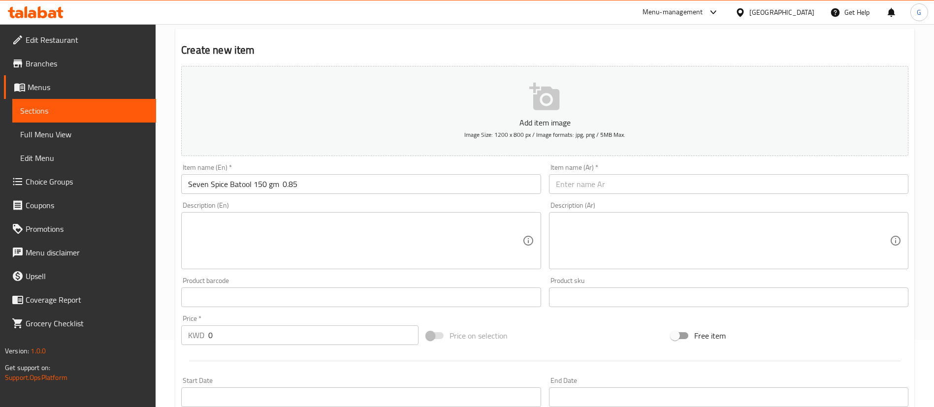
click at [569, 172] on div "Item name (Ar)   * Item name (Ar) *" at bounding box center [728, 179] width 359 height 30
click at [566, 182] on input "text" at bounding box center [728, 184] width 359 height 20
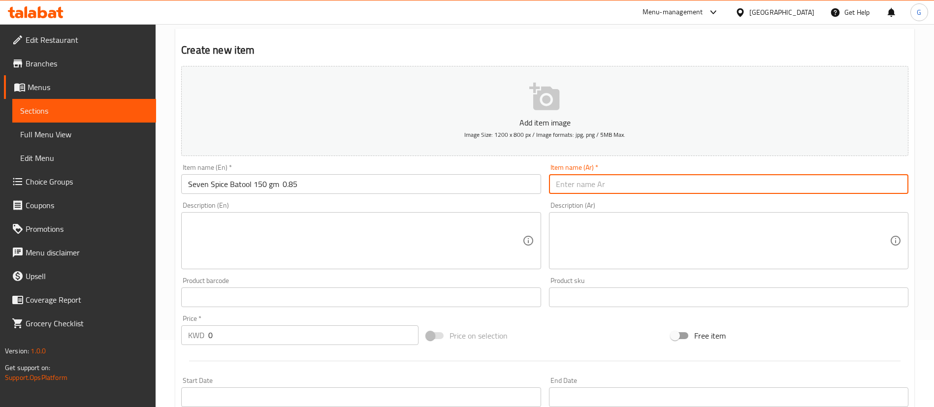
paste input "بهار سبع بهارات بتول 150 جرام"
type input "بهار سبع بهارات بتول 150 جرام"
click at [205, 183] on input "Seven Spice Batool 150 gm 0.85" at bounding box center [360, 184] width 359 height 20
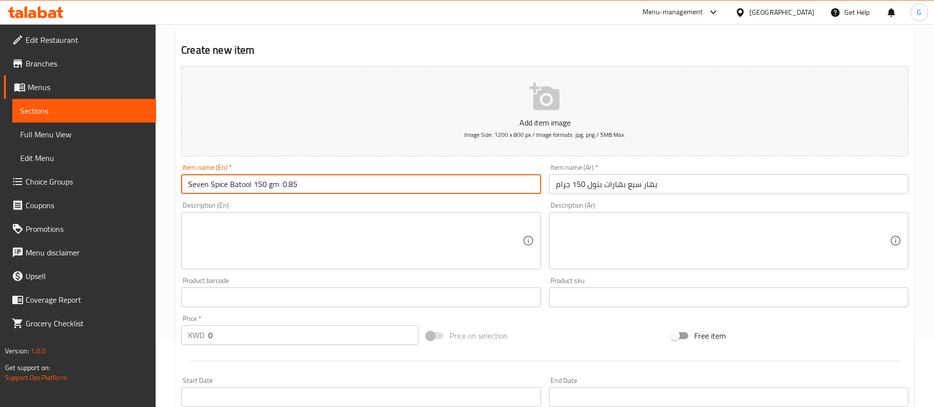
click at [293, 184] on input "Seven Spice Batool 150 gm 0.85" at bounding box center [360, 184] width 359 height 20
type input "Seven Spice Batool 150 gm"
click at [281, 333] on input "0" at bounding box center [313, 335] width 210 height 20
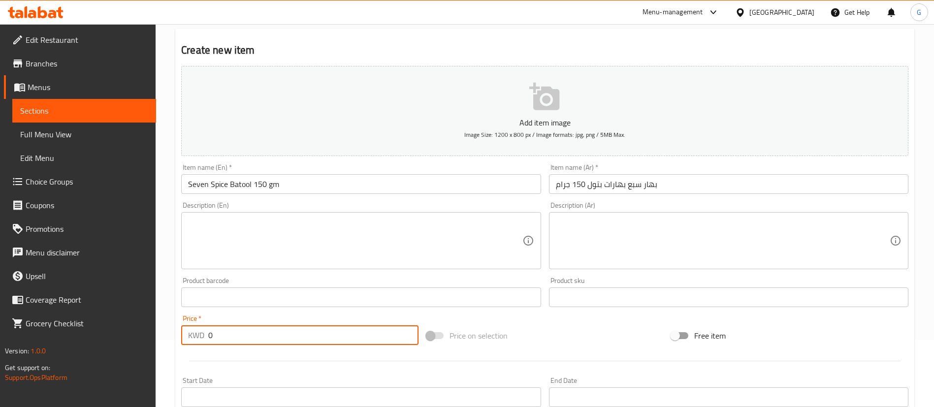
click at [281, 333] on input "0" at bounding box center [313, 335] width 210 height 20
paste input ".85"
type input "0.85"
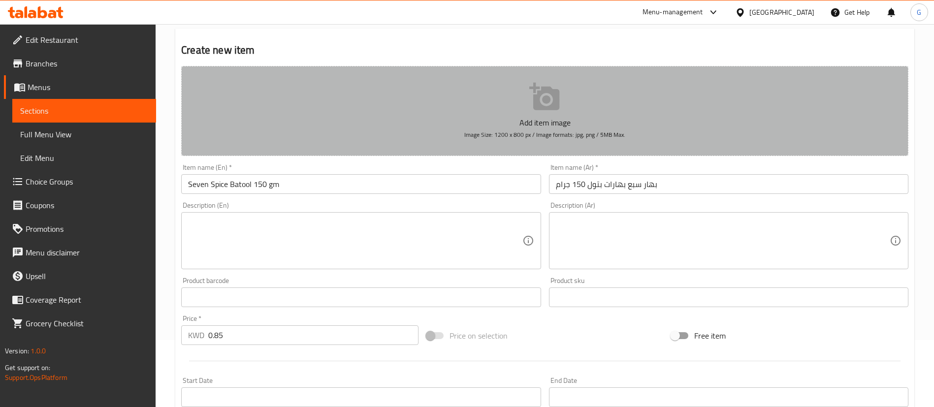
click at [509, 93] on button "Add item image Image Size: 1200 x 800 px / Image formats: jpg, png / 5MB Max." at bounding box center [544, 111] width 727 height 90
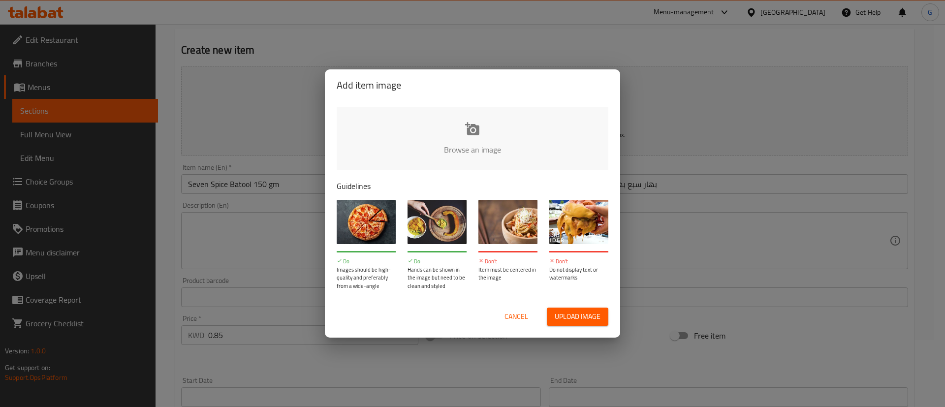
click at [483, 144] on input "file" at bounding box center [805, 153] width 937 height 92
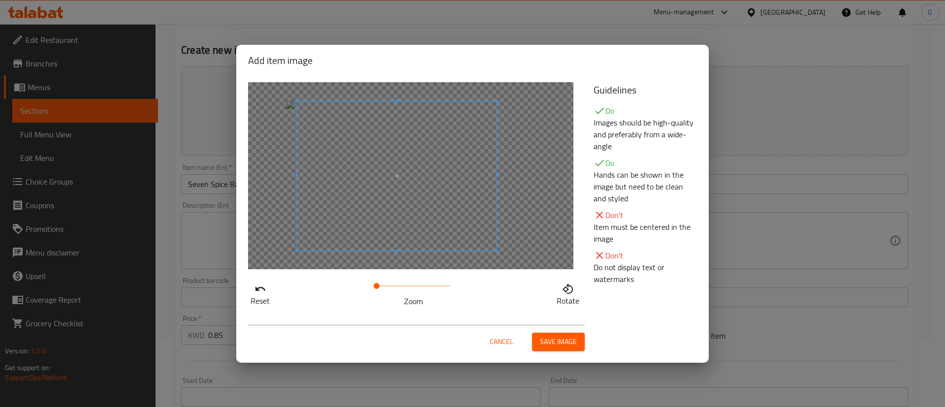
click at [427, 172] on span at bounding box center [396, 176] width 199 height 150
click at [543, 341] on span "Save image" at bounding box center [558, 342] width 37 height 12
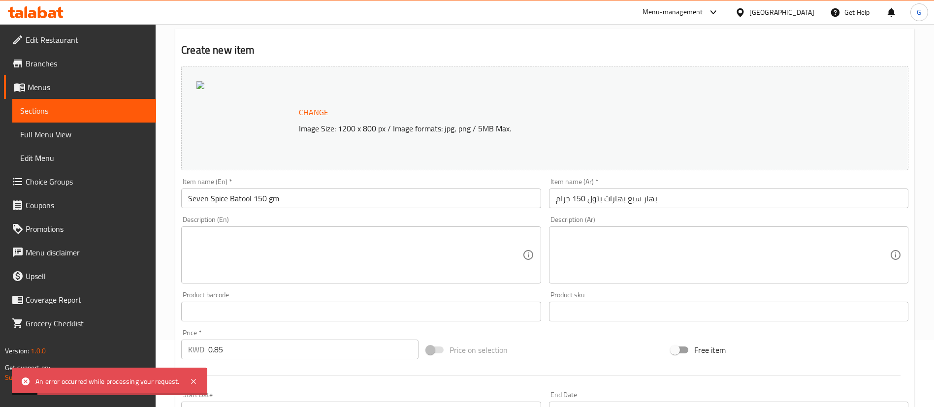
click at [304, 115] on span "Change" at bounding box center [314, 112] width 30 height 14
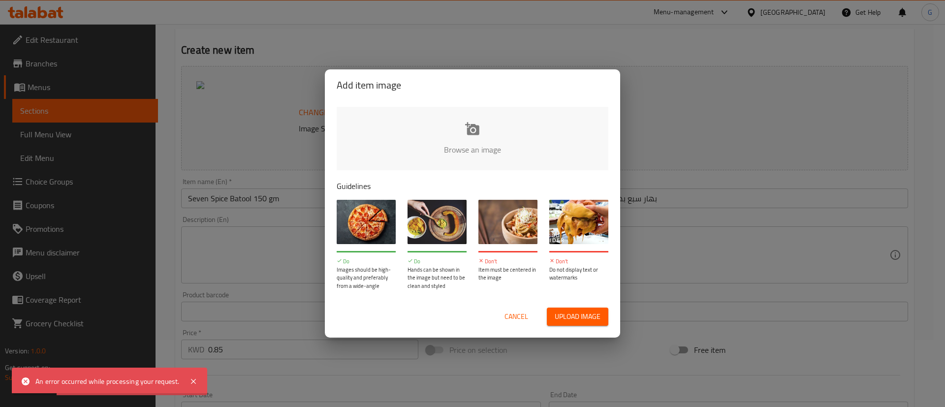
click at [468, 140] on input "file" at bounding box center [805, 153] width 937 height 92
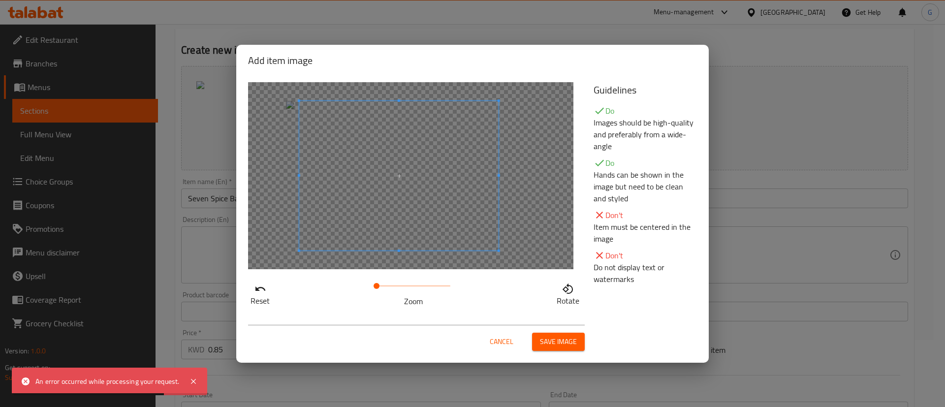
click at [469, 196] on span at bounding box center [398, 176] width 199 height 150
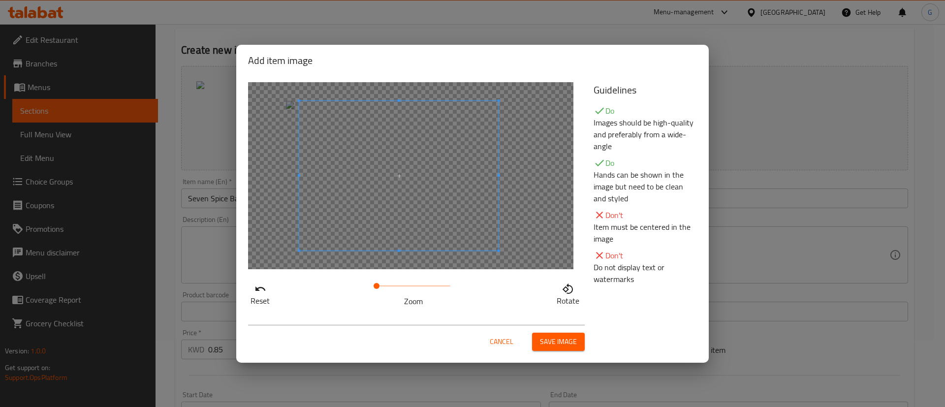
click at [567, 344] on span "Save image" at bounding box center [558, 342] width 37 height 12
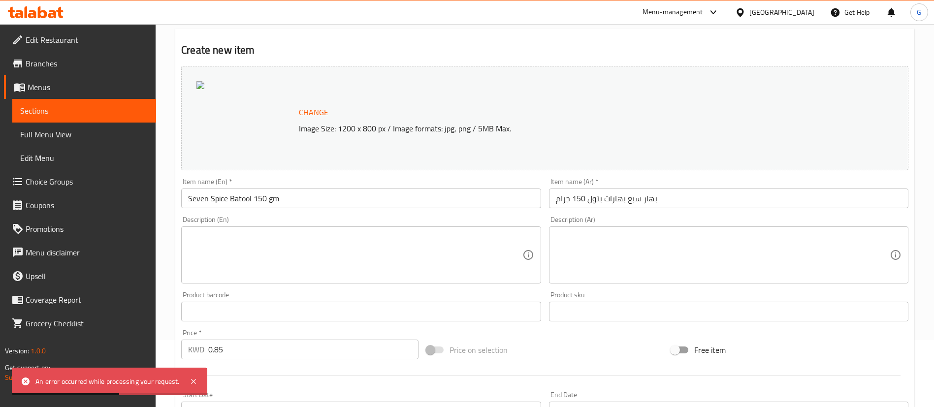
click at [313, 111] on span "Change" at bounding box center [314, 112] width 30 height 14
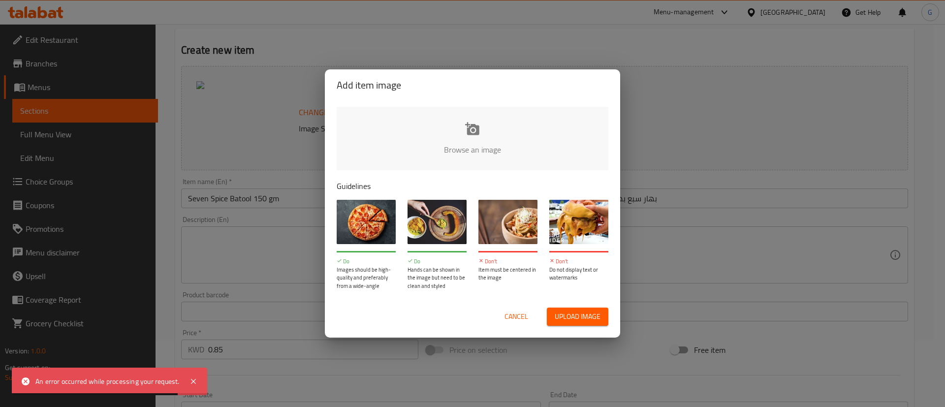
click at [523, 144] on input "file" at bounding box center [805, 153] width 937 height 92
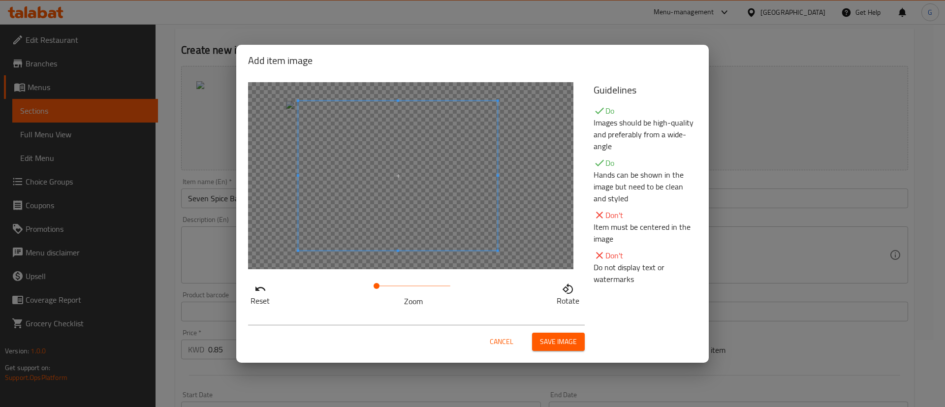
click at [407, 198] on span at bounding box center [397, 176] width 199 height 150
click at [577, 337] on button "Save image" at bounding box center [558, 342] width 53 height 18
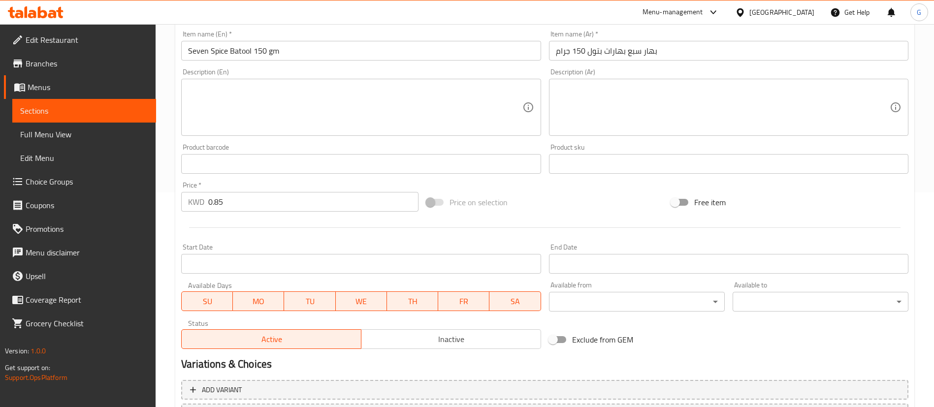
scroll to position [303, 0]
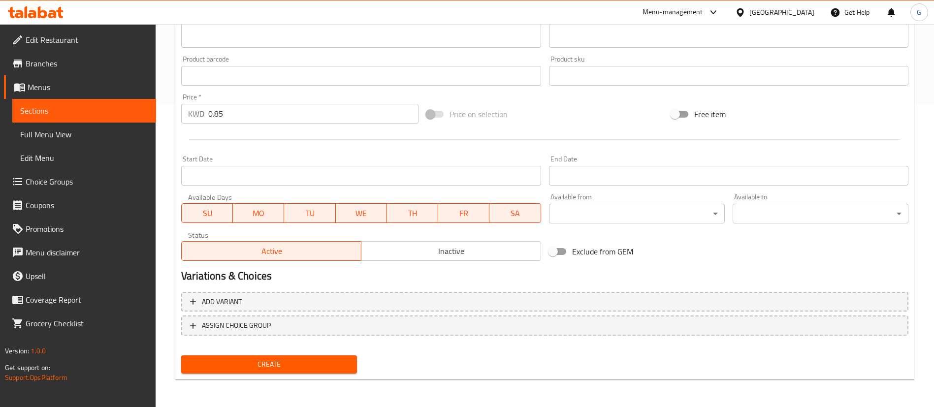
click at [325, 366] on span "Create" at bounding box center [269, 364] width 160 height 12
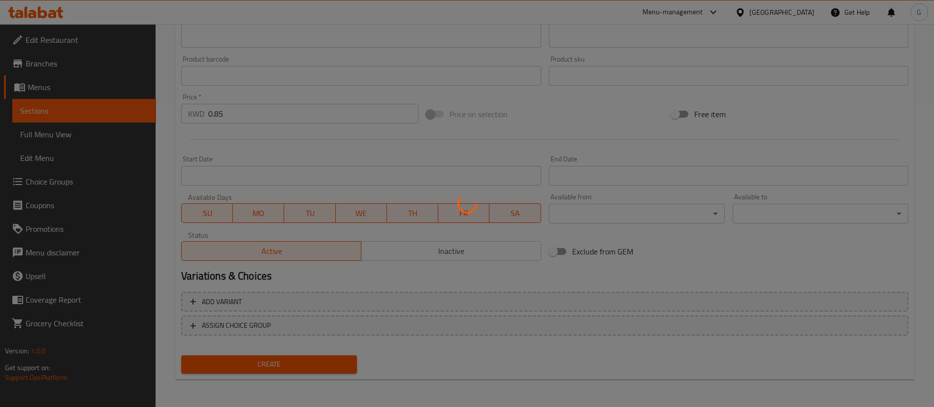
type input "0"
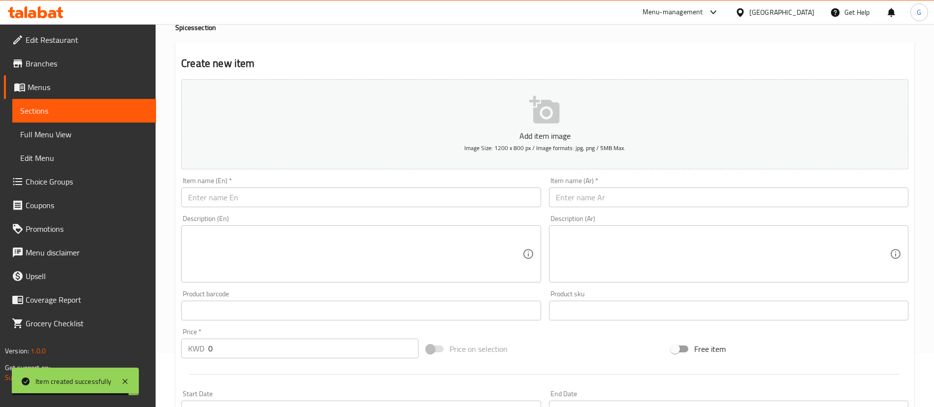
scroll to position [0, 0]
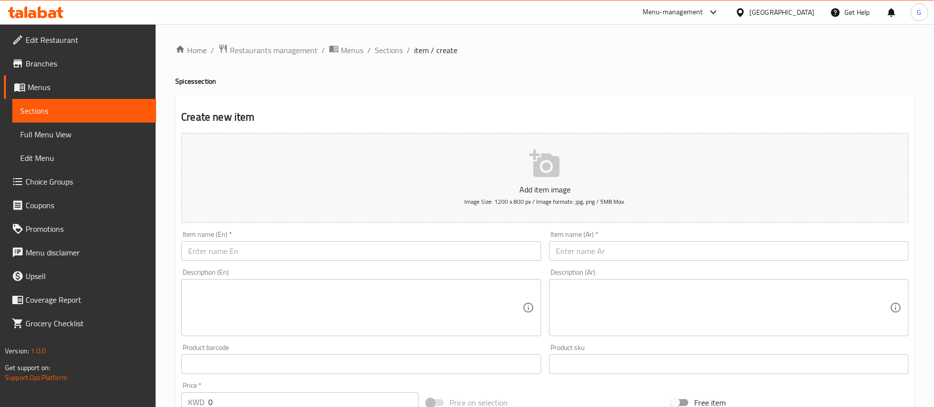
click at [117, 109] on span "Sections" at bounding box center [84, 111] width 128 height 12
